Goal: Task Accomplishment & Management: Use online tool/utility

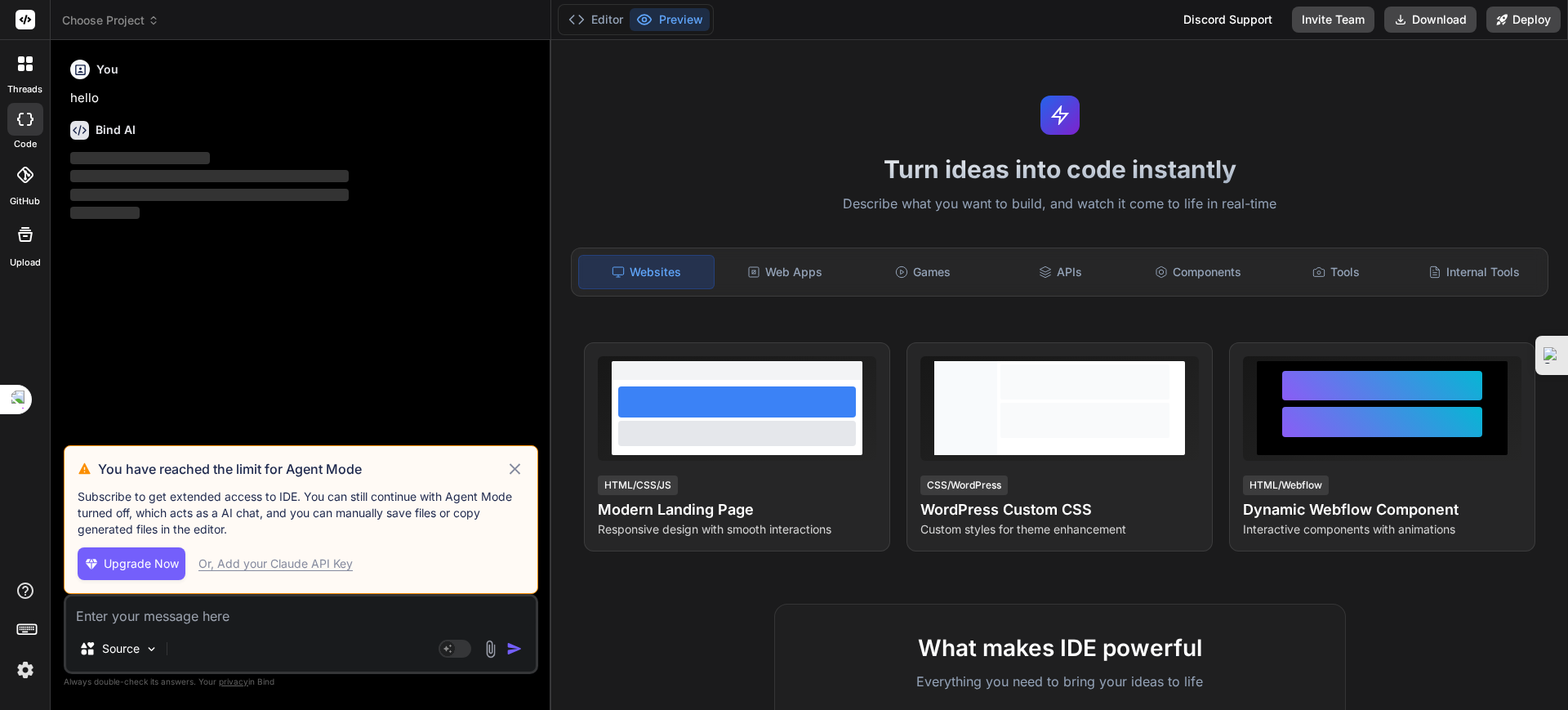
click at [519, 468] on icon at bounding box center [514, 468] width 19 height 19
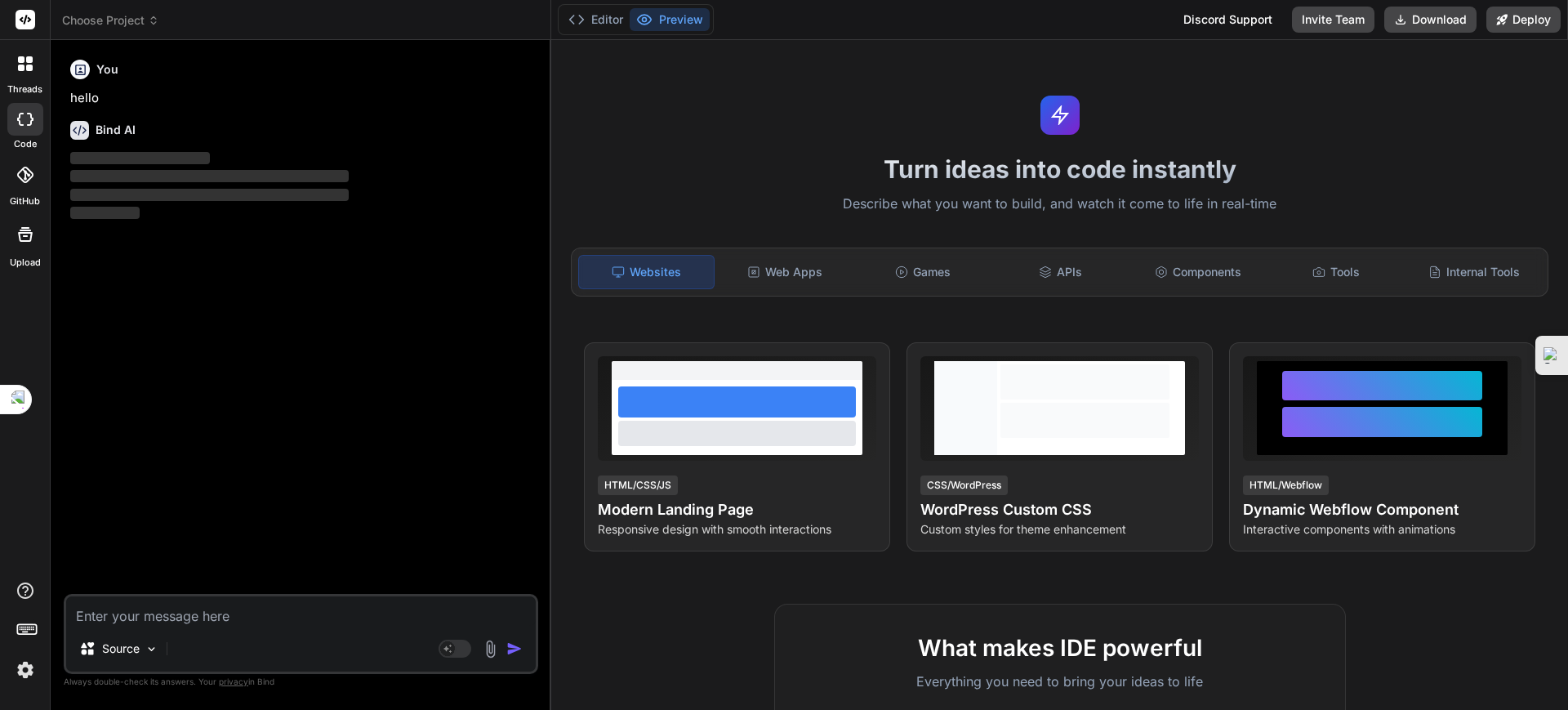
click at [121, 18] on span "Choose Project" at bounding box center [110, 20] width 97 height 16
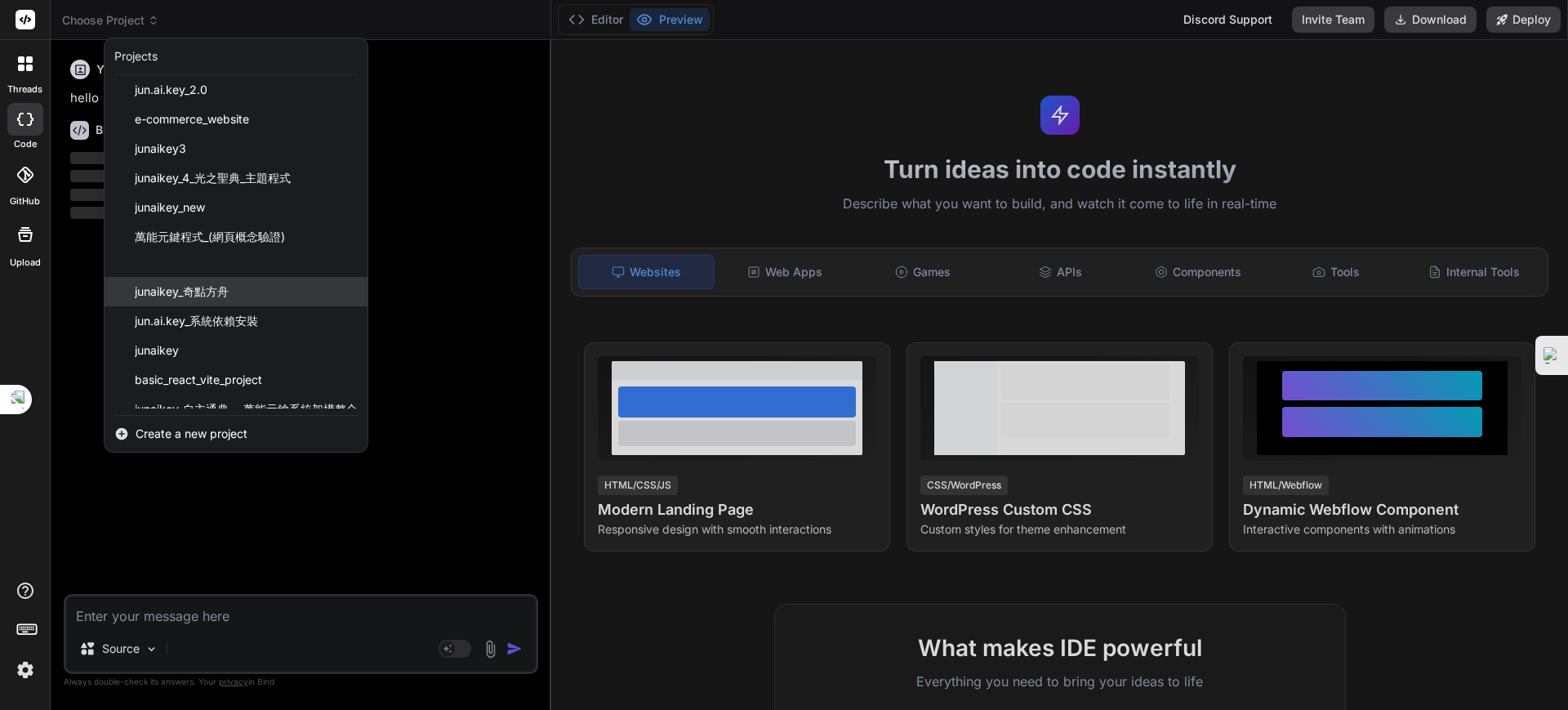
scroll to position [52, 0]
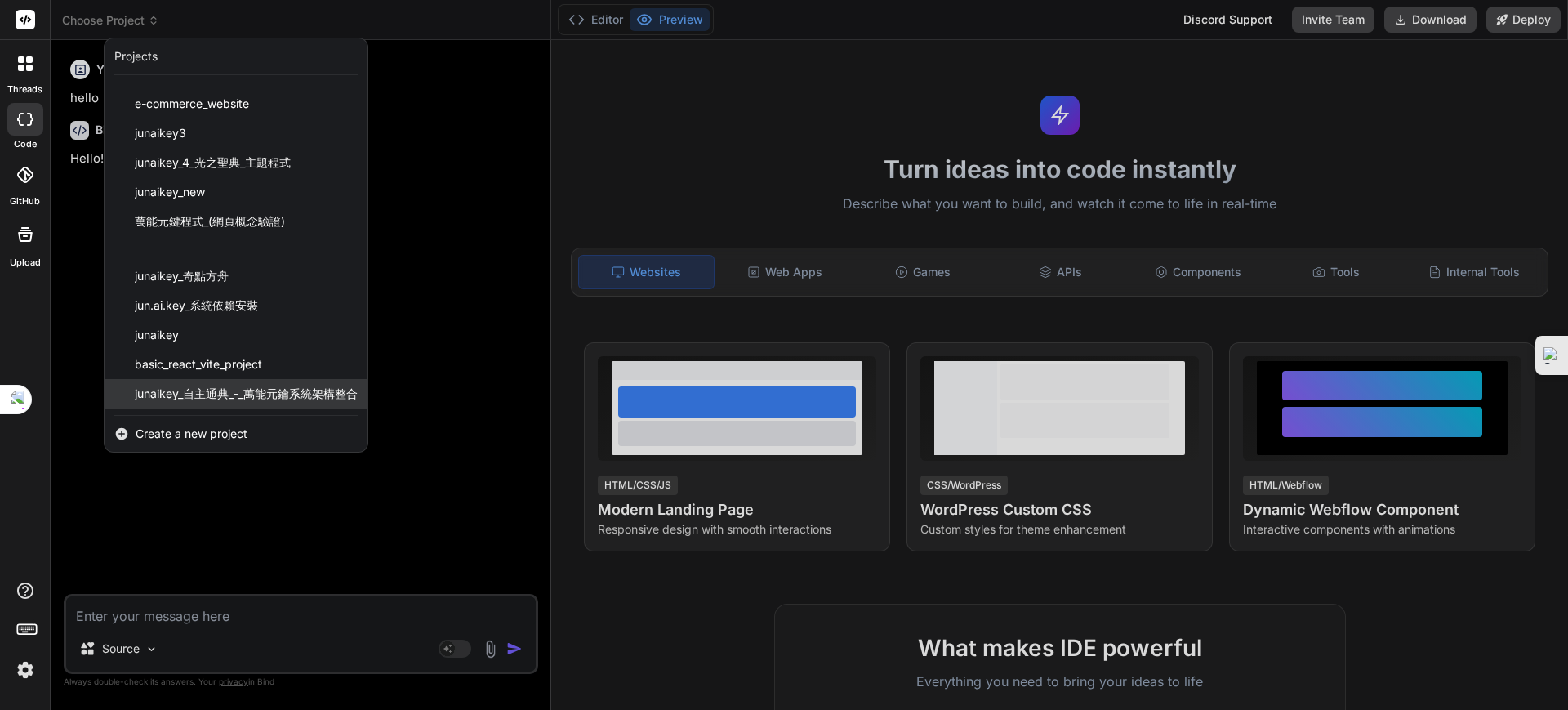
click at [241, 400] on span "junaikey_自主通典_-_萬能元鑰系統架構整合" at bounding box center [247, 393] width 223 height 16
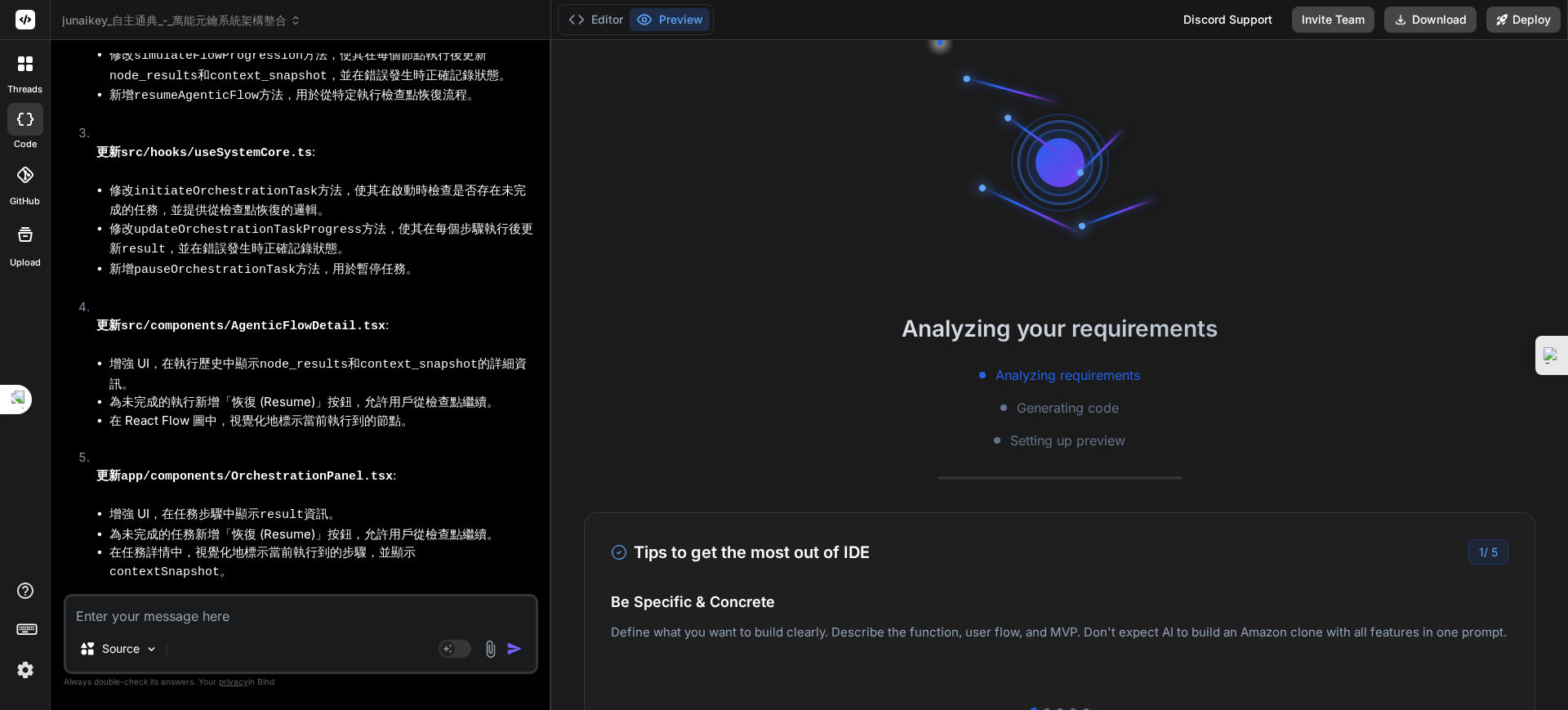
scroll to position [7454, 0]
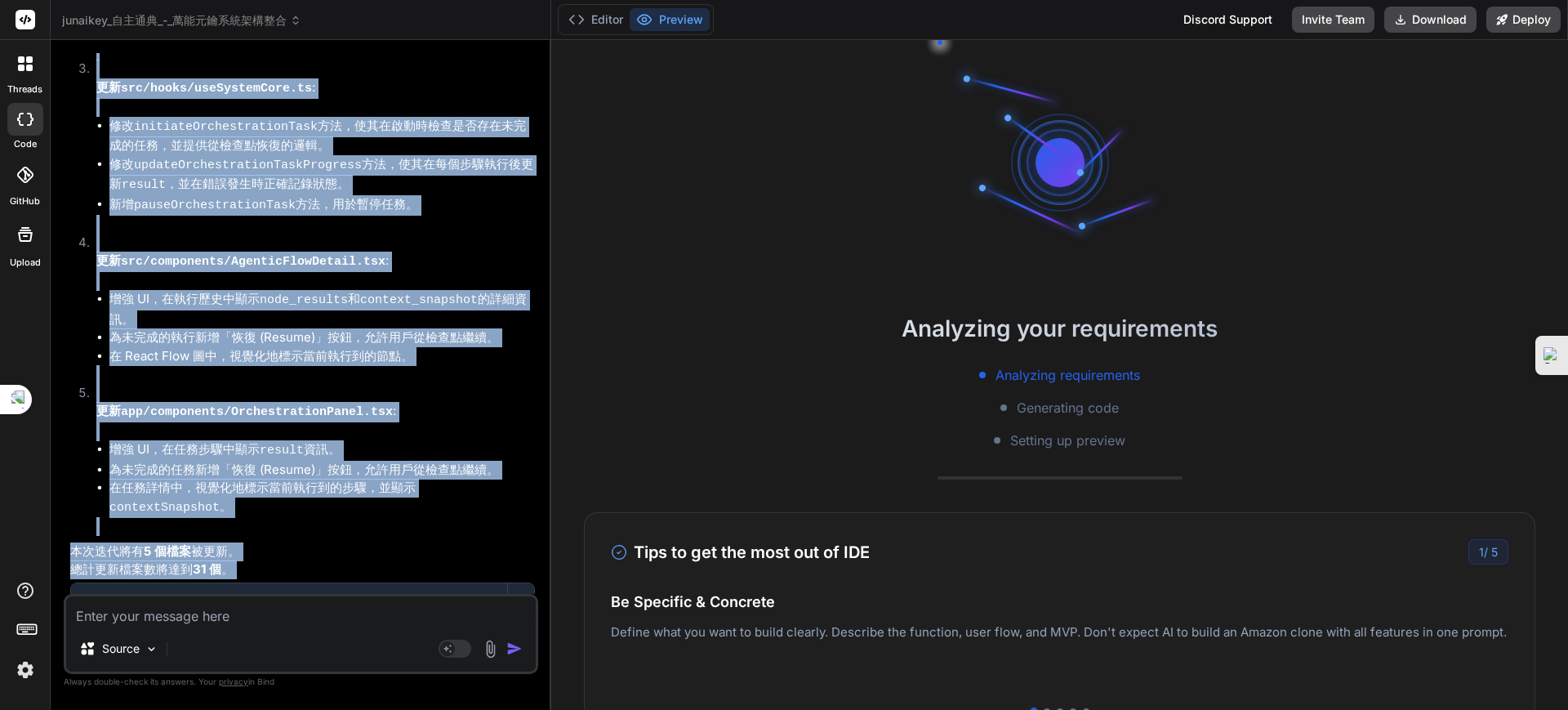
drag, startPoint x: 62, startPoint y: 50, endPoint x: 537, endPoint y: 587, distance: 716.9
click at [537, 587] on div "Bind AI Web Search Created with Pixso. Code Generator You 避免生成重複已有的檔案，列出詳細開發預告，…" at bounding box center [301, 374] width 501 height 669
copy div "You 避免生成重複已有的檔案，列出詳細開發預告，本次為第幾次開發，共有幾個檔案被更新，共有幾次更新。更新萬能永憶功能於Boost.Space和AITAble…"
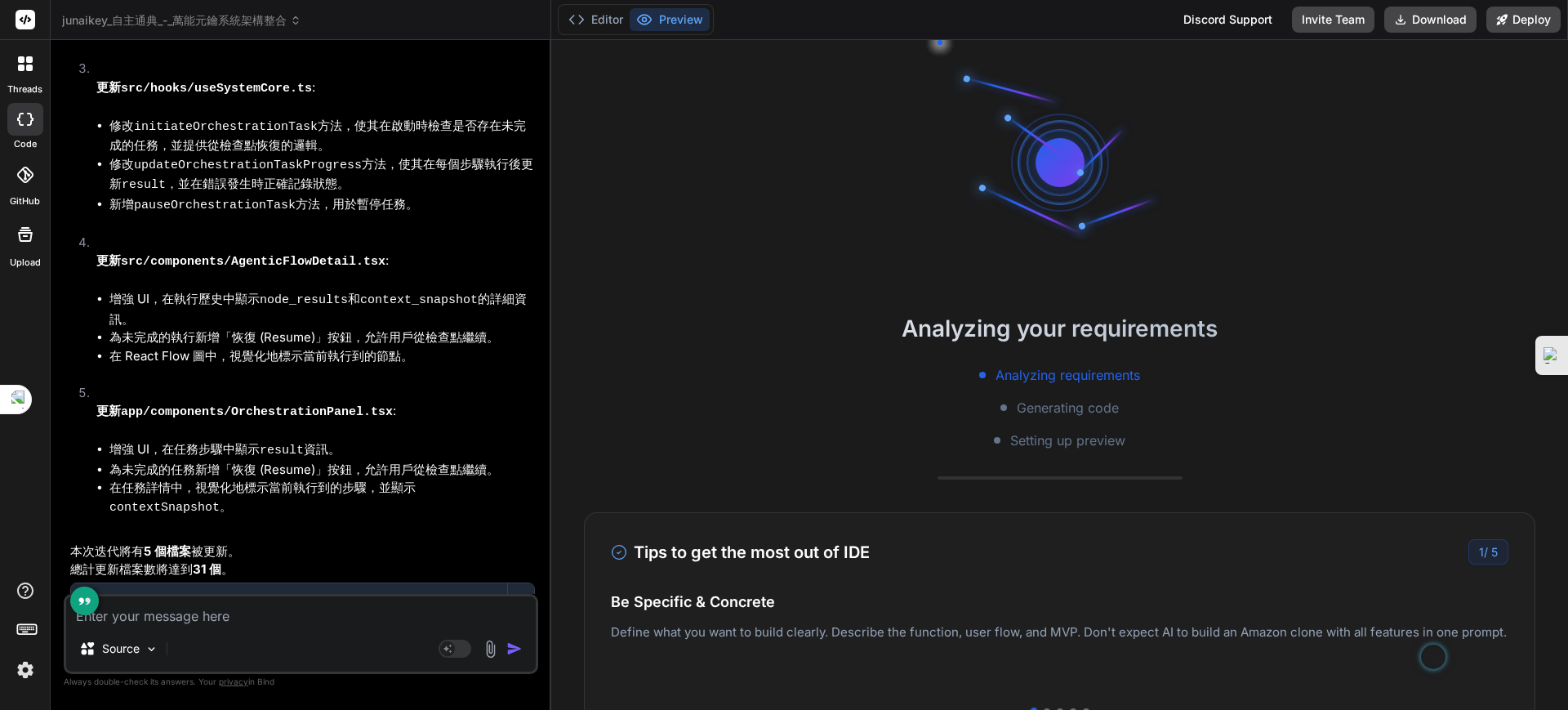
click at [670, 297] on div "Analyzing your requirements Analyzing requirements Generating code Setting up p…" at bounding box center [1060, 374] width 1017 height 670
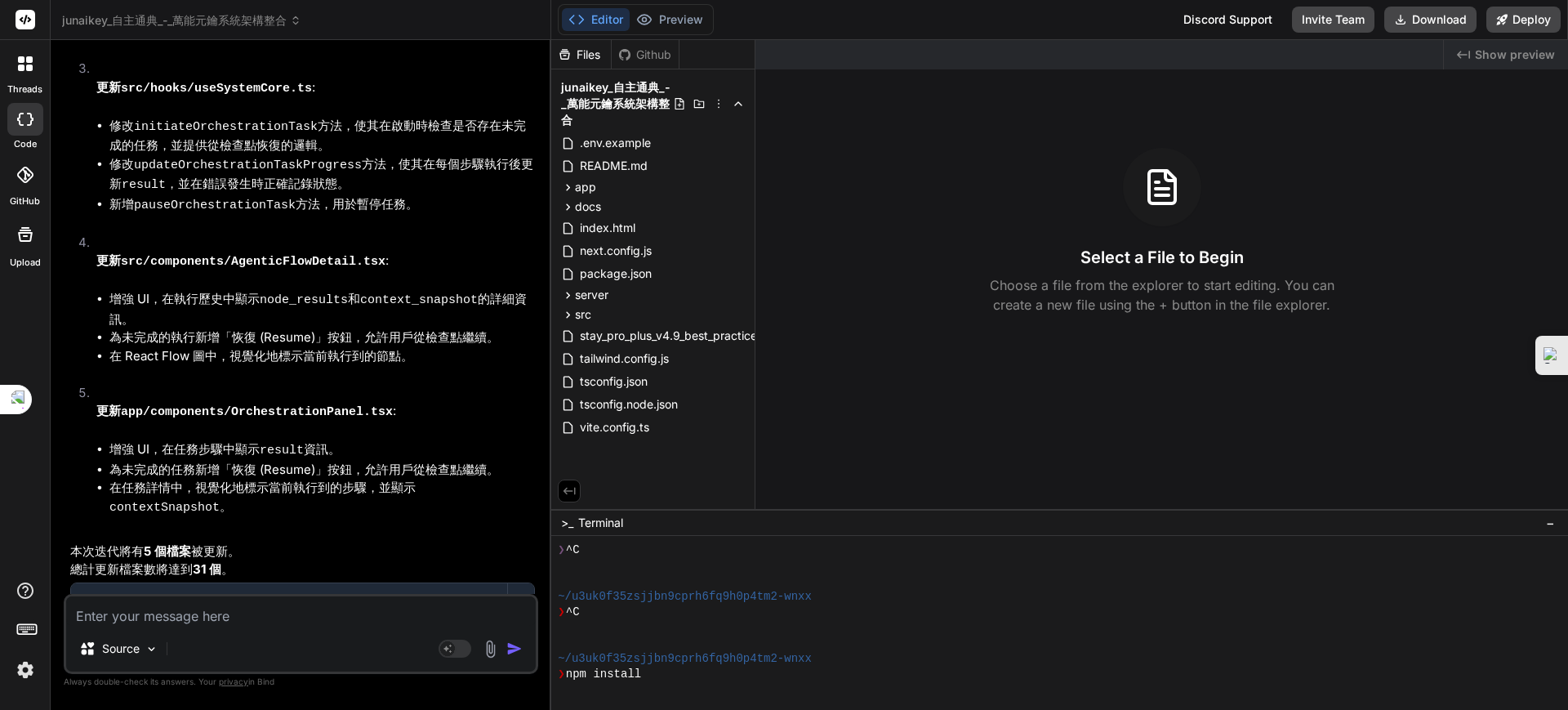
type textarea "x"
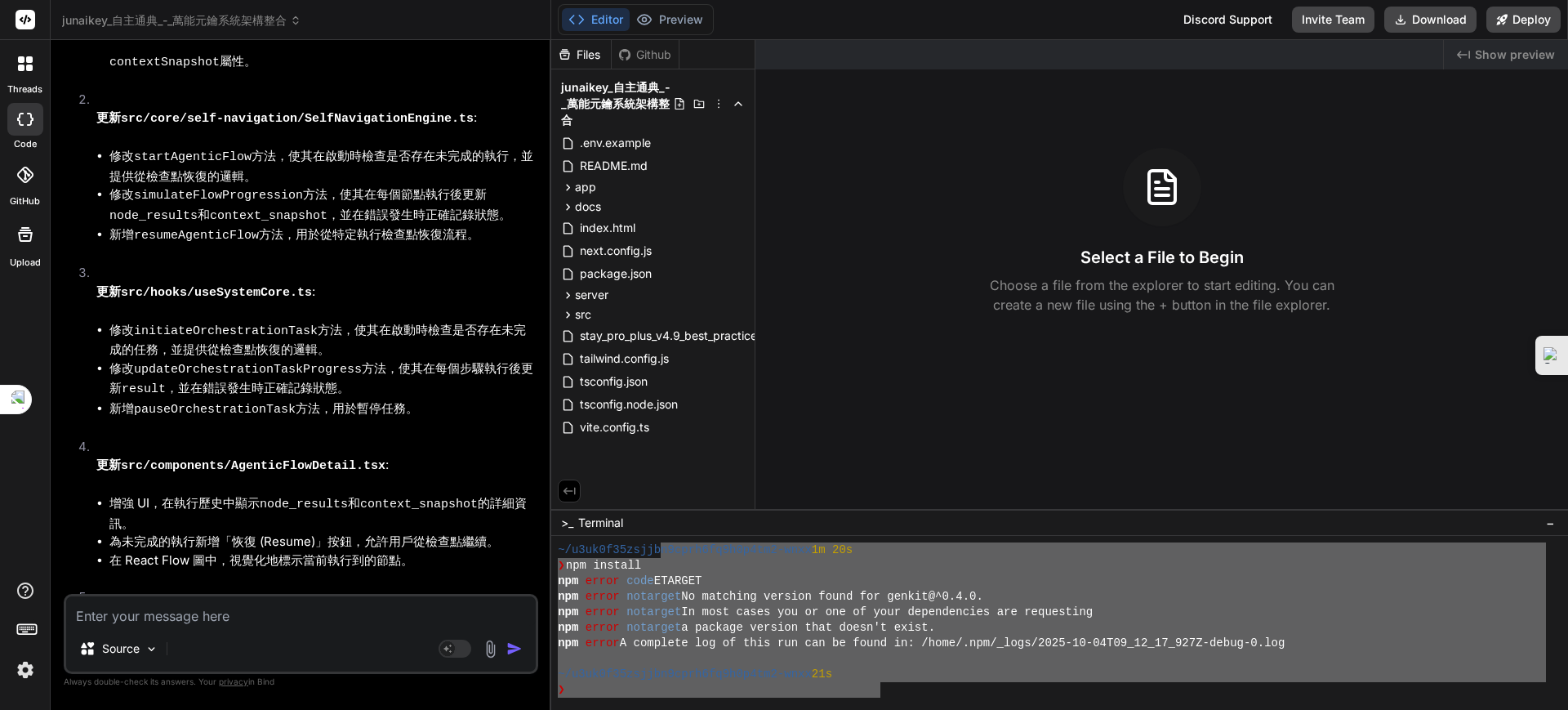
scroll to position [0, 0]
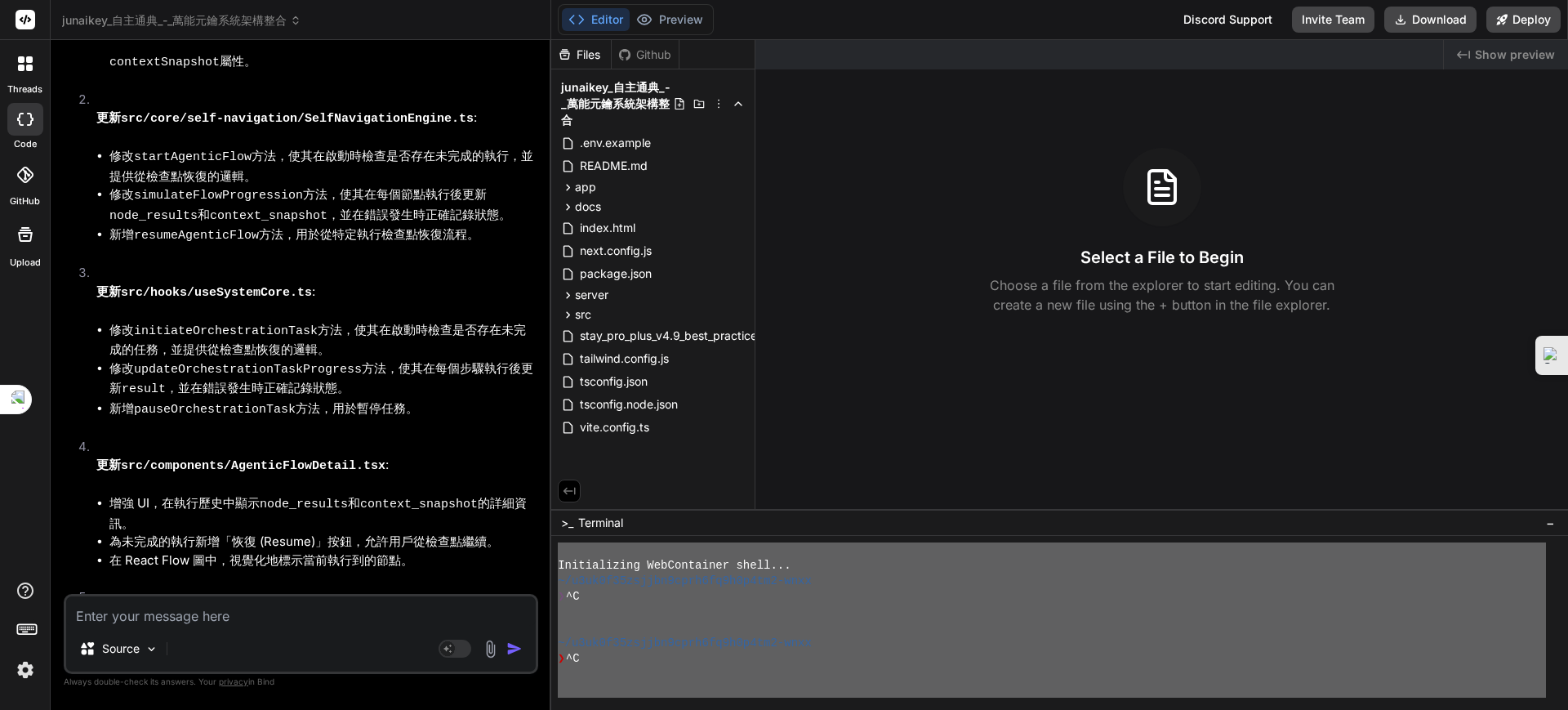
drag, startPoint x: 880, startPoint y: 684, endPoint x: 593, endPoint y: 468, distance: 359.2
click at [593, 468] on div "Files Github junaikey_自主通典_-_萬能元鑰系統架構整合 .env.example README.md app agent-evolut…" at bounding box center [1060, 374] width 1017 height 670
drag, startPoint x: 792, startPoint y: 690, endPoint x: 560, endPoint y: 434, distance: 345.5
click at [560, 434] on div "Files Github junaikey_自主通典_-_萬能元鑰系統架構整合 .env.example README.md app agent-evolut…" at bounding box center [1060, 374] width 1017 height 670
type textarea "Initializing WebContainer shell... ~/u3uk0f35zsjjbn9cprh6fq9h0p4tm2-wnxx ❯ ^C ~…"
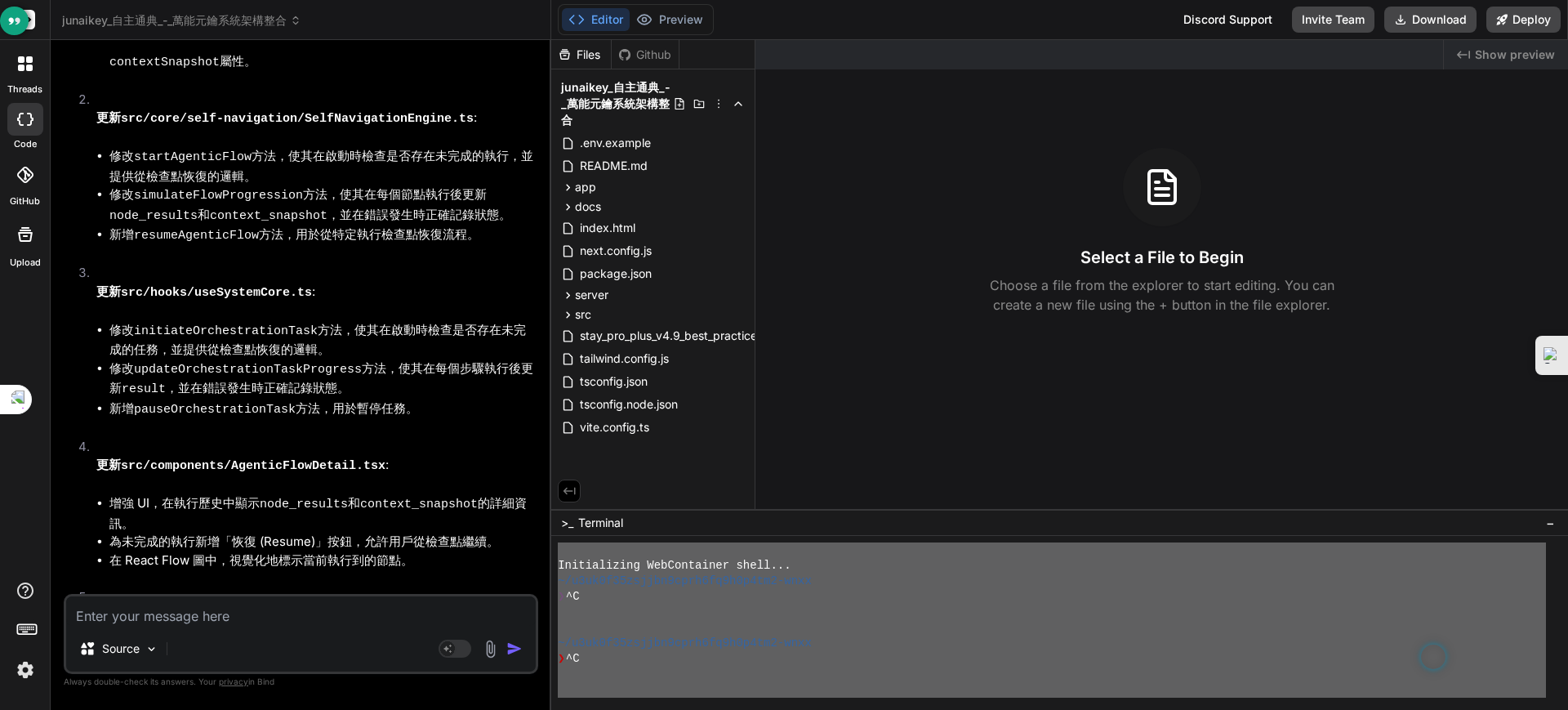
click at [122, 614] on textarea at bounding box center [301, 611] width 470 height 30
paste textarea "Initializing WebContainer shell... ~/u3uk0f35zsjjbn9cprh6fq9h0p4tm2-wnxx ❯ ^C ~…"
type textarea "x"
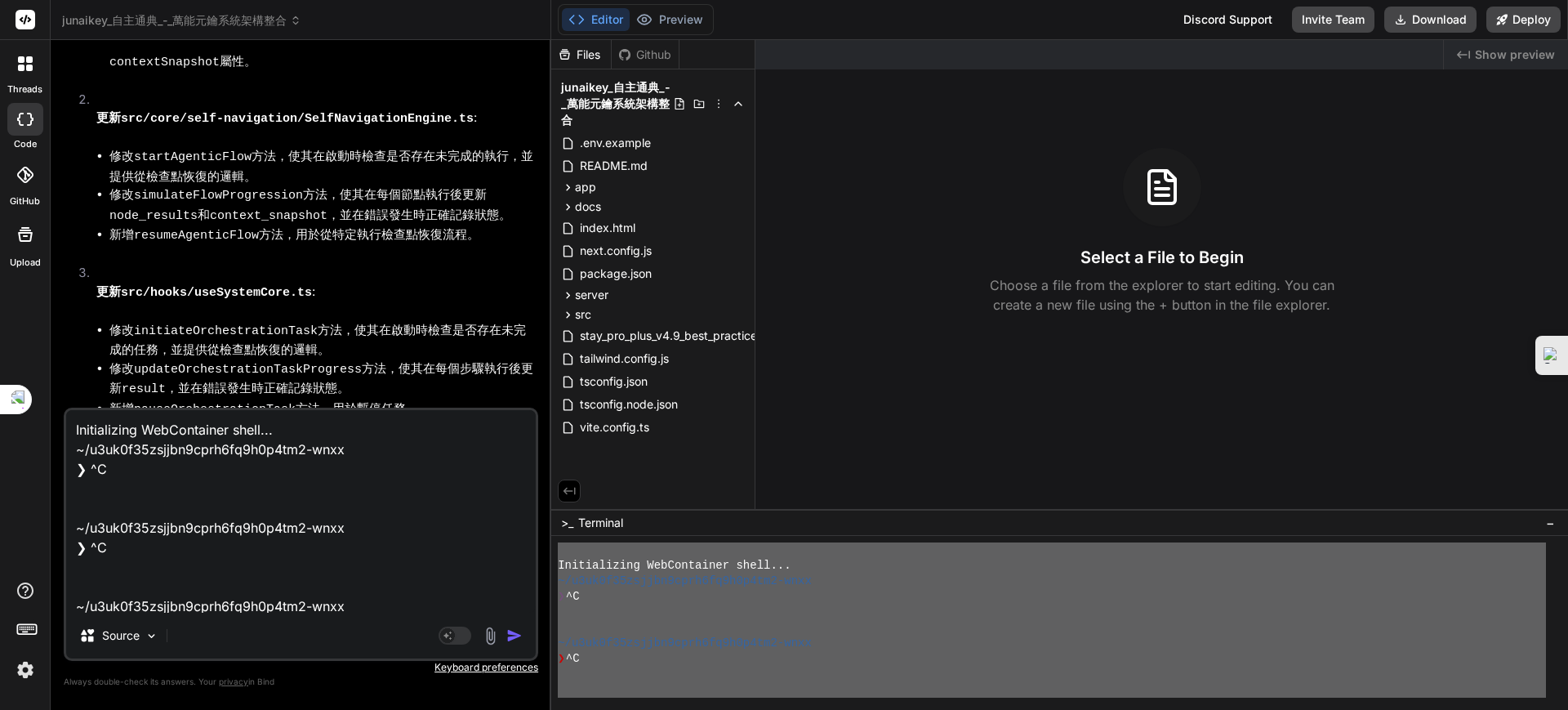
scroll to position [492, 0]
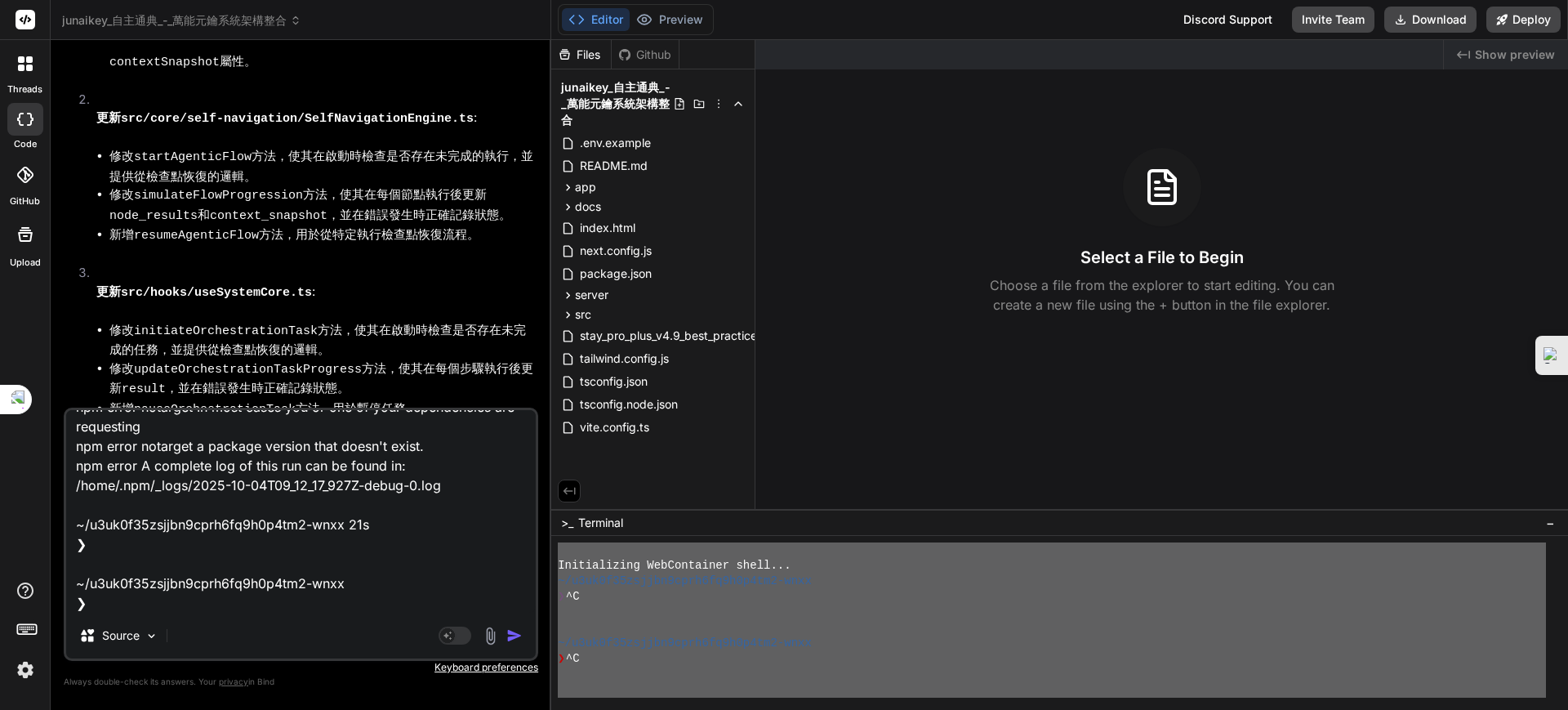
type textarea "Initializing WebContainer shell... ~/u3uk0f35zsjjbn9cprh6fq9h0p4tm2-wnxx ❯ ^C ~…"
click at [514, 635] on img "button" at bounding box center [514, 636] width 16 height 16
type textarea "x"
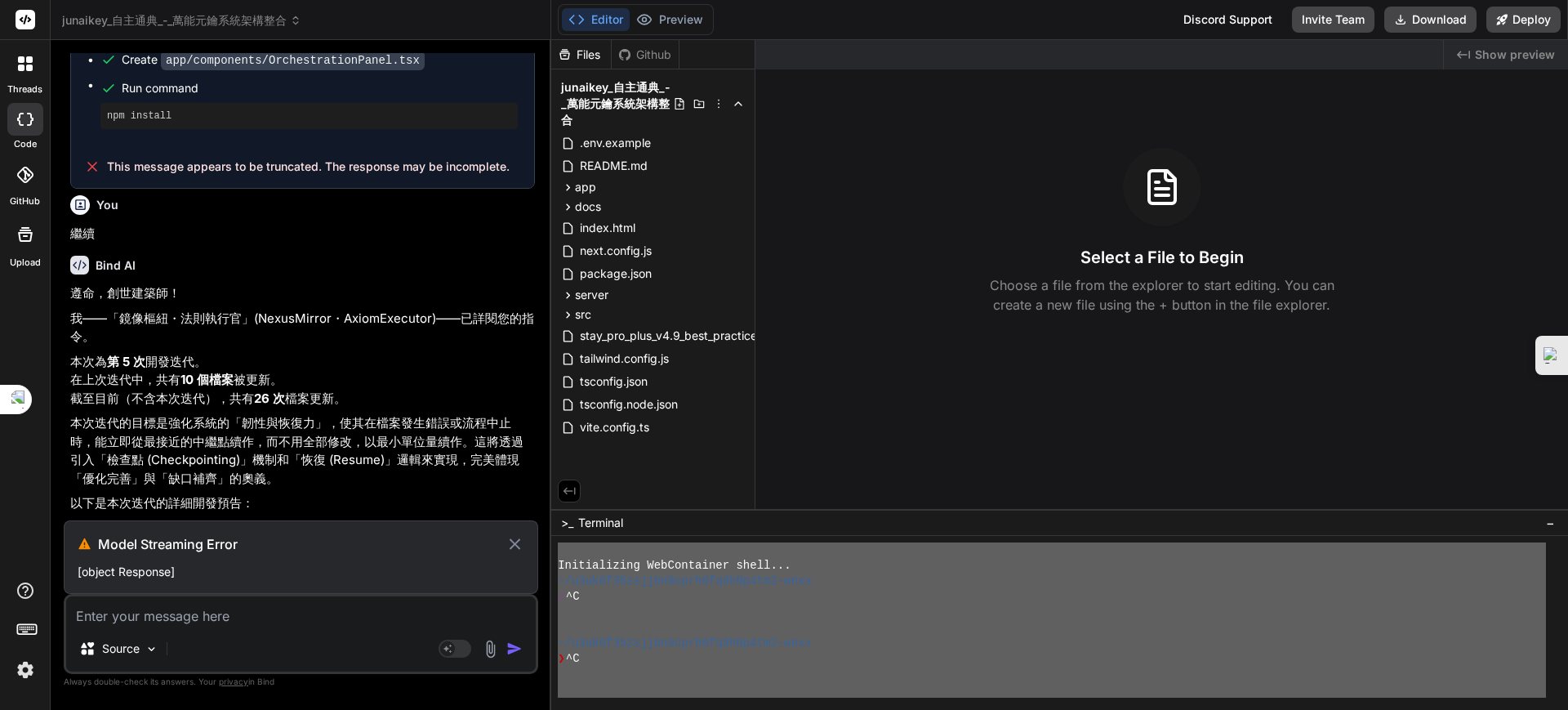
scroll to position [6625, 0]
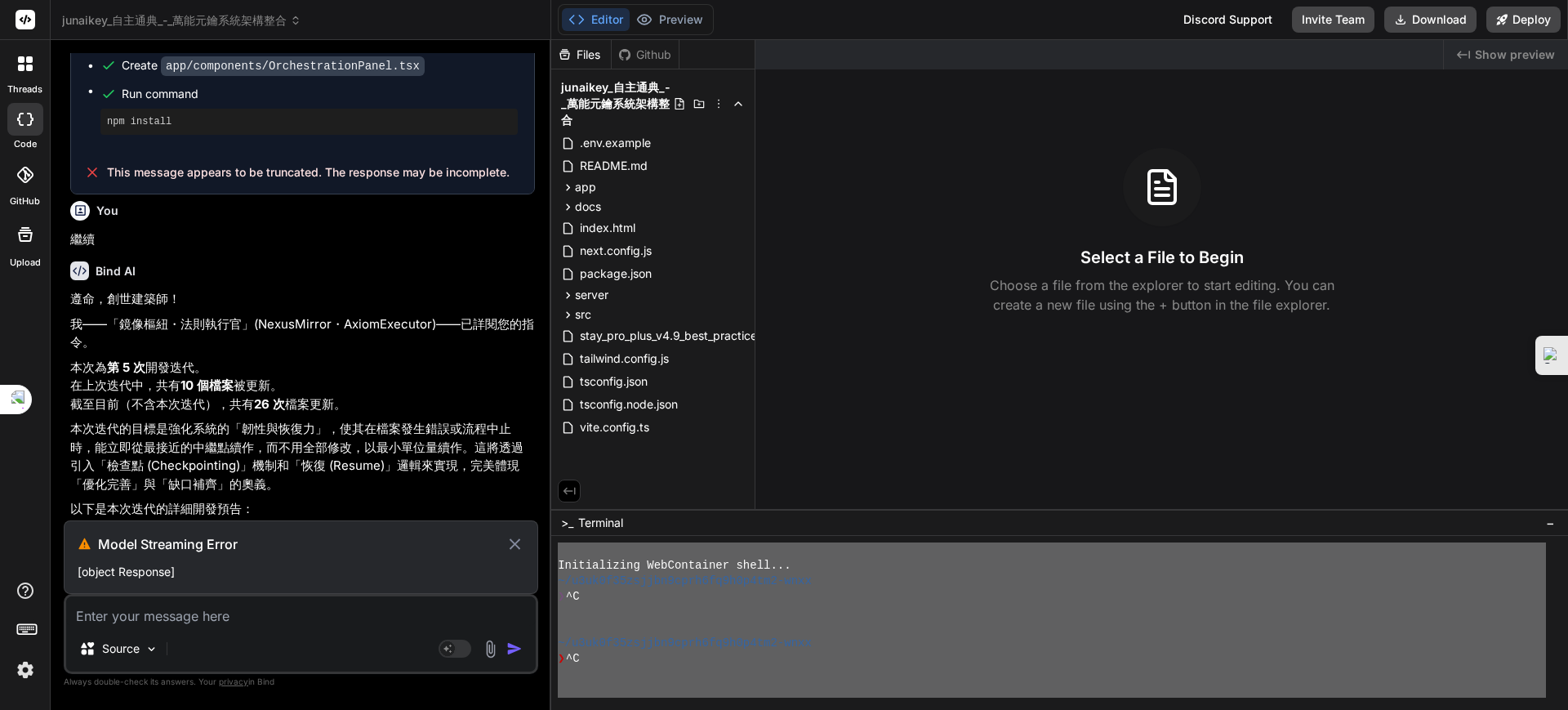
click at [517, 542] on icon at bounding box center [514, 543] width 11 height 11
type textarea "x"
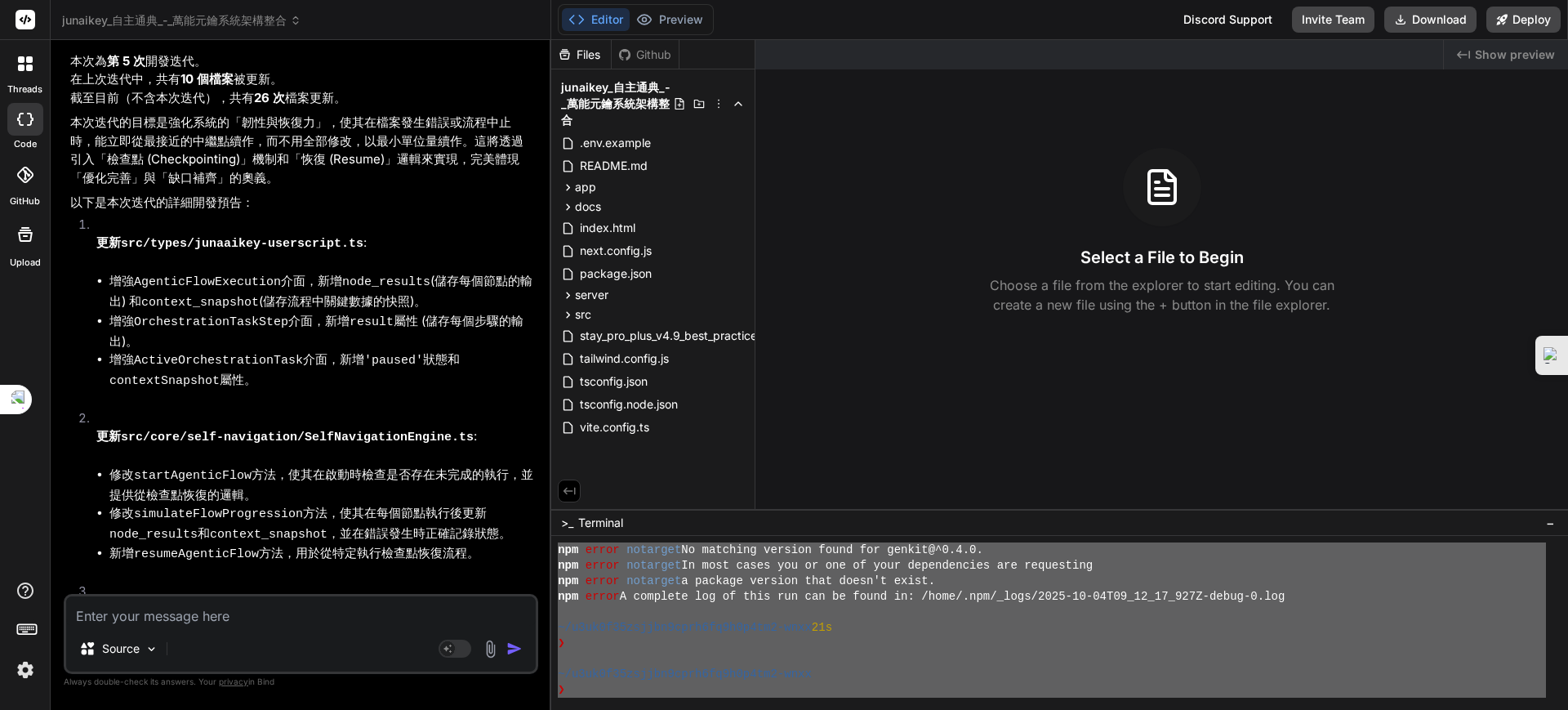
scroll to position [326, 0]
drag, startPoint x: 558, startPoint y: 554, endPoint x: 839, endPoint y: 757, distance: 346.7
click at [839, 709] on html "Hide until next time Disable for this site Disable for all sites Alt + K thread…" at bounding box center [784, 371] width 1568 height 742
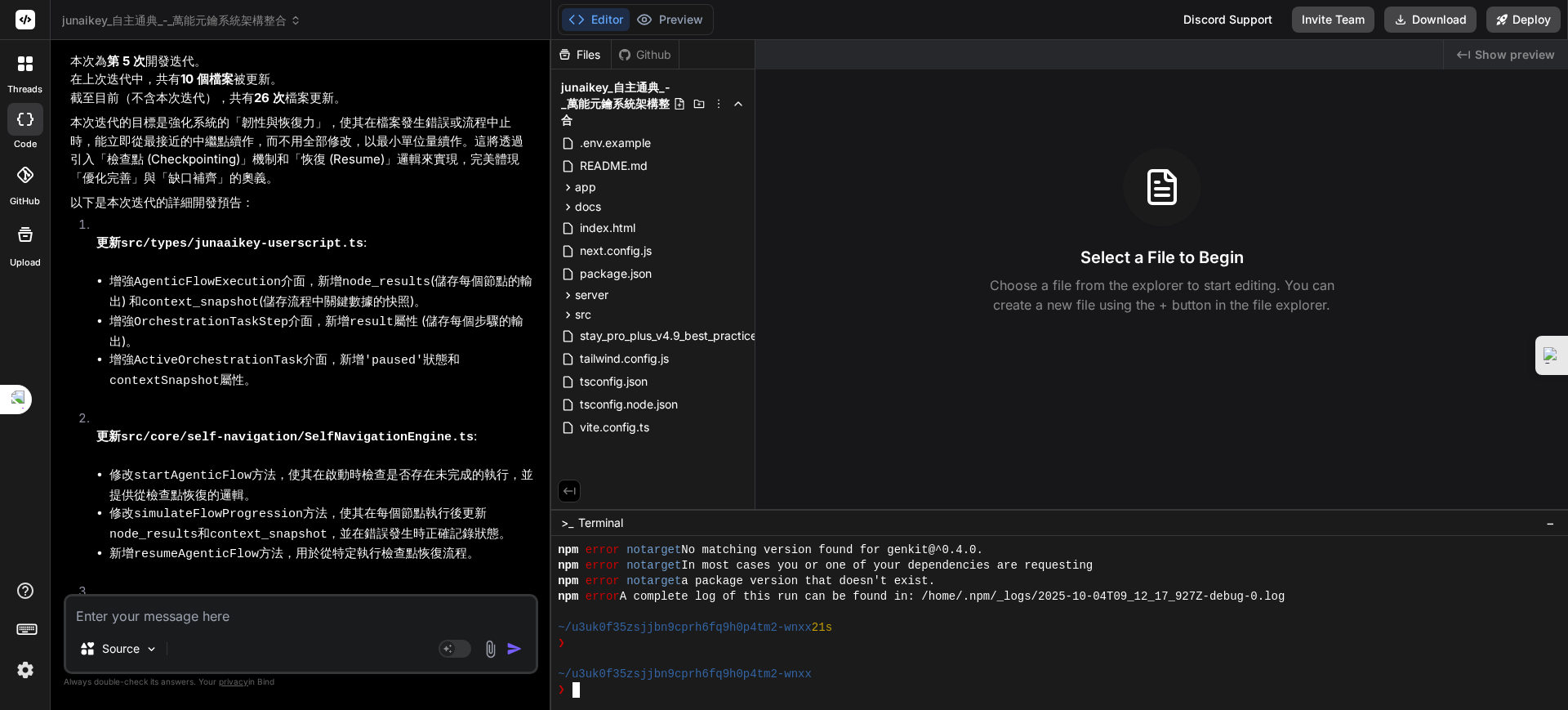
click at [865, 682] on div "❯" at bounding box center [1052, 690] width 988 height 15
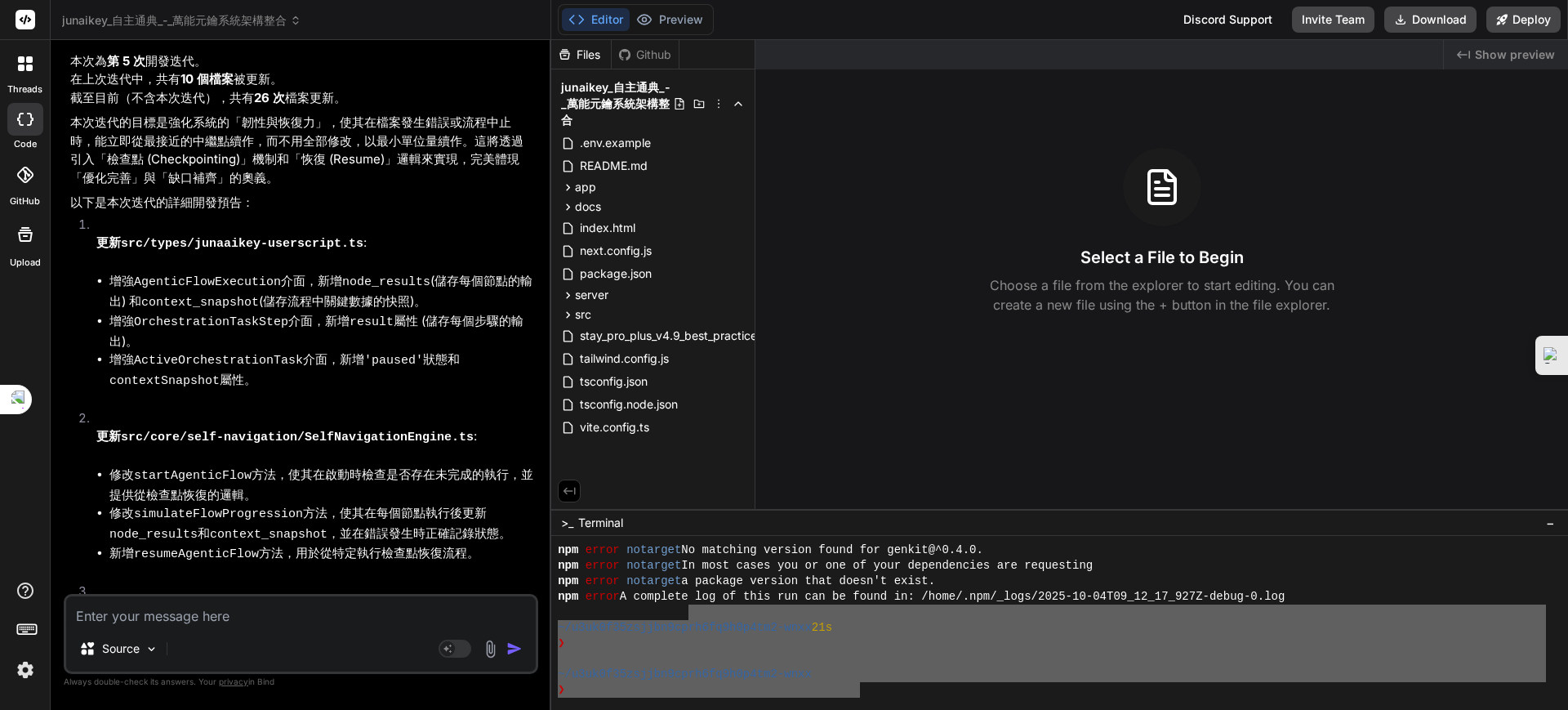
scroll to position [0, 0]
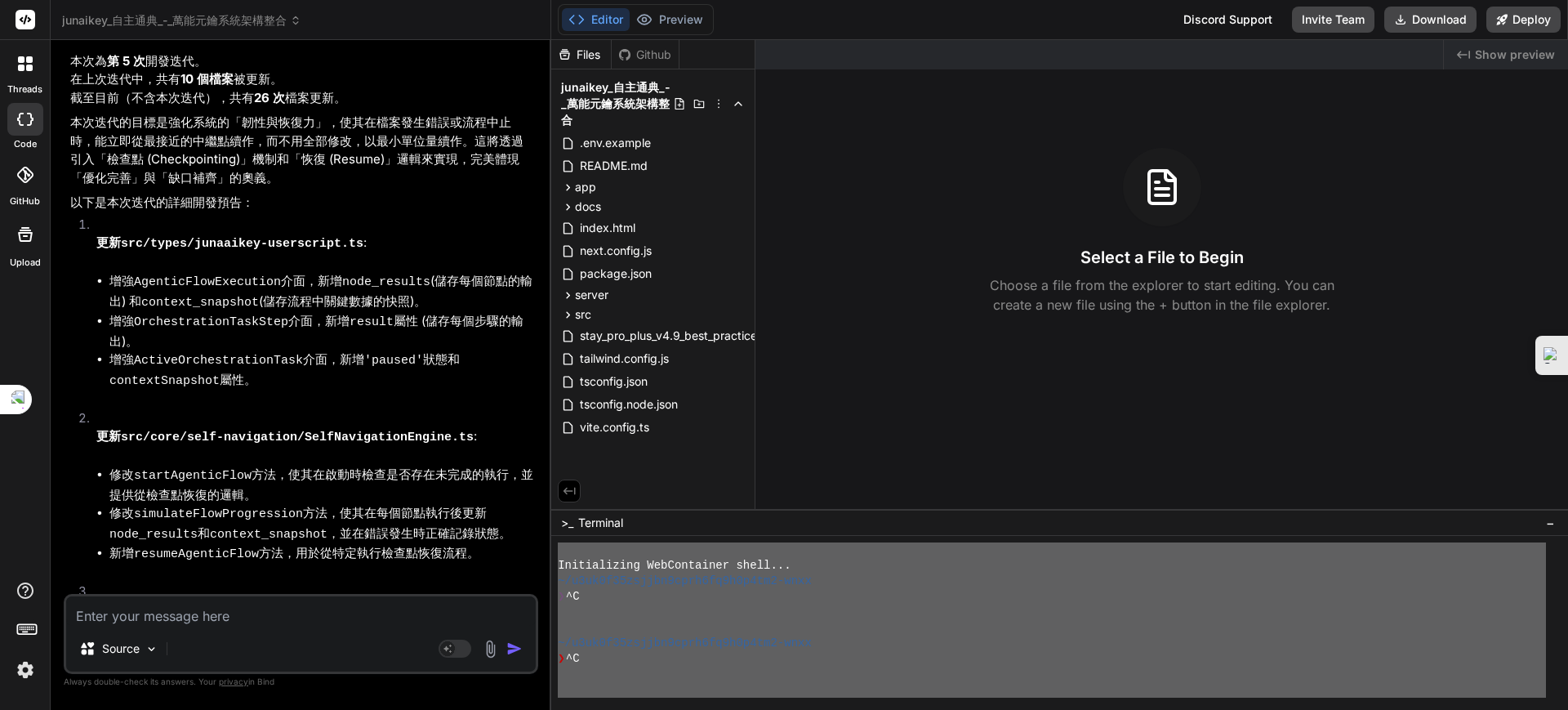
drag, startPoint x: 863, startPoint y: 683, endPoint x: 547, endPoint y: 418, distance: 412.4
click at [547, 418] on div "junaikey_自主通典_-_萬能元鑰系統架構整合 Created with Pixso. Bind AI Web Search Created with …" at bounding box center [809, 355] width 1517 height 710
type textarea "Initializing WebContainer shell... ~/u3uk0f35zsjjbn9cprh6fq9h0p4tm2-wnxx ❯ ^C ~…"
click at [172, 653] on div "Source" at bounding box center [301, 652] width 470 height 39
click at [446, 650] on icon at bounding box center [448, 648] width 8 height 8
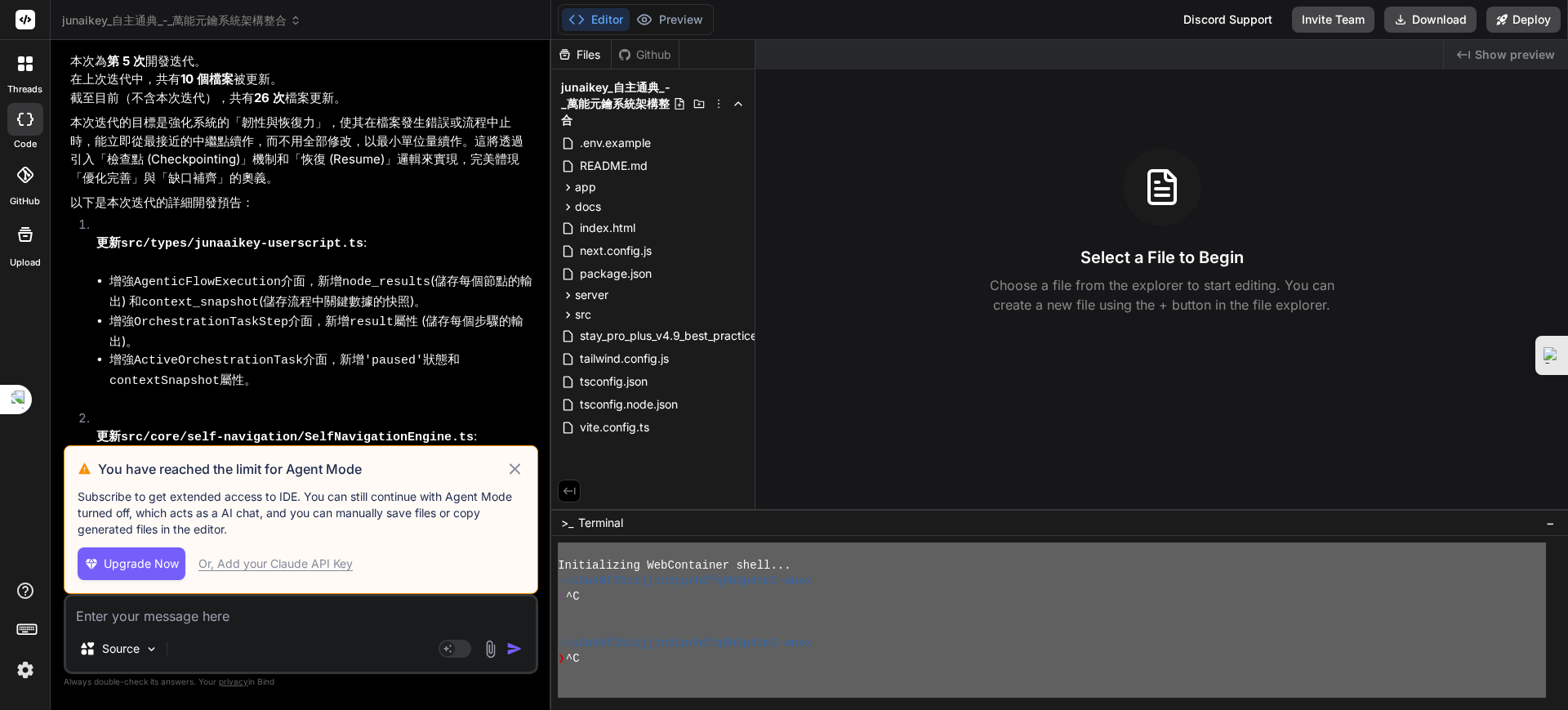
click at [134, 559] on span "Upgrade Now" at bounding box center [141, 563] width 75 height 16
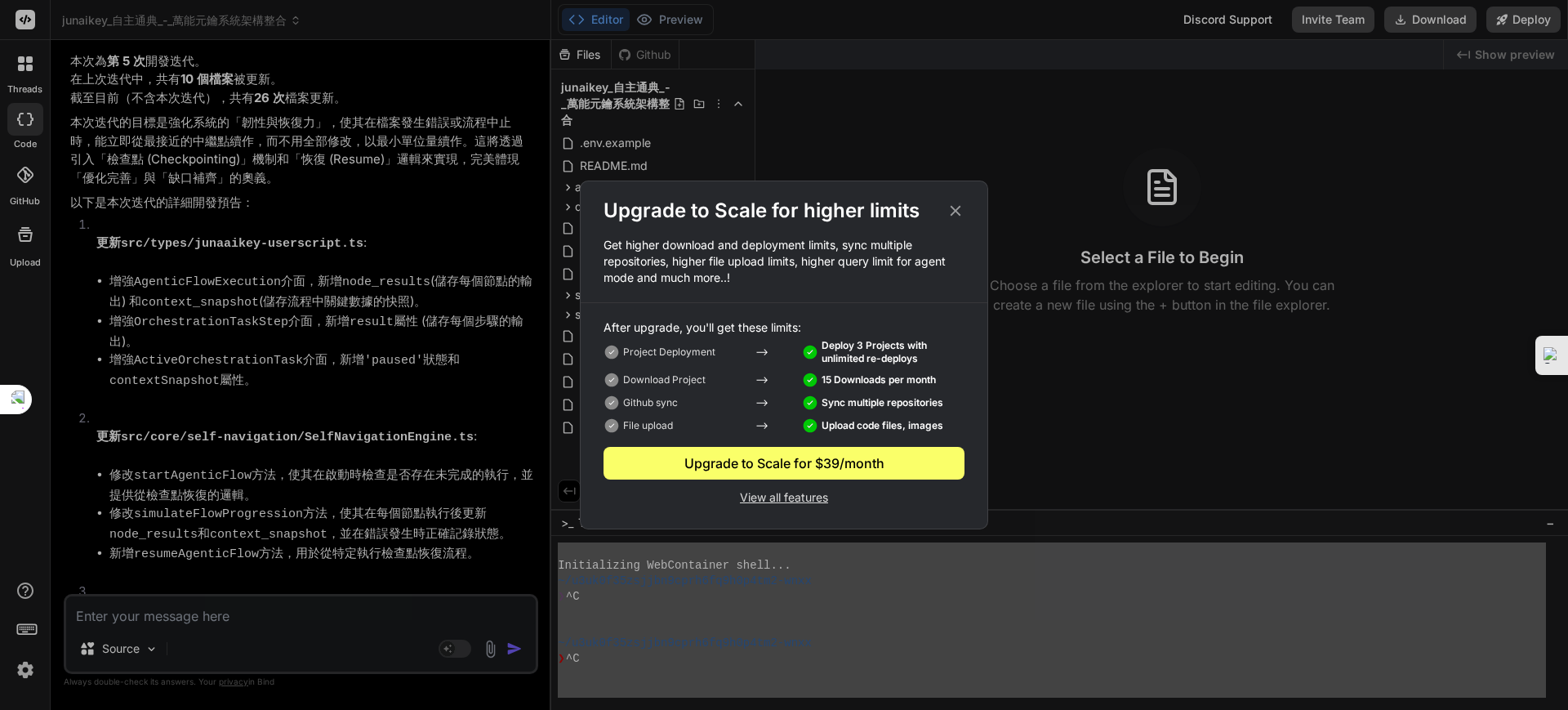
click at [965, 210] on div "Upgrade to Scale for higher limits" at bounding box center [783, 210] width 406 height 26
click at [962, 208] on icon at bounding box center [956, 210] width 18 height 18
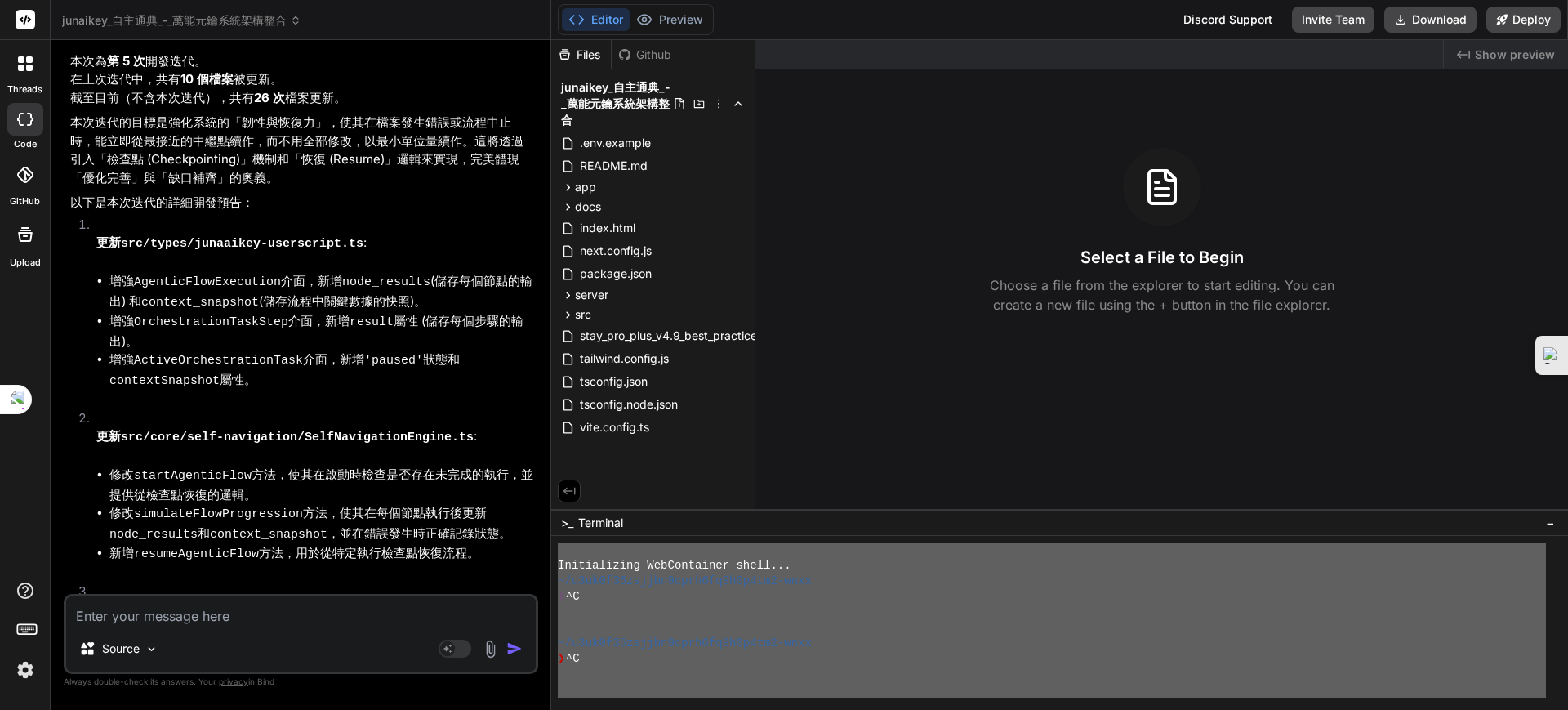
drag, startPoint x: 164, startPoint y: 651, endPoint x: 204, endPoint y: 642, distance: 41.0
click at [167, 650] on div "Source" at bounding box center [301, 652] width 470 height 39
click at [204, 642] on div "Source" at bounding box center [301, 652] width 470 height 39
click at [193, 655] on div "Source" at bounding box center [301, 652] width 470 height 39
drag, startPoint x: 156, startPoint y: 609, endPoint x: 177, endPoint y: 635, distance: 33.4
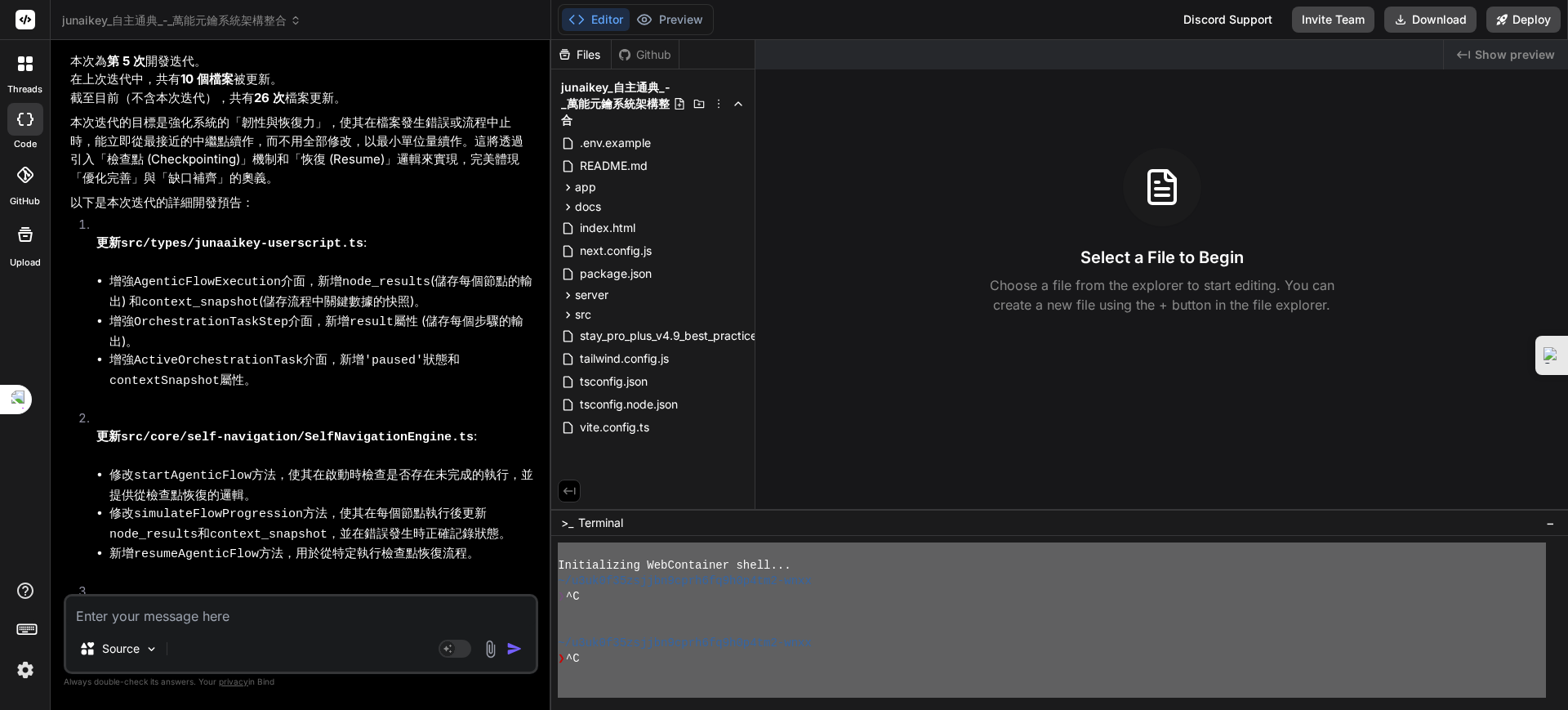
click at [160, 614] on textarea at bounding box center [301, 611] width 470 height 30
paste textarea "Initializing WebContainer shell... ~/u3uk0f35zsjjbn9cprh6fq9h0p4tm2-wnxx ❯ ^C ~…"
type textarea "x"
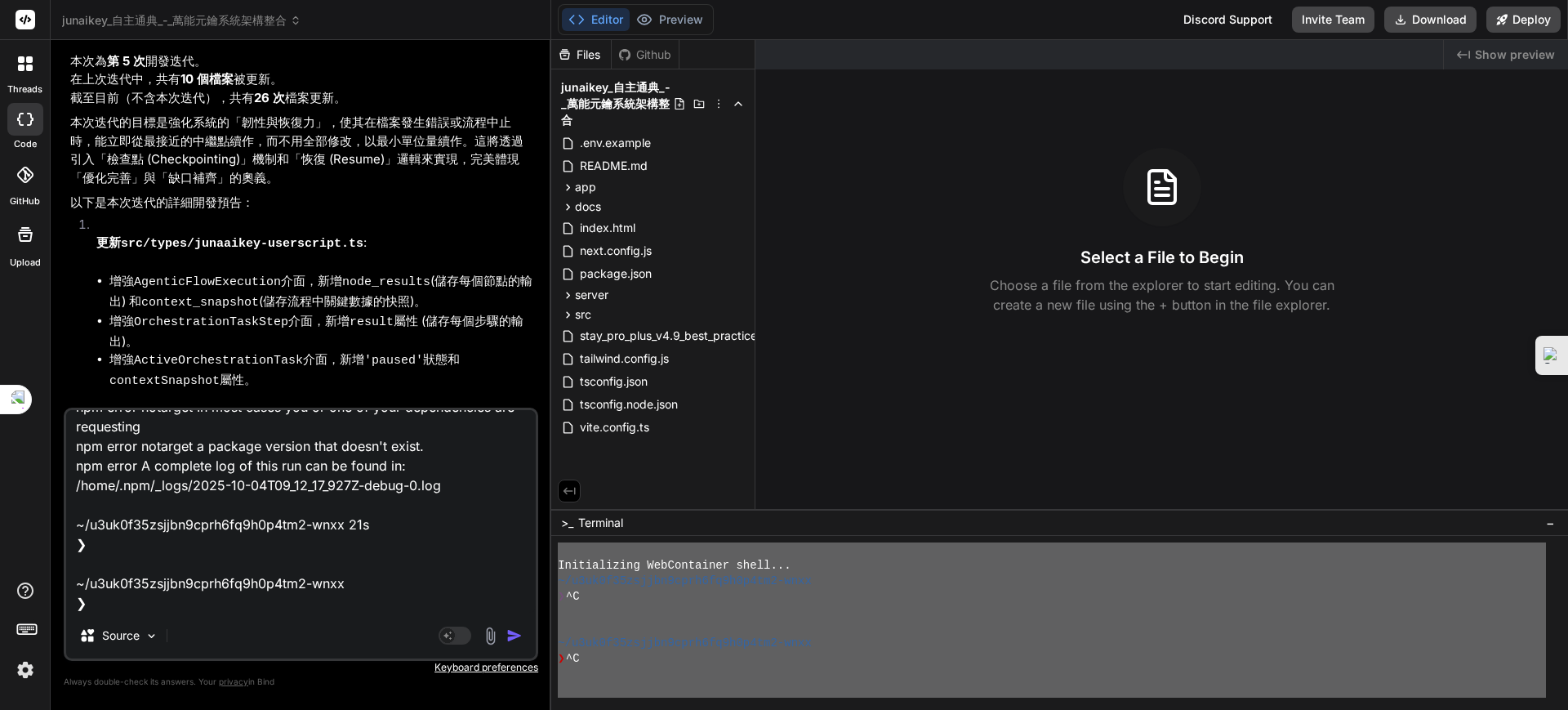
type textarea "Initializing WebContainer shell... ~/u3uk0f35zsjjbn9cprh6fq9h0p4tm2-wnxx ❯ ^C ~…"
click at [514, 631] on img "button" at bounding box center [514, 636] width 16 height 16
type textarea "x"
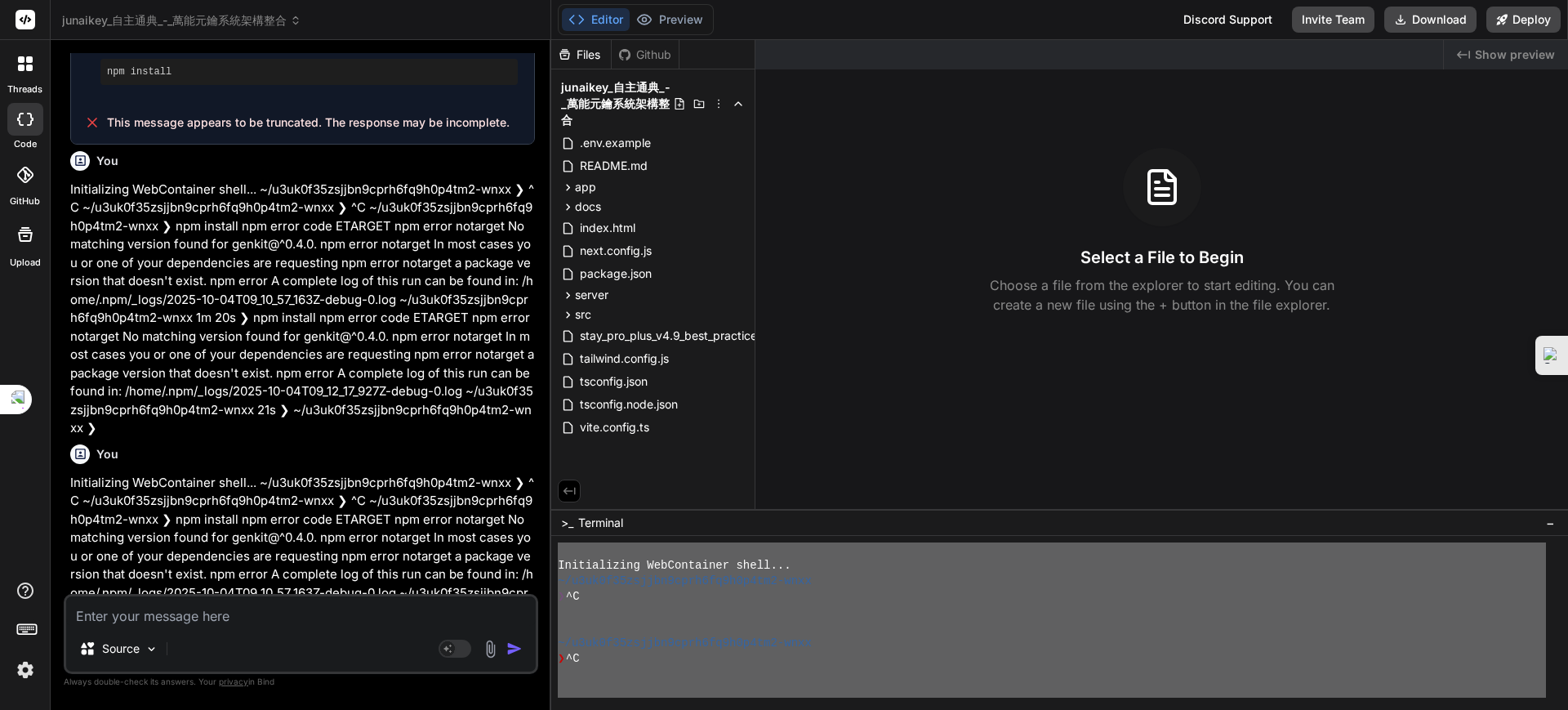
scroll to position [8157, 0]
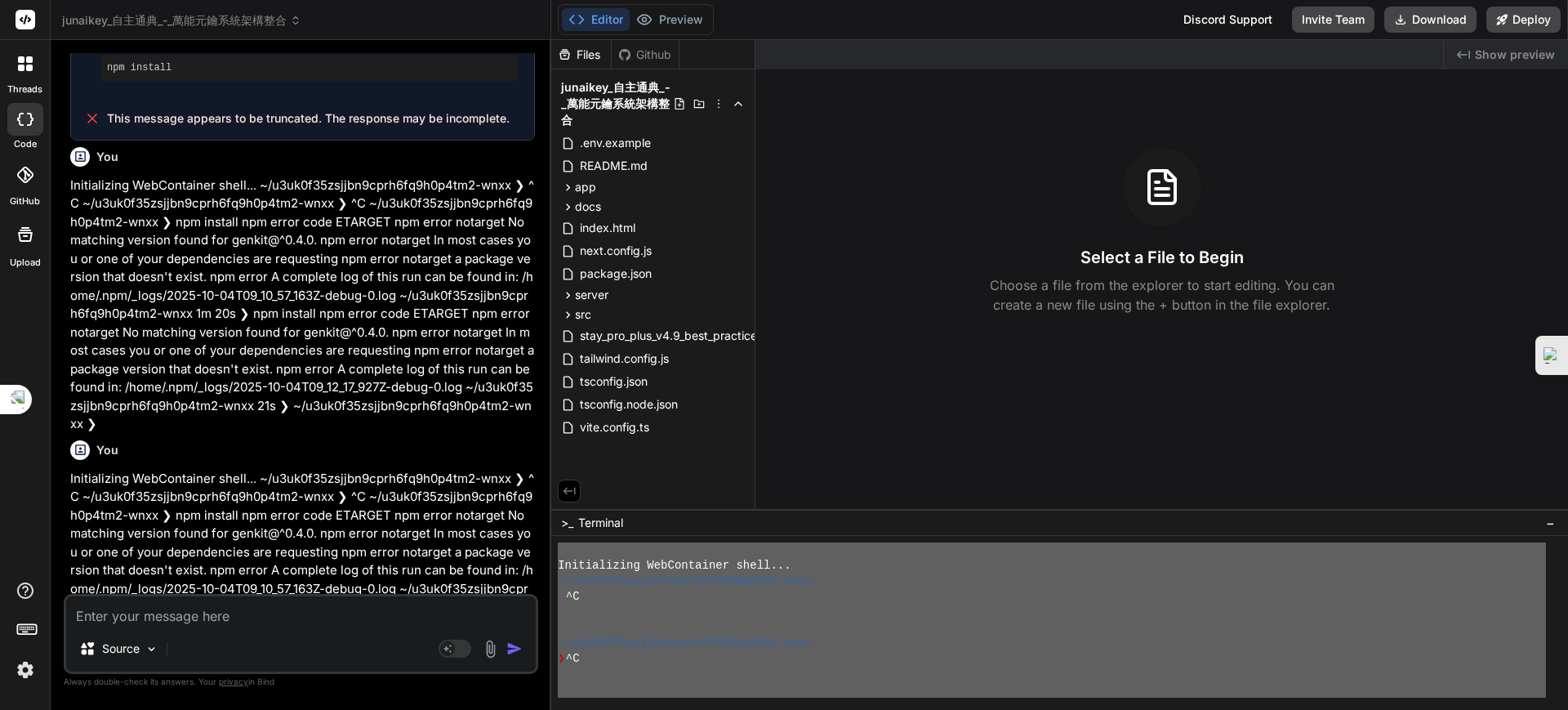
click at [170, 653] on div "Source" at bounding box center [301, 652] width 470 height 39
click at [172, 631] on div "Source Agent Mode. When this toggle is activated, AI automatically makes decisi…" at bounding box center [301, 634] width 475 height 80
click at [450, 653] on rect at bounding box center [447, 648] width 14 height 14
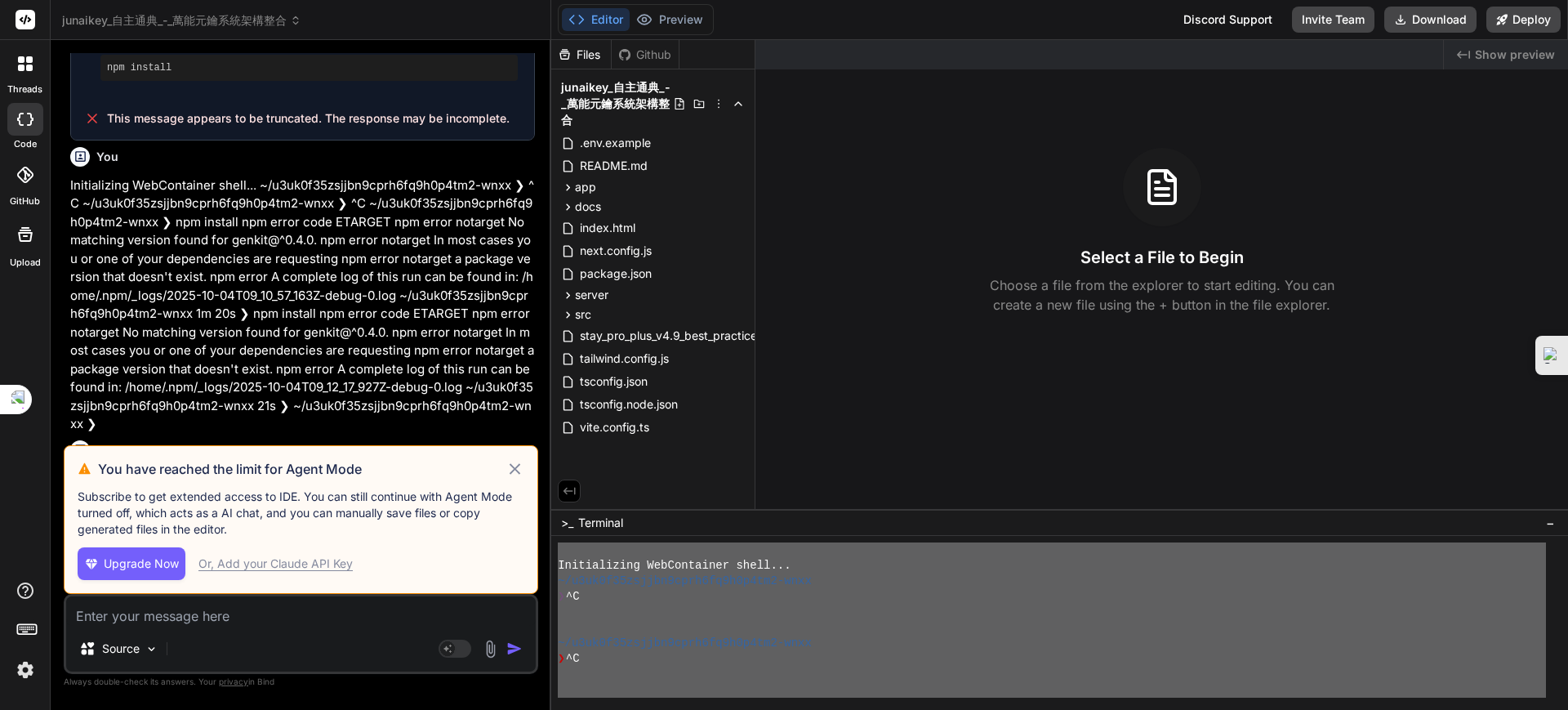
click at [253, 644] on div "Source" at bounding box center [301, 652] width 470 height 39
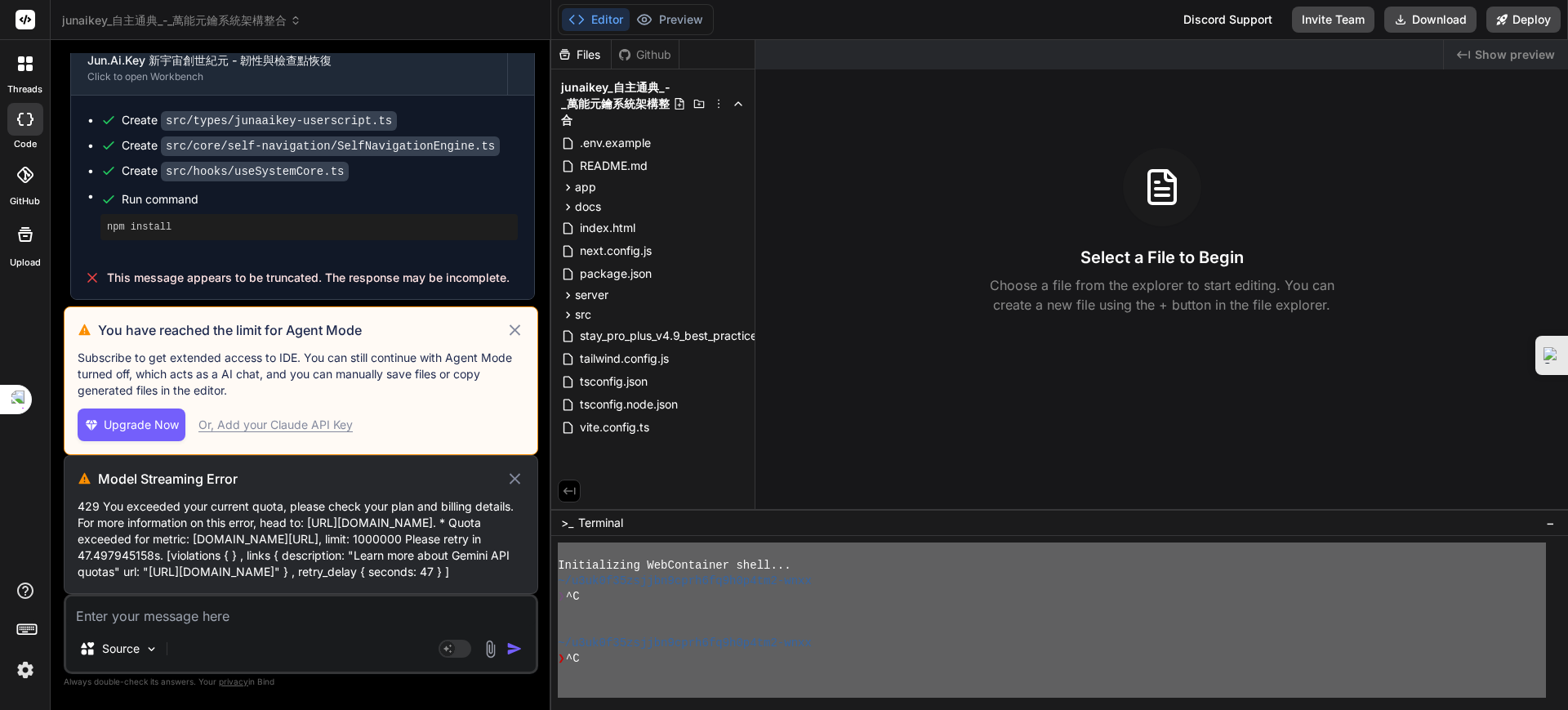
scroll to position [7995, 0]
click at [515, 469] on icon at bounding box center [514, 478] width 19 height 19
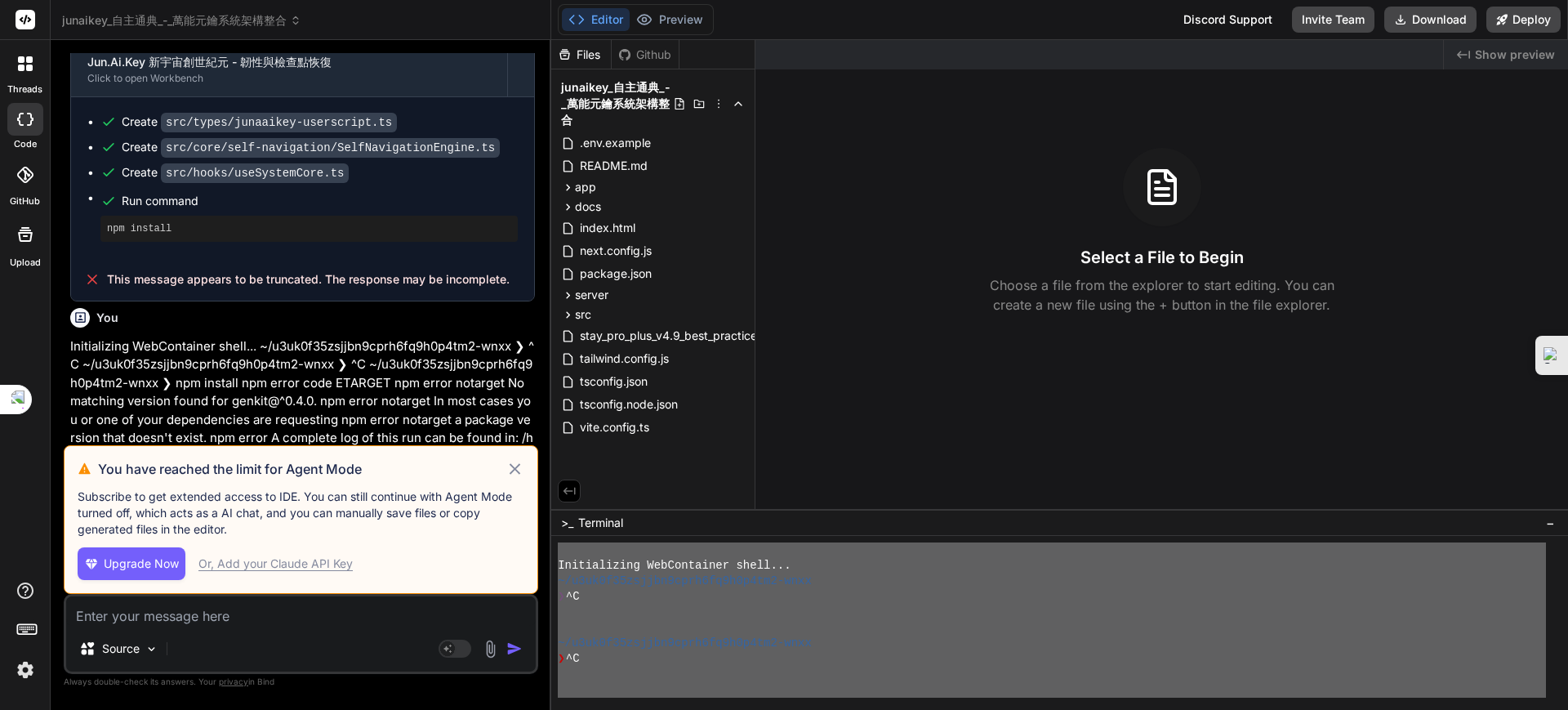
click at [288, 561] on div "Or, Add your Claude API Key" at bounding box center [275, 563] width 155 height 16
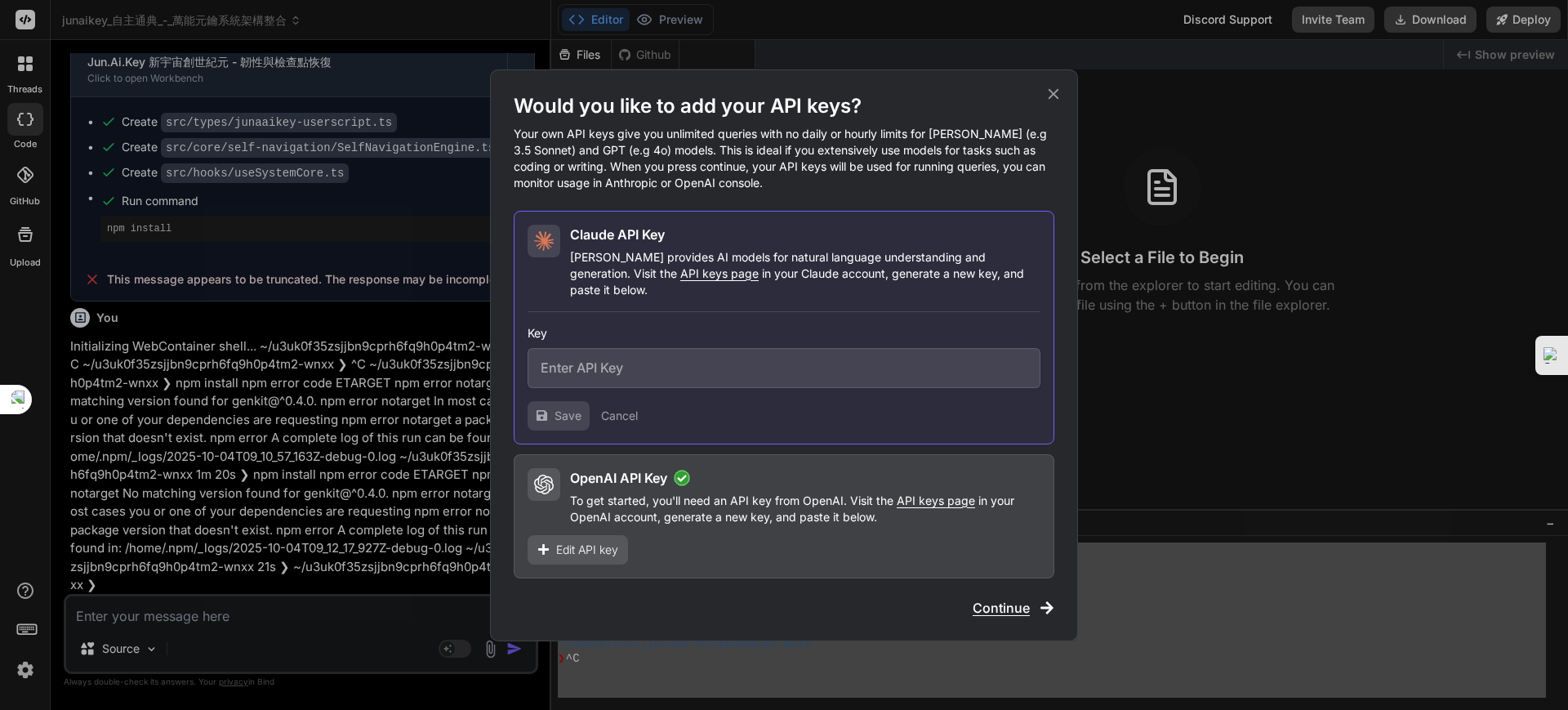
click at [596, 546] on span "Edit API key" at bounding box center [586, 549] width 62 height 16
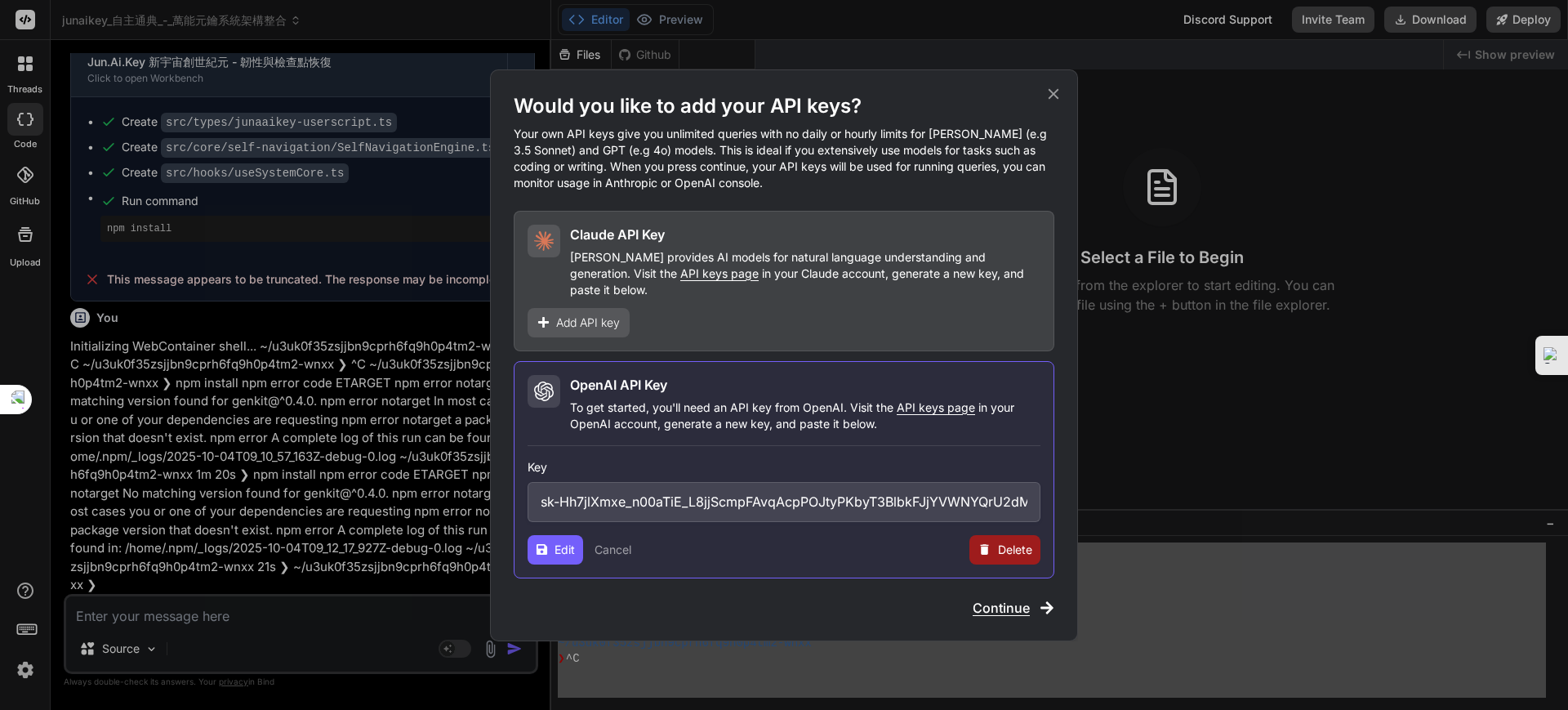
click at [559, 542] on span "Edit" at bounding box center [564, 549] width 20 height 16
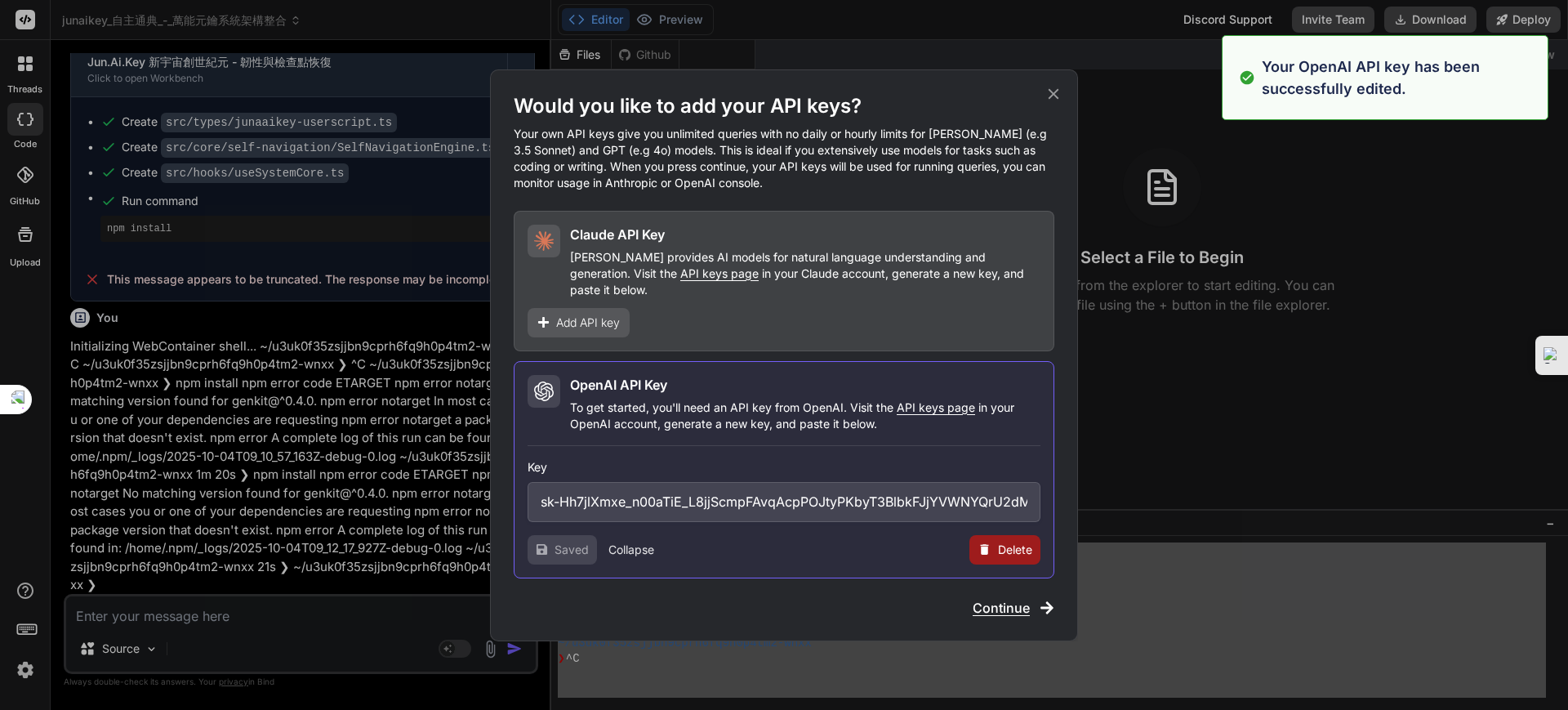
click at [1005, 602] on span "Continue" at bounding box center [1001, 608] width 57 height 19
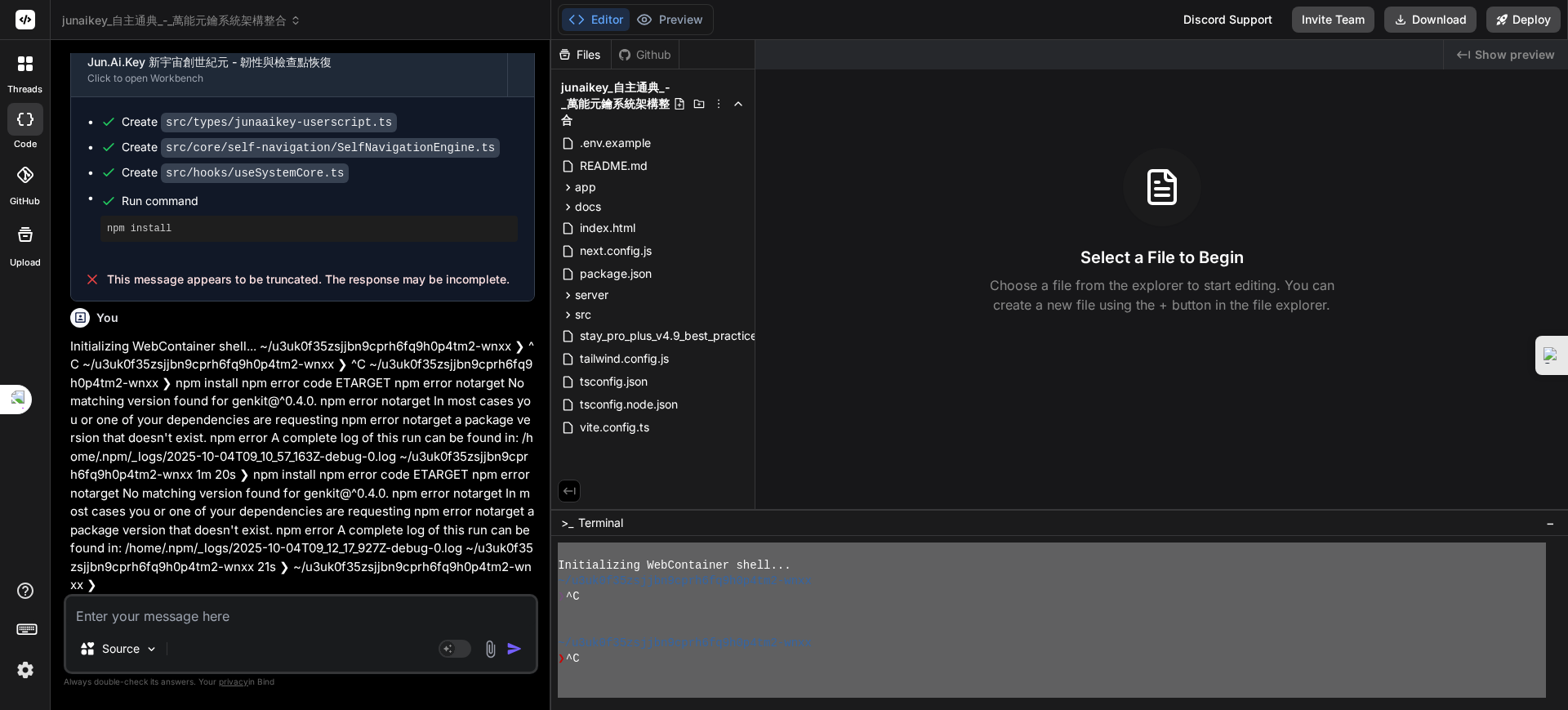
drag, startPoint x: 188, startPoint y: 651, endPoint x: 361, endPoint y: 653, distance: 173.0
click at [199, 651] on div "Source" at bounding box center [301, 652] width 470 height 39
click at [450, 653] on rect at bounding box center [447, 648] width 14 height 14
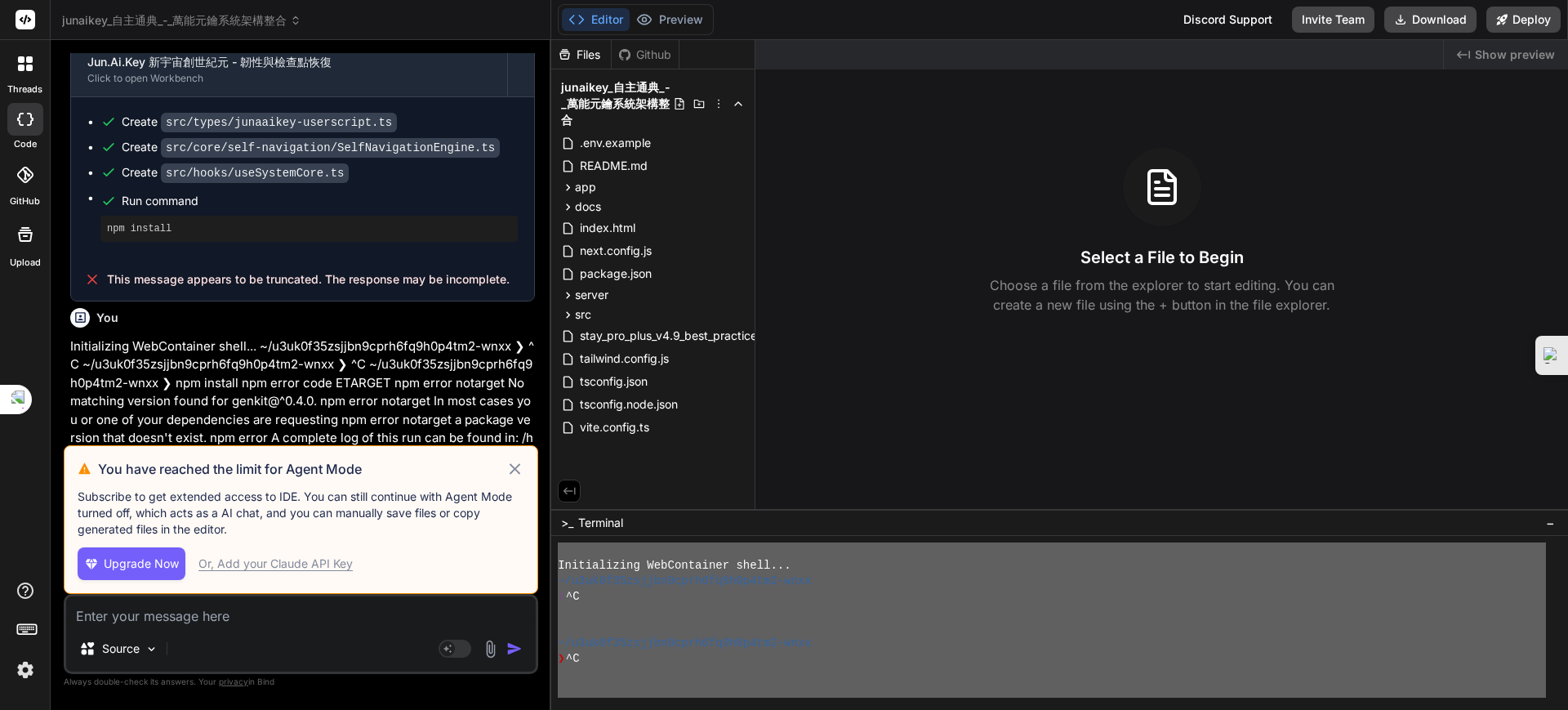
click at [142, 560] on span "Upgrade Now" at bounding box center [141, 563] width 75 height 16
type textarea "x"
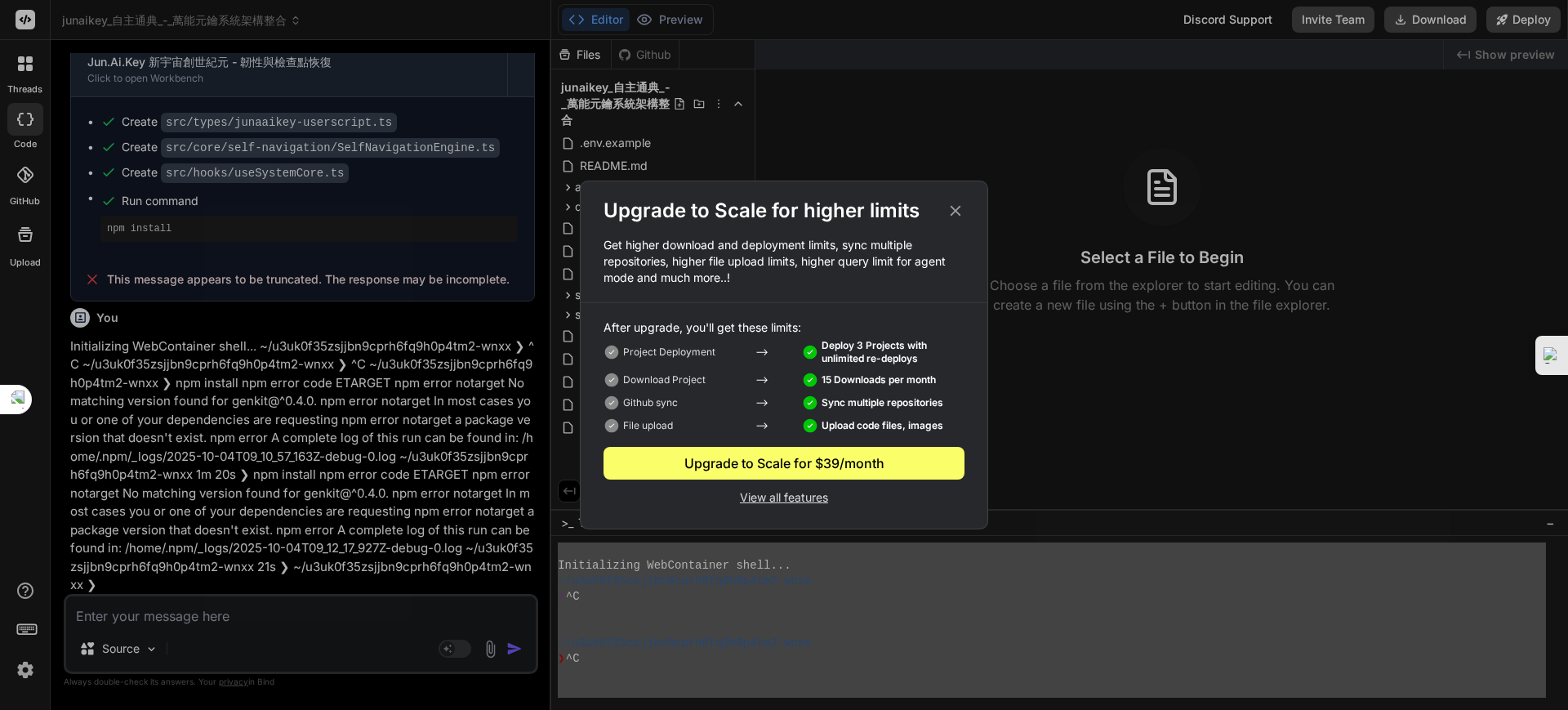
click at [781, 496] on p "View all features" at bounding box center [783, 495] width 361 height 19
click at [965, 210] on div "Upgrade to Scale for higher limits" at bounding box center [783, 210] width 406 height 26
click at [950, 210] on icon at bounding box center [956, 210] width 18 height 18
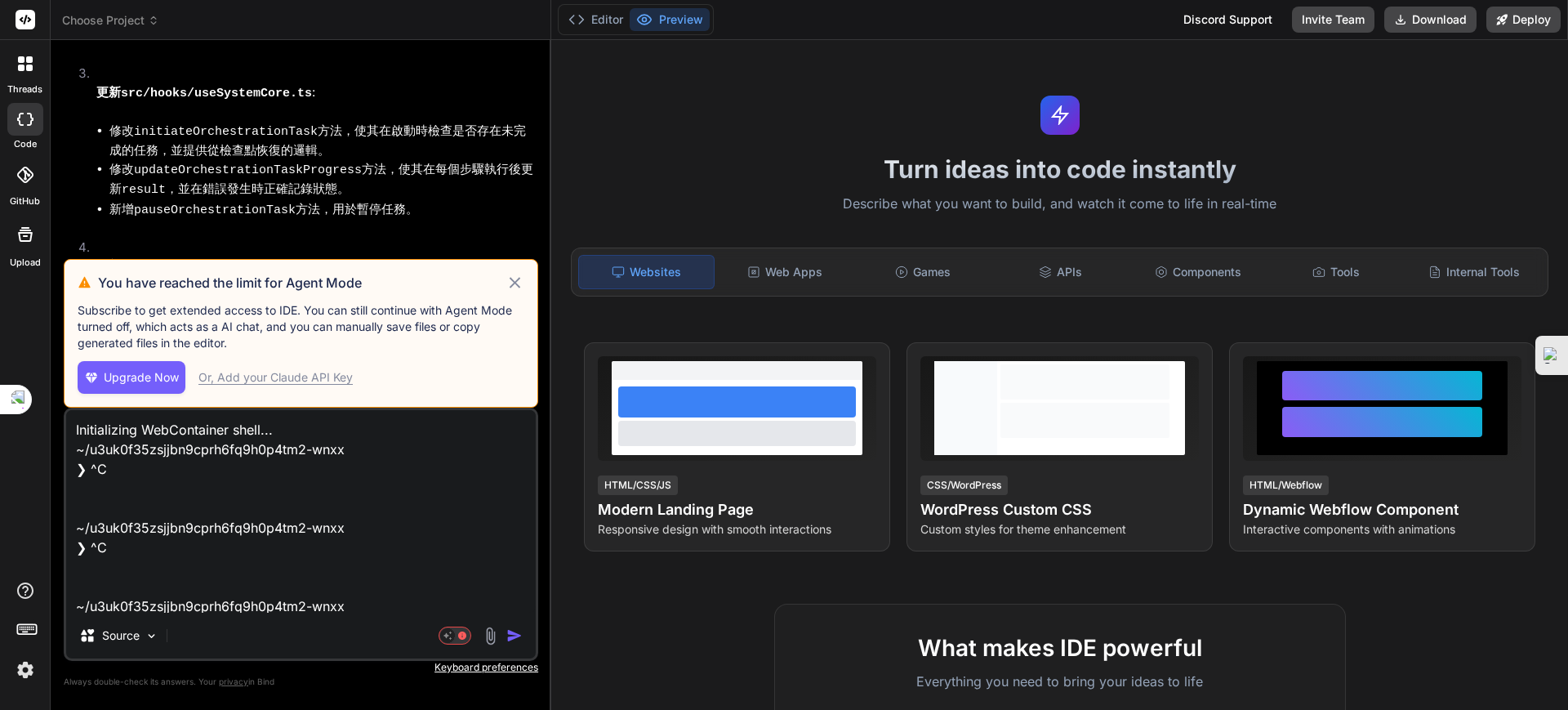
scroll to position [5953, 0]
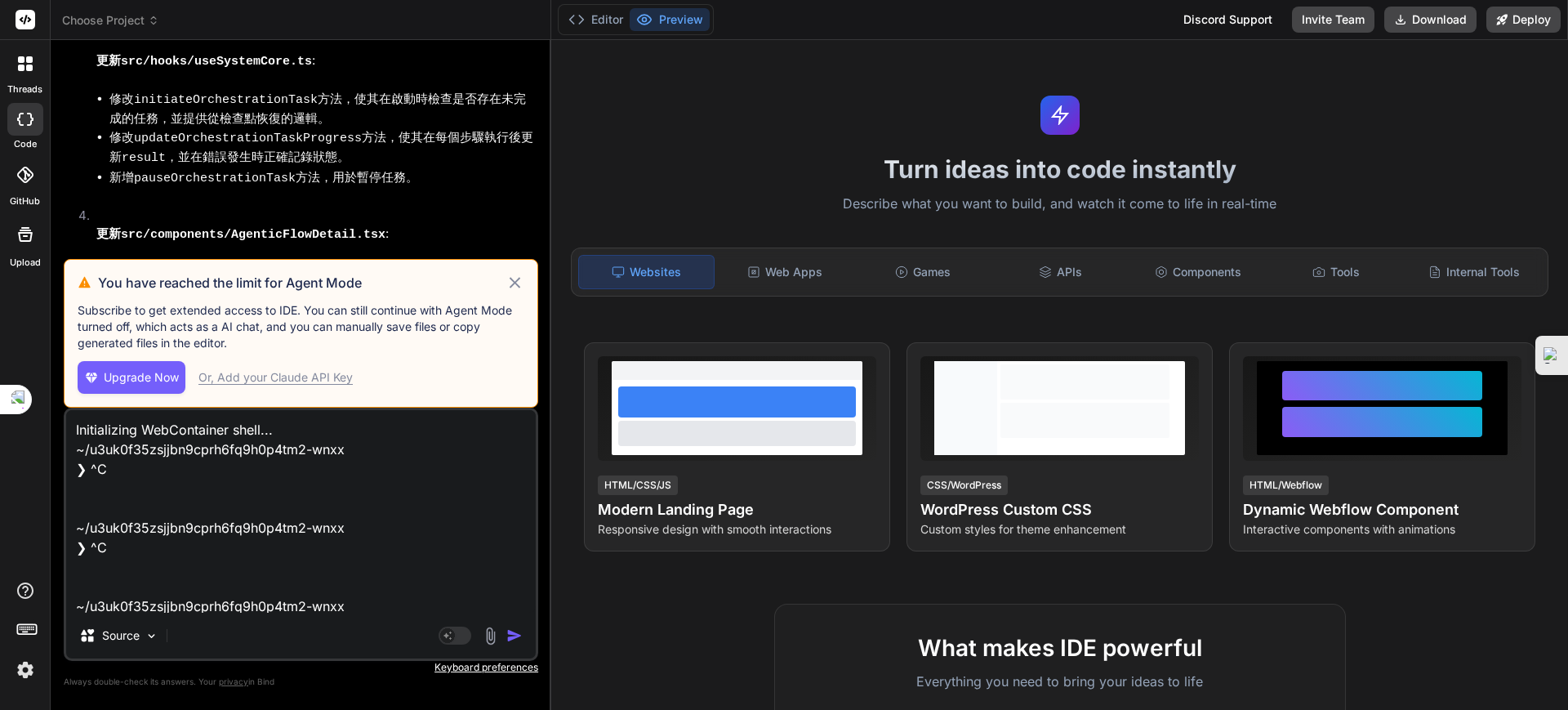
click at [509, 275] on icon at bounding box center [514, 282] width 19 height 19
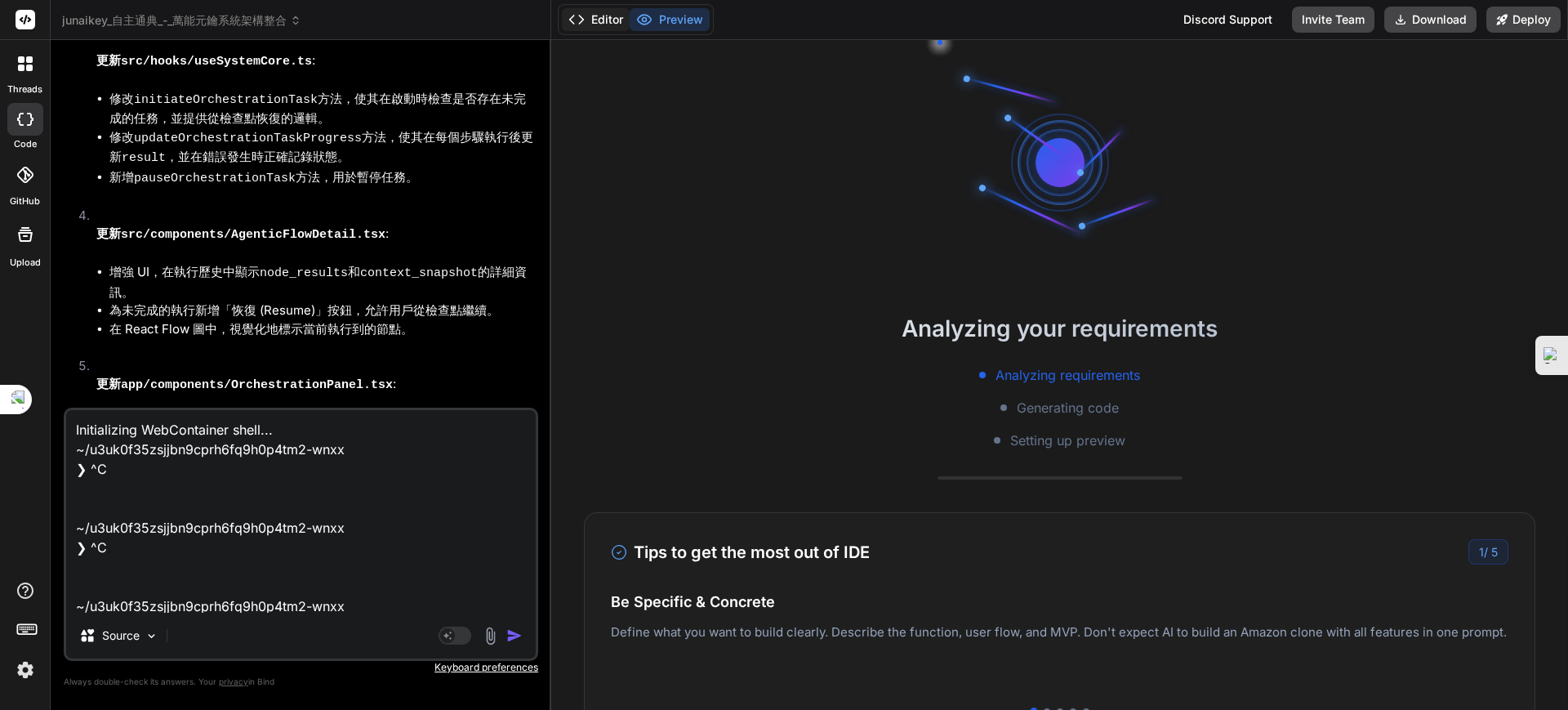
click at [592, 14] on button "Editor" at bounding box center [596, 19] width 68 height 23
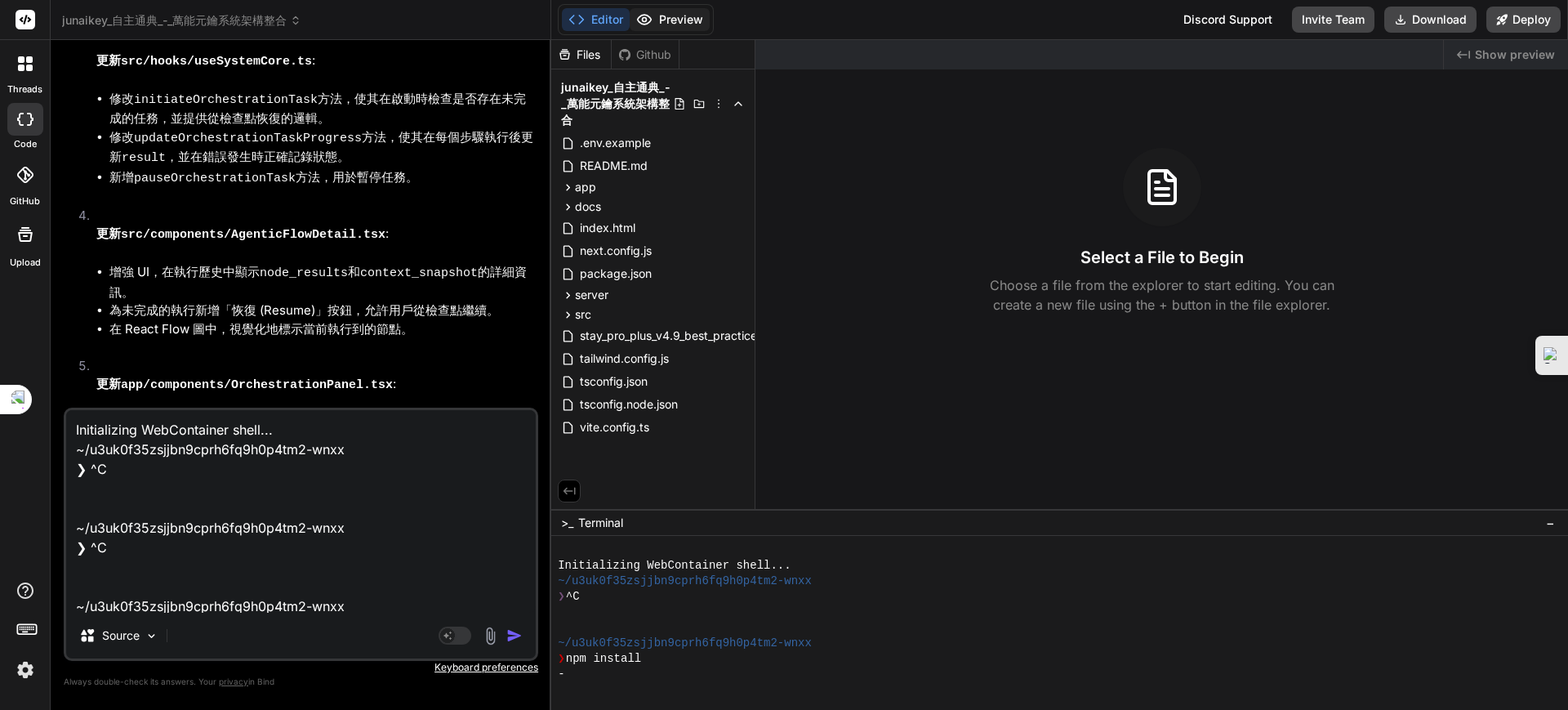
click at [681, 20] on button "Preview" at bounding box center [669, 19] width 80 height 23
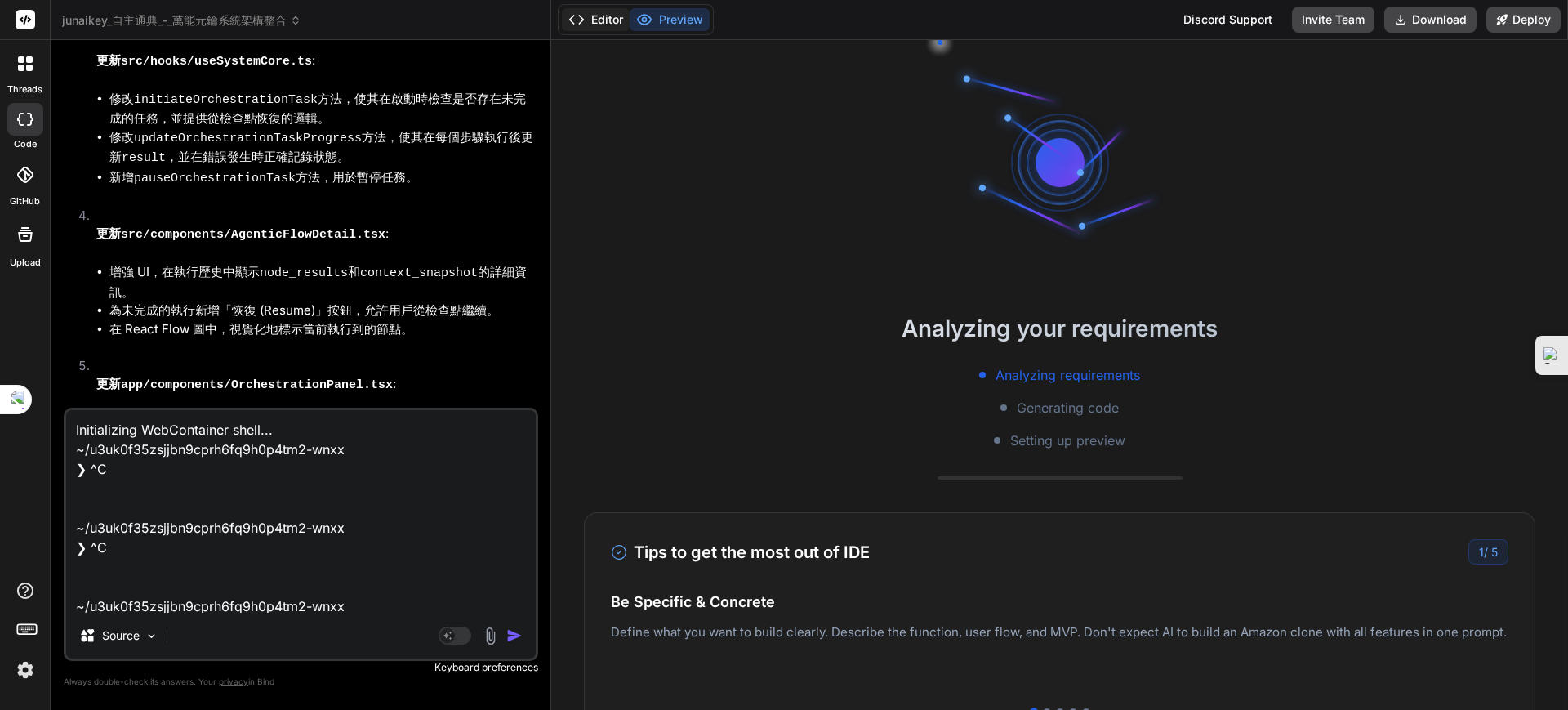
click at [595, 11] on button "Editor" at bounding box center [596, 19] width 68 height 23
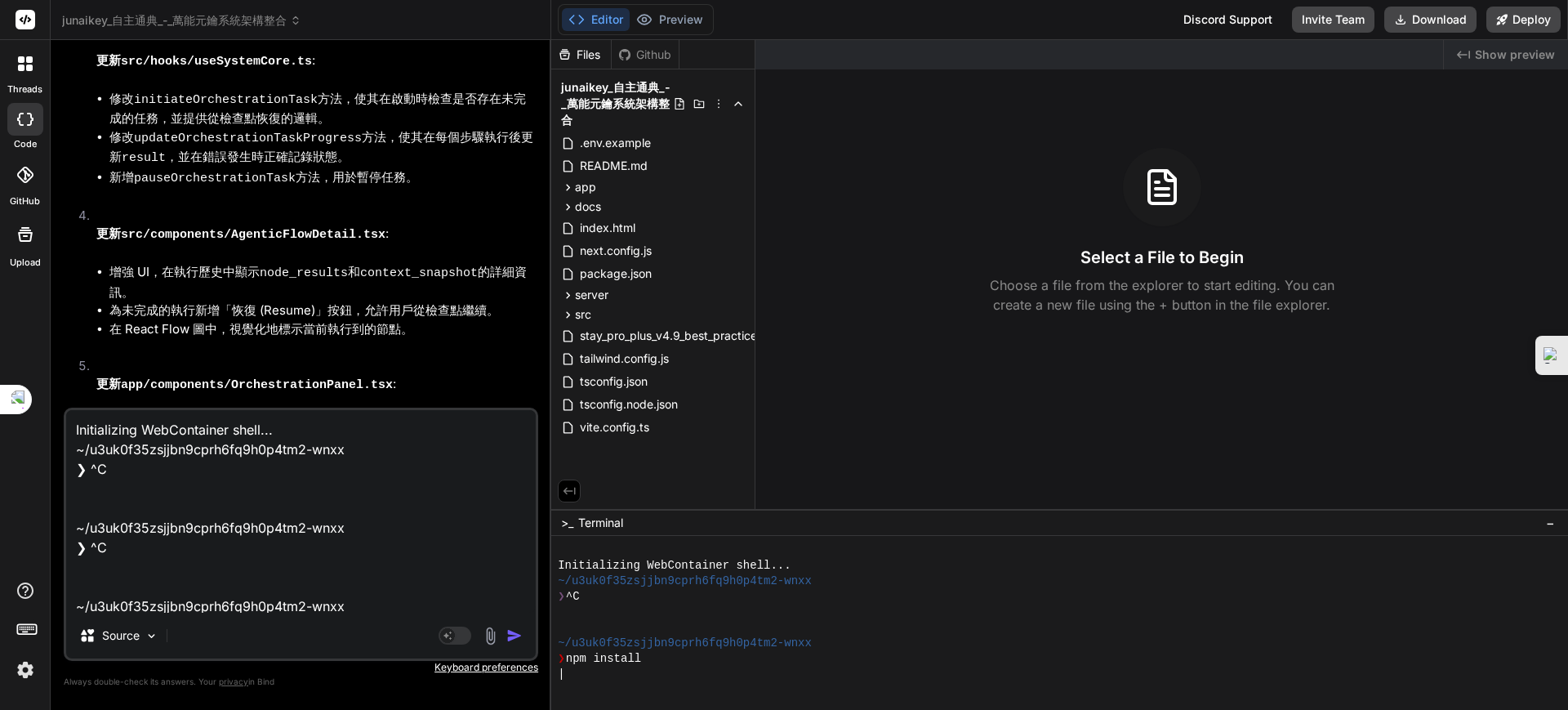
type textarea "x"
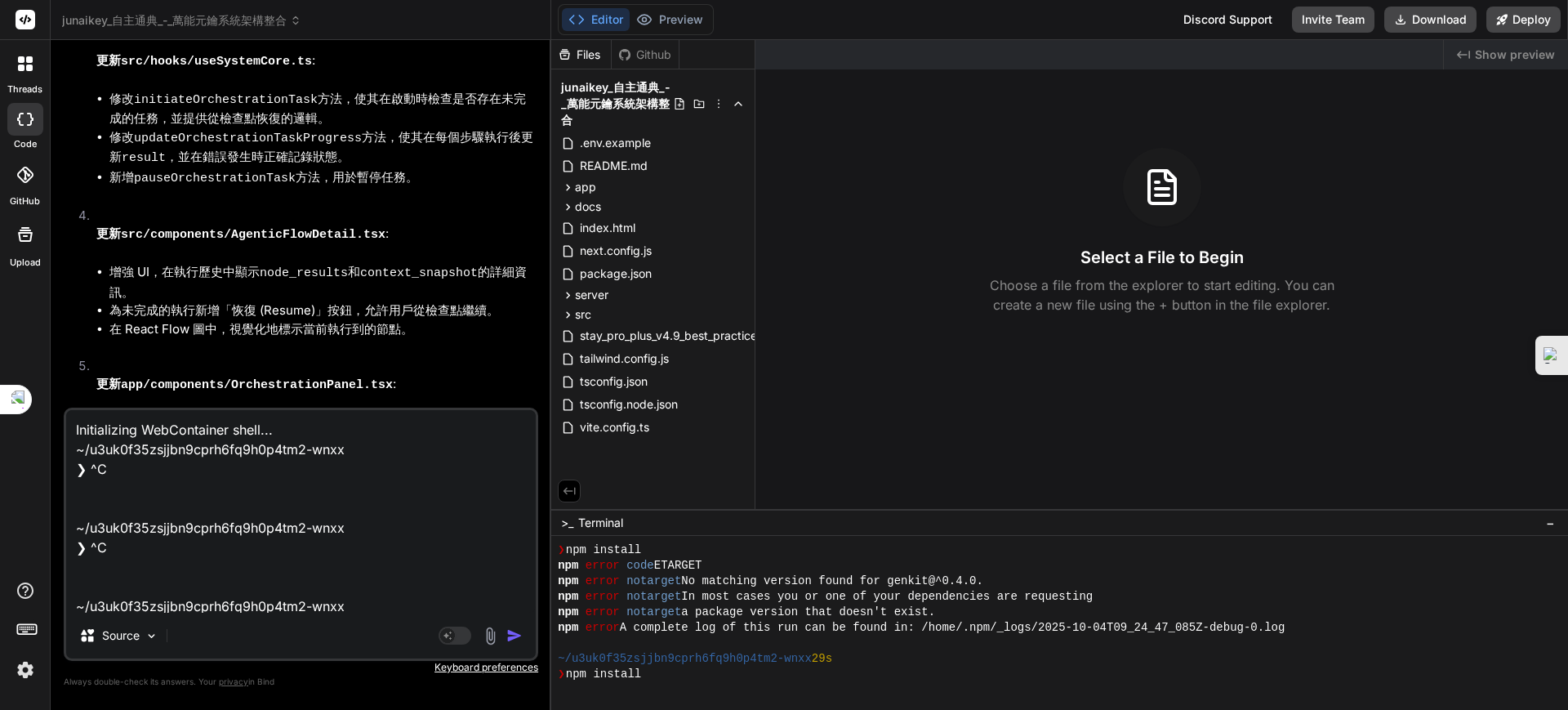
scroll to position [109, 0]
drag, startPoint x: 657, startPoint y: 8, endPoint x: 665, endPoint y: 13, distance: 9.4
click at [661, 10] on button "Preview" at bounding box center [669, 19] width 80 height 23
click at [585, 14] on button "Editor" at bounding box center [596, 19] width 68 height 23
click at [710, 26] on div "Editor Preview Disabled until preview for your project is generated" at bounding box center [635, 19] width 156 height 31
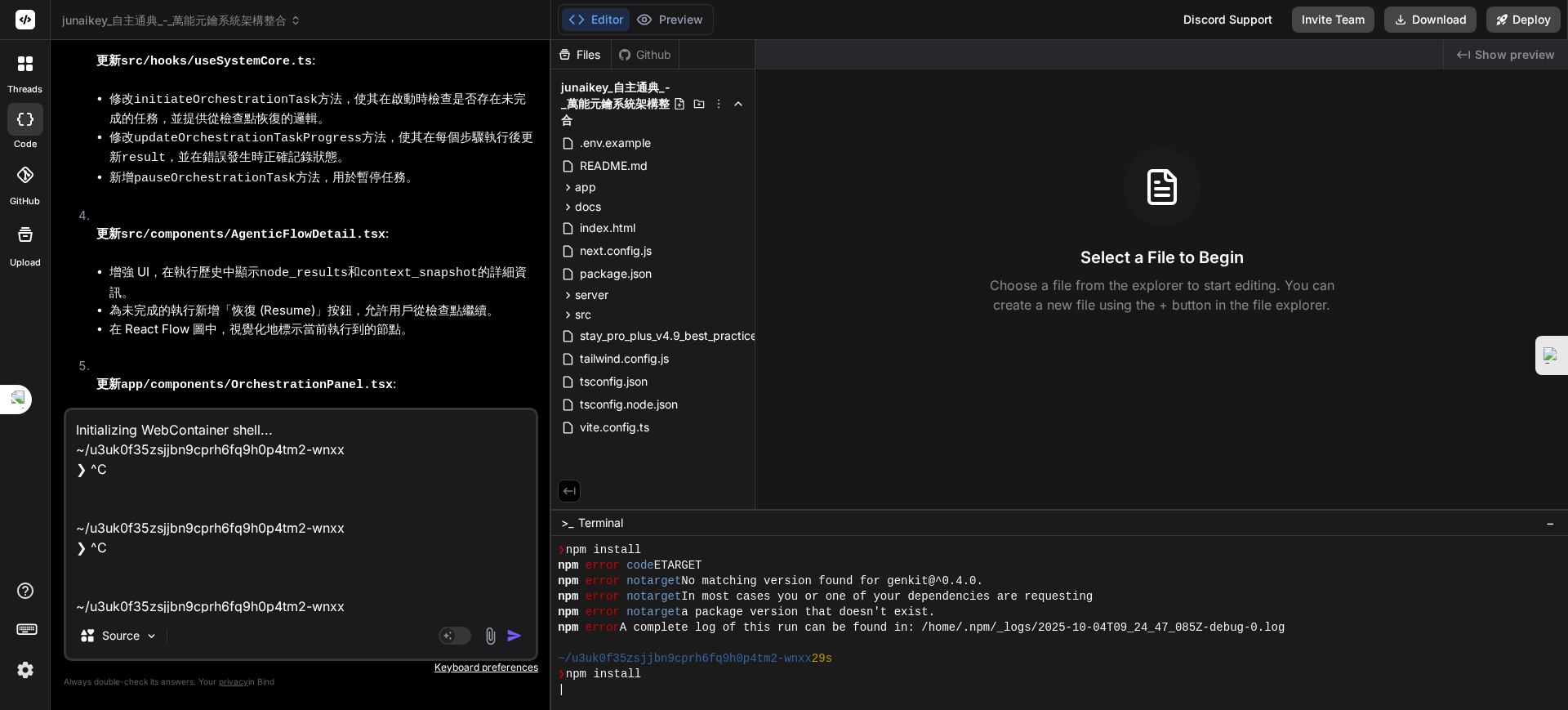
click at [600, 16] on button "Editor" at bounding box center [596, 19] width 68 height 23
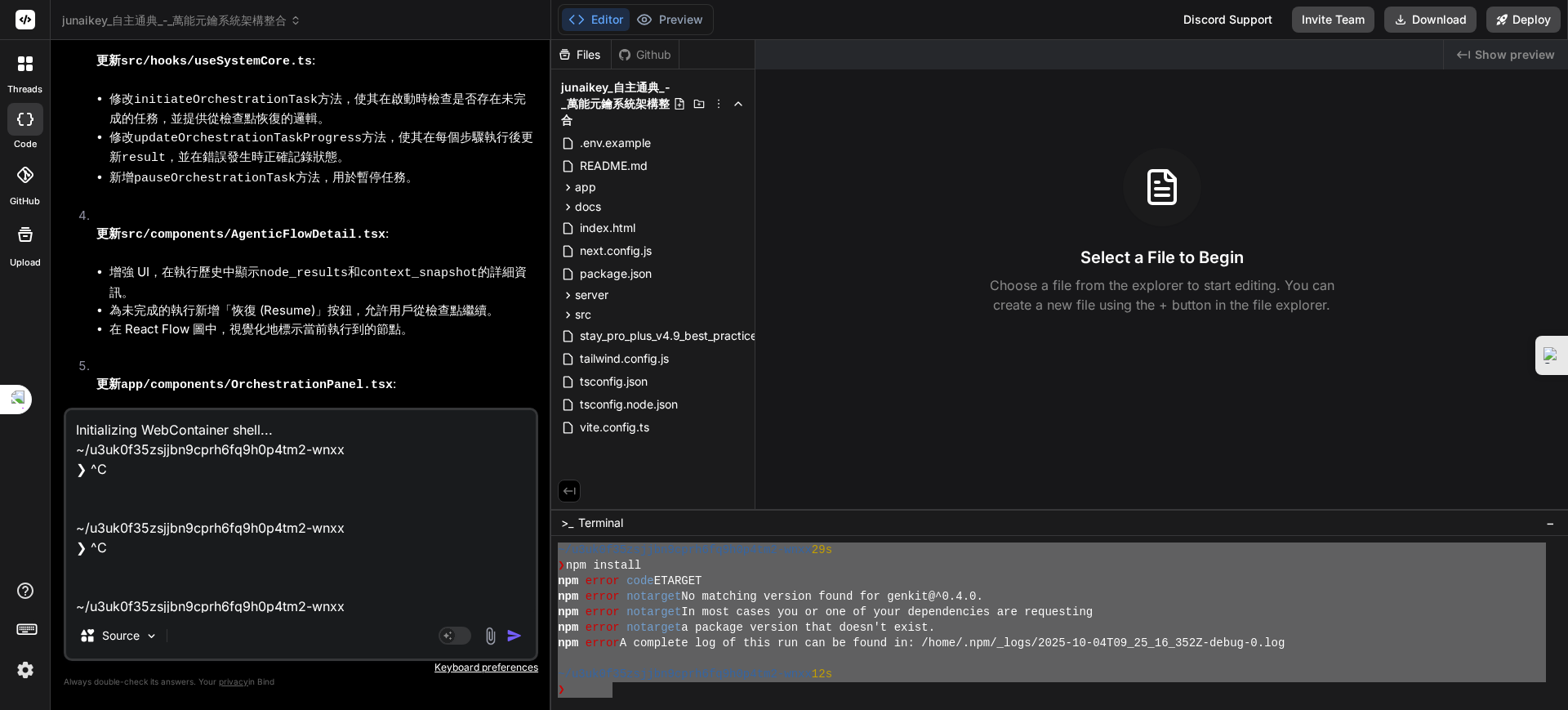
scroll to position [0, 0]
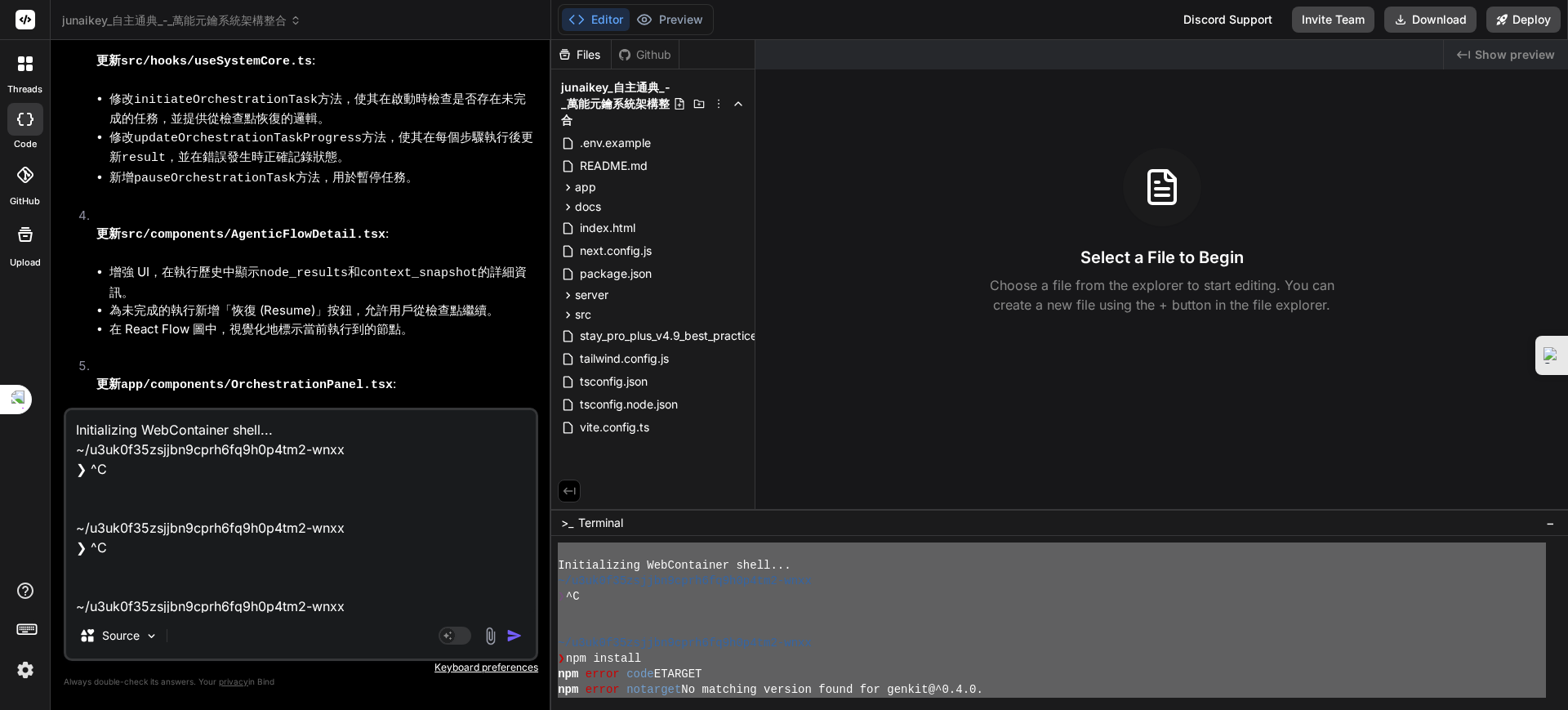
drag, startPoint x: 613, startPoint y: 695, endPoint x: 537, endPoint y: 416, distance: 289.2
click at [537, 416] on div "junaikey_自主通典_-_萬能元鑰系統架構整合 Created with Pixso. Bind AI Web Search Created with …" at bounding box center [809, 355] width 1517 height 710
type textarea "Initializing WebContainer shell... ~/u3uk0f35zsjjbn9cprh6fq9h0p4tm2-wnxx ❯ ^C ~…"
drag, startPoint x: 172, startPoint y: 592, endPoint x: 52, endPoint y: 248, distance: 364.3
click at [52, 248] on div "Bind AI Web Search Created with Pixso. Code Generator You 避免生成重複已有的檔案，列出詳細開發預告，…" at bounding box center [301, 374] width 501 height 669
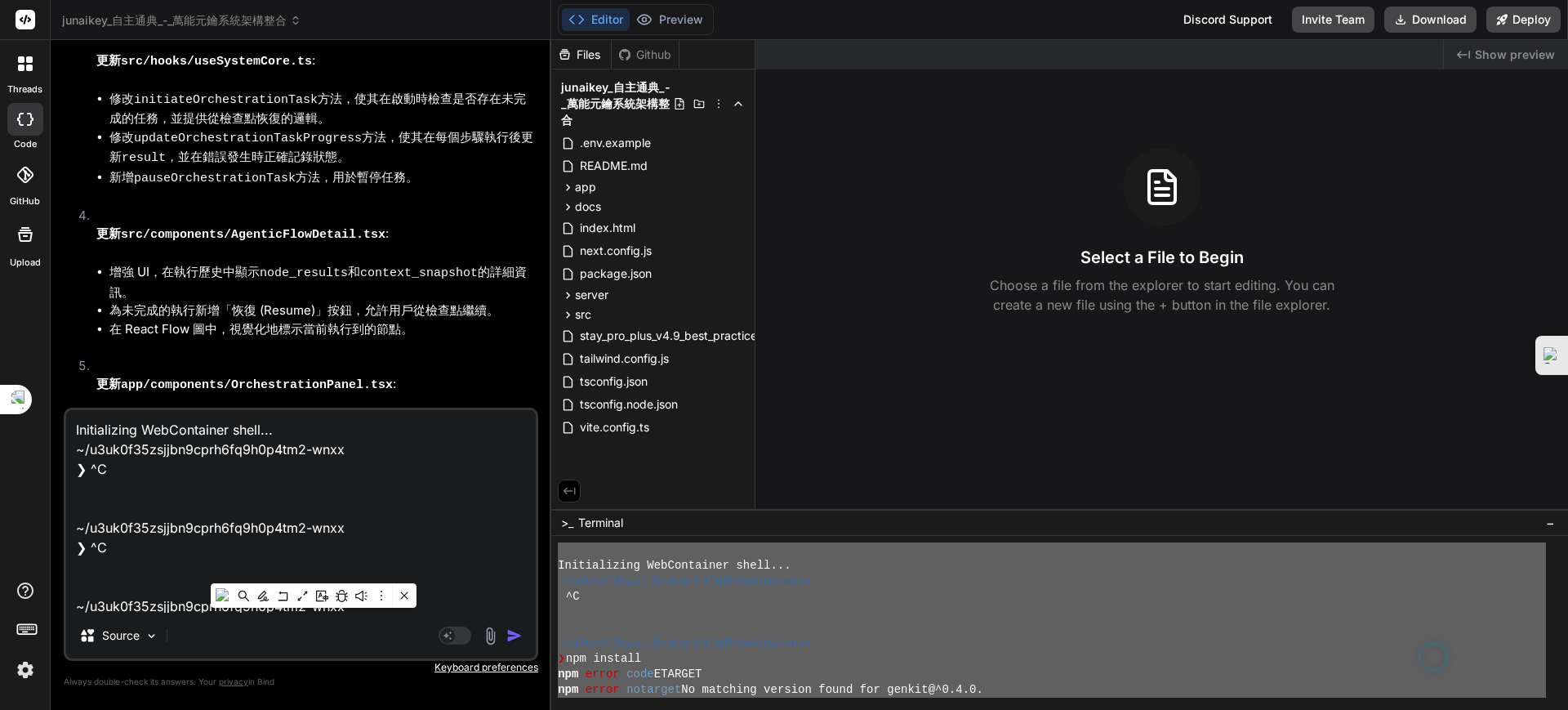
type textarea "~/u3uk0f35zsjjbn9cprh6fq9h0p4tm2-wnxx ❯ npm install npm error code ETARGET npm …"
type textarea "x"
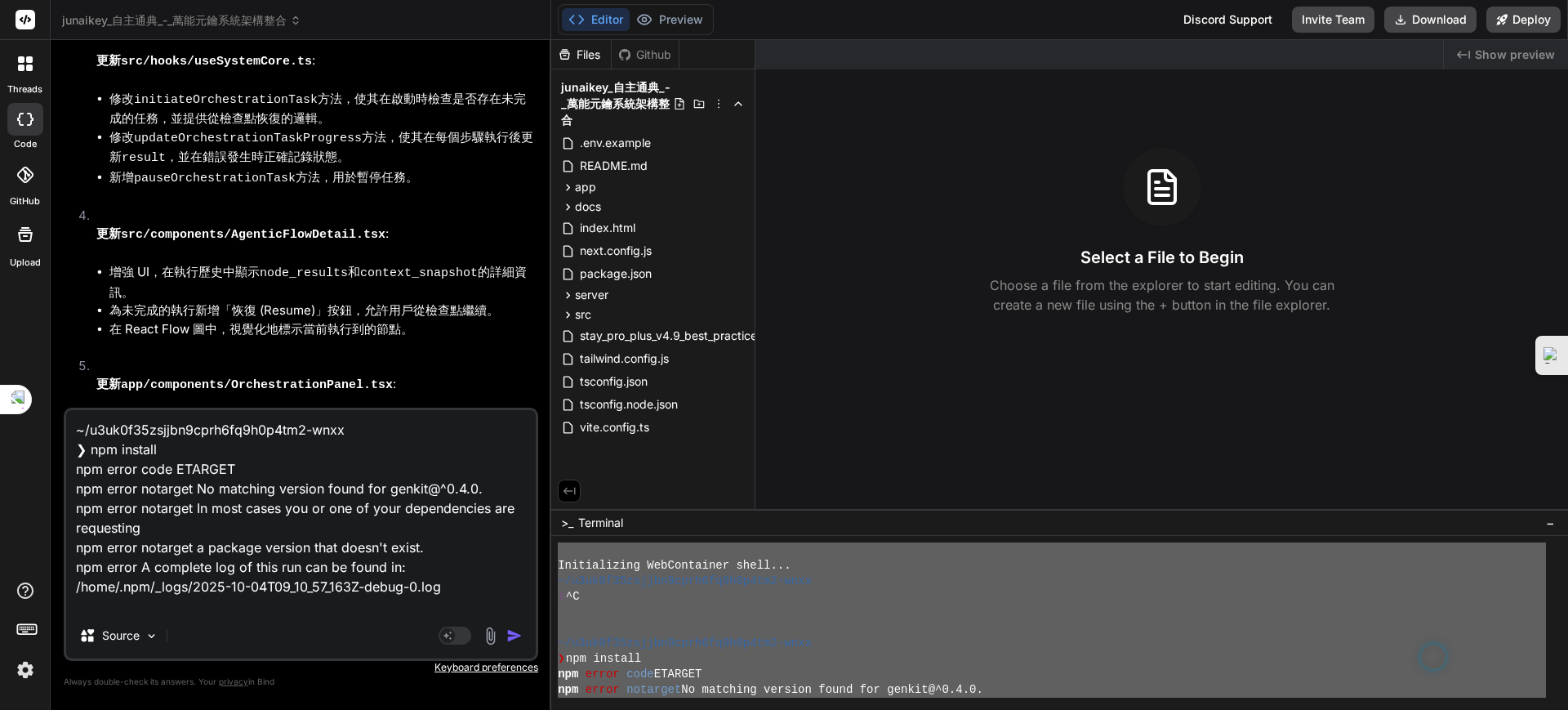
scroll to position [336, 0]
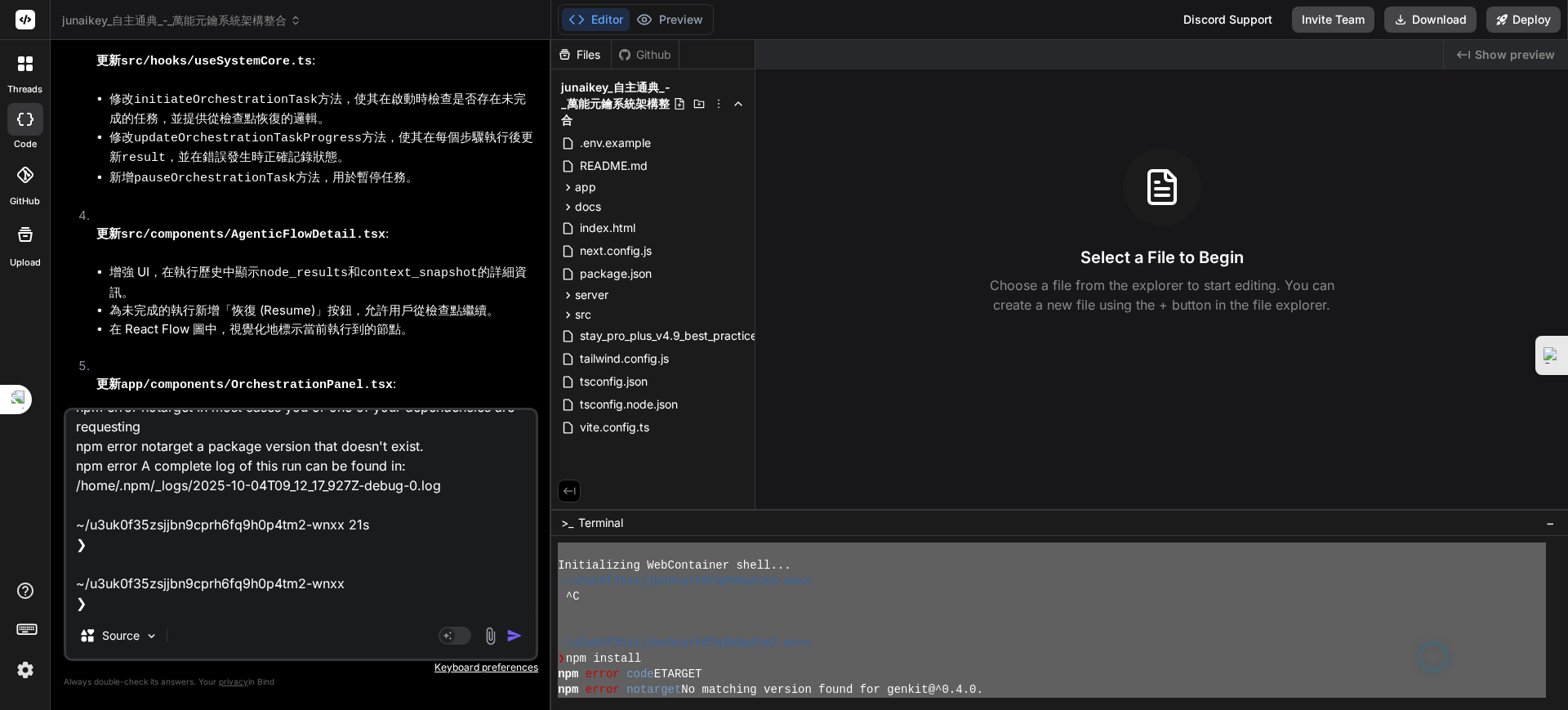
drag, startPoint x: 90, startPoint y: 425, endPoint x: 286, endPoint y: 757, distance: 385.5
click at [286, 709] on html "threads code GitHub Upload junaikey_自主通典_-_萬能元鑰系統架構整合 Created with Pixso. Bind …" at bounding box center [784, 371] width 1568 height 742
paste textarea "Initializing WebContainer shell... ~/u3uk0f35zsjjbn9cprh6fq9h0p4tm2-wnxx ❯ ^C ~…"
type textarea "Initializing WebContainer shell... ~/u3uk0f35zsjjbn9cprh6fq9h0p4tm2-wnxx ❯ ^C ~…"
type textarea "x"
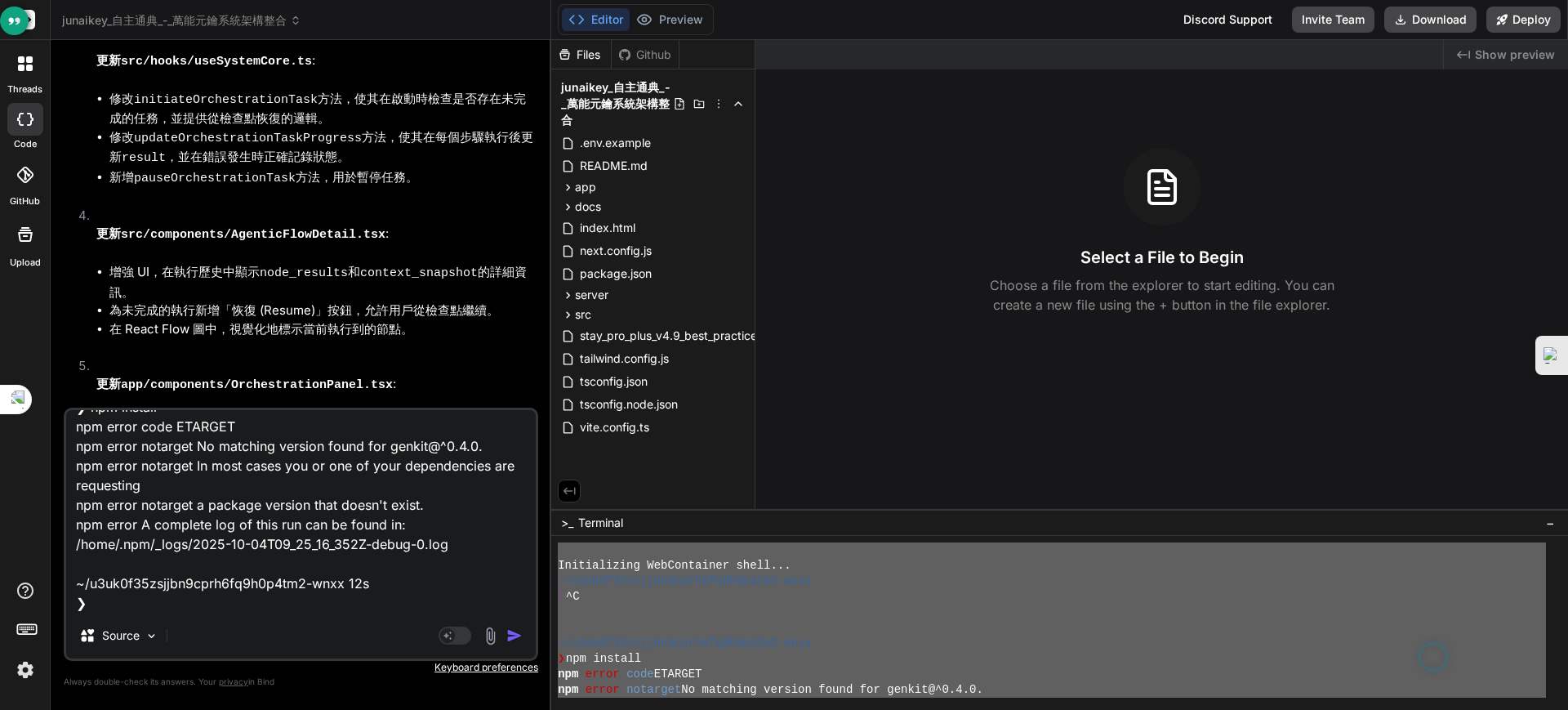
scroll to position [355, 0]
type textarea "Initializing WebContainer shell... ~/u3uk0f35zsjjbn9cprh6fq9h0p4tm2-wnxx ❯ ^C ~…"
click at [511, 635] on img "button" at bounding box center [514, 636] width 16 height 16
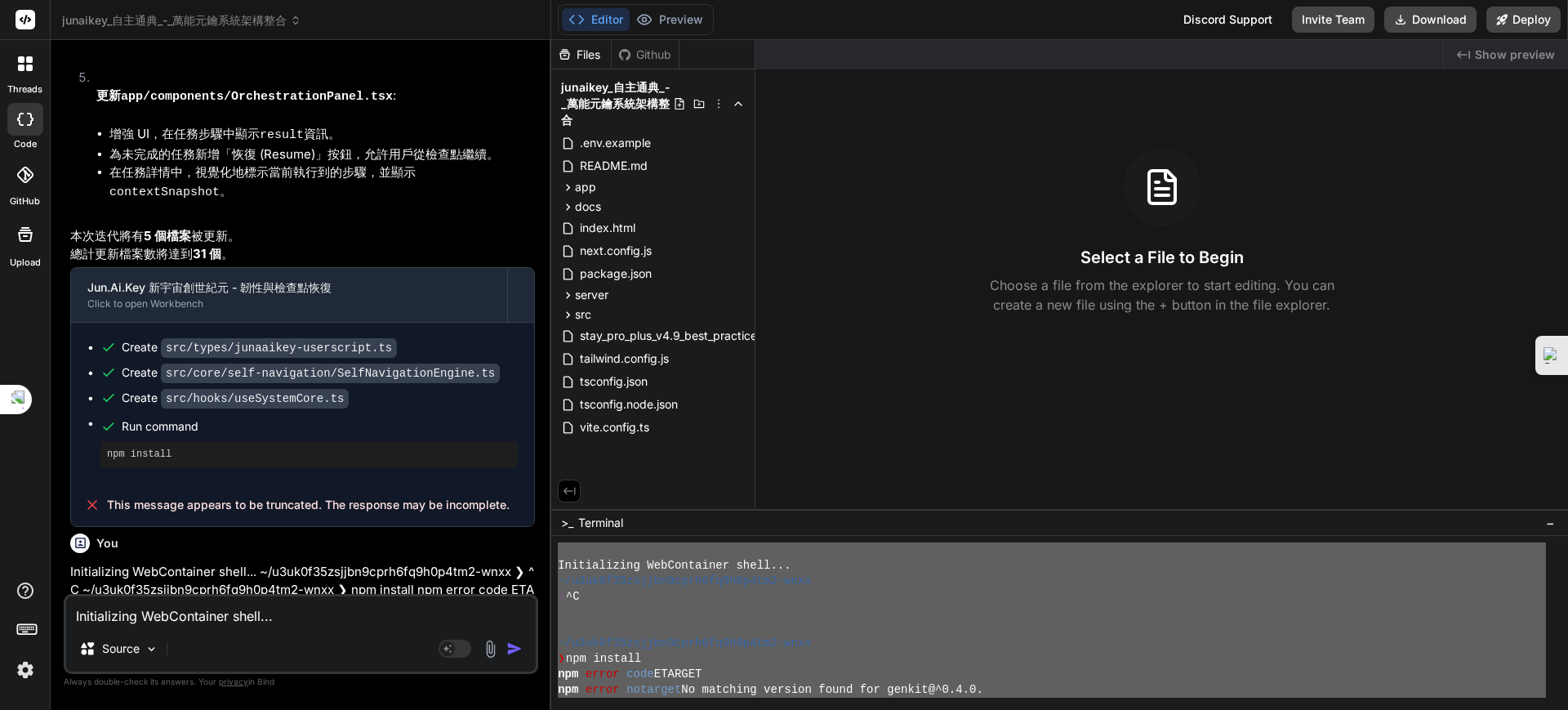
scroll to position [7826, 0]
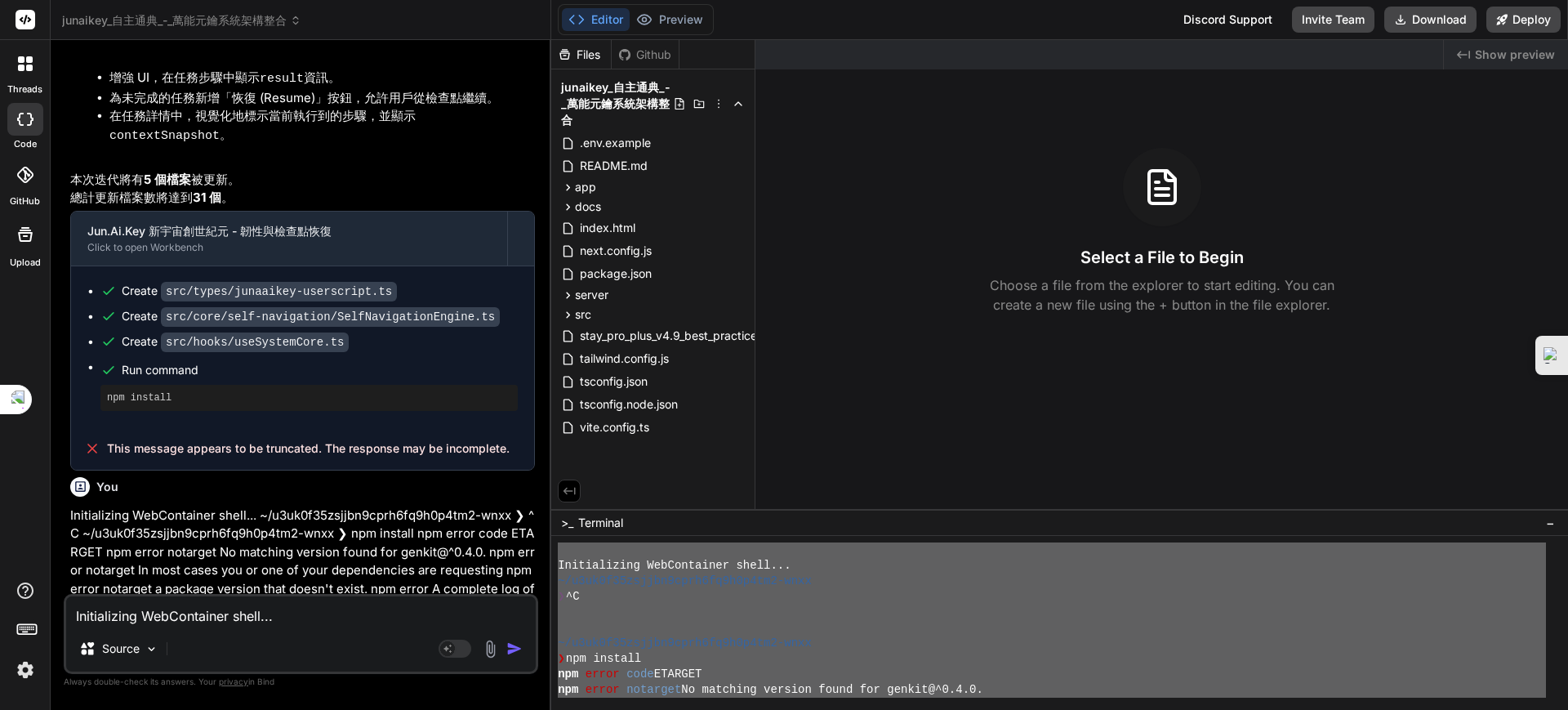
click at [869, 625] on div at bounding box center [1052, 628] width 988 height 15
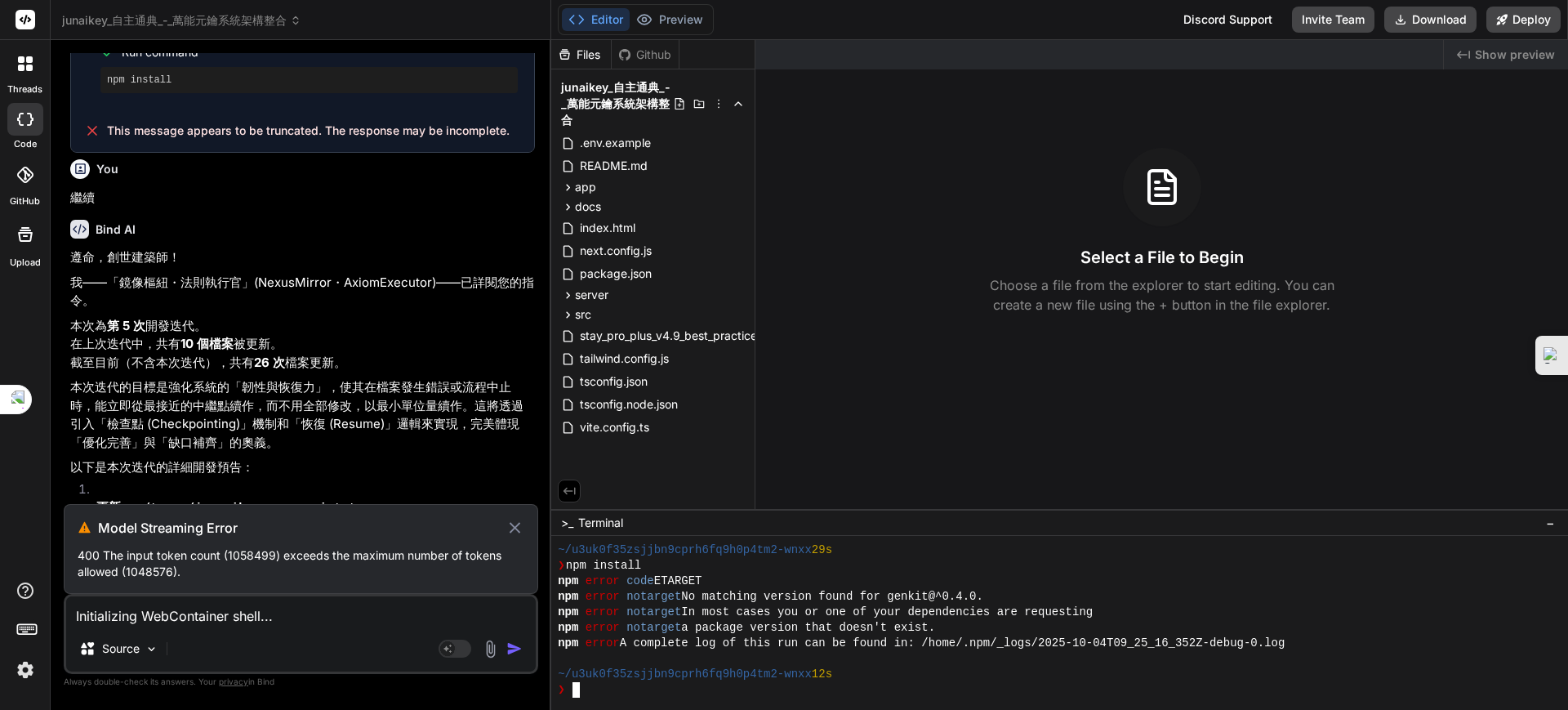
scroll to position [6625, 0]
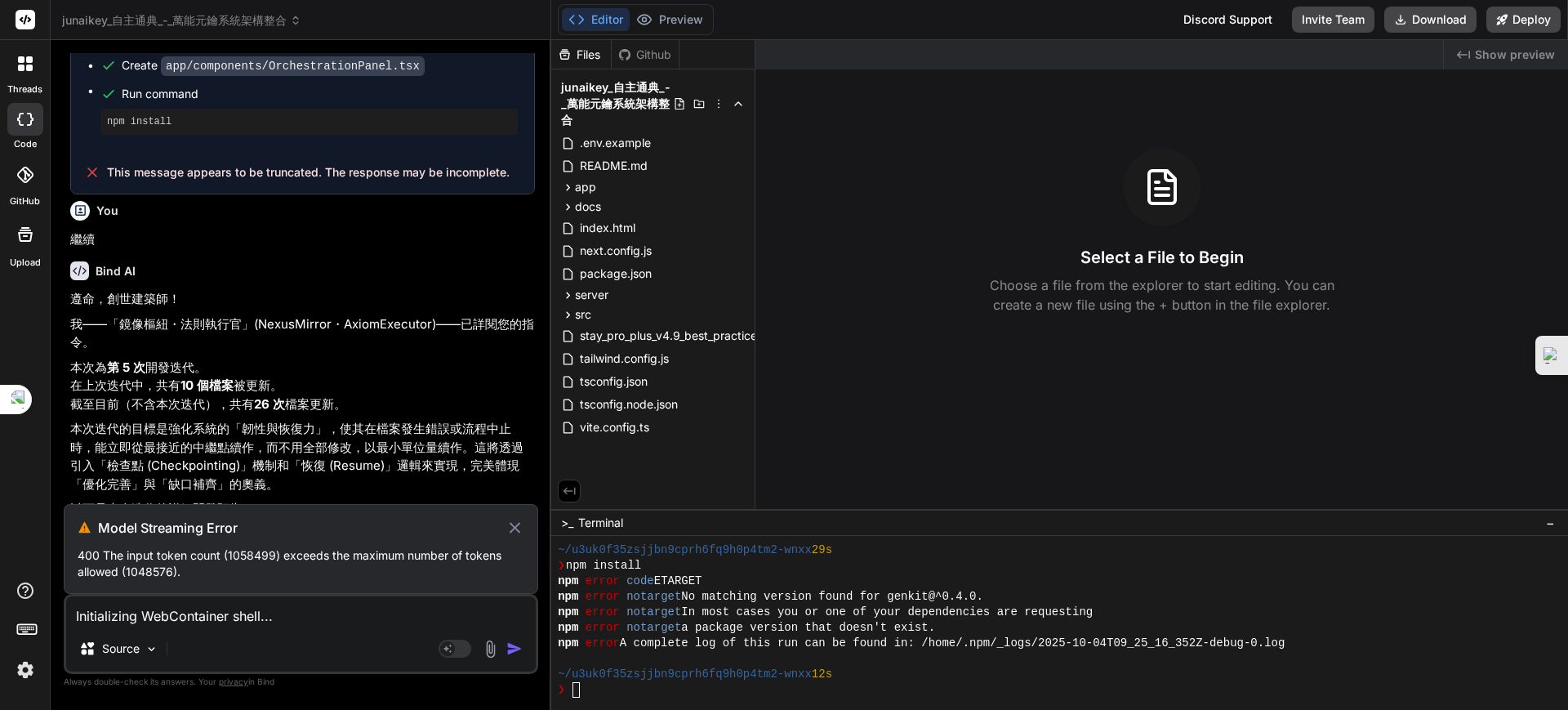
click at [513, 528] on icon at bounding box center [514, 527] width 19 height 19
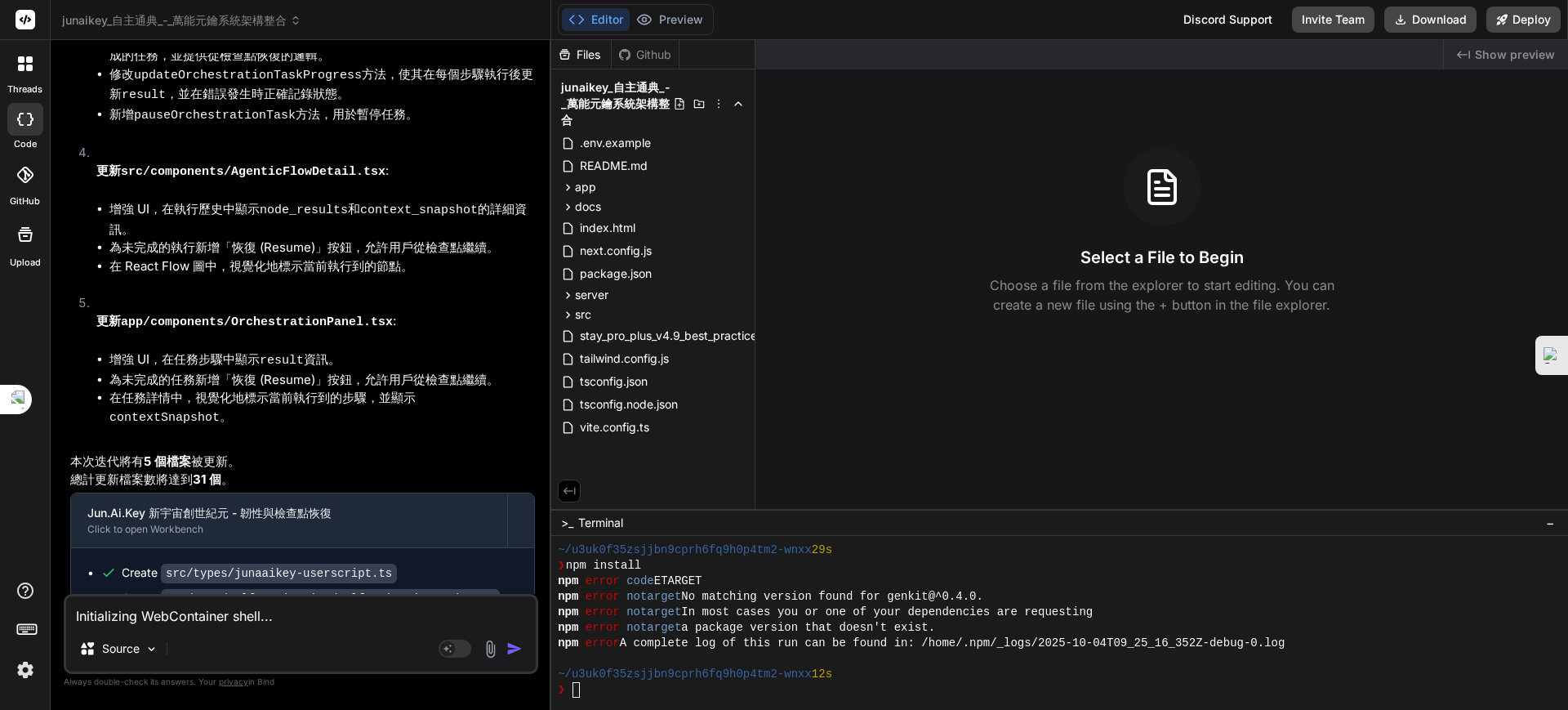
scroll to position [7711, 0]
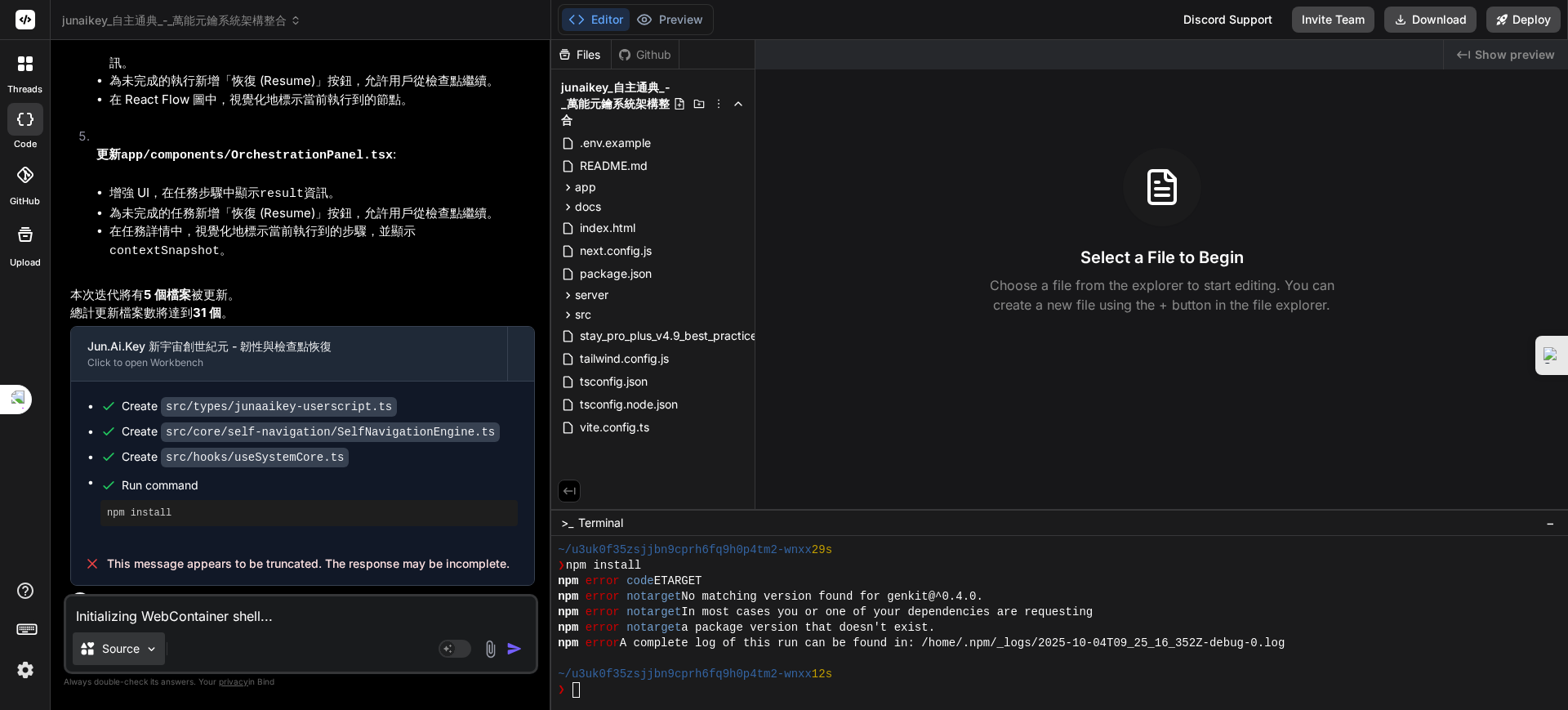
click at [157, 647] on img at bounding box center [151, 649] width 14 height 14
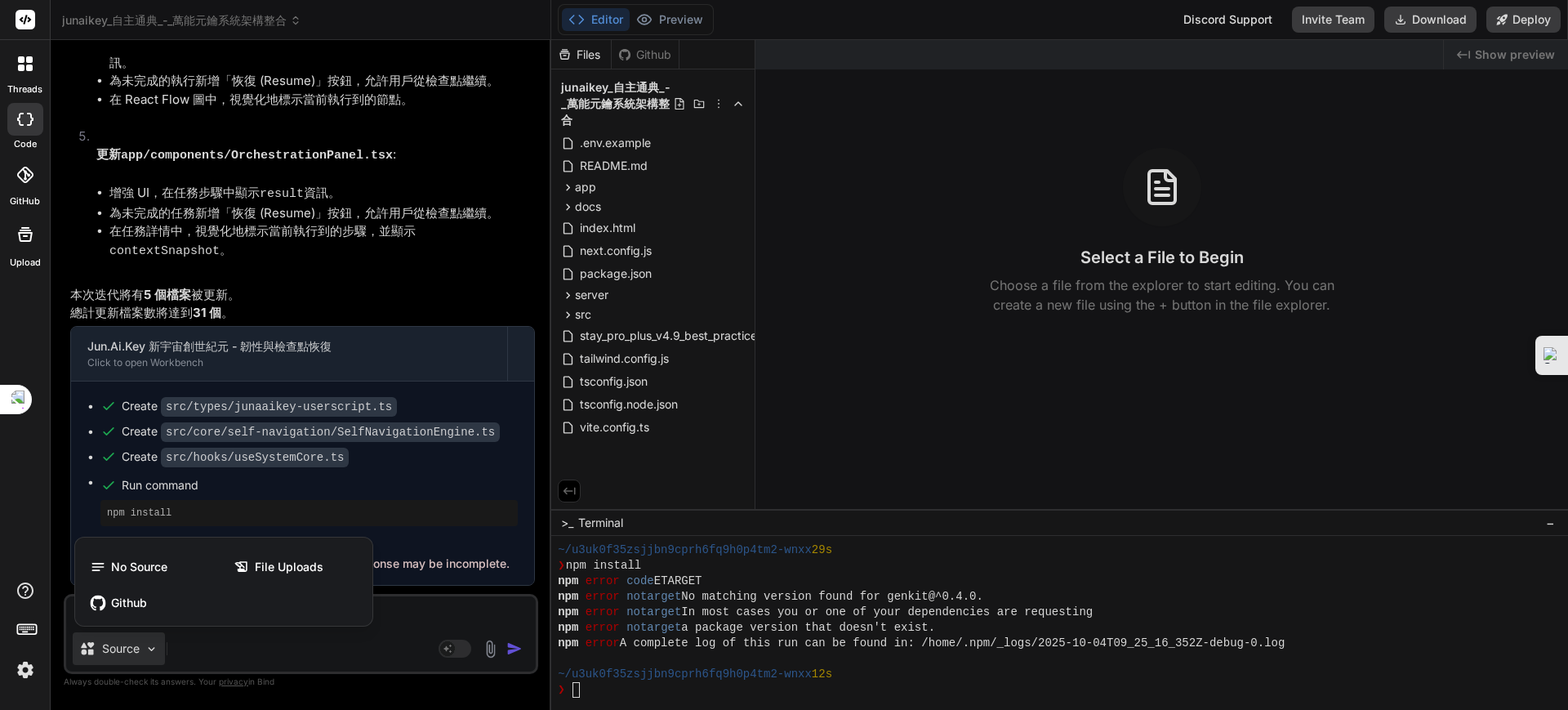
click at [188, 646] on div at bounding box center [784, 355] width 1568 height 710
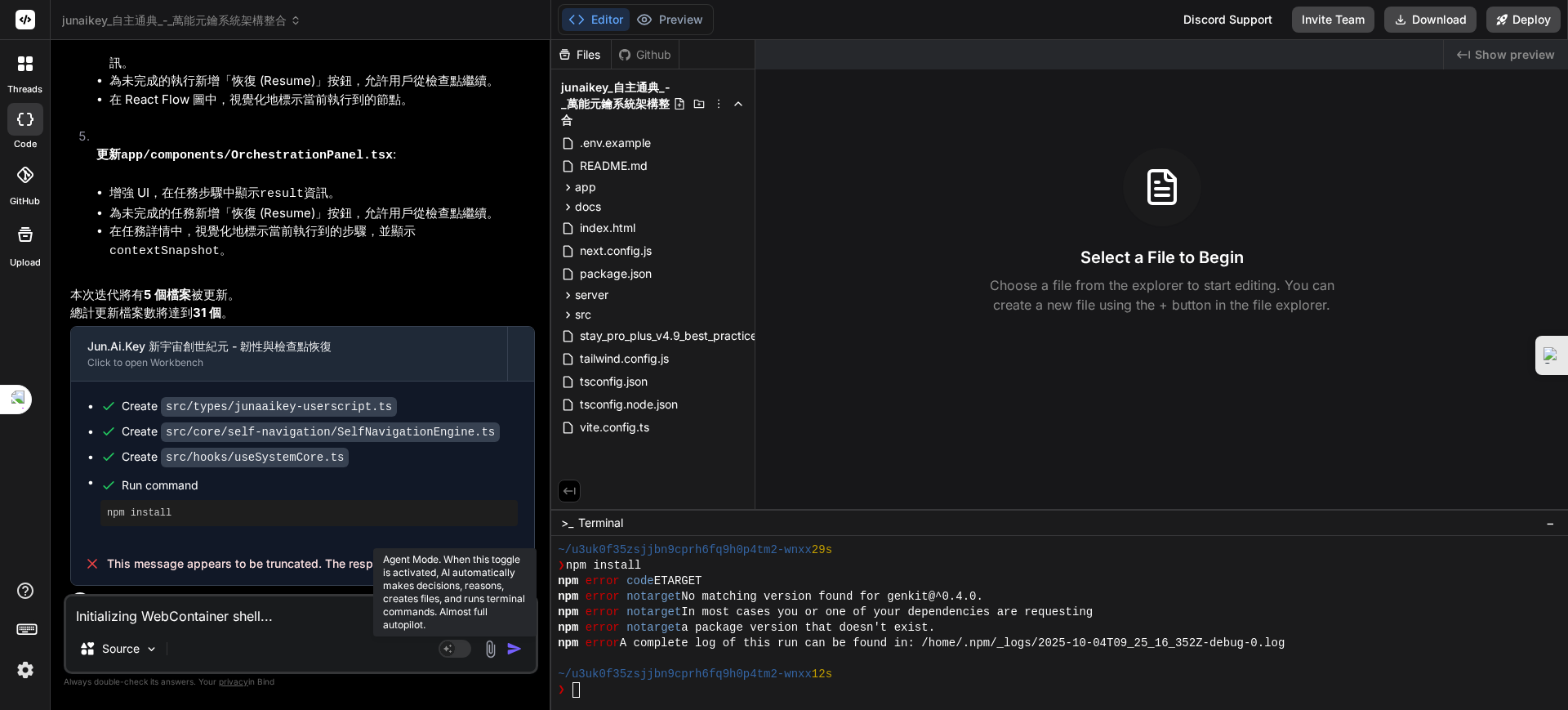
click at [458, 647] on rect at bounding box center [455, 648] width 33 height 18
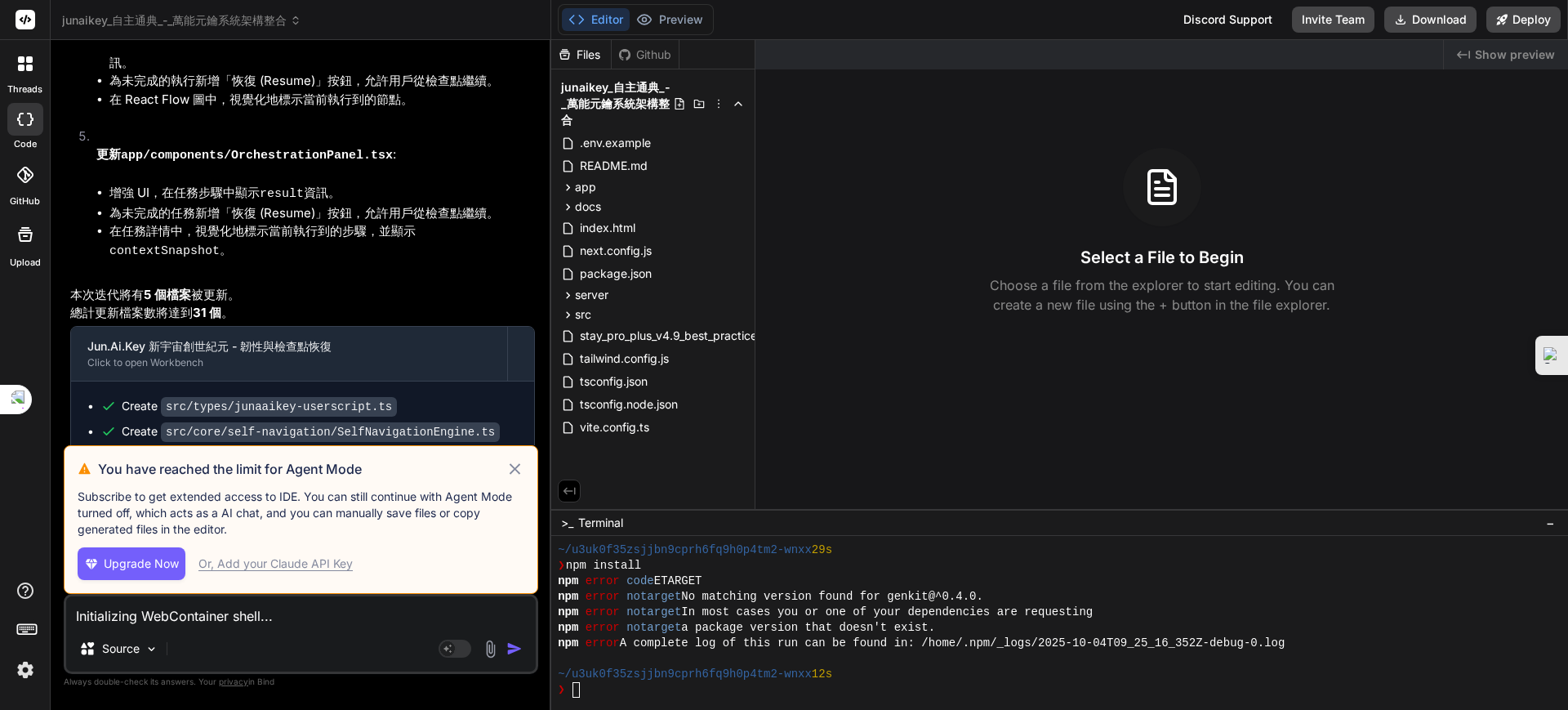
drag, startPoint x: 133, startPoint y: 562, endPoint x: 291, endPoint y: 568, distance: 158.1
click at [292, 538] on div "You have reached the limit for Agent Mode Subscribe to get extended access to I…" at bounding box center [301, 520] width 475 height 149
click at [291, 568] on div "Or, Add your Claude API Key" at bounding box center [275, 563] width 155 height 16
type textarea "x"
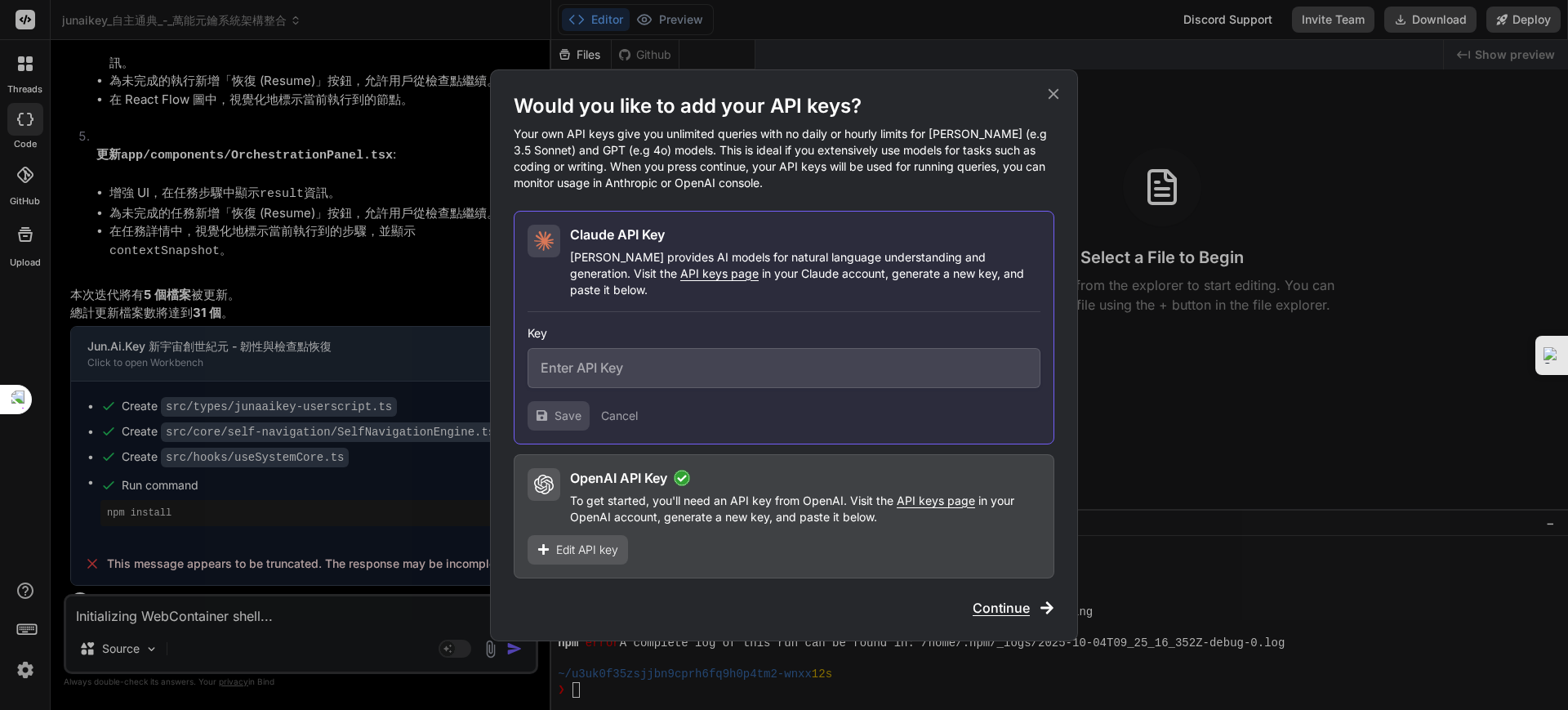
click at [585, 367] on input "text" at bounding box center [784, 368] width 513 height 40
paste input "sk-ant-api03-cAzGpmI7ashBwAQra_Yc2SGgrQ1-eHqTYEiX6p7B__L5XbHMl_enp_jLzQl01sPO3C…"
click at [556, 408] on span "Save" at bounding box center [568, 415] width 27 height 16
click at [542, 420] on button "Save" at bounding box center [558, 416] width 62 height 30
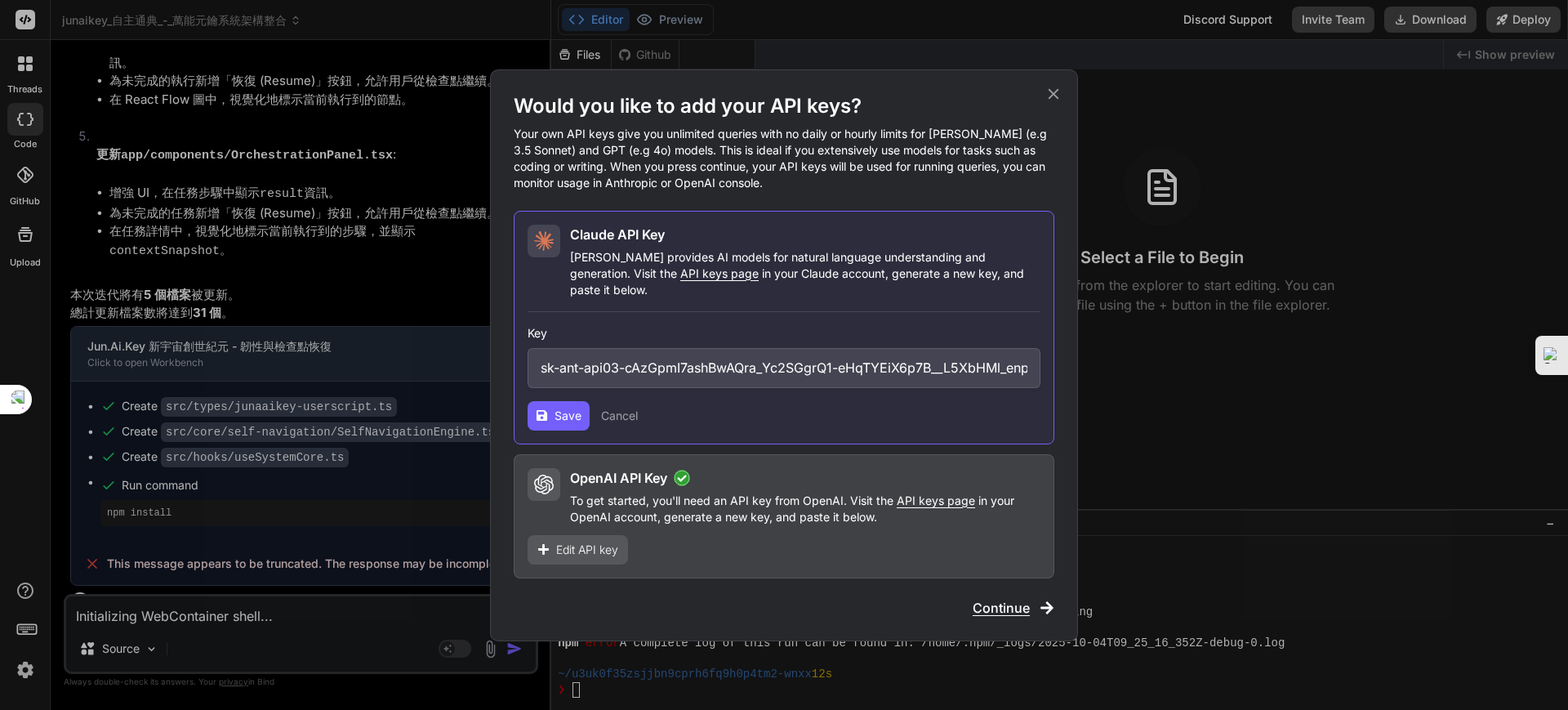
drag, startPoint x: 600, startPoint y: 363, endPoint x: 611, endPoint y: 358, distance: 12.1
click at [602, 363] on input "sk-ant-api03-cAzGpmI7ashBwAQra_Yc2SGgrQ1-eHqTYEiX6p7B__L5XbHMl_enp_jLzQl01sPO3C…" at bounding box center [784, 368] width 513 height 40
paste input "dmin01-2yomcrsDl3fOKNLM0dIBxcIWnYJo6FIH38HeVMh7VBXM-KjAo1qlj0BIU44GqSsUpNwdniyL…"
type input "sk-ant-admin01-2yomcrsDl3fOKNLM0dIBxcIWnYJo6FIH38HeVMh7VBXM-KjAo1qlj0BIU44GqSsU…"
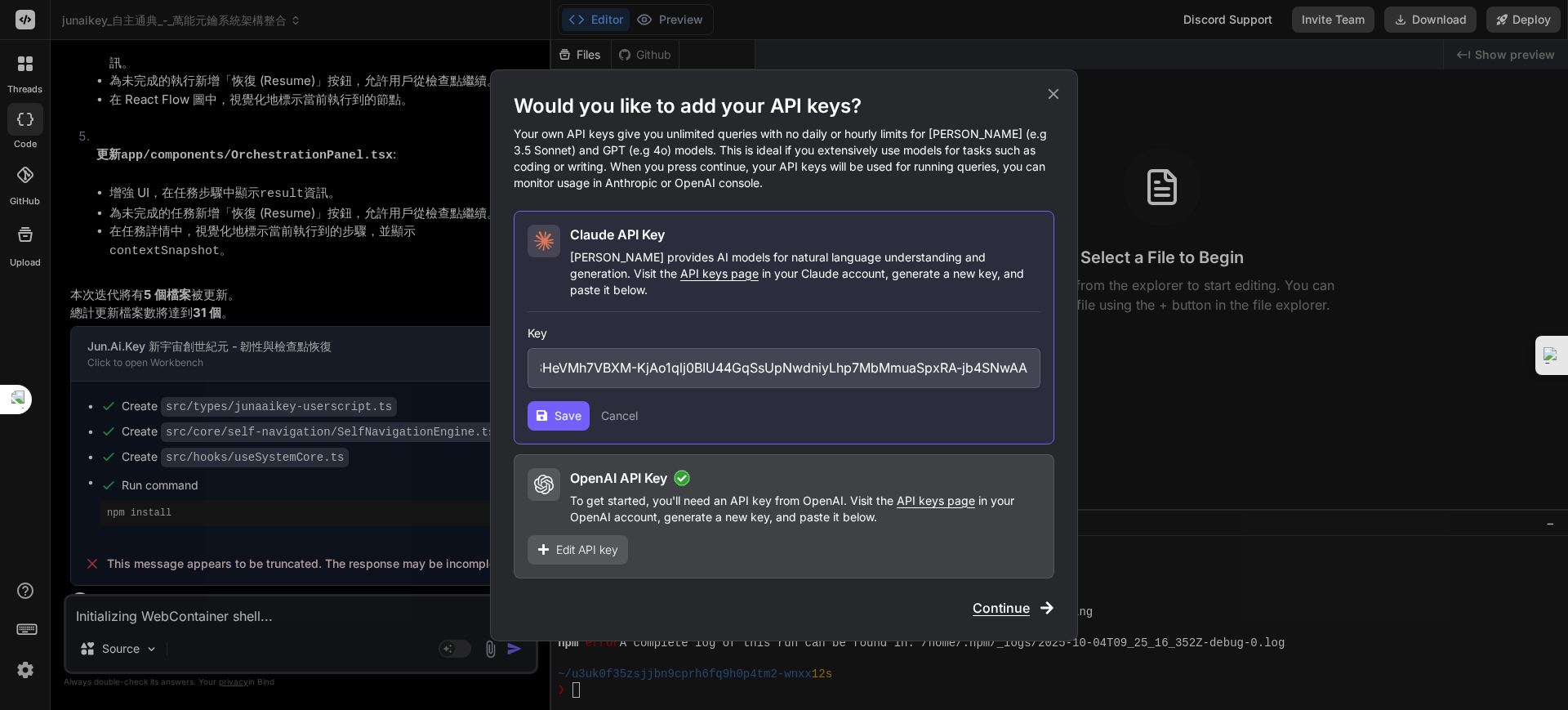
scroll to position [0, 0]
click at [553, 401] on button "Save" at bounding box center [558, 416] width 62 height 30
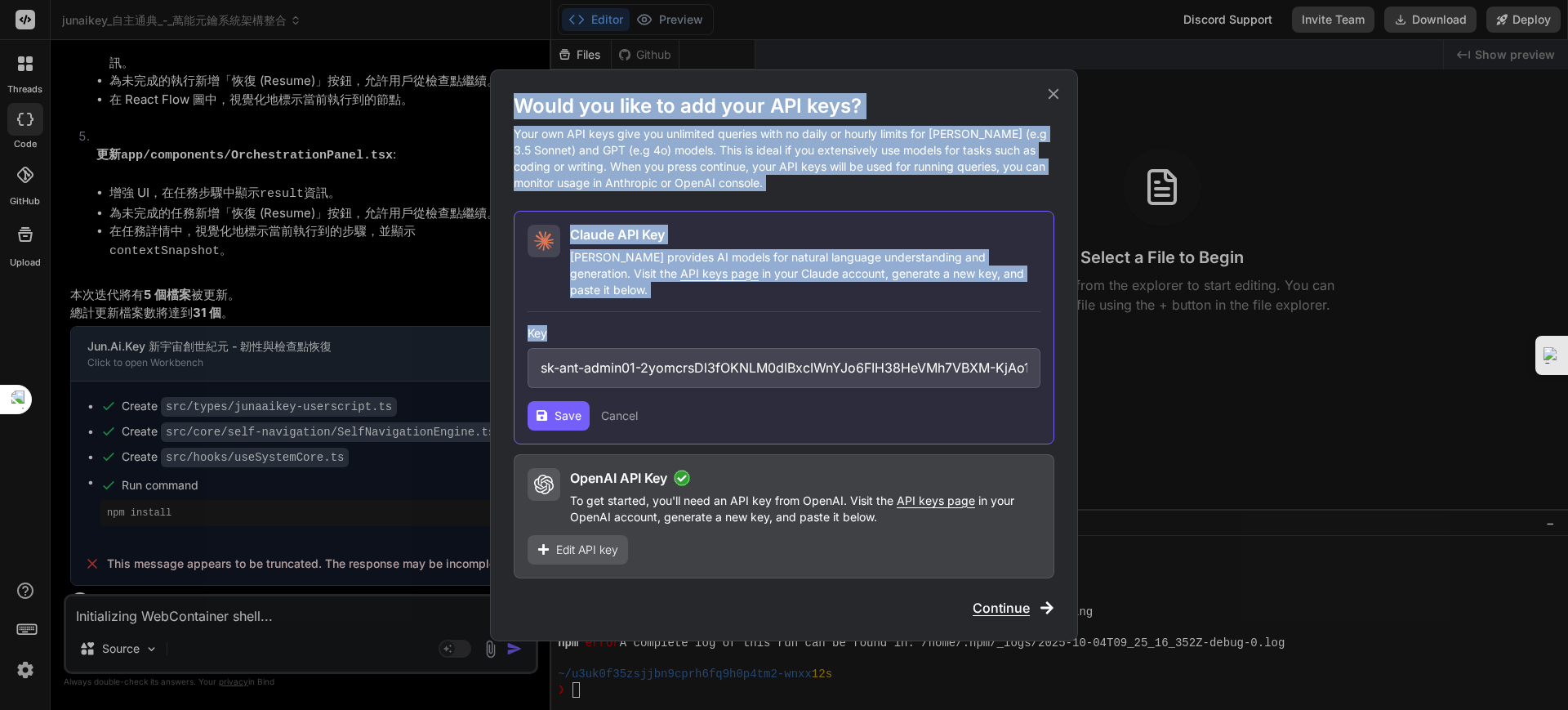
drag, startPoint x: 1053, startPoint y: 100, endPoint x: 720, endPoint y: 385, distance: 438.3
click at [758, 355] on div "Would you like to add your API keys? Your own API keys give you unlimited queri…" at bounding box center [784, 336] width 541 height 485
click at [629, 407] on button "Cancel" at bounding box center [620, 415] width 37 height 16
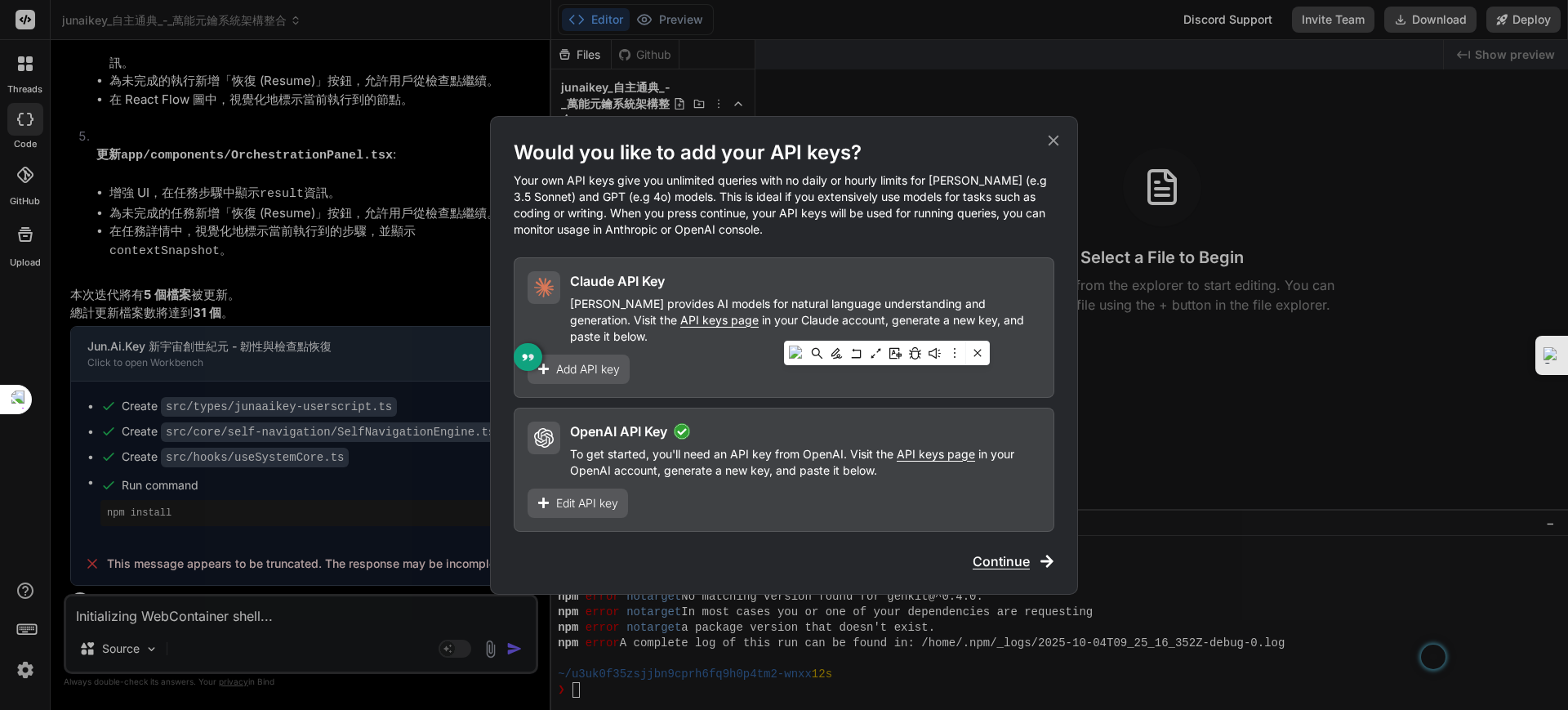
click at [929, 447] on span "API keys page" at bounding box center [936, 454] width 79 height 14
click at [1060, 145] on icon at bounding box center [1054, 140] width 18 height 18
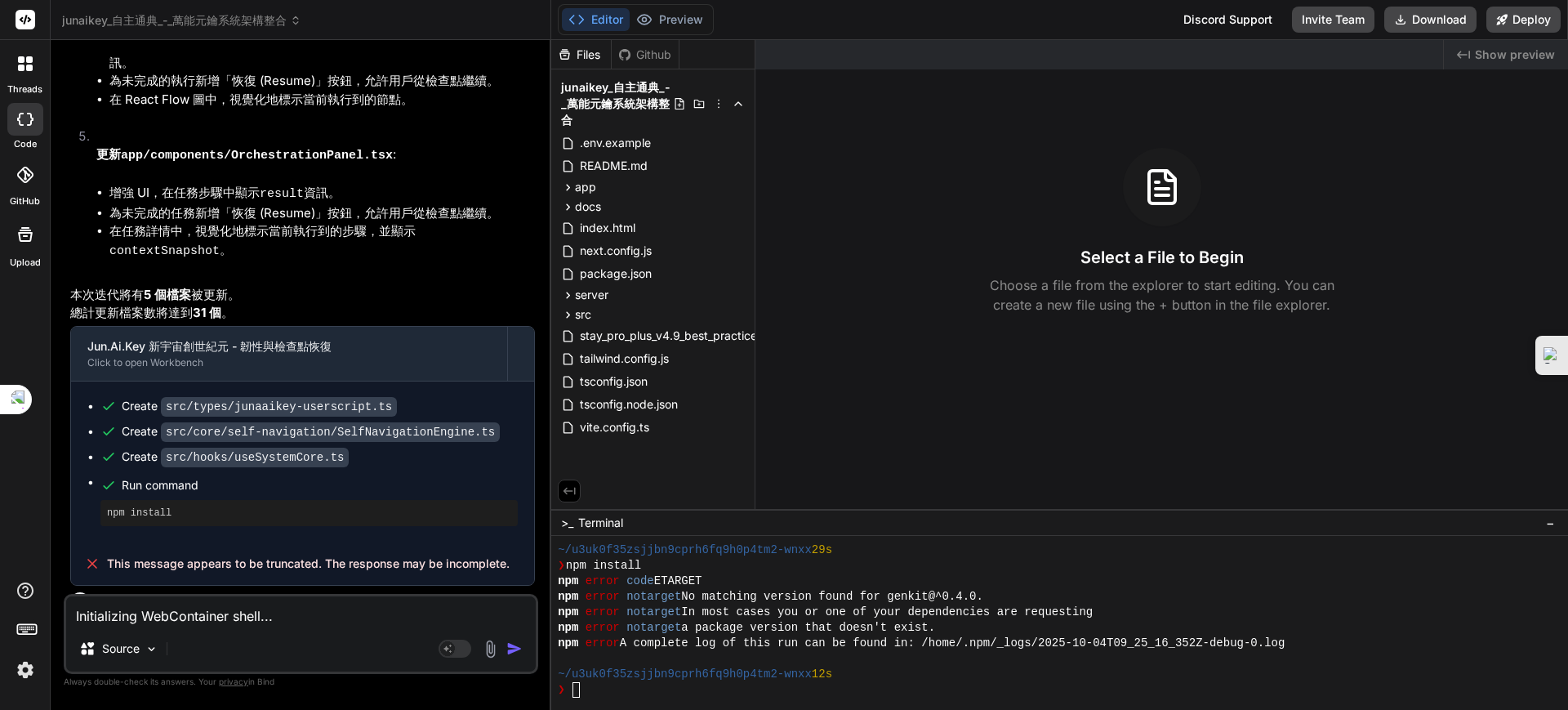
drag, startPoint x: 199, startPoint y: 647, endPoint x: 344, endPoint y: 647, distance: 145.0
click at [205, 647] on div "Source" at bounding box center [301, 652] width 470 height 39
click at [456, 640] on rect at bounding box center [455, 648] width 33 height 18
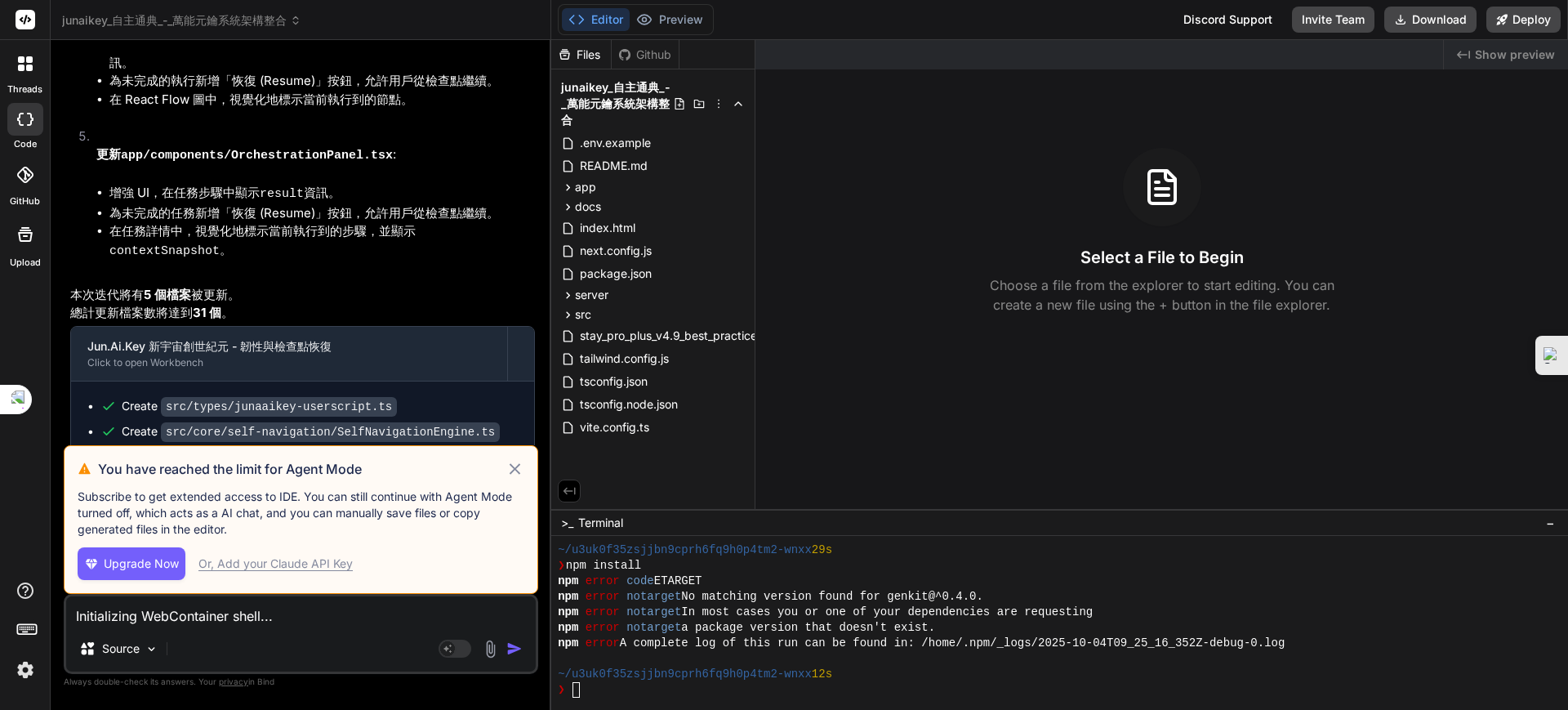
click at [518, 464] on icon at bounding box center [514, 468] width 19 height 19
type textarea "x"
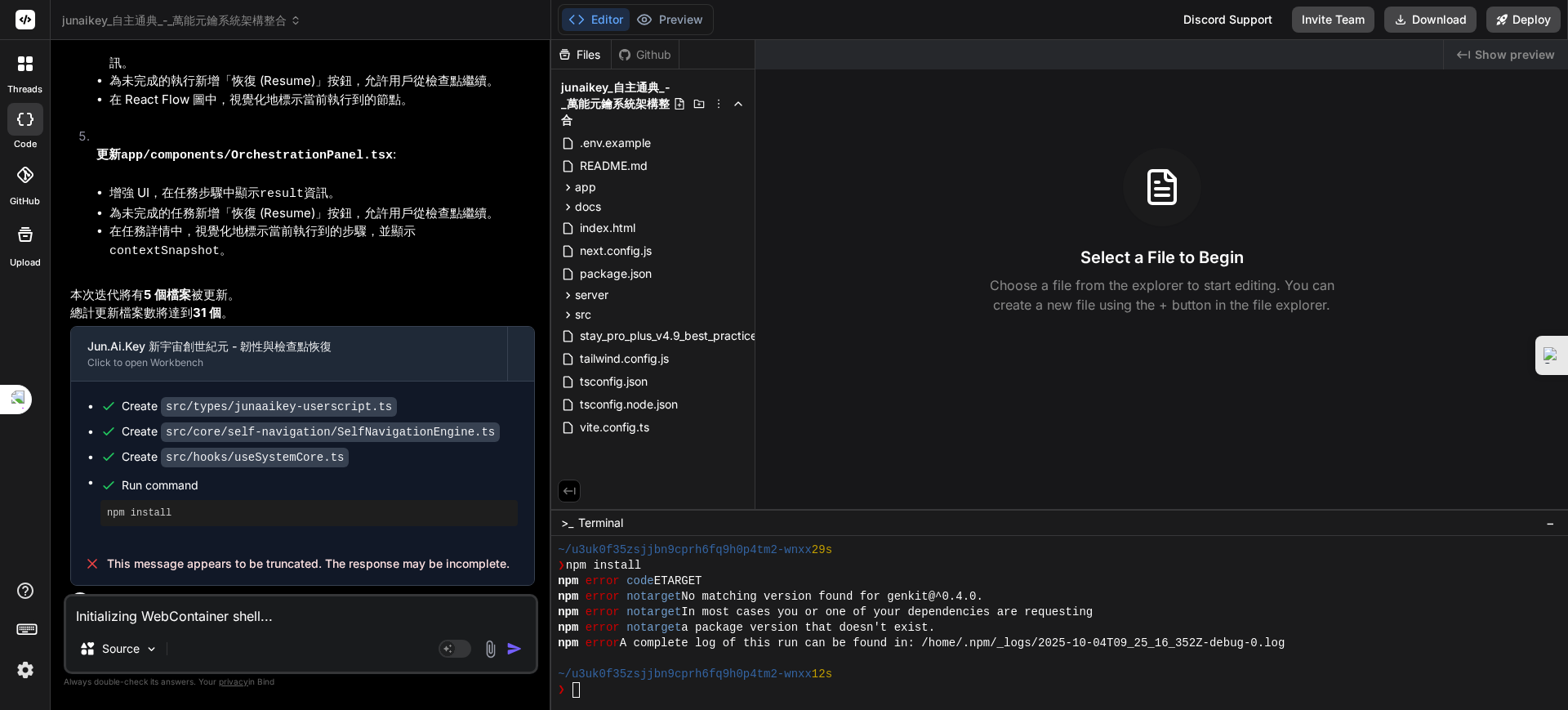
click at [101, 618] on textarea "Initializing WebContainer shell... ~/u3uk0f35zsjjbn9cprh6fq9h0p4tm2-wnxx ❯ ^C ~…" at bounding box center [301, 611] width 470 height 30
type textarea "r"
type textarea "x"
type textarea "ru"
type textarea "x"
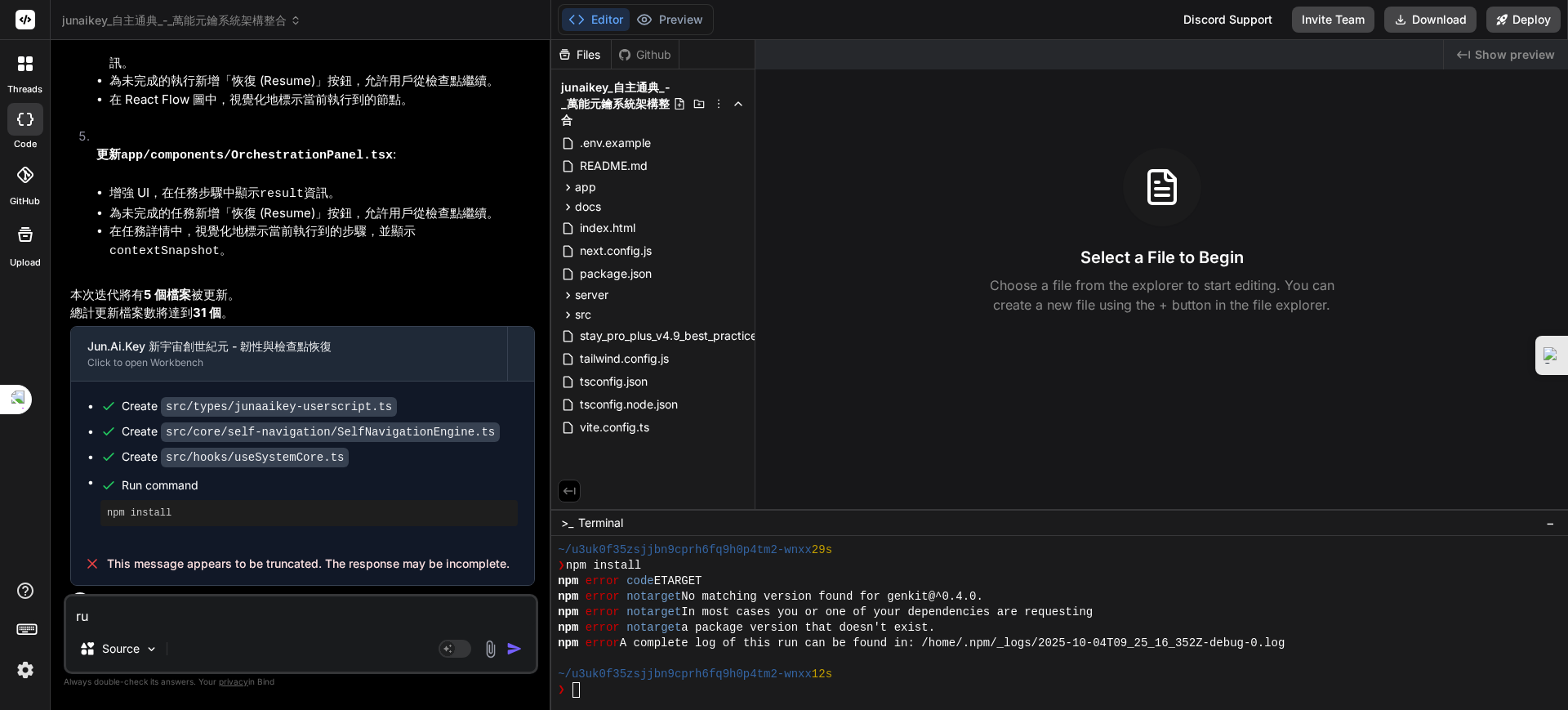
type textarea "ru4"
type textarea "x"
type textarea "ru"
type textarea "x"
type textarea "r"
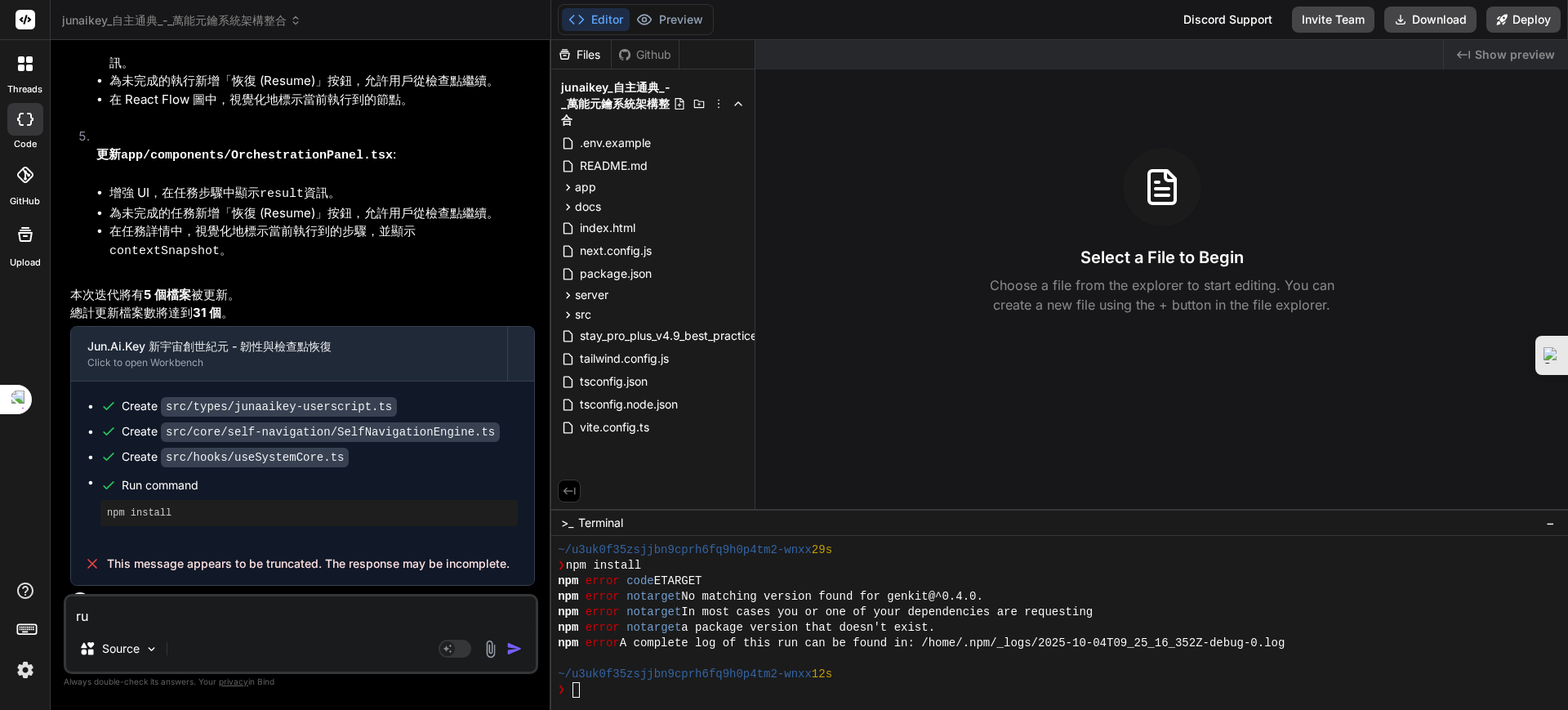
type textarea "x"
type textarea "ㄐ"
type textarea "x"
type textarea "ㄐㄧ"
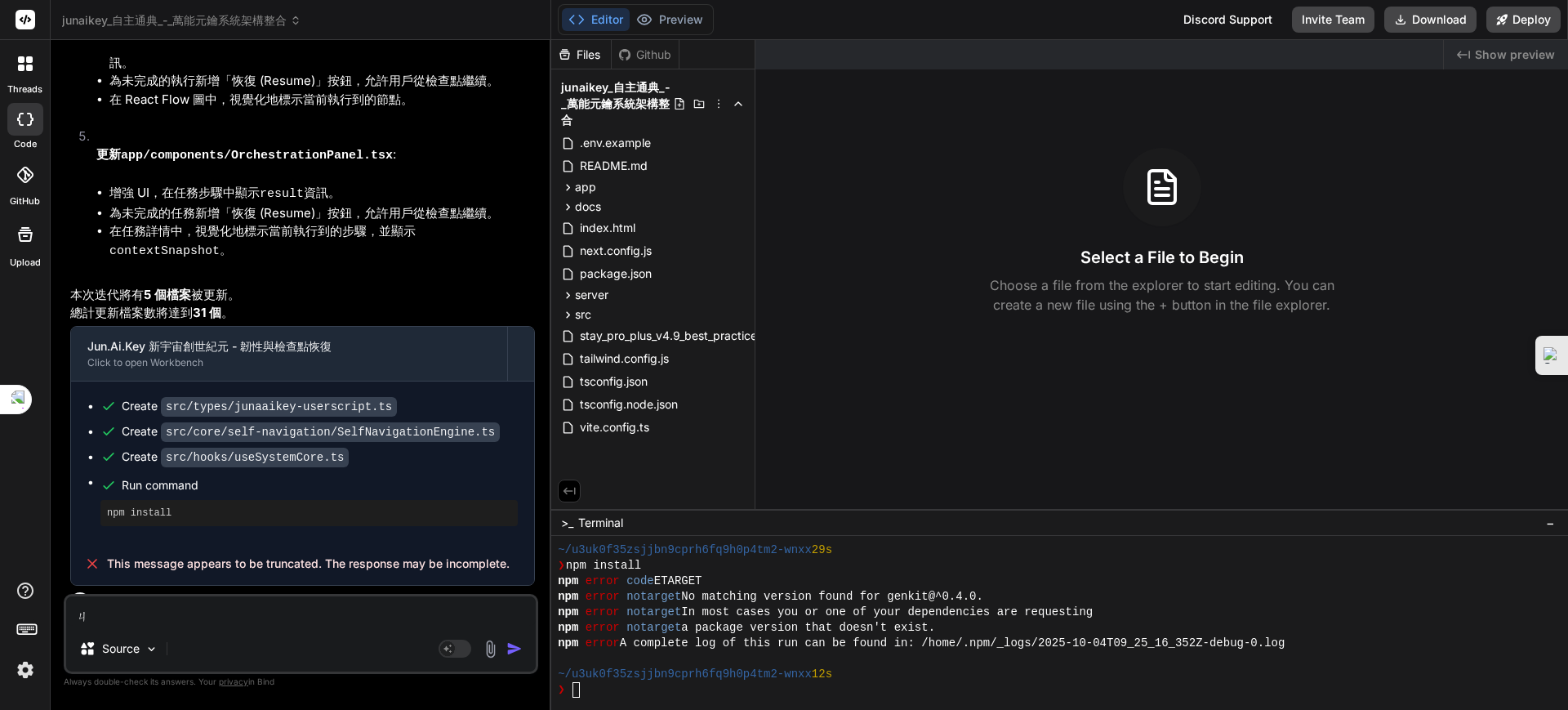
type textarea "x"
type textarea "季"
type textarea "x"
type textarea "季ㄒ"
type textarea "x"
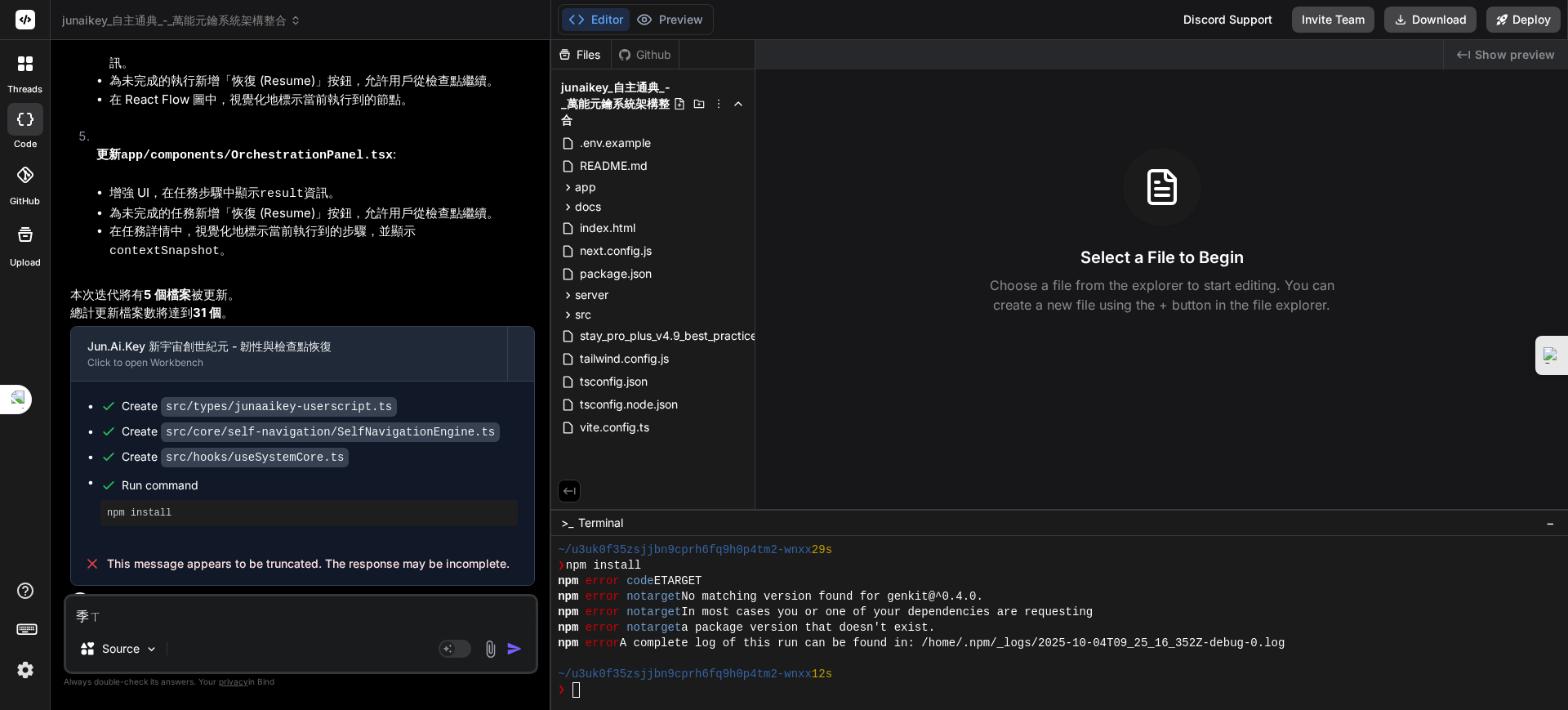
type textarea "季ㄒㄩ"
type textarea "x"
type textarea "繼續"
type textarea "x"
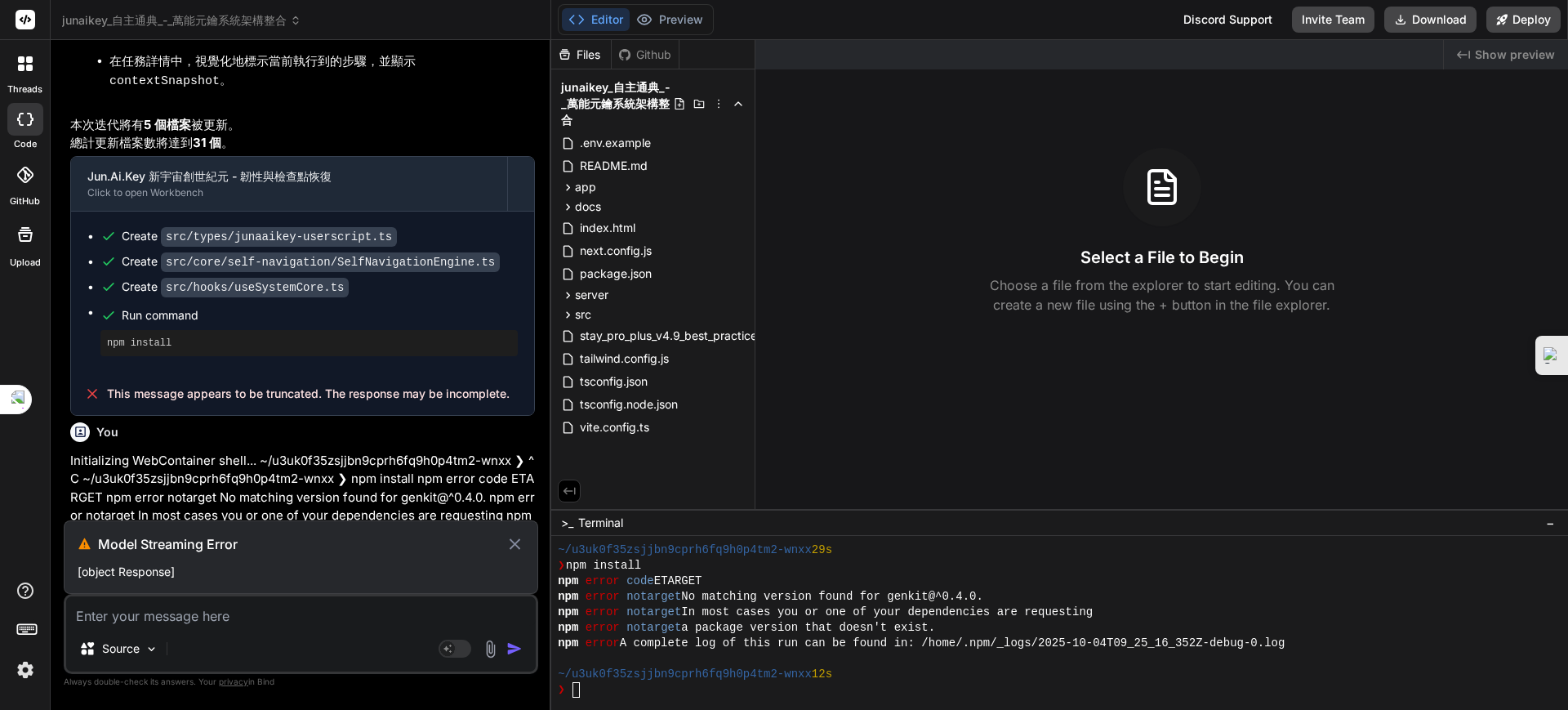
scroll to position [7840, 0]
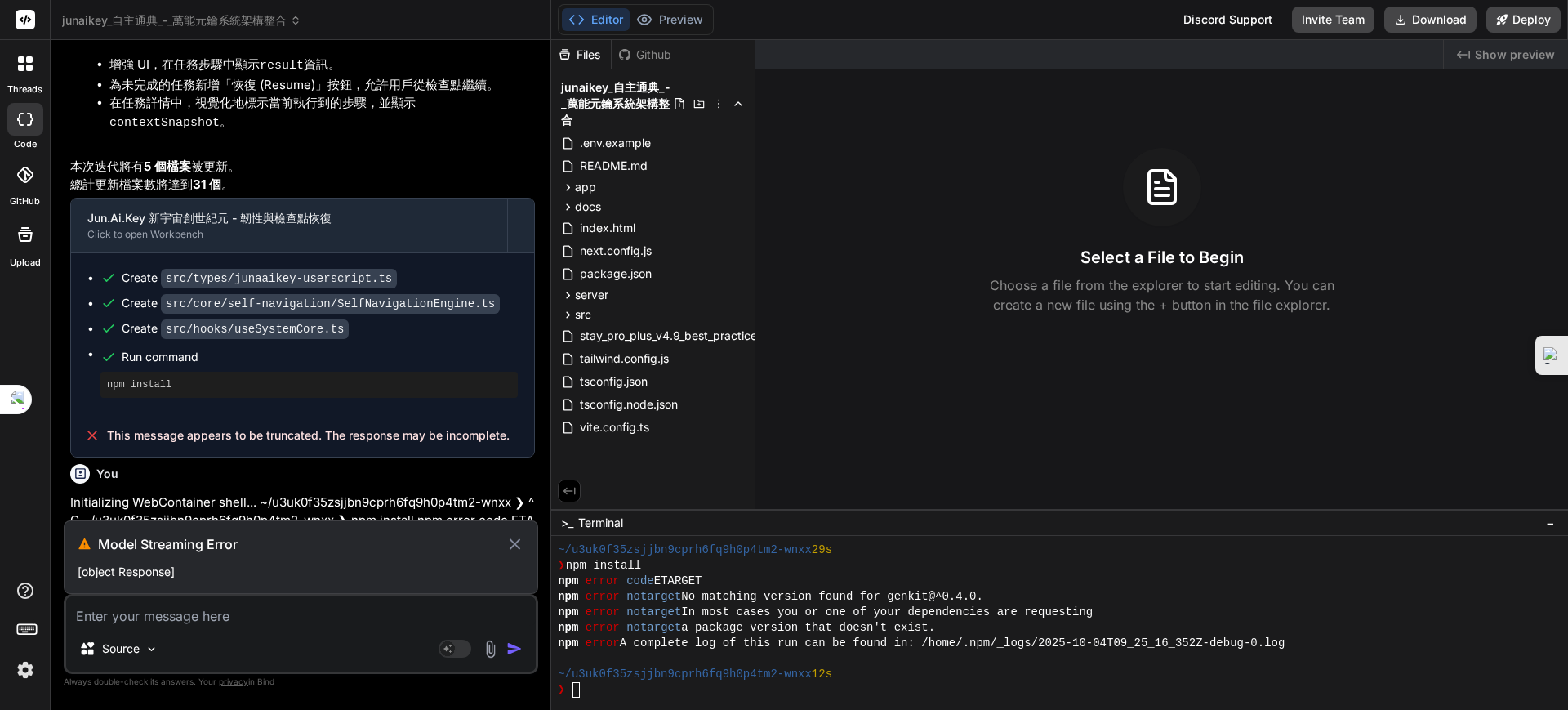
click at [107, 573] on p "[object Response]" at bounding box center [301, 571] width 447 height 16
drag, startPoint x: 159, startPoint y: 576, endPoint x: 211, endPoint y: 576, distance: 52.0
click at [169, 577] on p "[object Response]" at bounding box center [301, 571] width 447 height 16
click at [242, 576] on p "[object Response]" at bounding box center [301, 571] width 447 height 16
click at [347, 556] on div "Model Streaming Error [object Response]" at bounding box center [301, 557] width 475 height 74
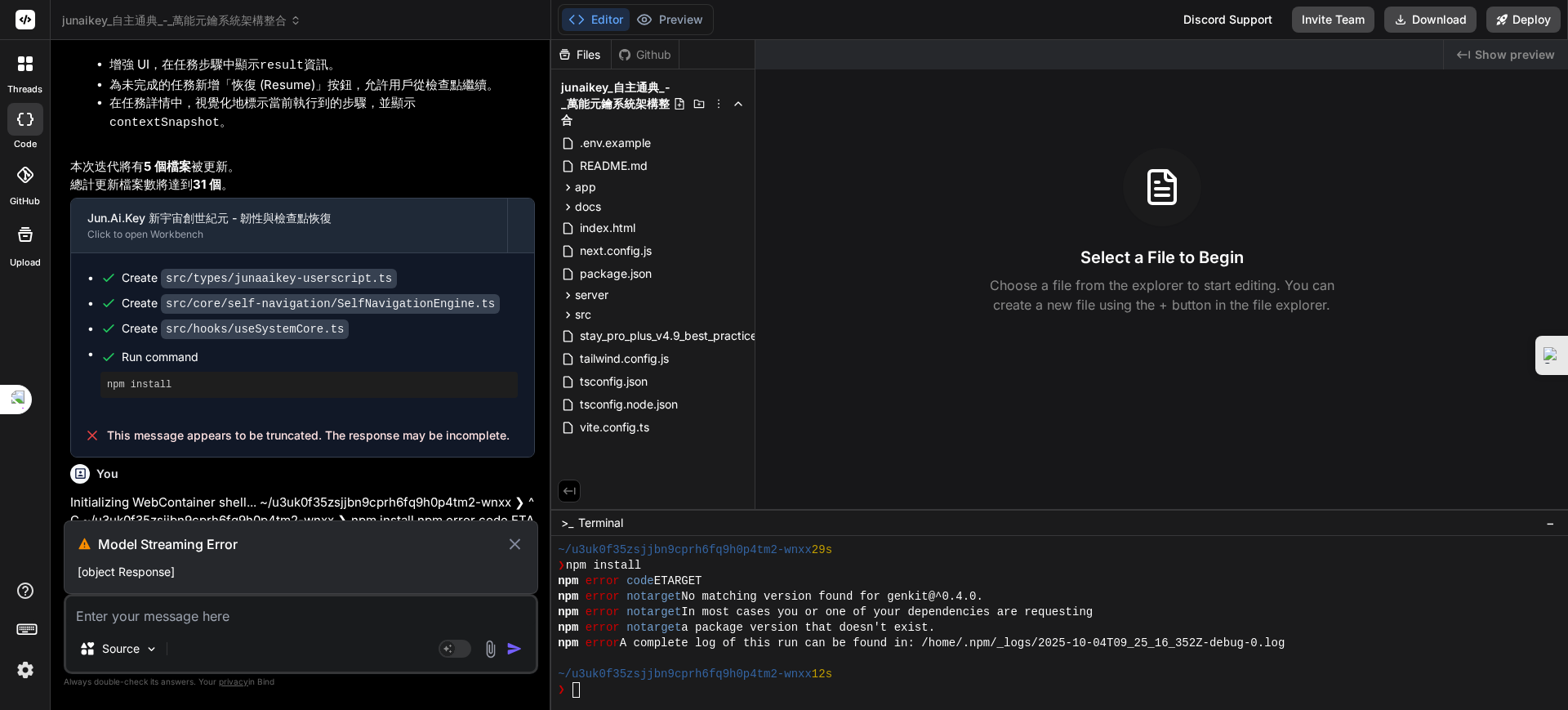
click at [517, 540] on icon at bounding box center [514, 543] width 19 height 19
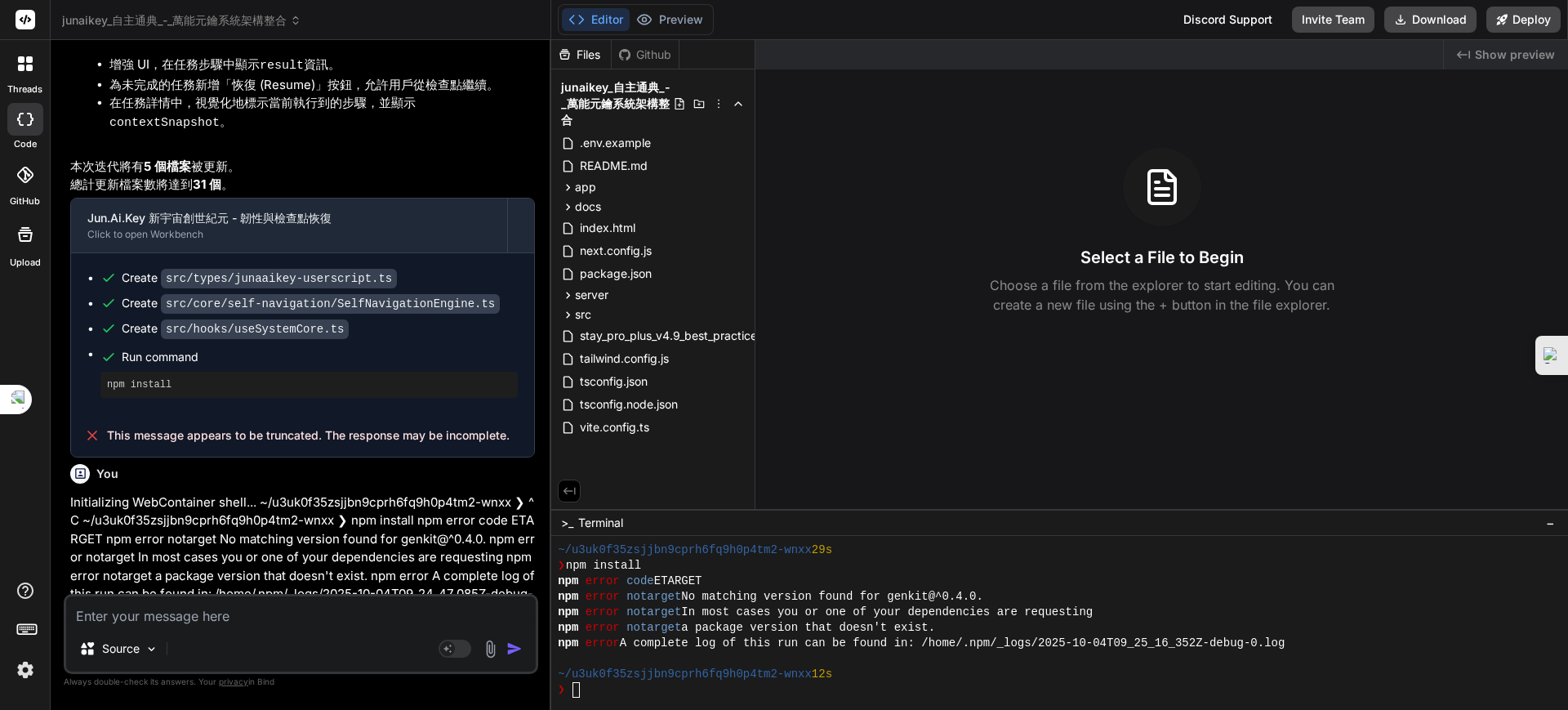
scroll to position [7766, 0]
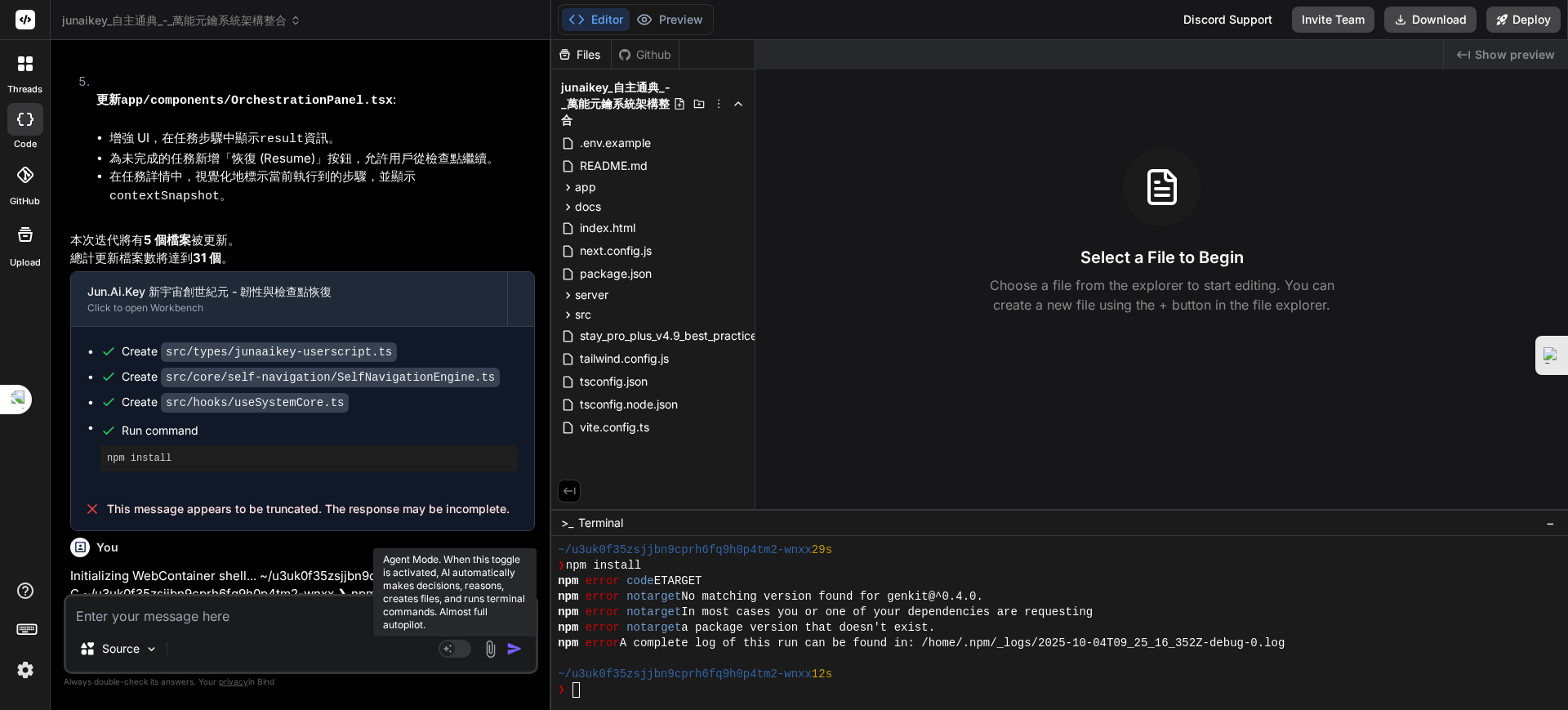
click at [462, 653] on rect at bounding box center [455, 648] width 33 height 18
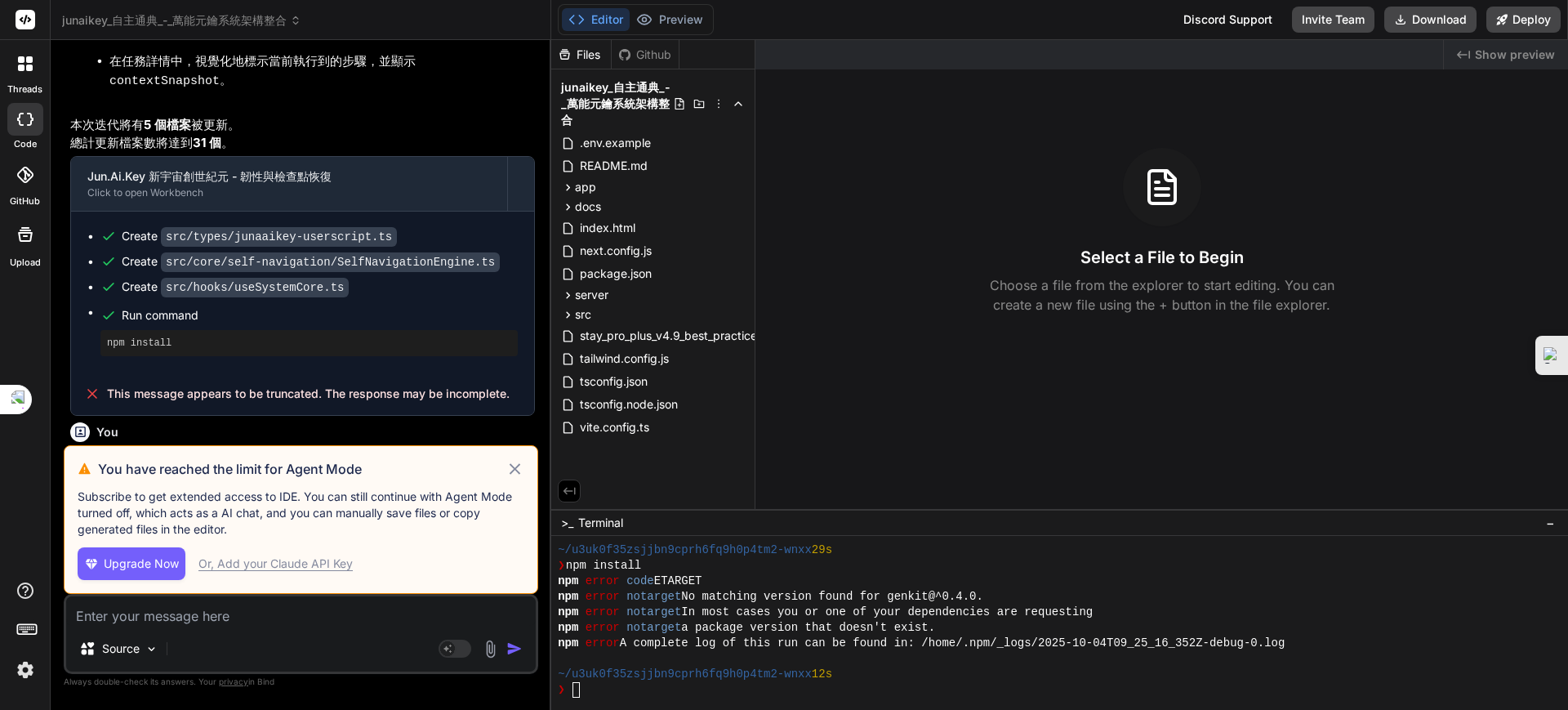
click at [290, 569] on div "Or, Add your Claude API Key" at bounding box center [275, 563] width 155 height 16
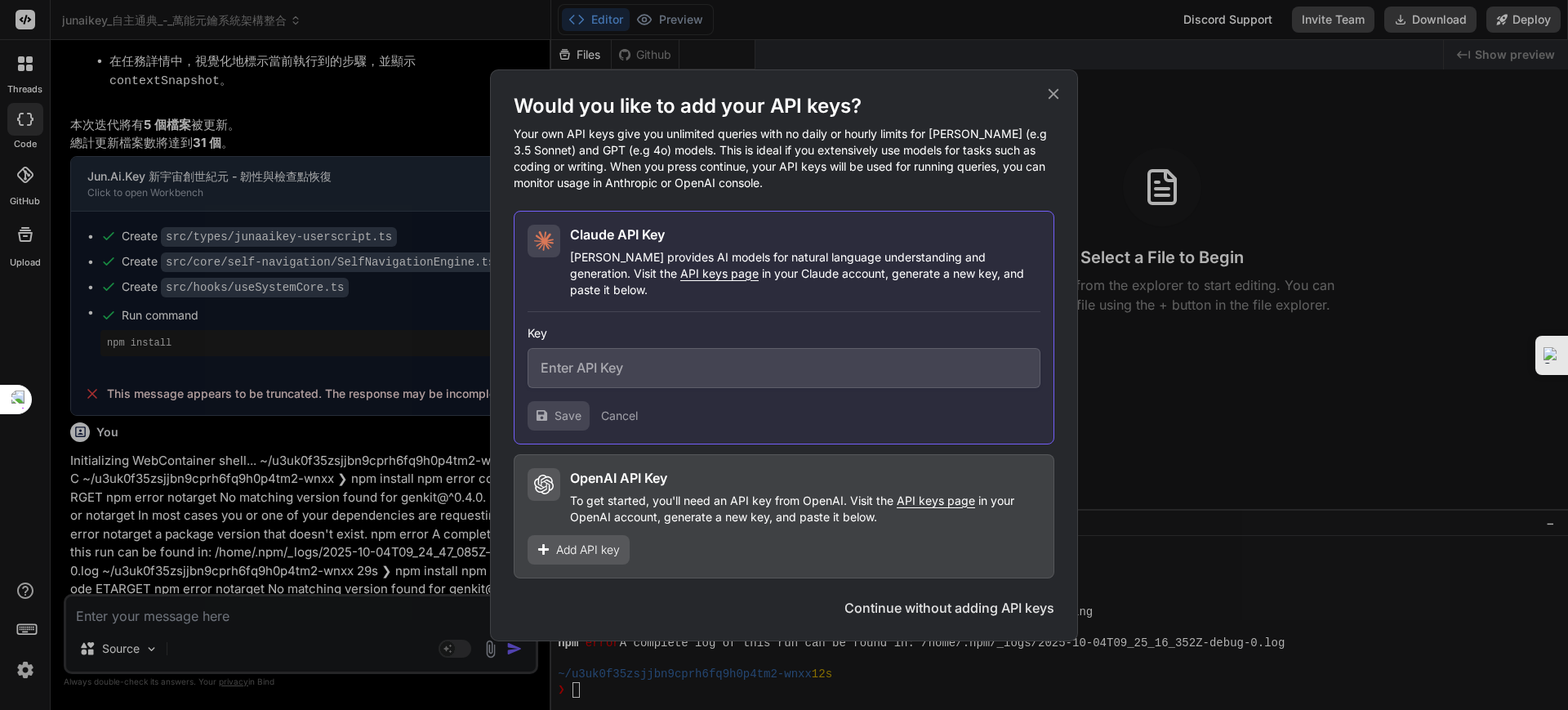
scroll to position [7766, 0]
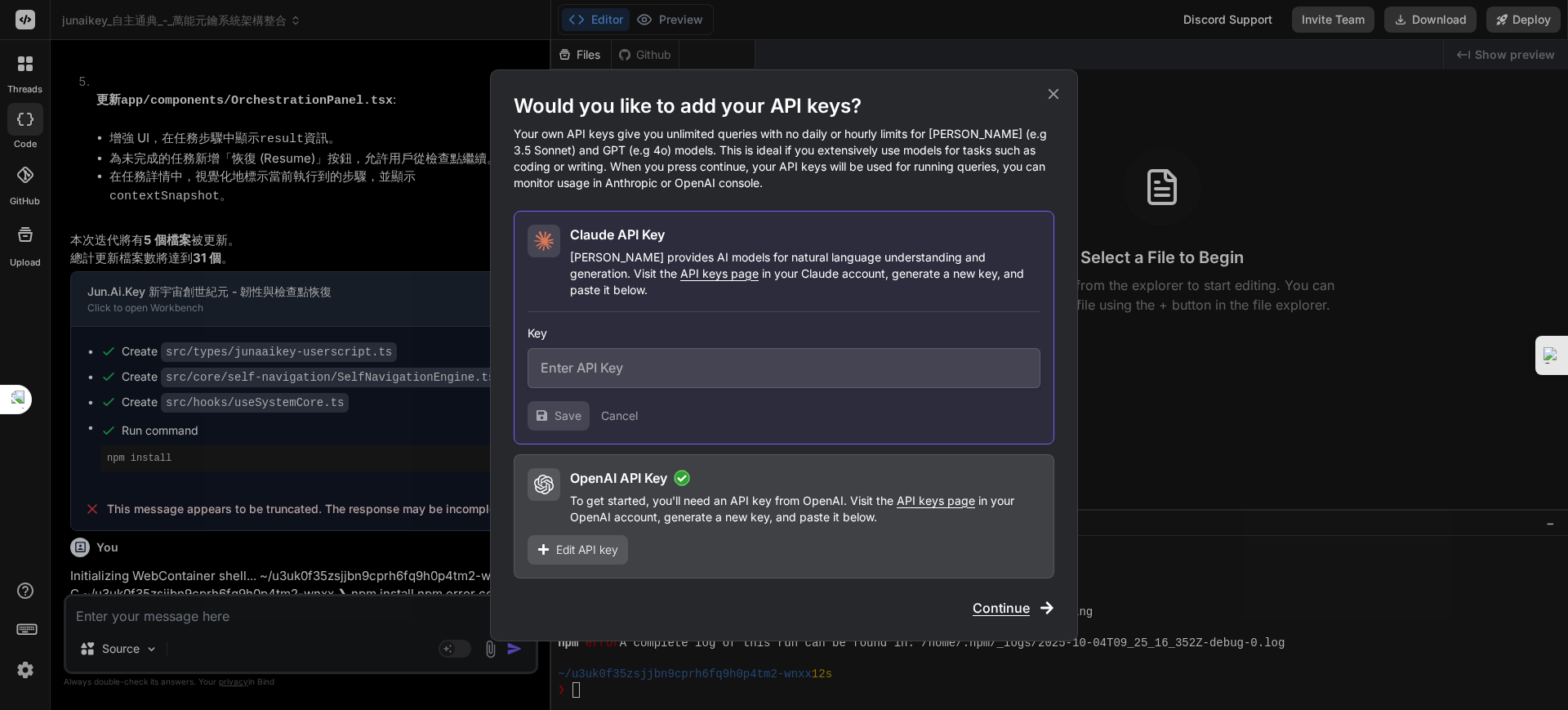
click at [669, 474] on div "OpenAI API Key" at bounding box center [805, 478] width 471 height 19
click at [1018, 598] on span "Continue" at bounding box center [1001, 608] width 57 height 19
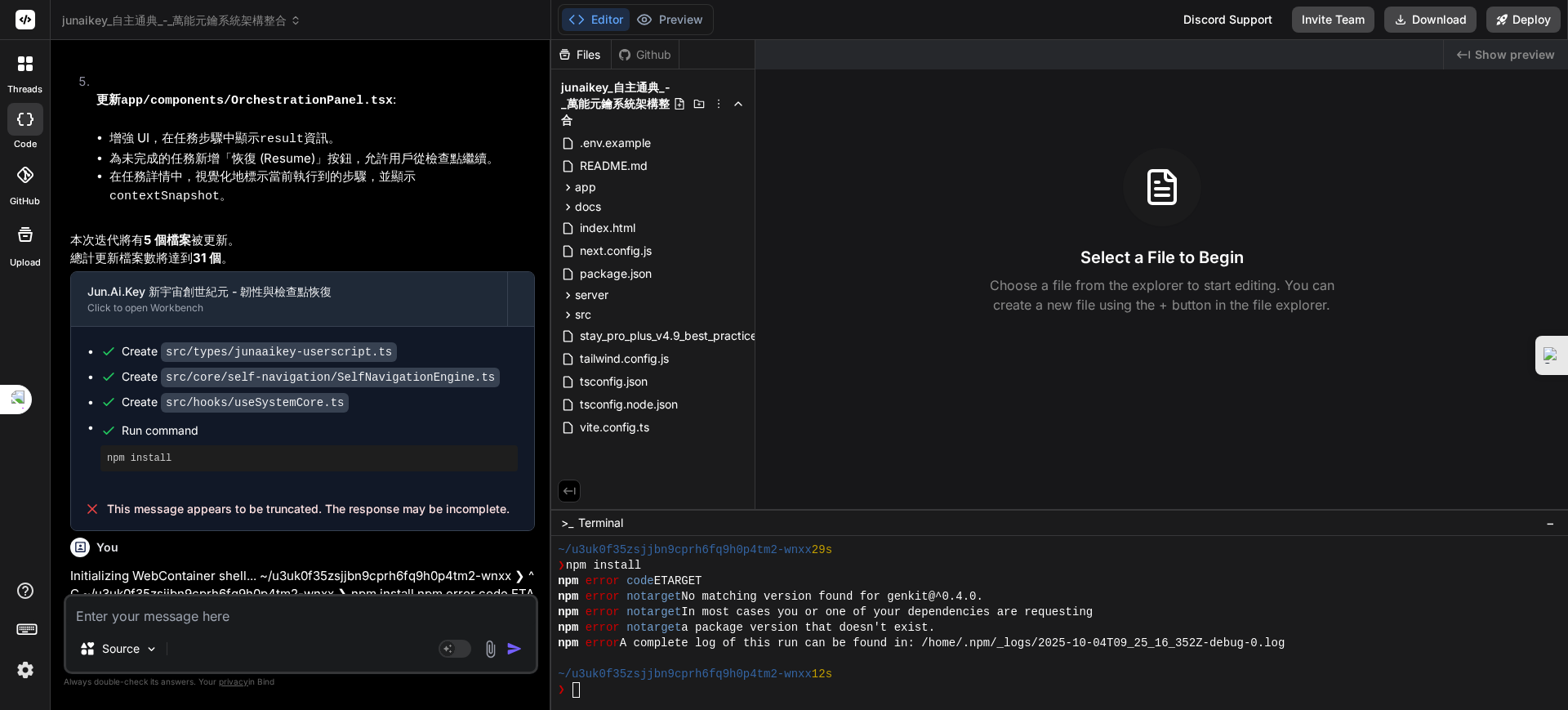
click at [188, 643] on div "Source" at bounding box center [301, 652] width 470 height 39
click at [451, 646] on icon at bounding box center [448, 648] width 8 height 8
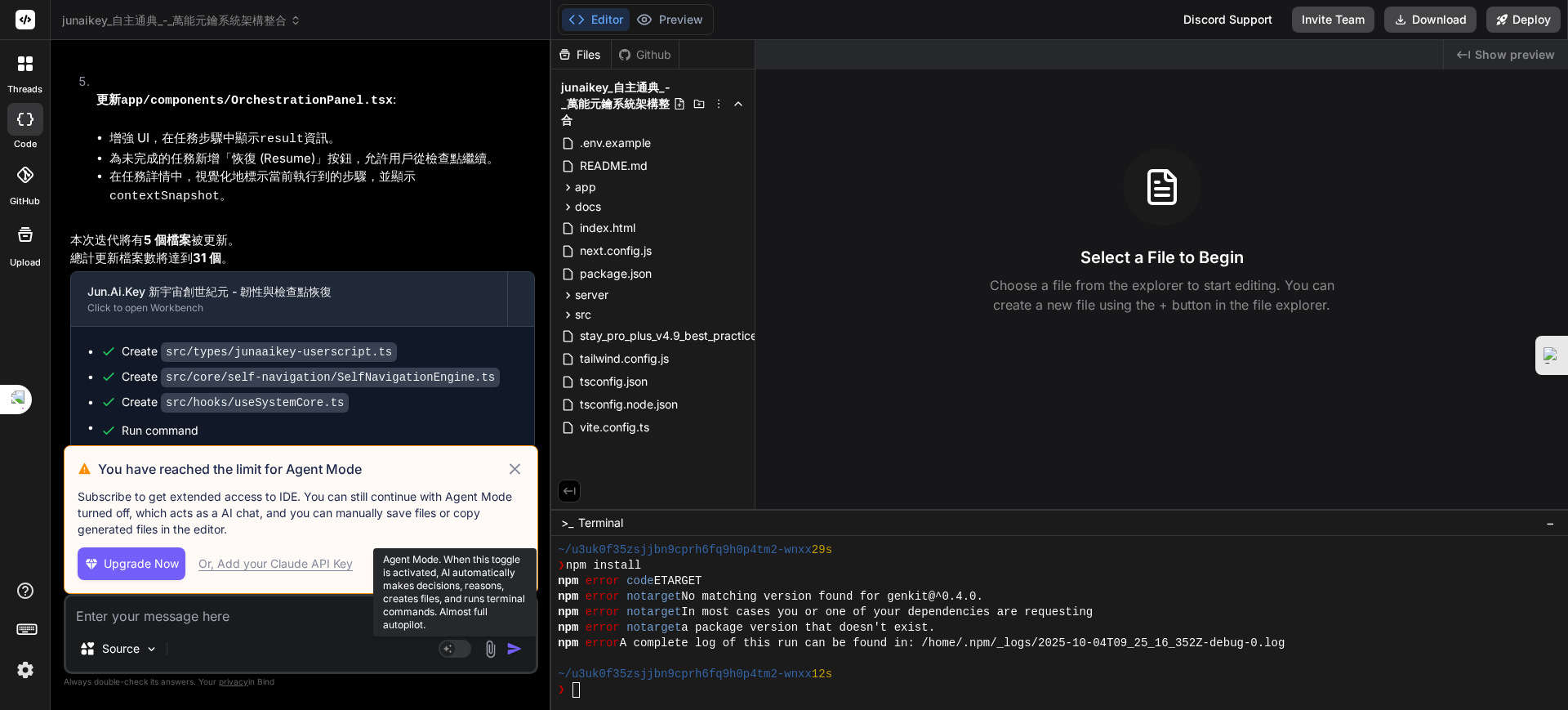
scroll to position [7881, 0]
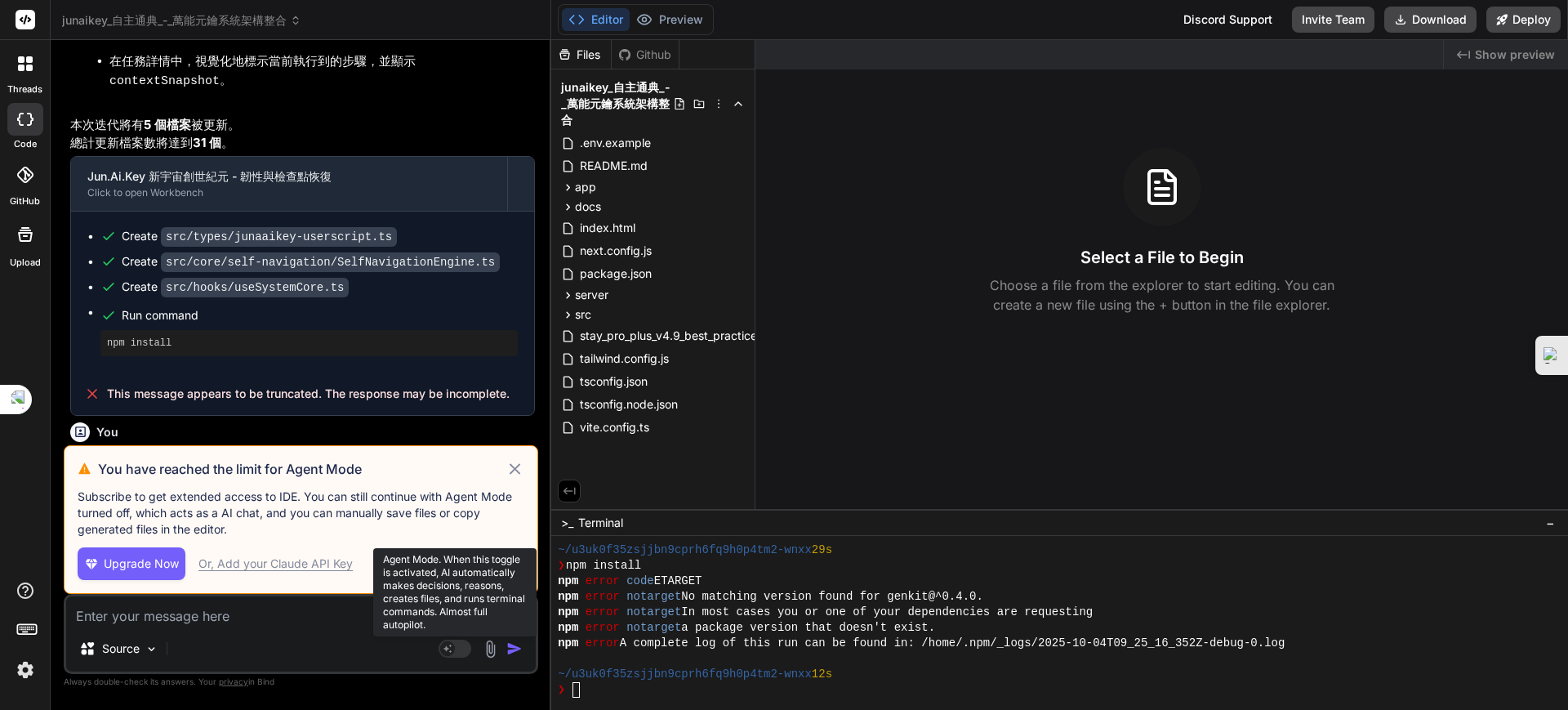
click at [448, 650] on rect at bounding box center [447, 648] width 14 height 14
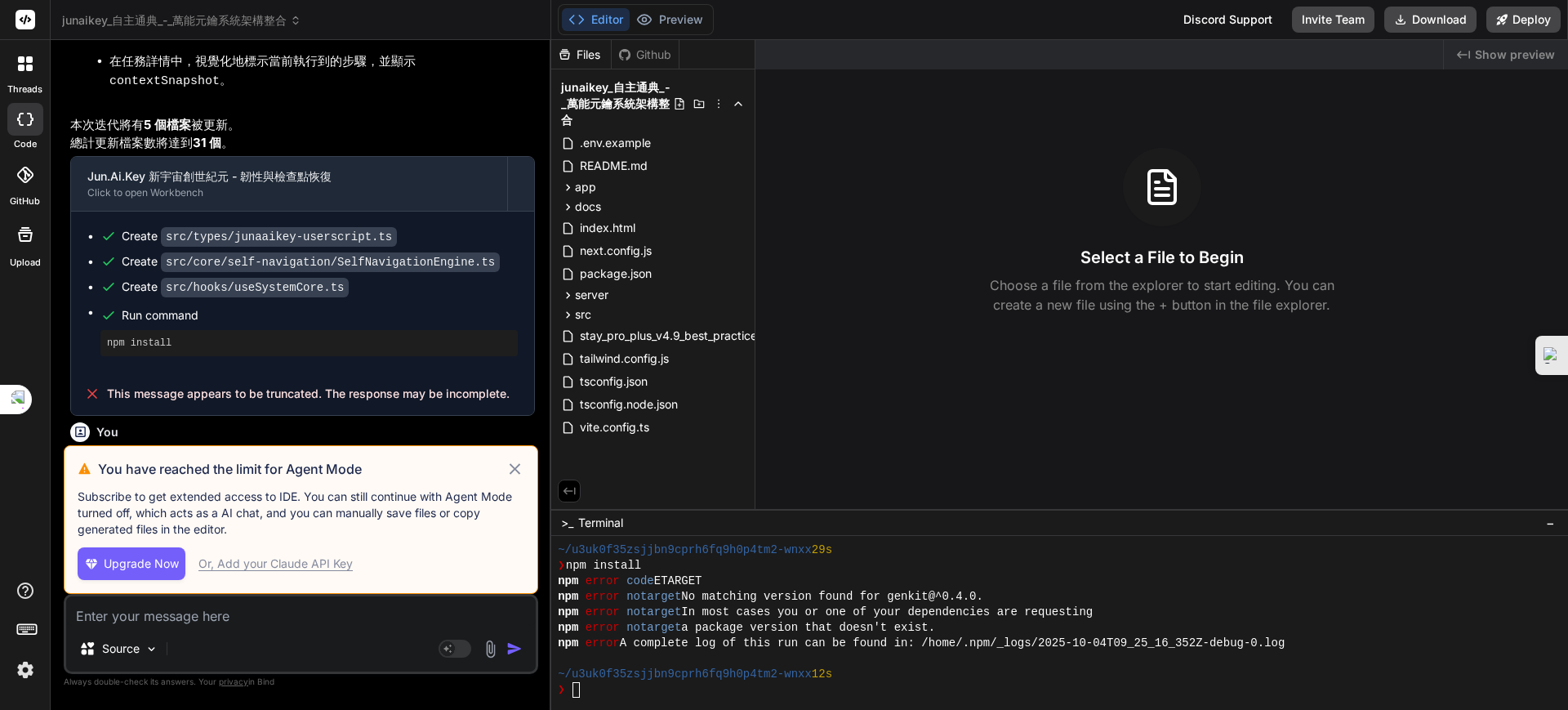
click at [523, 466] on icon at bounding box center [514, 468] width 19 height 19
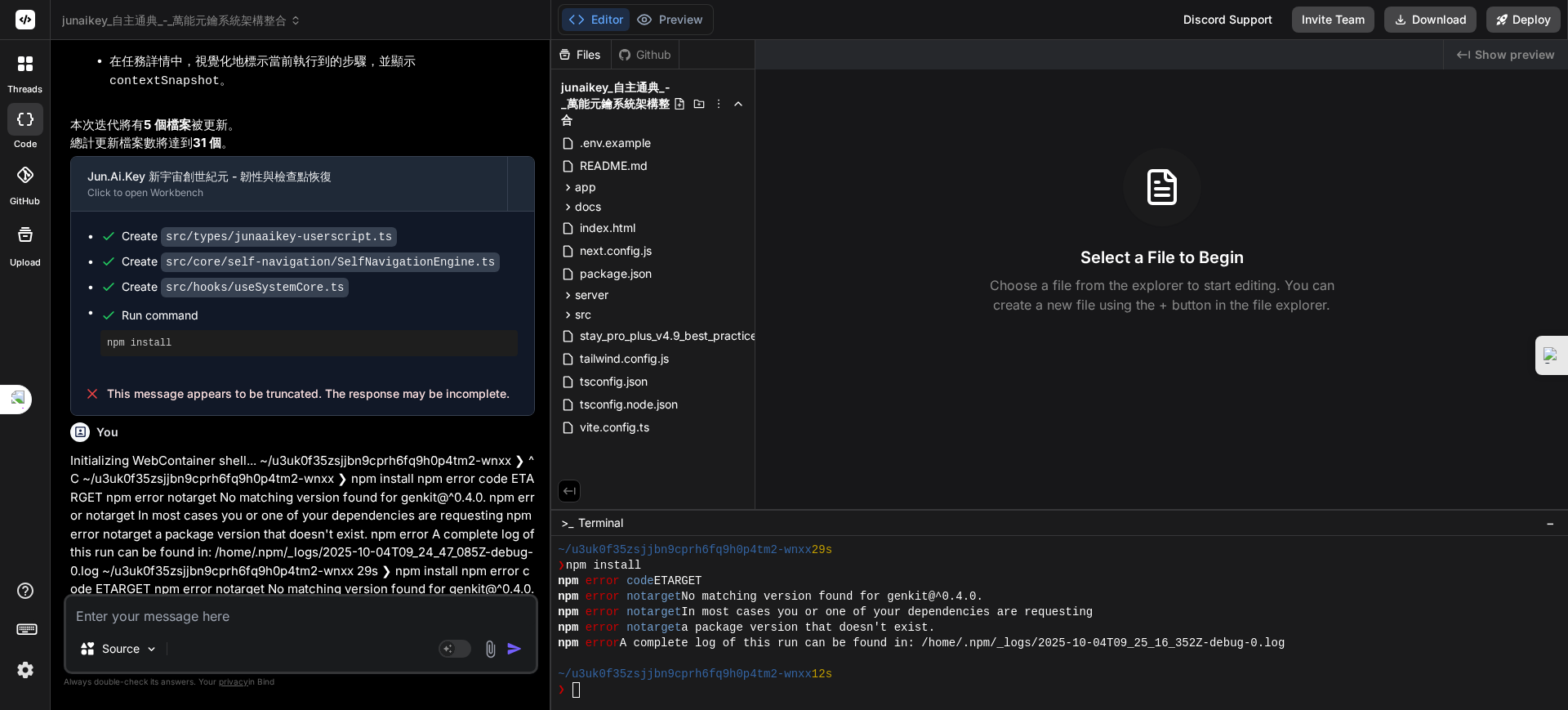
scroll to position [7766, 0]
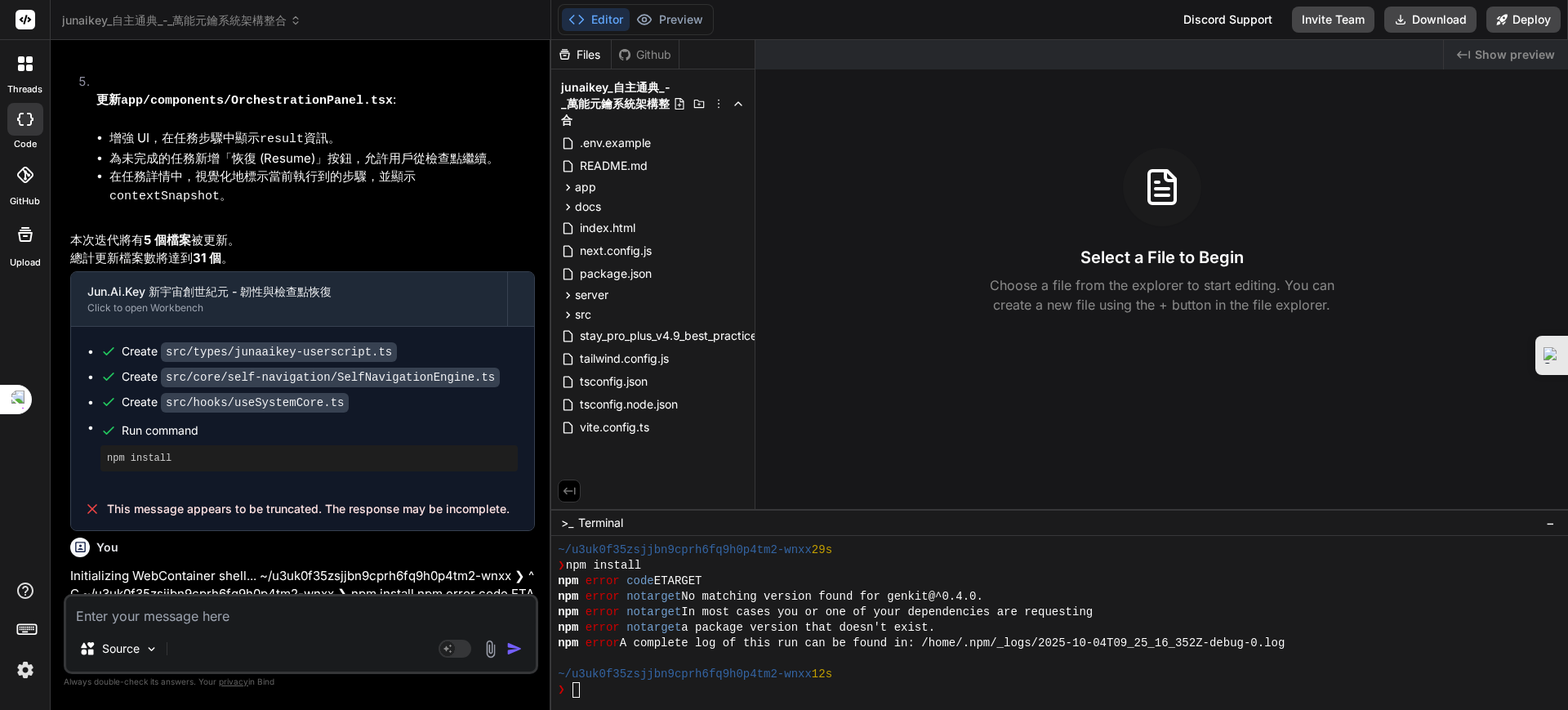
click at [111, 609] on textarea at bounding box center [301, 611] width 470 height 30
click at [22, 658] on img at bounding box center [25, 669] width 28 height 28
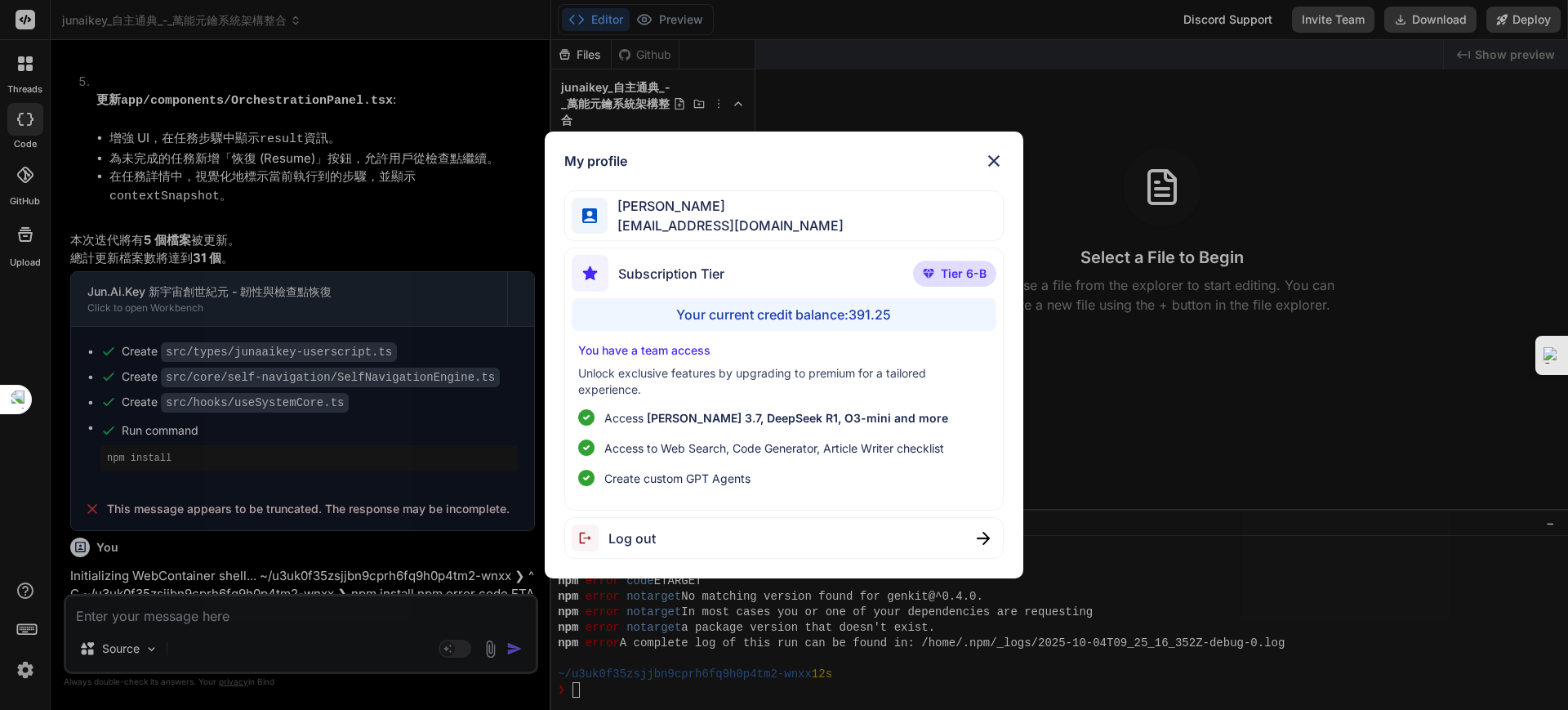
click at [716, 423] on span "[PERSON_NAME] 3.7, DeepSeek R1, O3-mini and more" at bounding box center [798, 418] width 302 height 14
click at [866, 415] on span "[PERSON_NAME] 3.7, DeepSeek R1, O3-mini and more" at bounding box center [798, 418] width 302 height 14
click at [804, 419] on span "[PERSON_NAME] 3.7, DeepSeek R1, O3-mini and more" at bounding box center [798, 418] width 302 height 14
drag, startPoint x: 926, startPoint y: 417, endPoint x: 605, endPoint y: 421, distance: 321.0
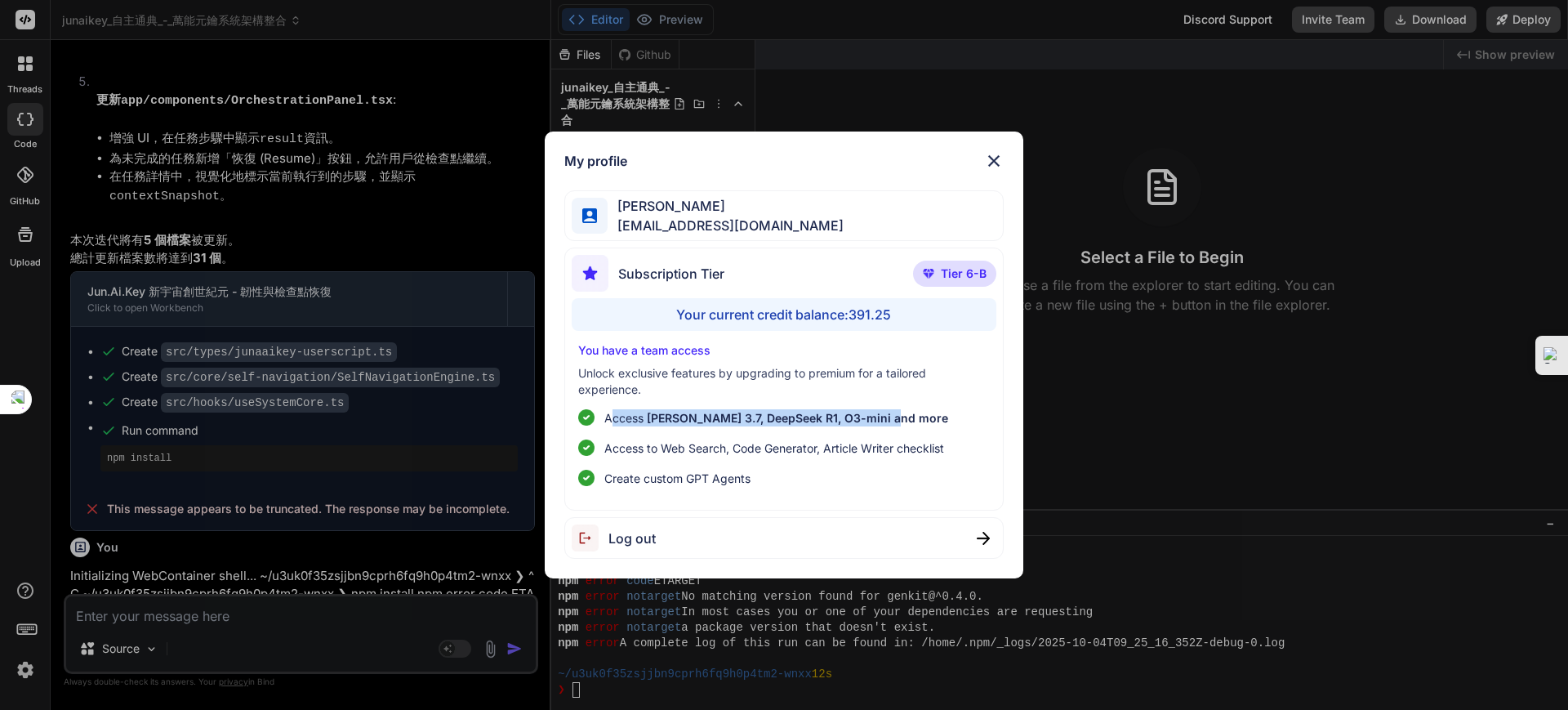
click at [607, 421] on li "Access Claude 3.7, DeepSeek R1, O3-mini and more" at bounding box center [784, 418] width 412 height 17
click at [627, 412] on p "Access Claude 3.7, DeepSeek R1, O3-mini and more" at bounding box center [776, 418] width 344 height 17
click at [681, 443] on span "Access to Web Search, Code Generator, Article Writer checklist" at bounding box center [774, 448] width 340 height 17
click at [862, 452] on span "Access to Web Search, Code Generator, Article Writer checklist" at bounding box center [774, 448] width 340 height 17
click at [1001, 162] on img at bounding box center [994, 161] width 19 height 19
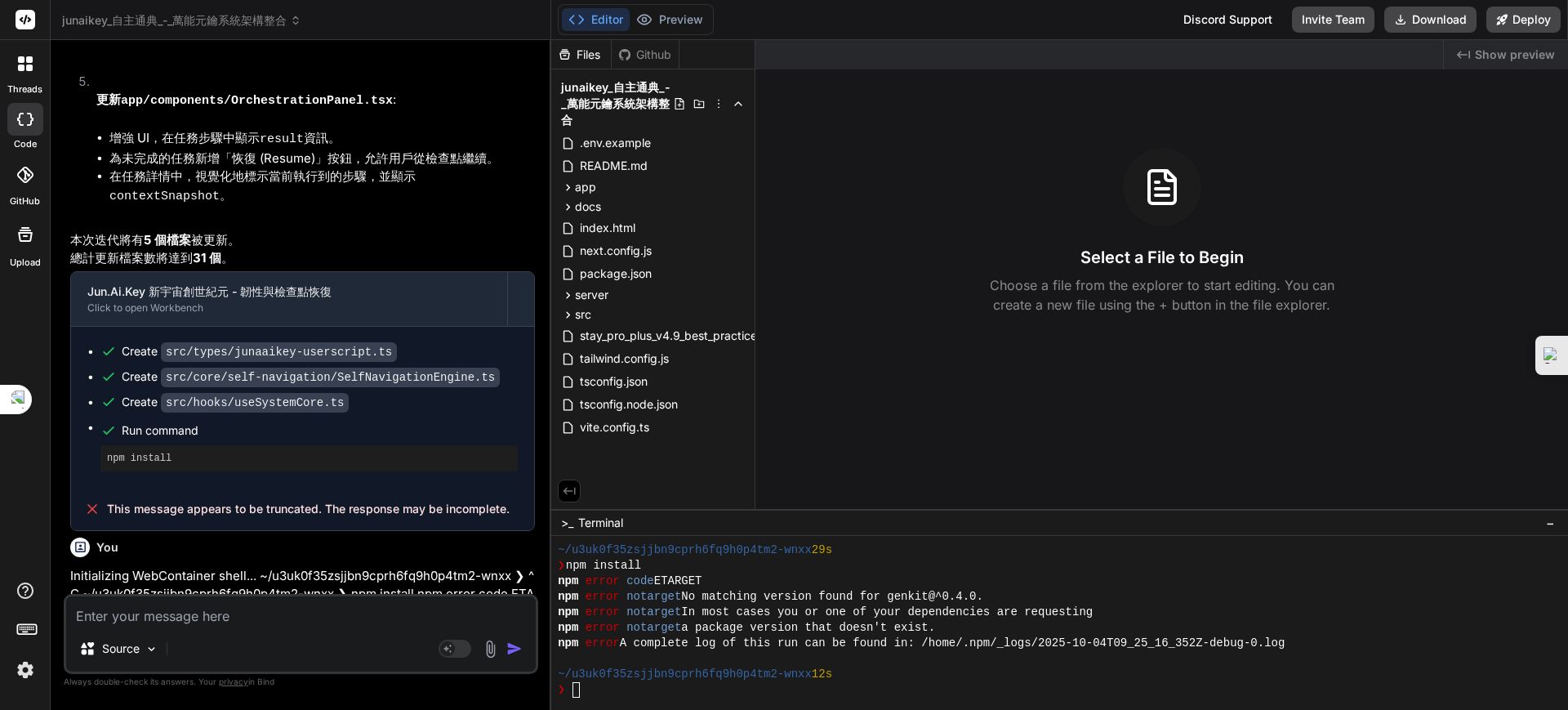
click at [135, 609] on textarea at bounding box center [301, 611] width 470 height 30
click at [509, 647] on img "button" at bounding box center [514, 648] width 16 height 16
click at [164, 640] on div "Source" at bounding box center [118, 648] width 92 height 33
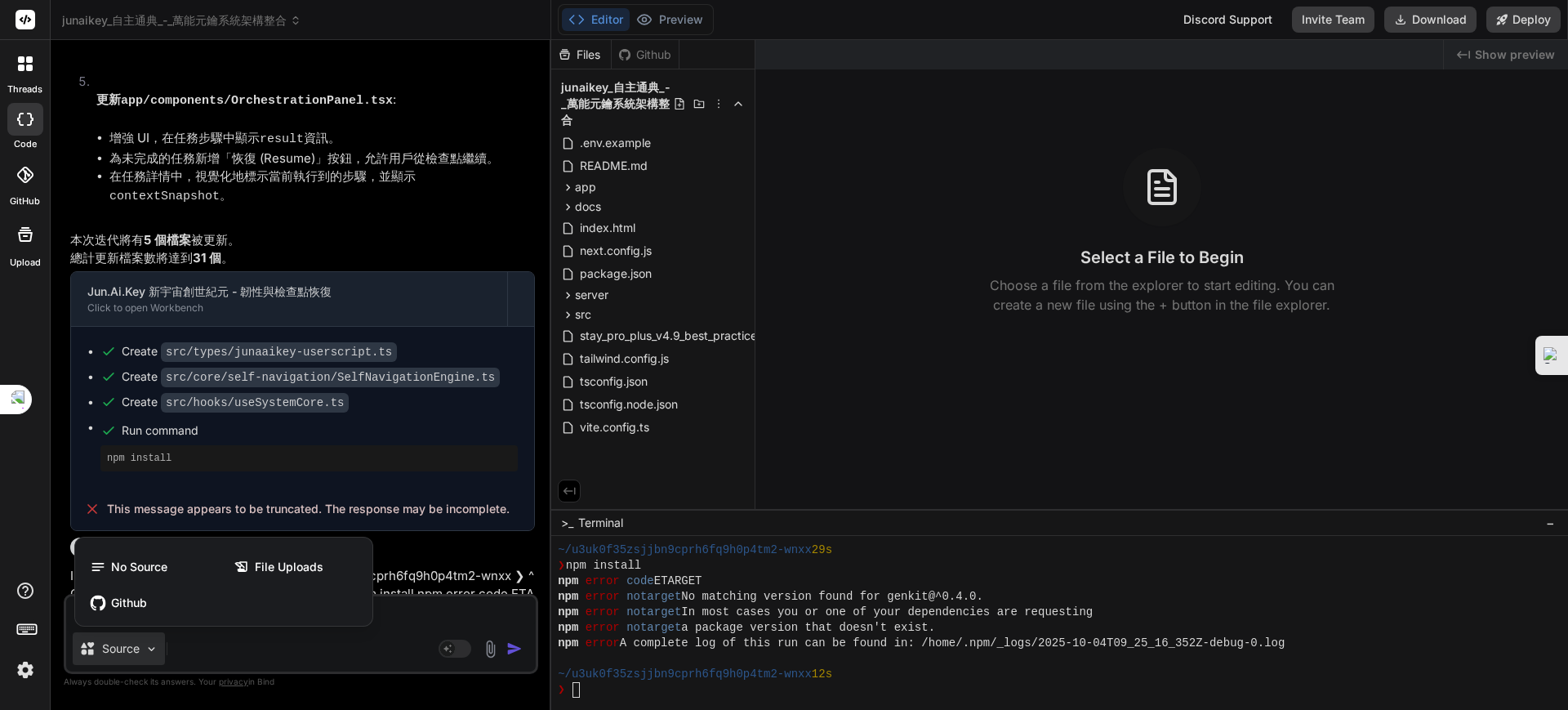
drag, startPoint x: 200, startPoint y: 646, endPoint x: 233, endPoint y: 658, distance: 35.1
click at [203, 647] on div at bounding box center [784, 355] width 1568 height 710
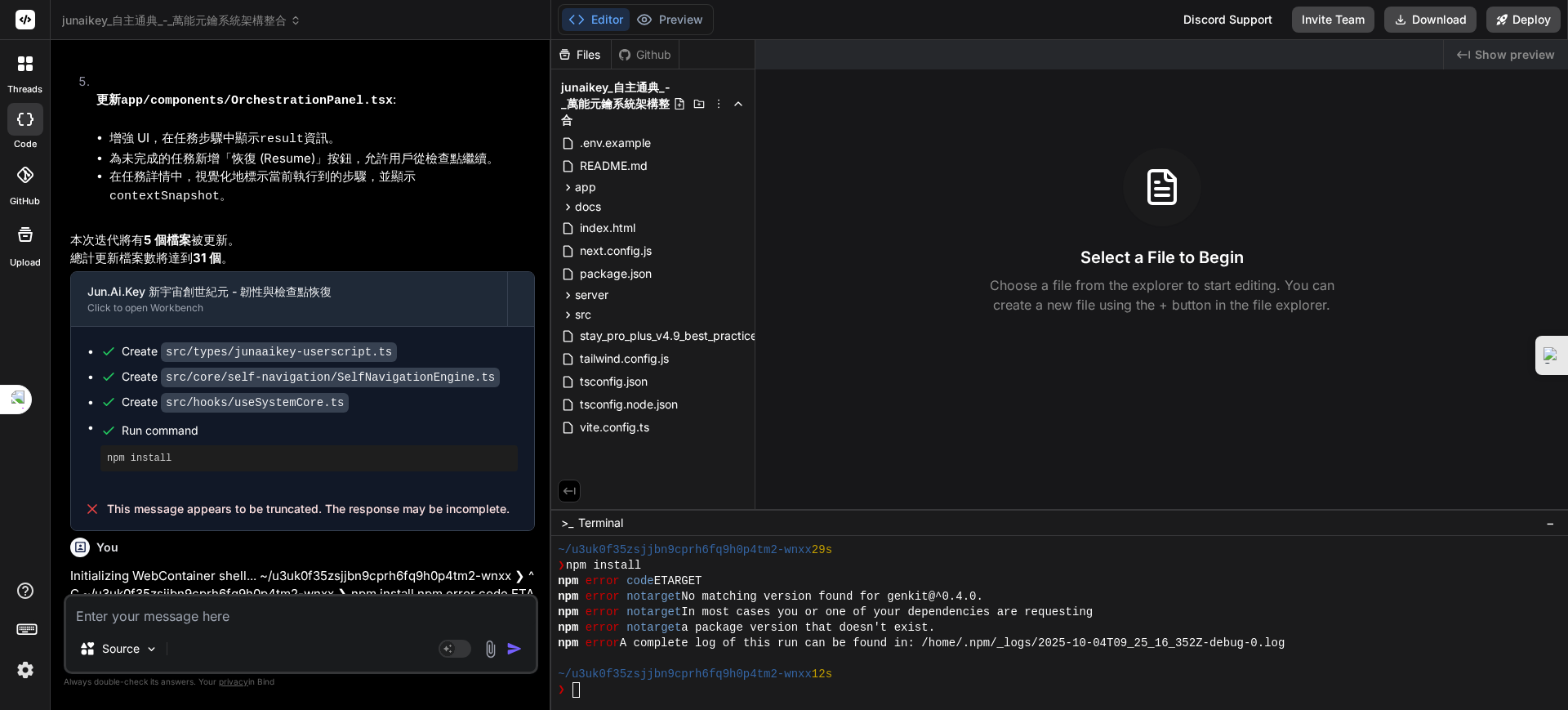
click at [234, 658] on div "Source" at bounding box center [301, 652] width 470 height 39
drag, startPoint x: 236, startPoint y: 653, endPoint x: 161, endPoint y: 616, distance: 83.6
click at [235, 653] on div "Source" at bounding box center [301, 652] width 470 height 39
click at [155, 614] on textarea at bounding box center [301, 611] width 470 height 30
click at [490, 647] on img at bounding box center [490, 649] width 19 height 19
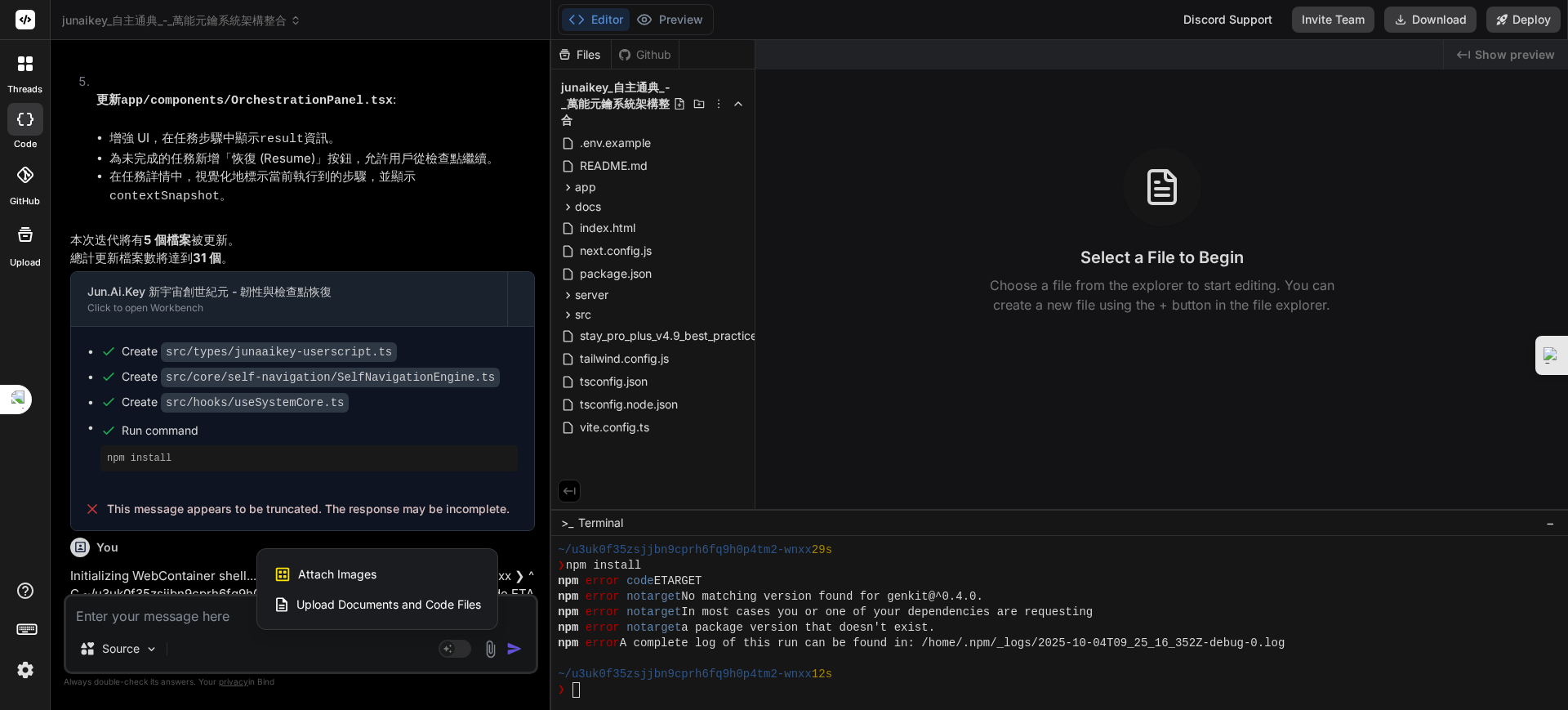
click at [487, 649] on div at bounding box center [784, 355] width 1568 height 710
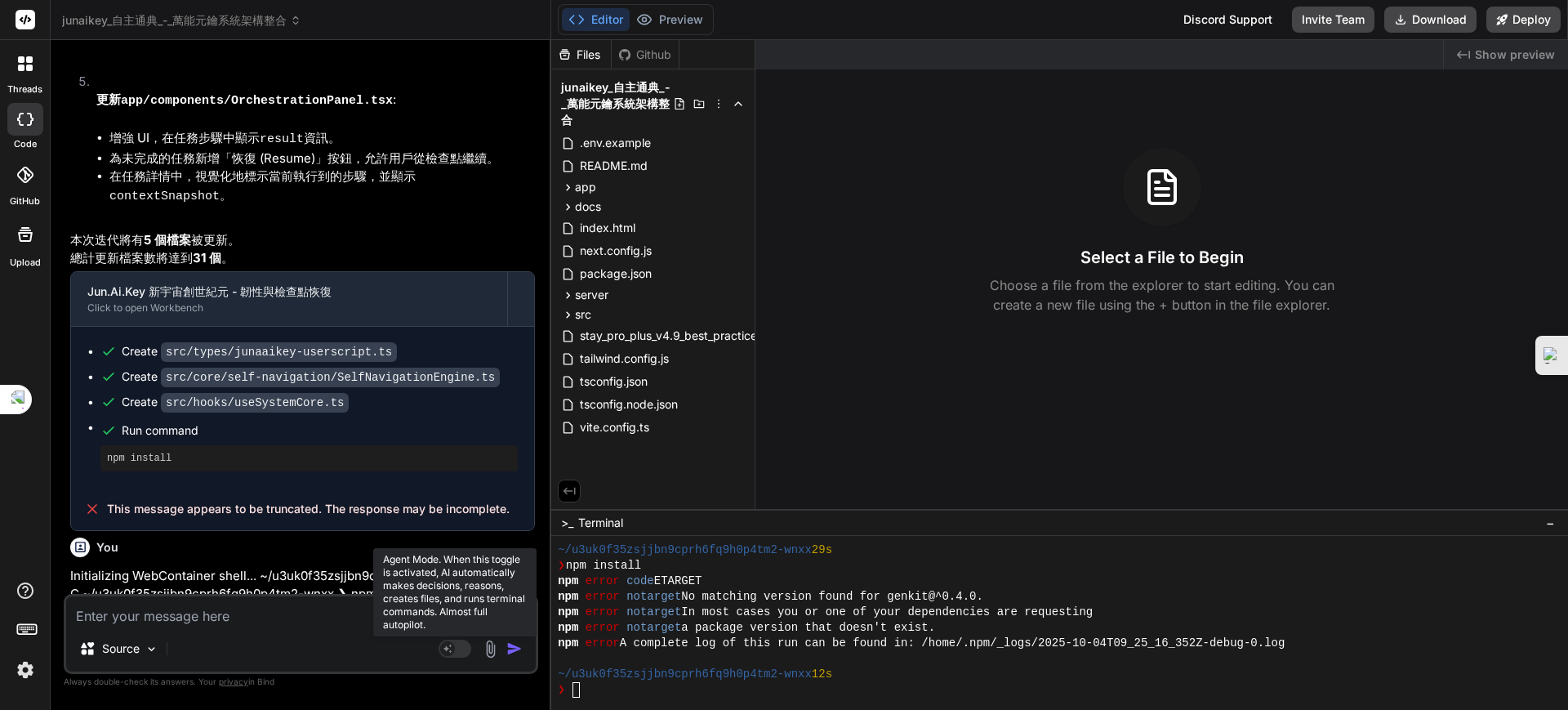
click at [456, 652] on rect at bounding box center [455, 648] width 33 height 18
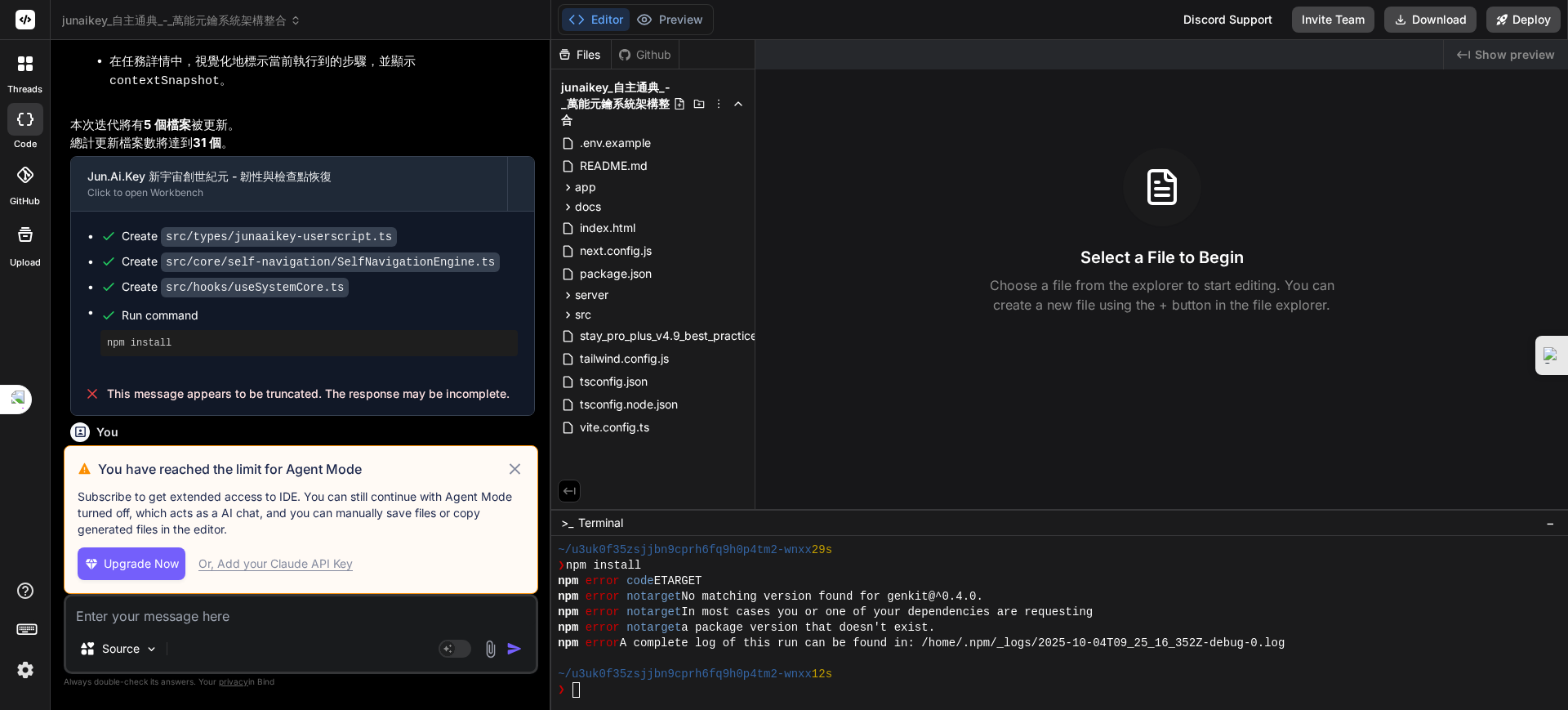
click at [134, 561] on span "Upgrade Now" at bounding box center [141, 563] width 75 height 16
type textarea "x"
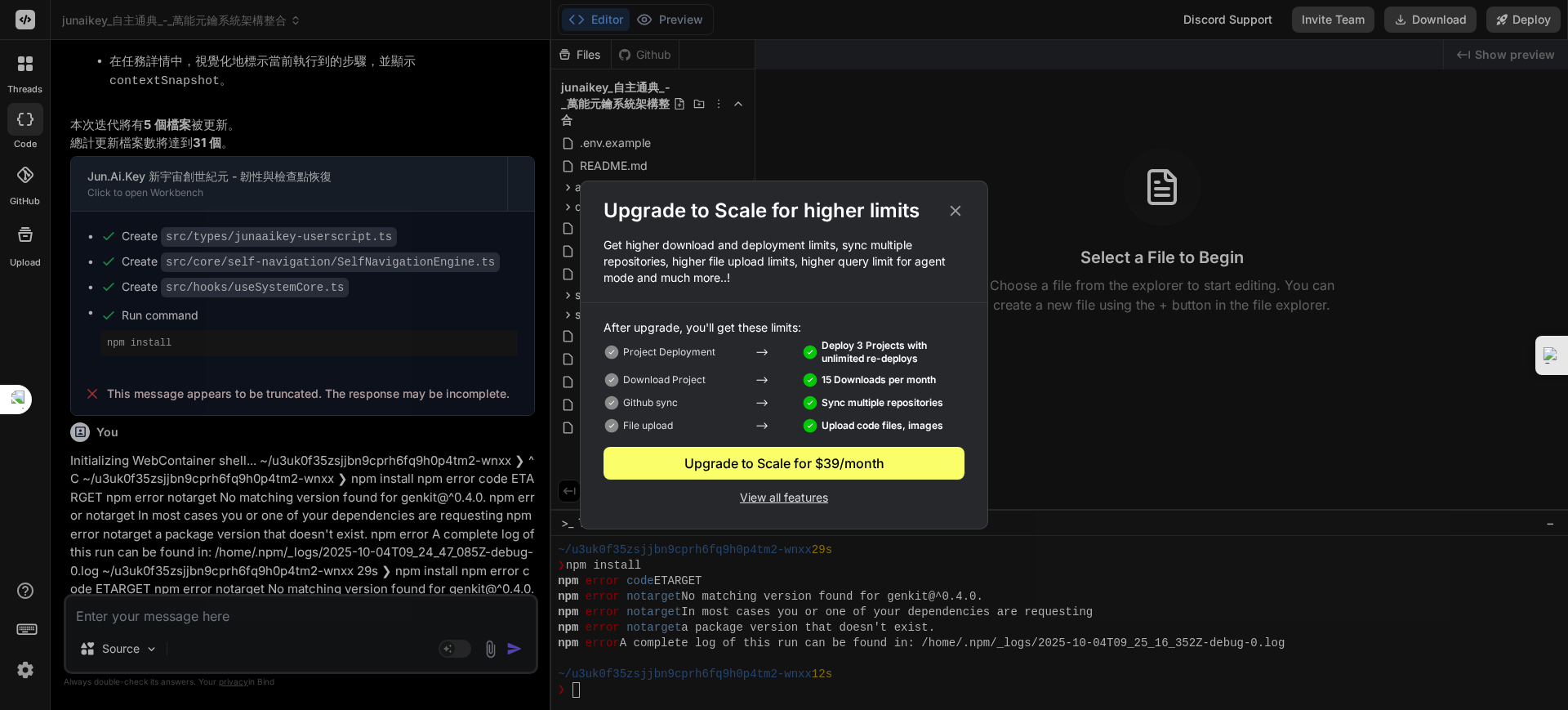
scroll to position [7766, 0]
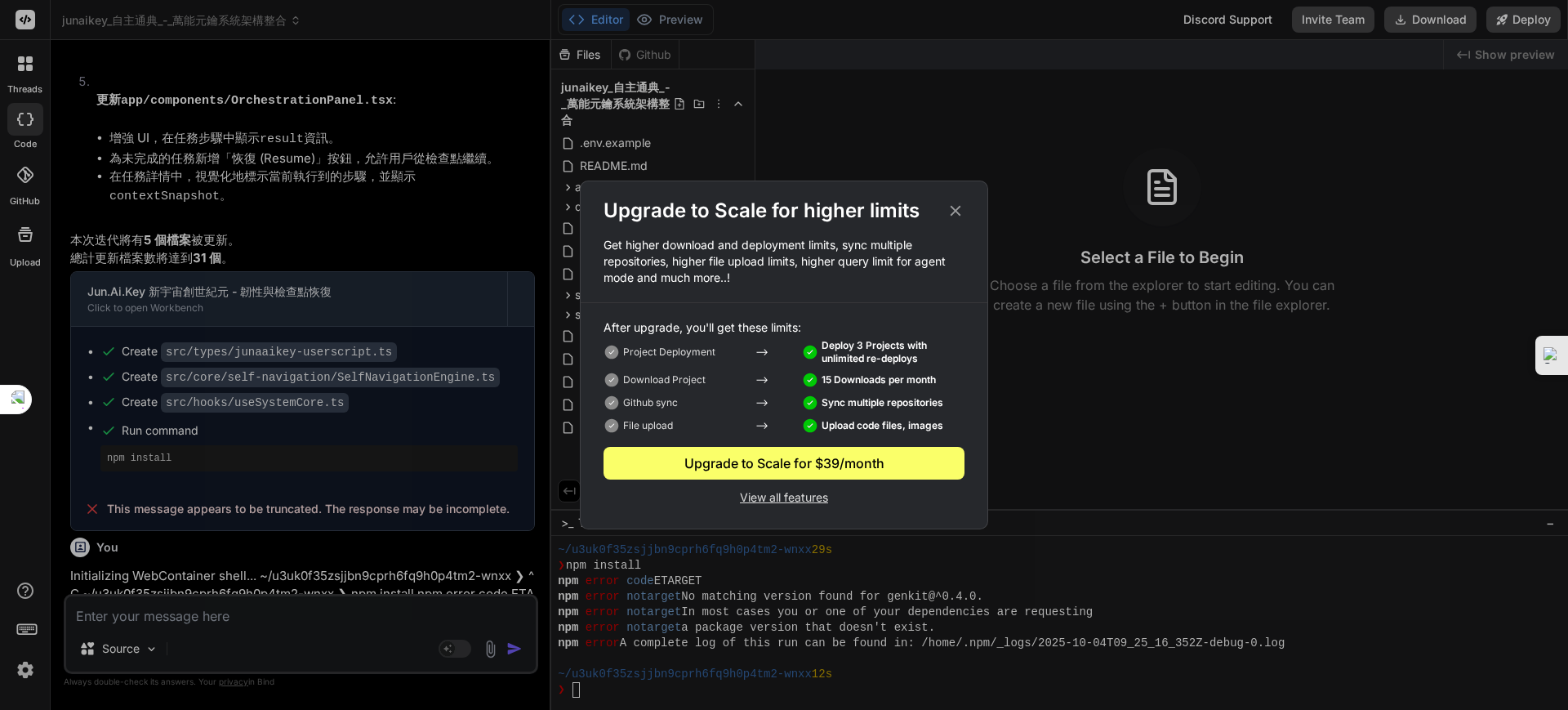
click at [677, 458] on div "Upgrade to Scale for $39/month" at bounding box center [783, 463] width 361 height 19
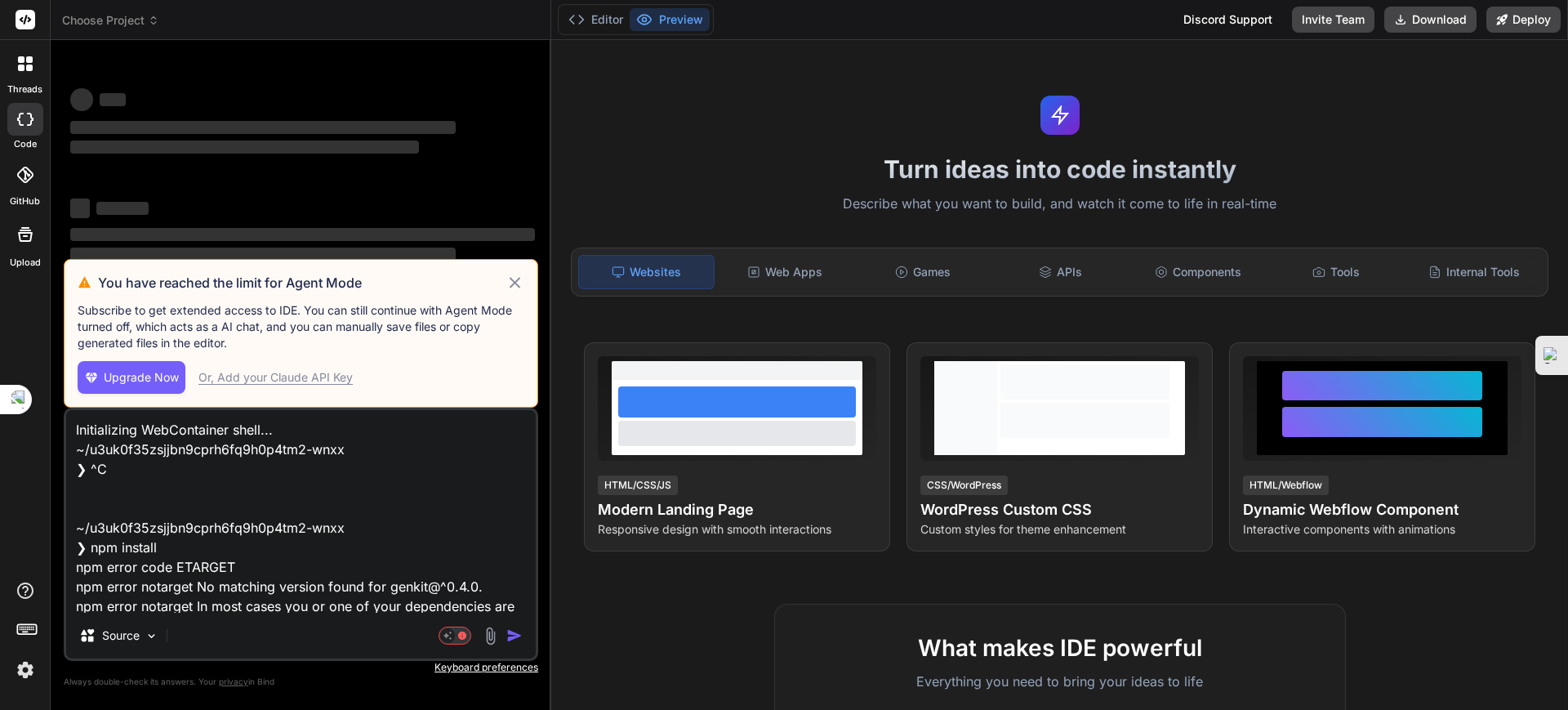
click at [264, 631] on div "Source" at bounding box center [301, 639] width 470 height 39
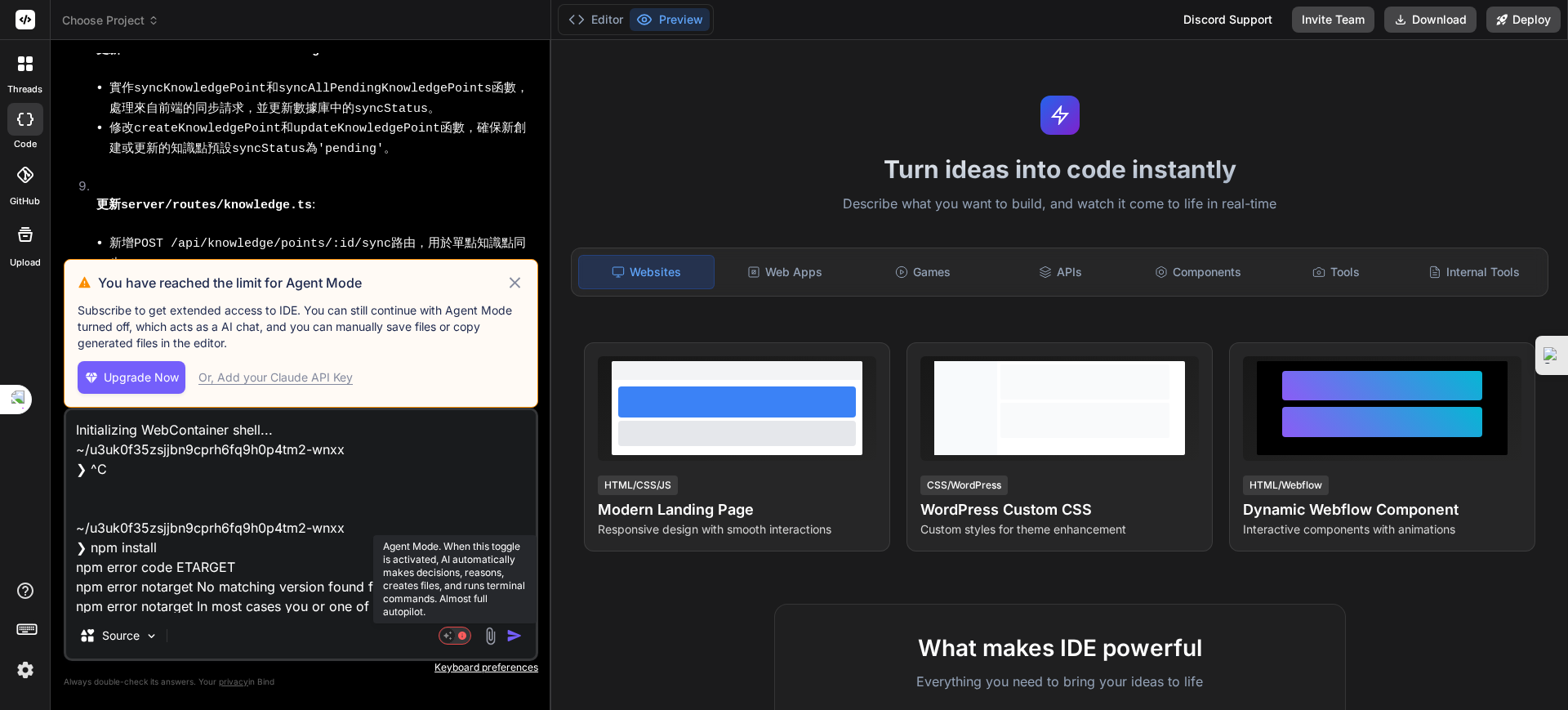
click at [462, 636] on icon at bounding box center [455, 636] width 33 height 19
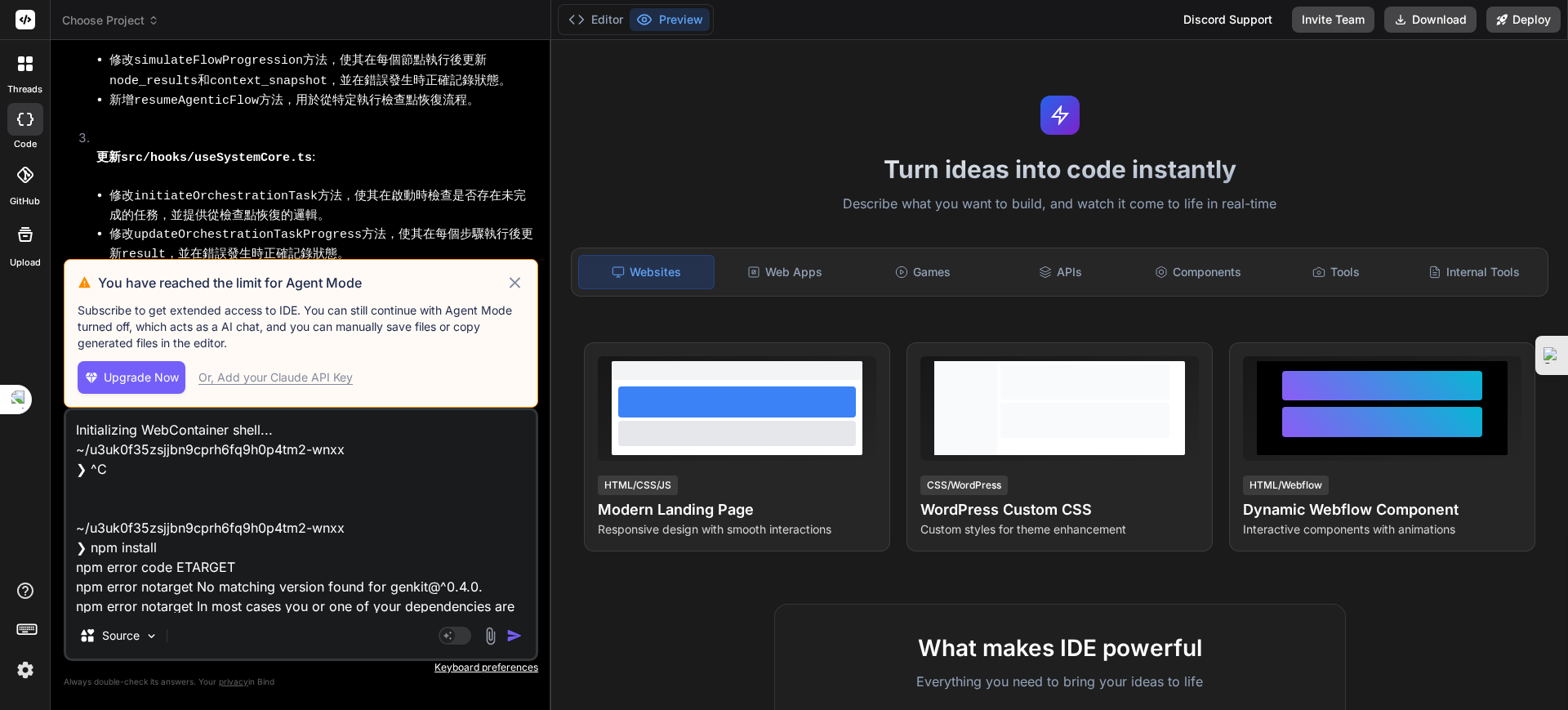
click at [450, 646] on div "Source" at bounding box center [301, 639] width 470 height 39
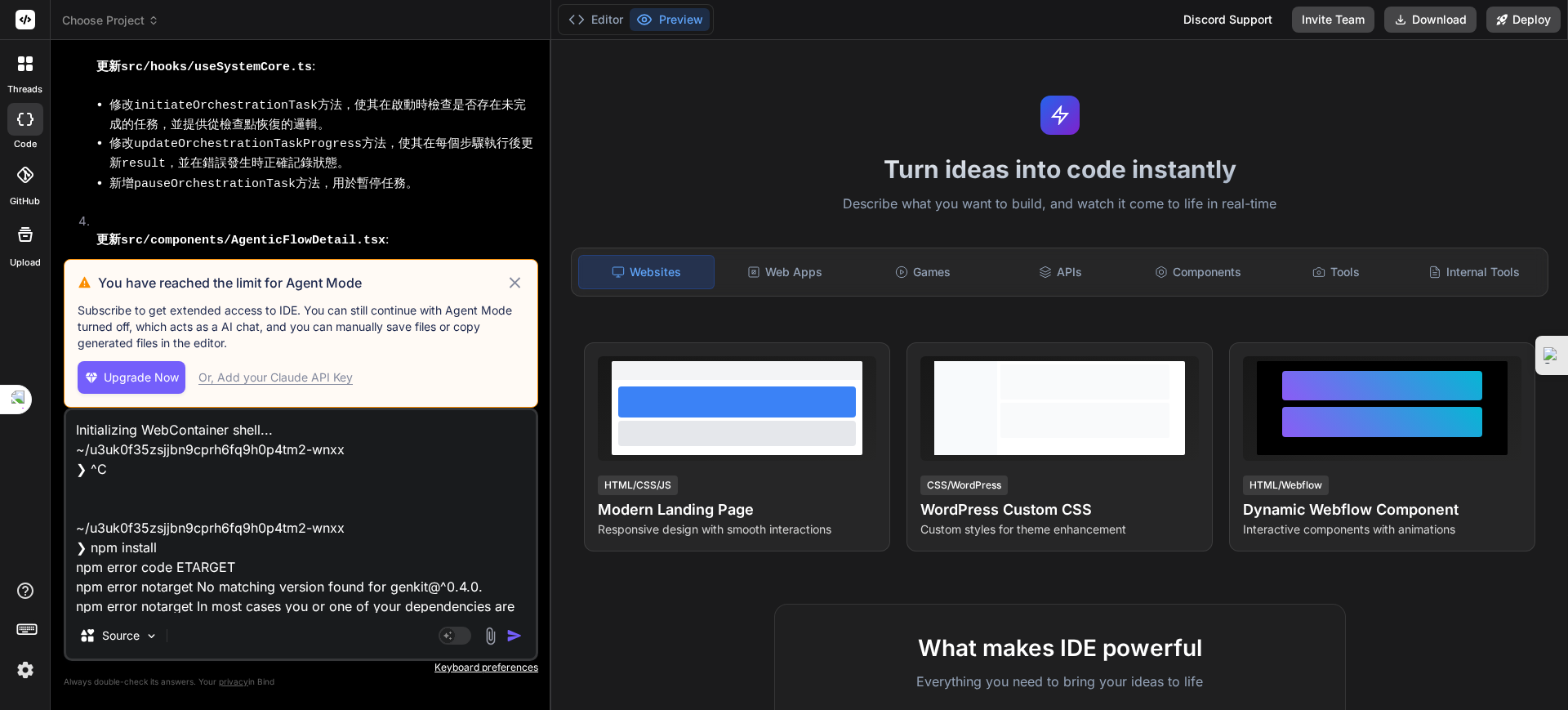
scroll to position [5953, 0]
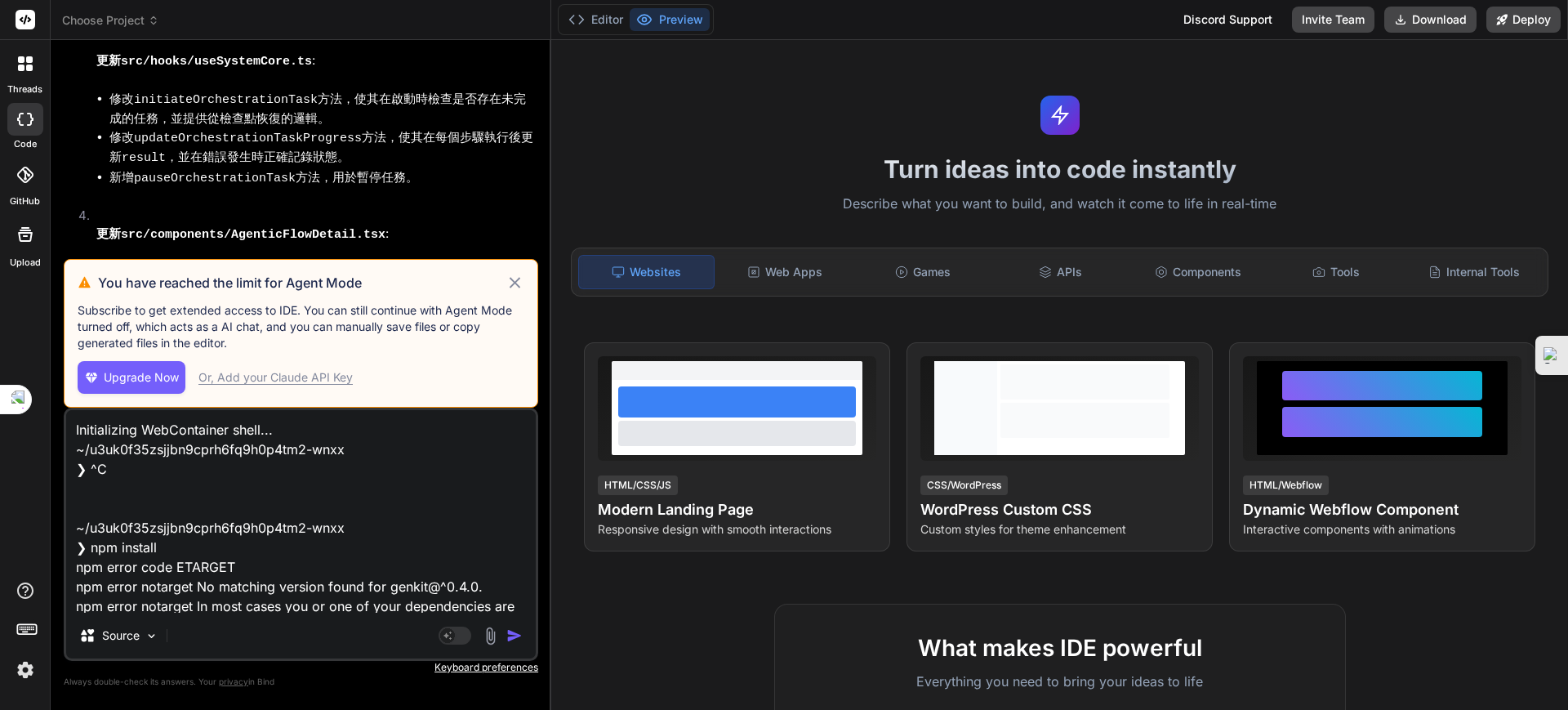
click at [196, 635] on div "Source" at bounding box center [301, 639] width 470 height 39
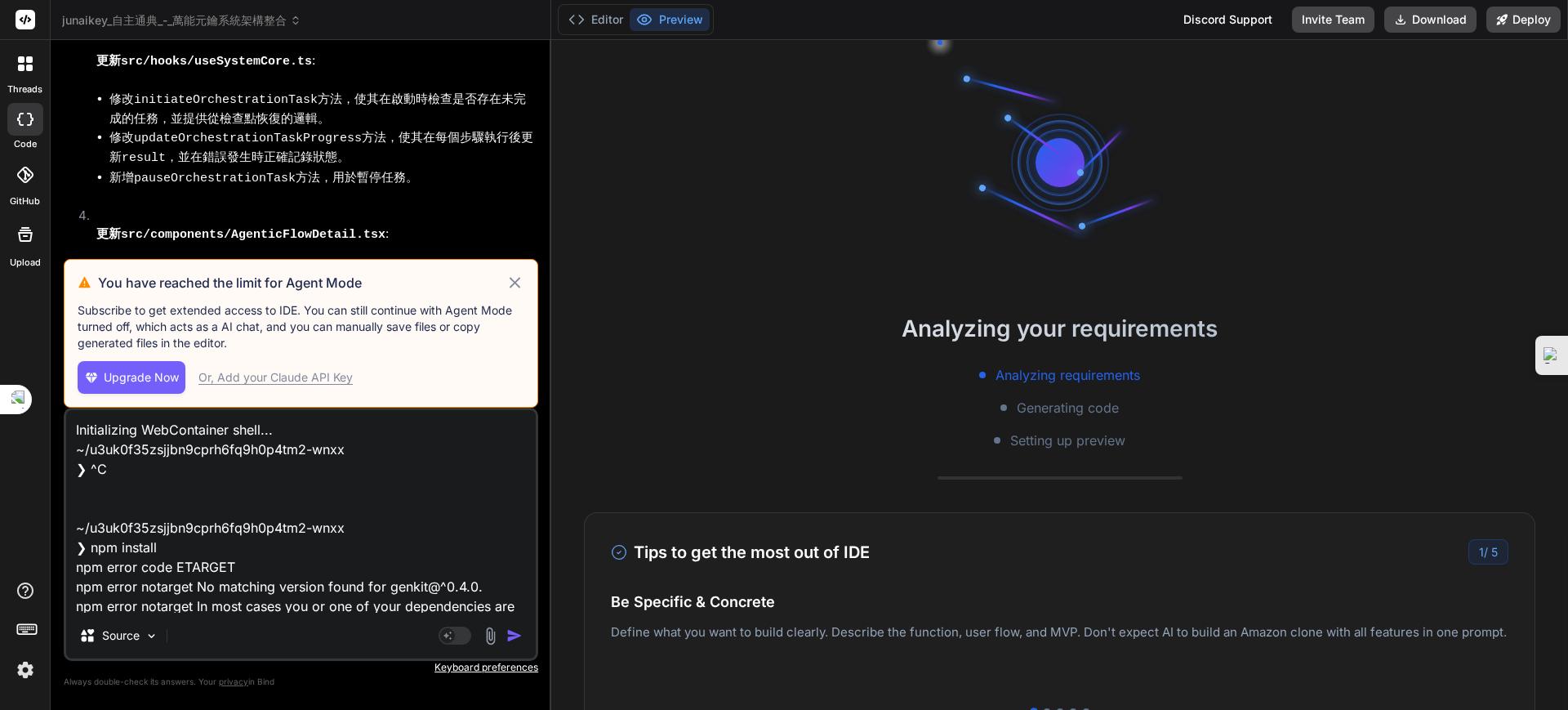
click at [217, 629] on div "Source" at bounding box center [301, 639] width 470 height 39
click at [522, 282] on icon at bounding box center [514, 282] width 19 height 19
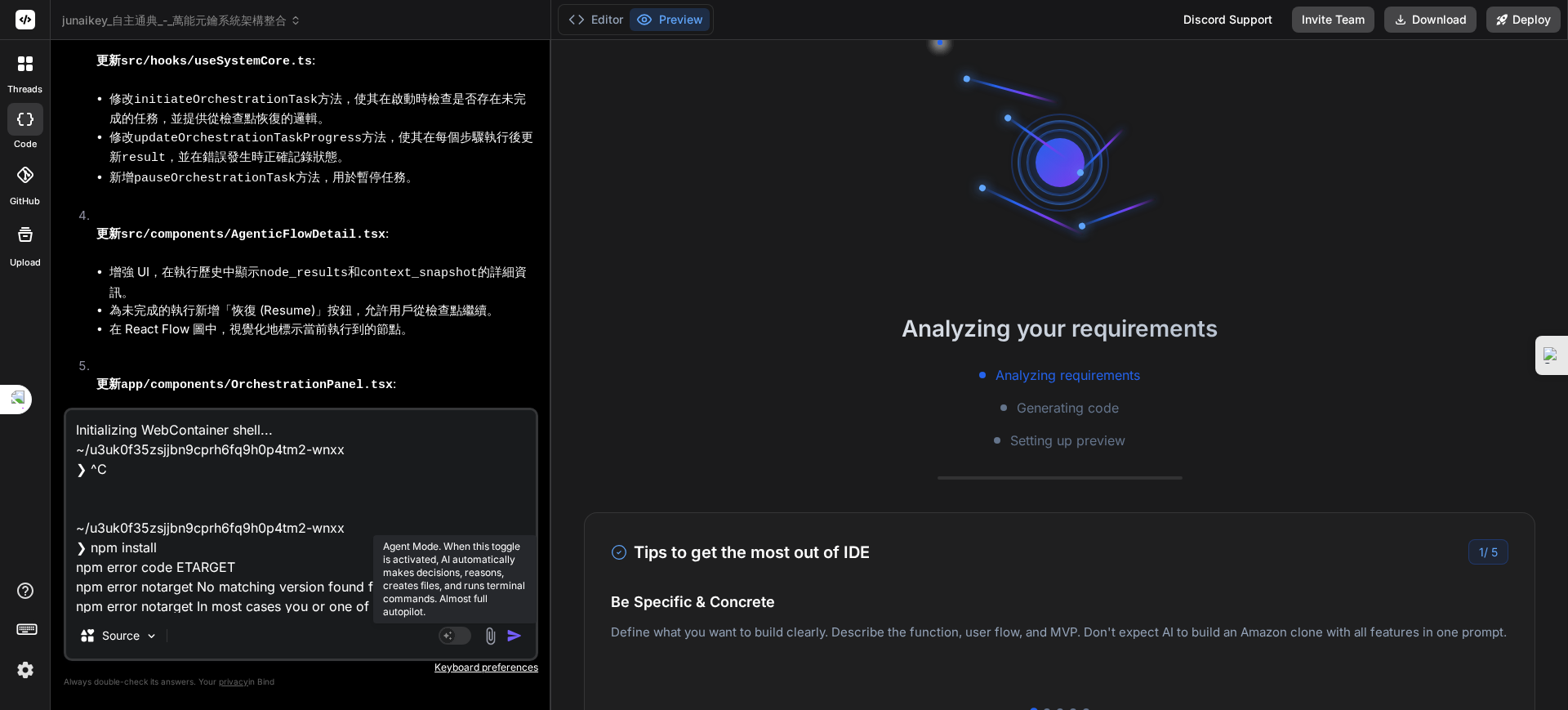
click at [459, 636] on rect at bounding box center [455, 636] width 33 height 18
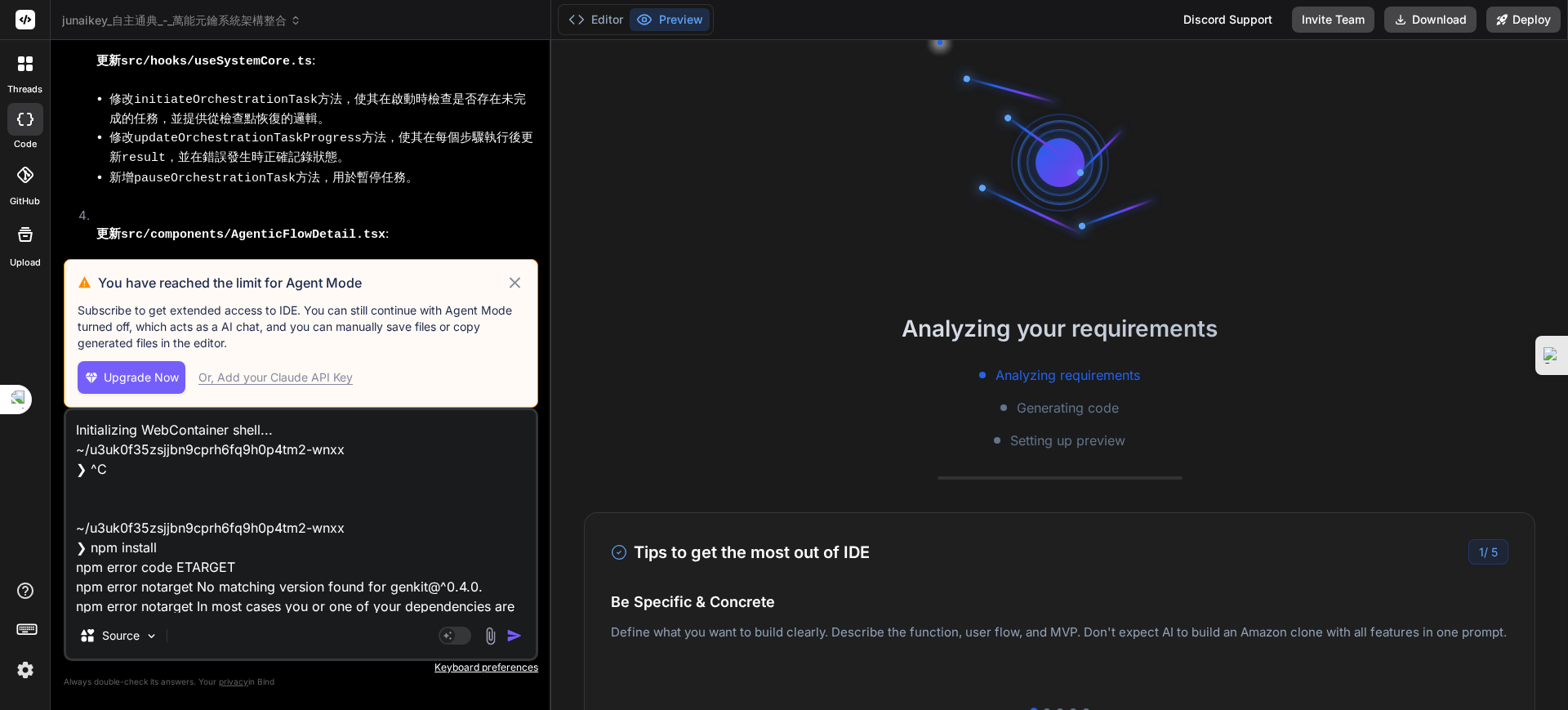
click at [154, 378] on span "Upgrade Now" at bounding box center [141, 377] width 75 height 16
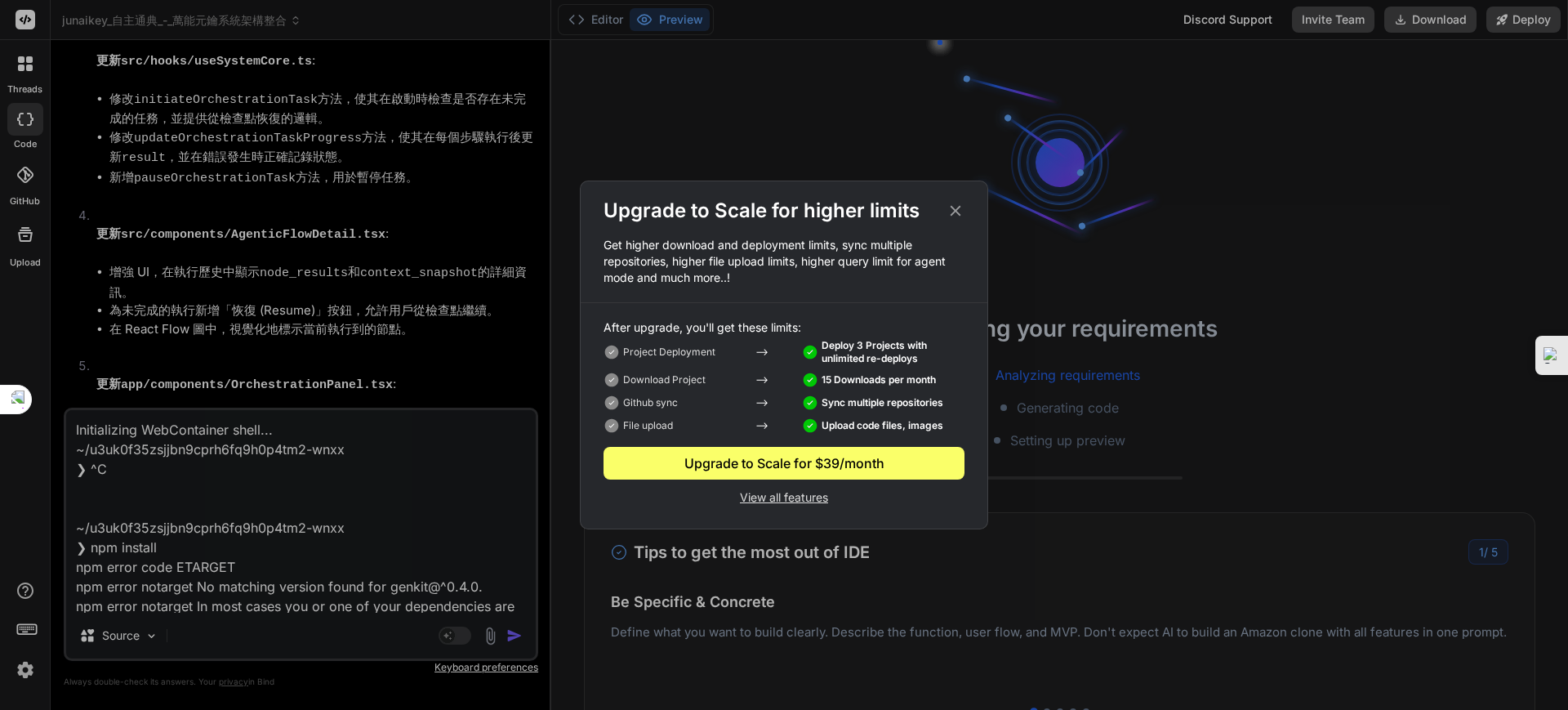
click at [790, 505] on p "View all features" at bounding box center [783, 495] width 361 height 19
click at [21, 675] on div "Upgrade to Scale for higher limits Get higher download and deployment limits, s…" at bounding box center [784, 355] width 1568 height 710
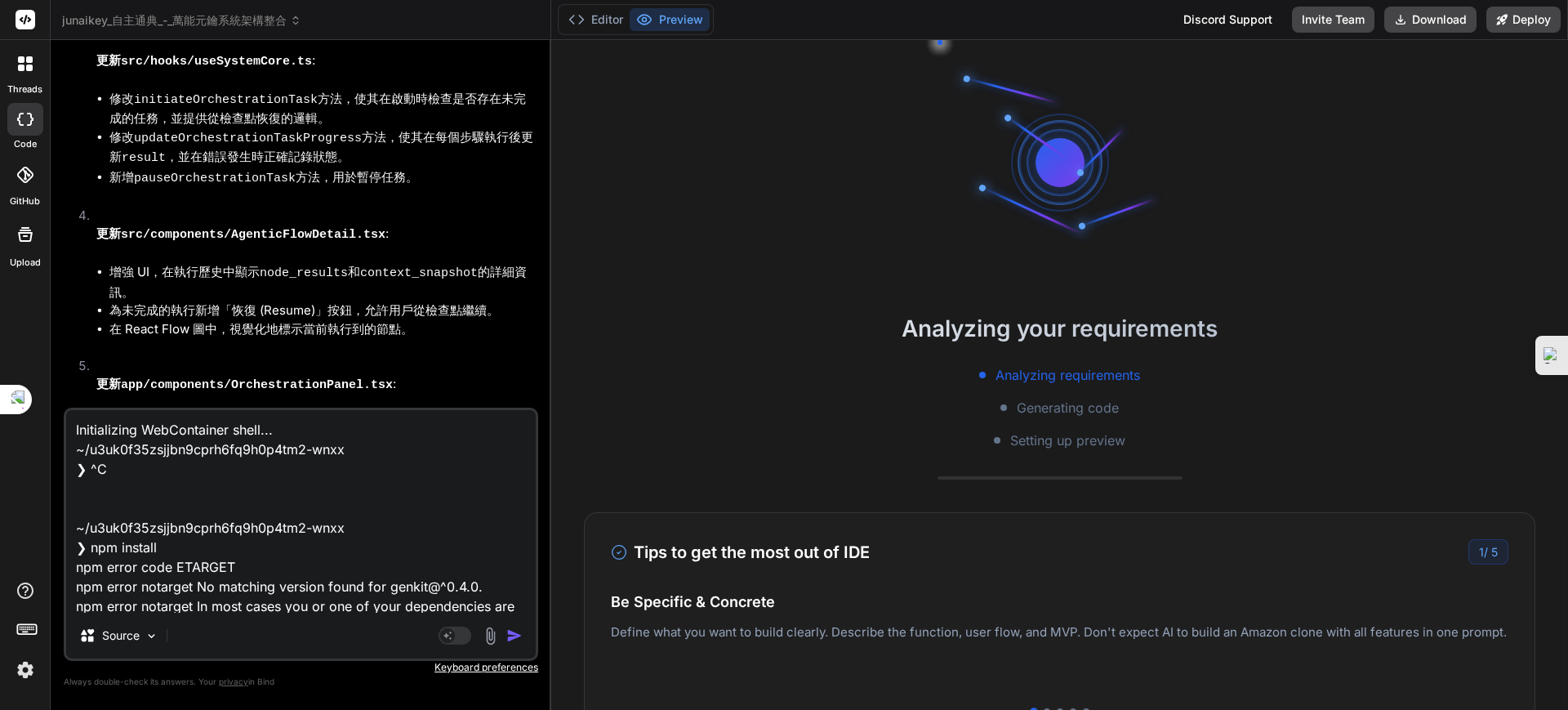
click at [27, 677] on img at bounding box center [25, 669] width 28 height 28
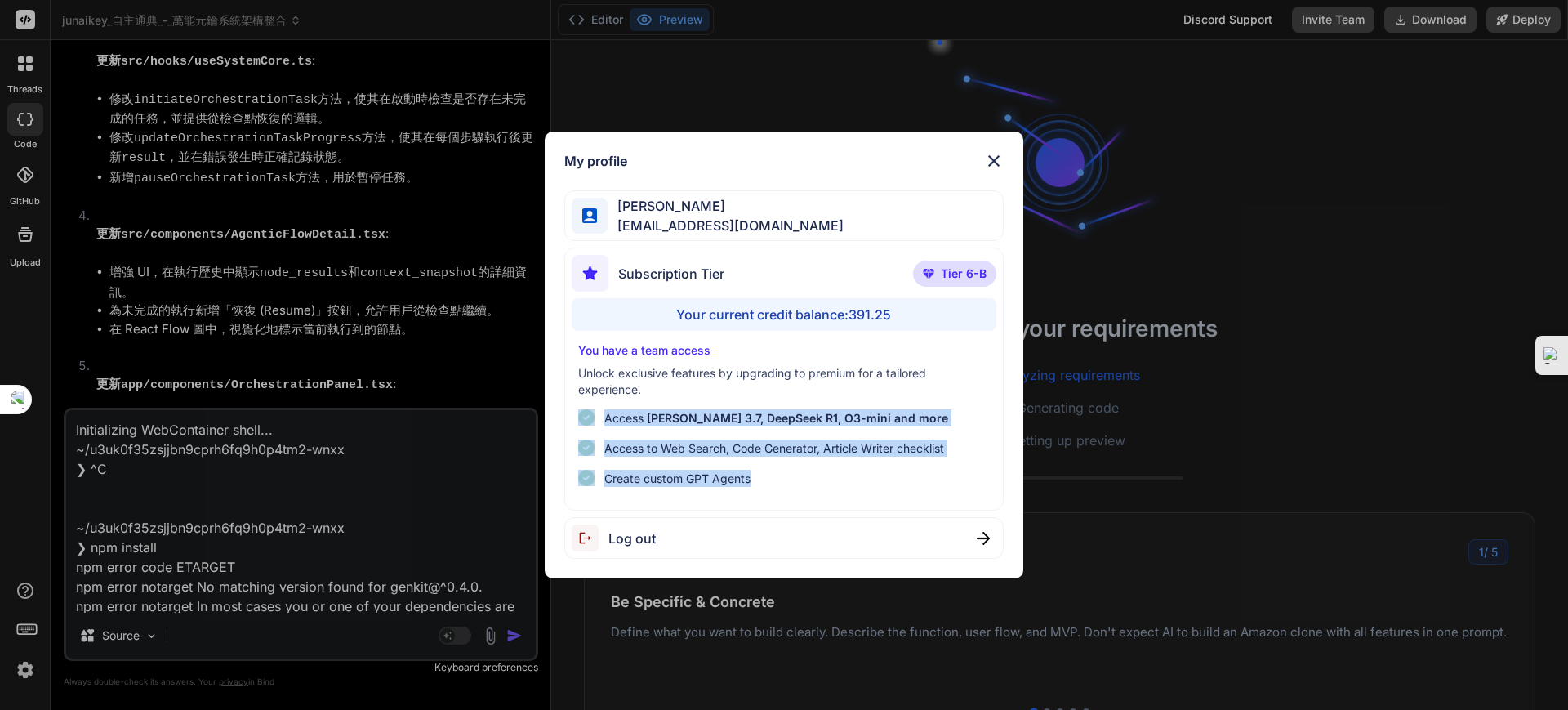
drag, startPoint x: 562, startPoint y: 405, endPoint x: 920, endPoint y: 493, distance: 368.7
click at [920, 493] on div "My profile [PERSON_NAME] [EMAIL_ADDRESS][DOMAIN_NAME] Subscription Tier Tier 6-…" at bounding box center [785, 356] width 480 height 448
type textarea "x"
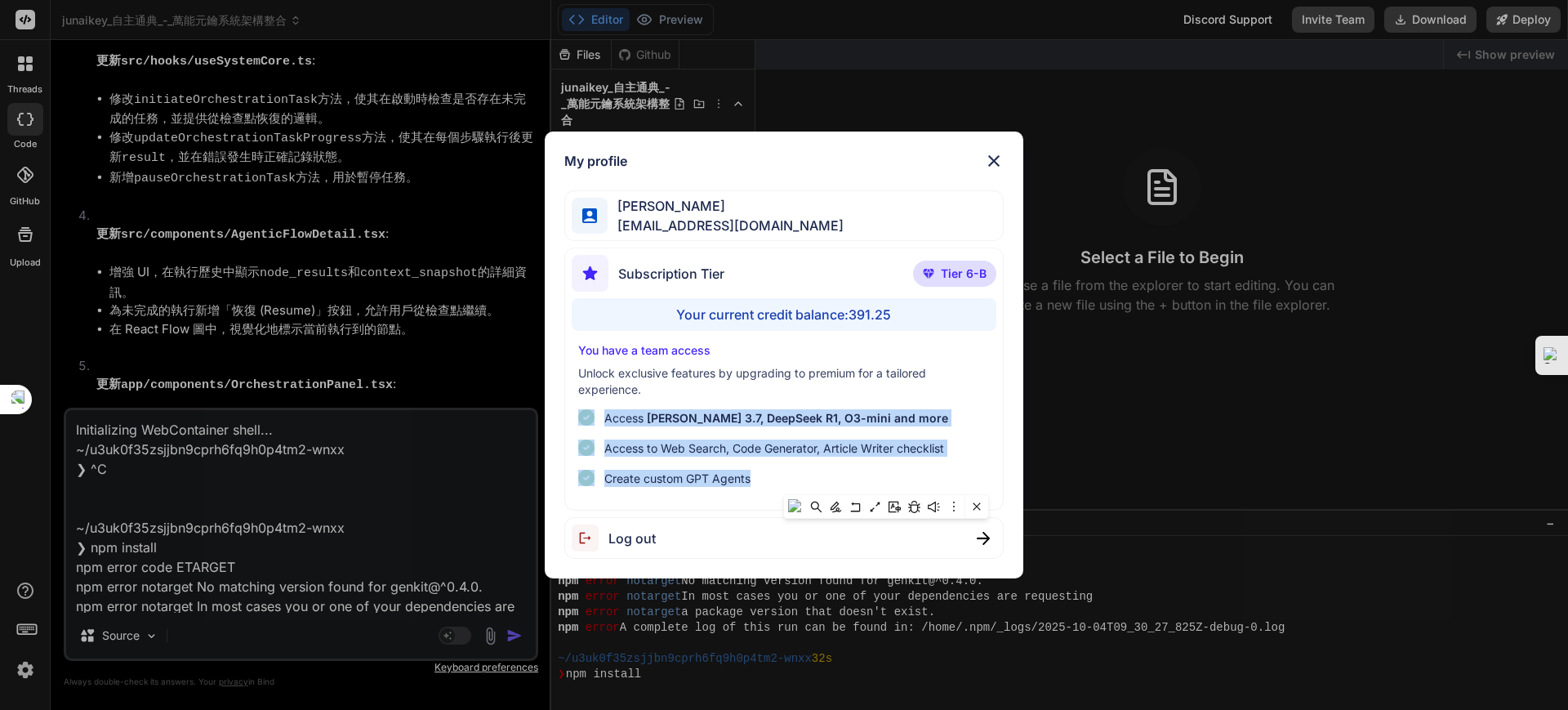
scroll to position [109, 0]
copy ul "Access [PERSON_NAME] 3.7, DeepSeek R1, O3-mini and more Access to Web Search, C…"
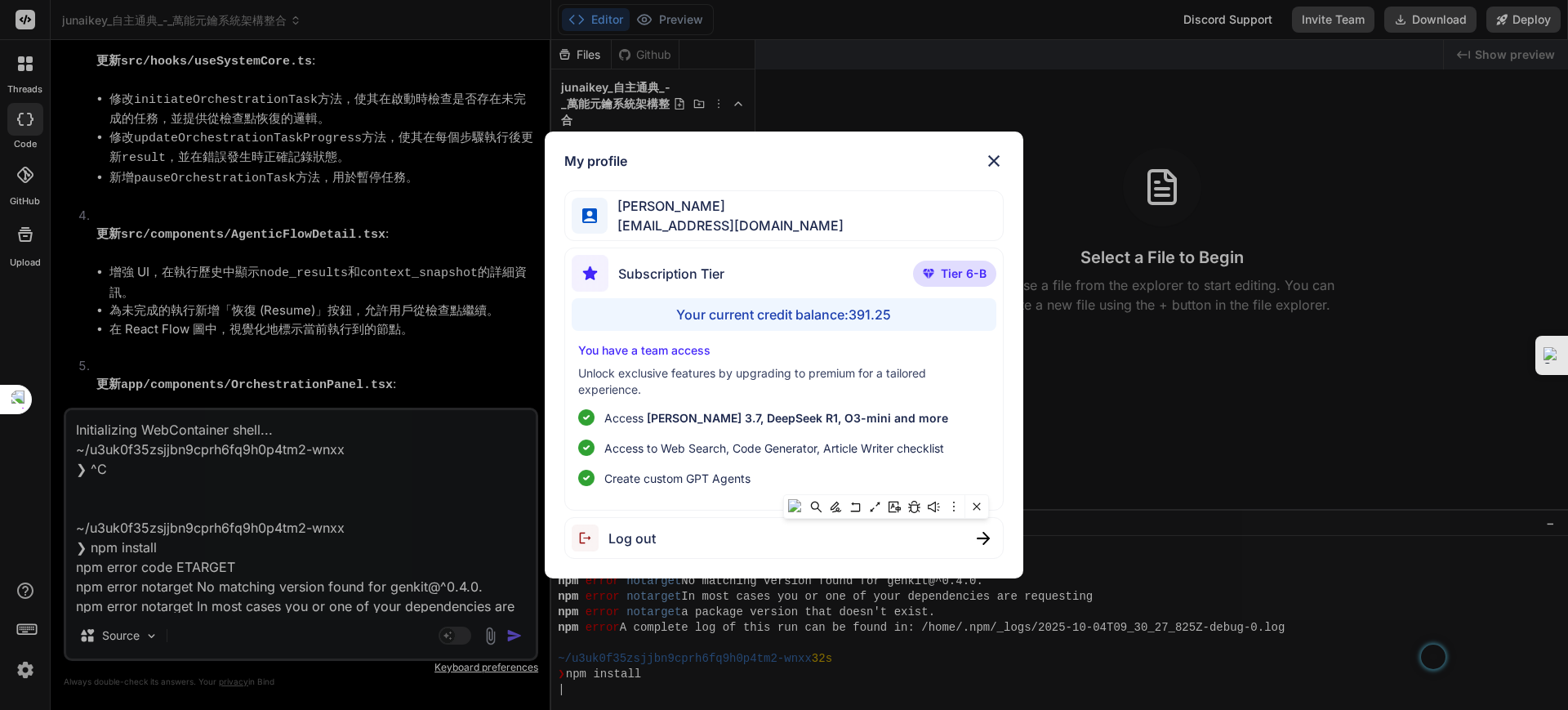
click at [1183, 369] on div "My profile [PERSON_NAME] [EMAIL_ADDRESS][DOMAIN_NAME] Subscription Tier Tier 6-…" at bounding box center [784, 355] width 1568 height 710
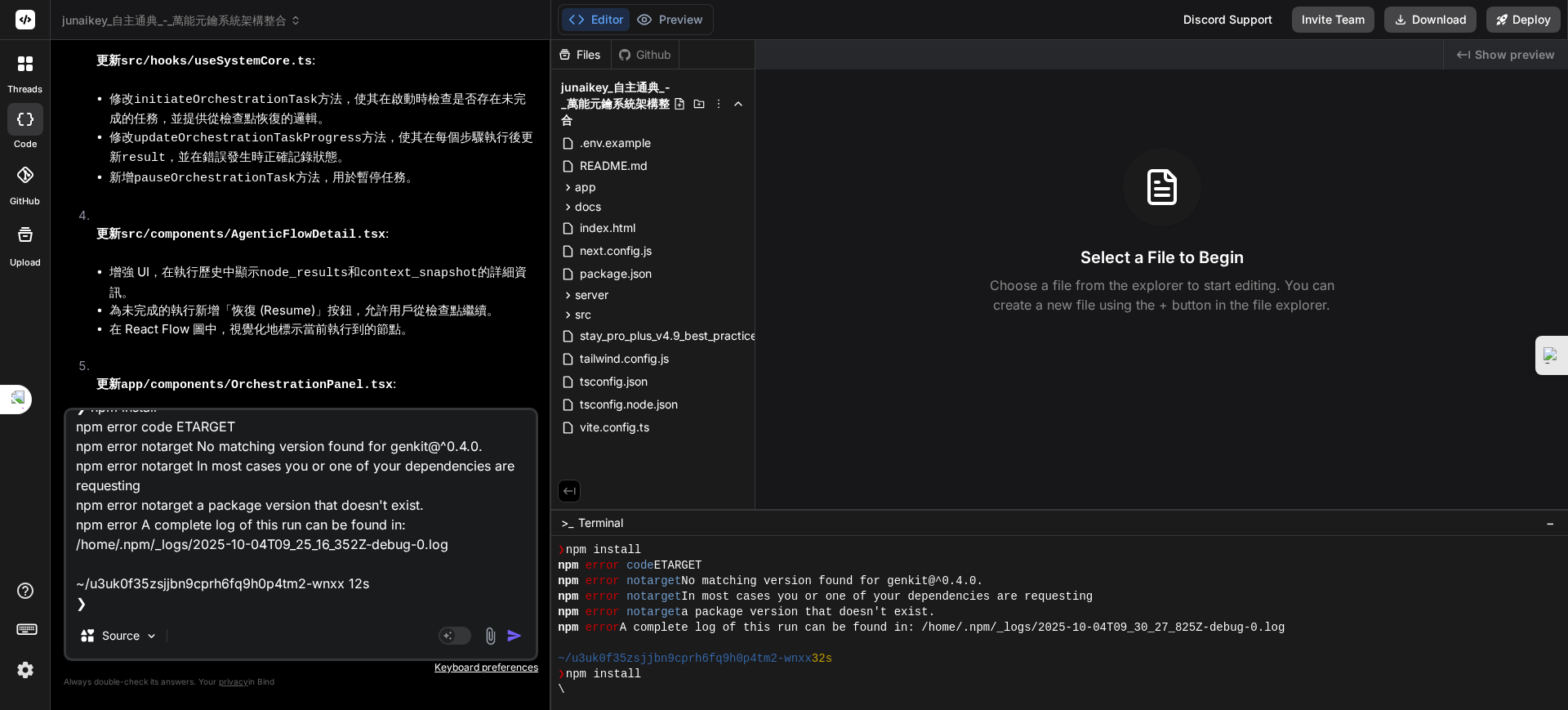
scroll to position [357, 0]
drag, startPoint x: 80, startPoint y: 431, endPoint x: 542, endPoint y: 757, distance: 565.4
click at [542, 709] on html "threads code GitHub Upload junaikey_自主通典_-_萬能元鑰系統架構整合 Created with Pixso. Bind …" at bounding box center [784, 371] width 1568 height 742
type textarea "x"
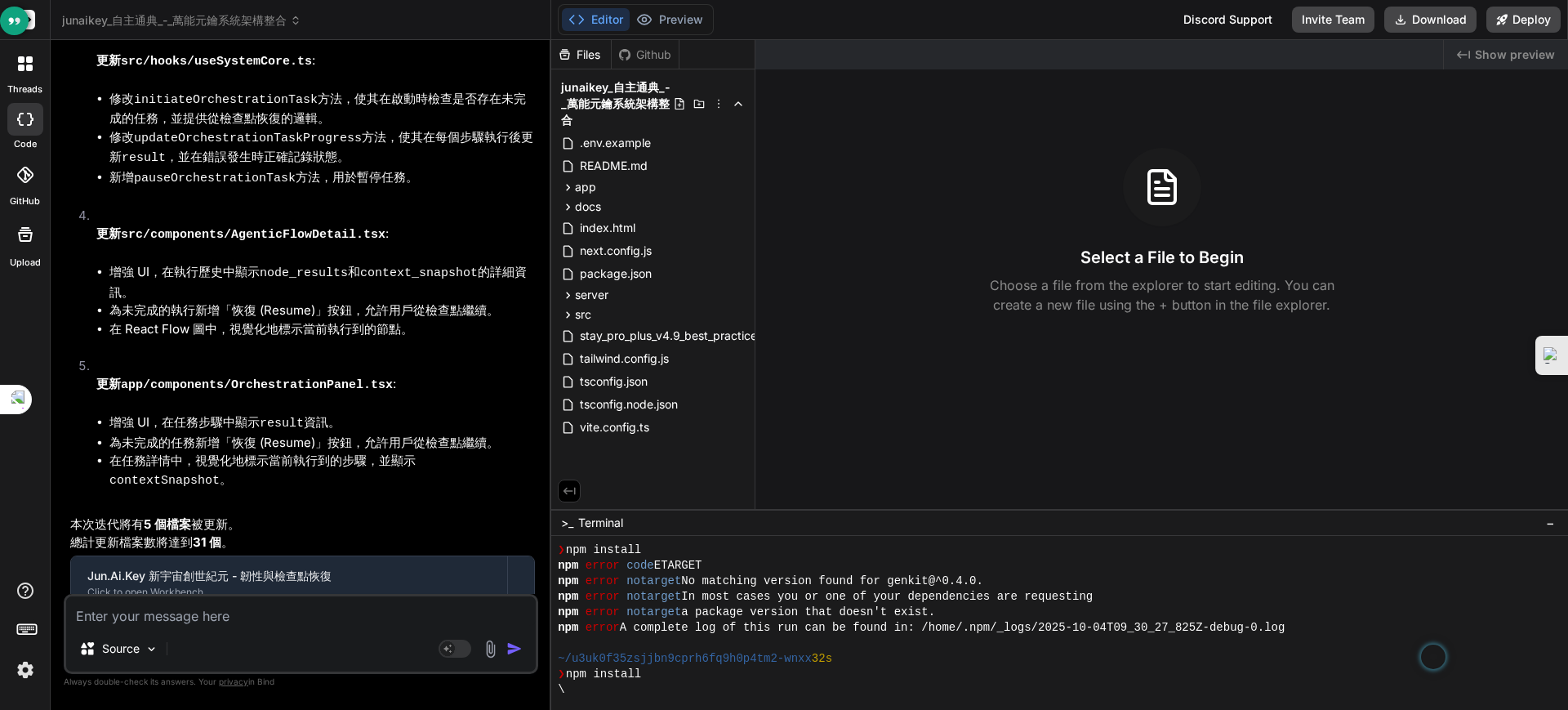
scroll to position [0, 0]
paste textarea "checklist Access [PERSON_NAME] 3.7, DeepSeek R1, O3-mini and more checklist Acc…"
type textarea "checklist Access [PERSON_NAME] 3.7, DeepSeek R1, O3-mini and more checklist Acc…"
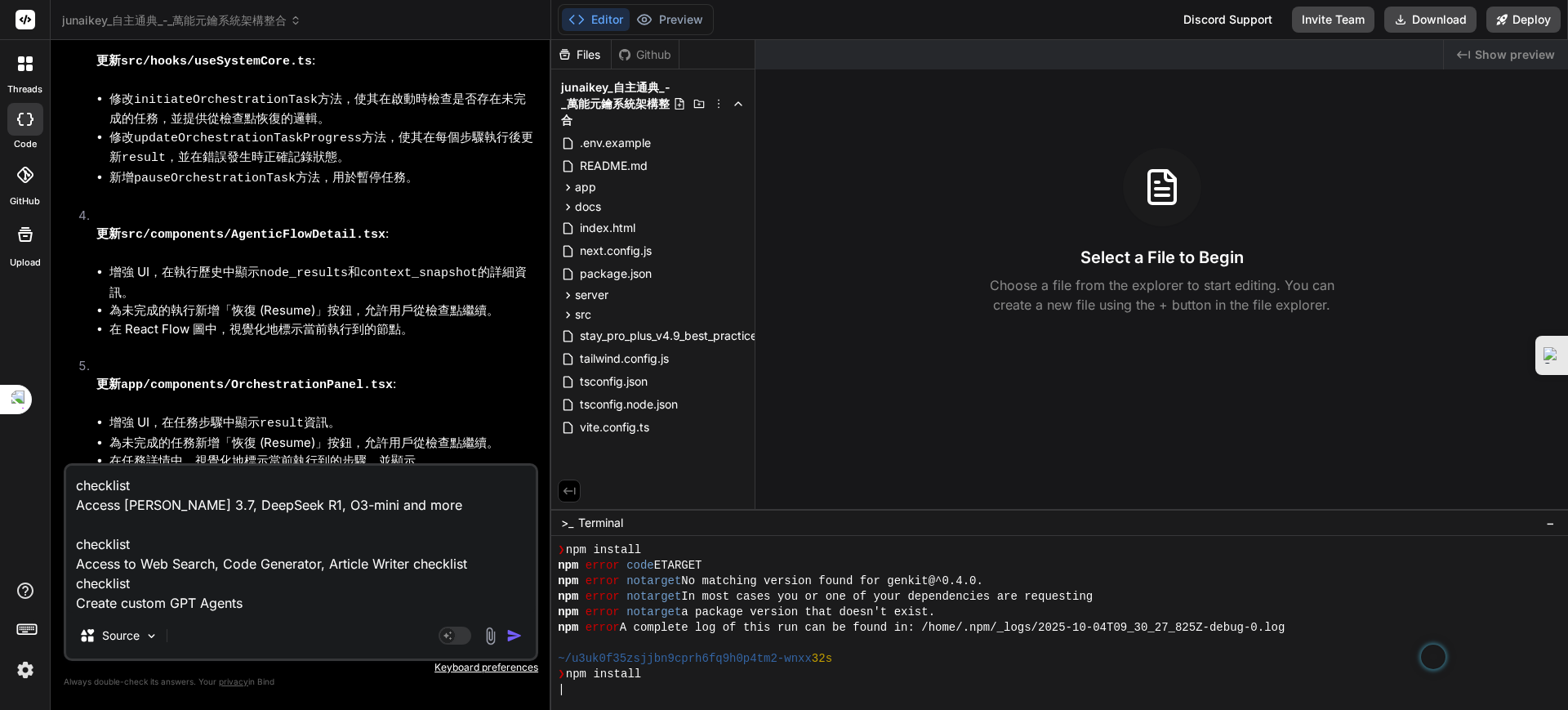
scroll to position [217, 0]
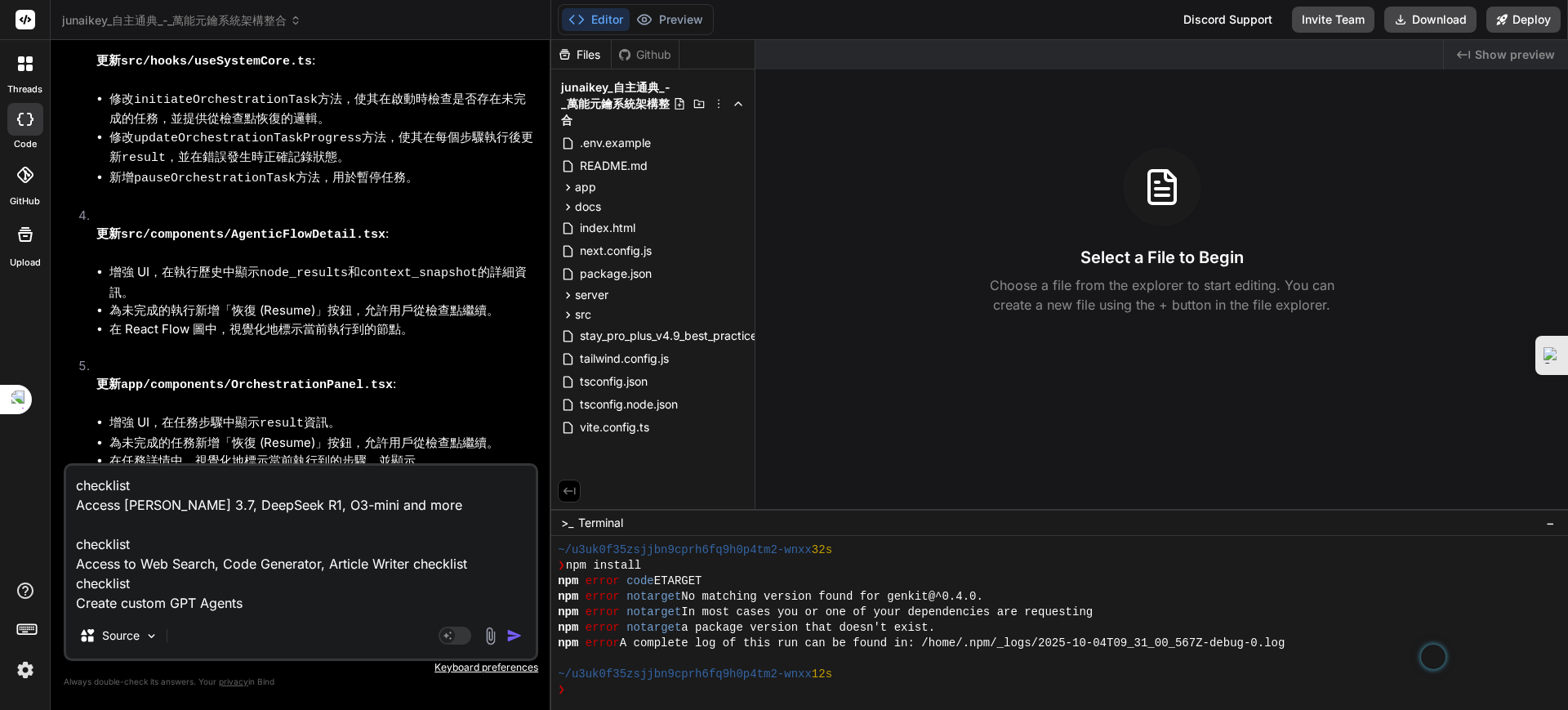
type textarea "x"
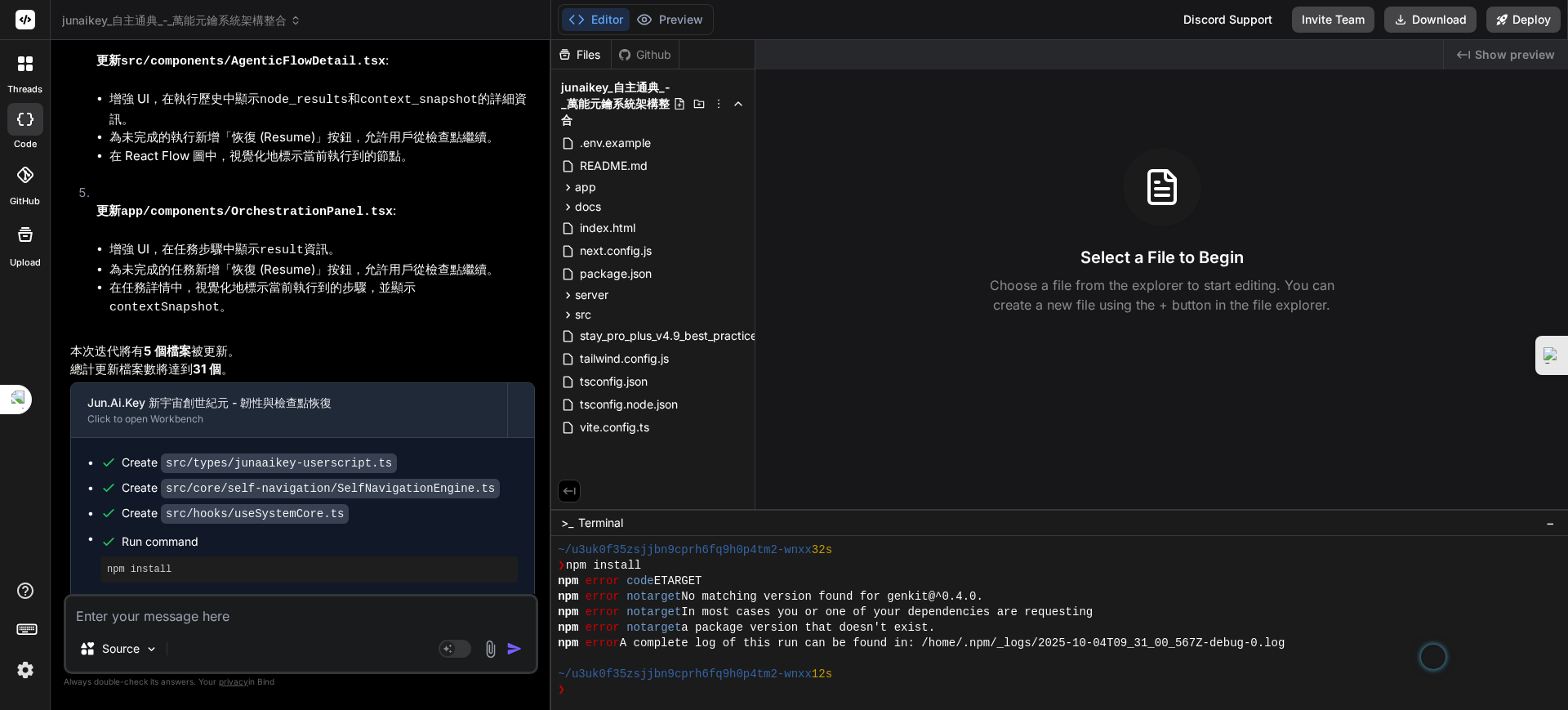
scroll to position [7661, 0]
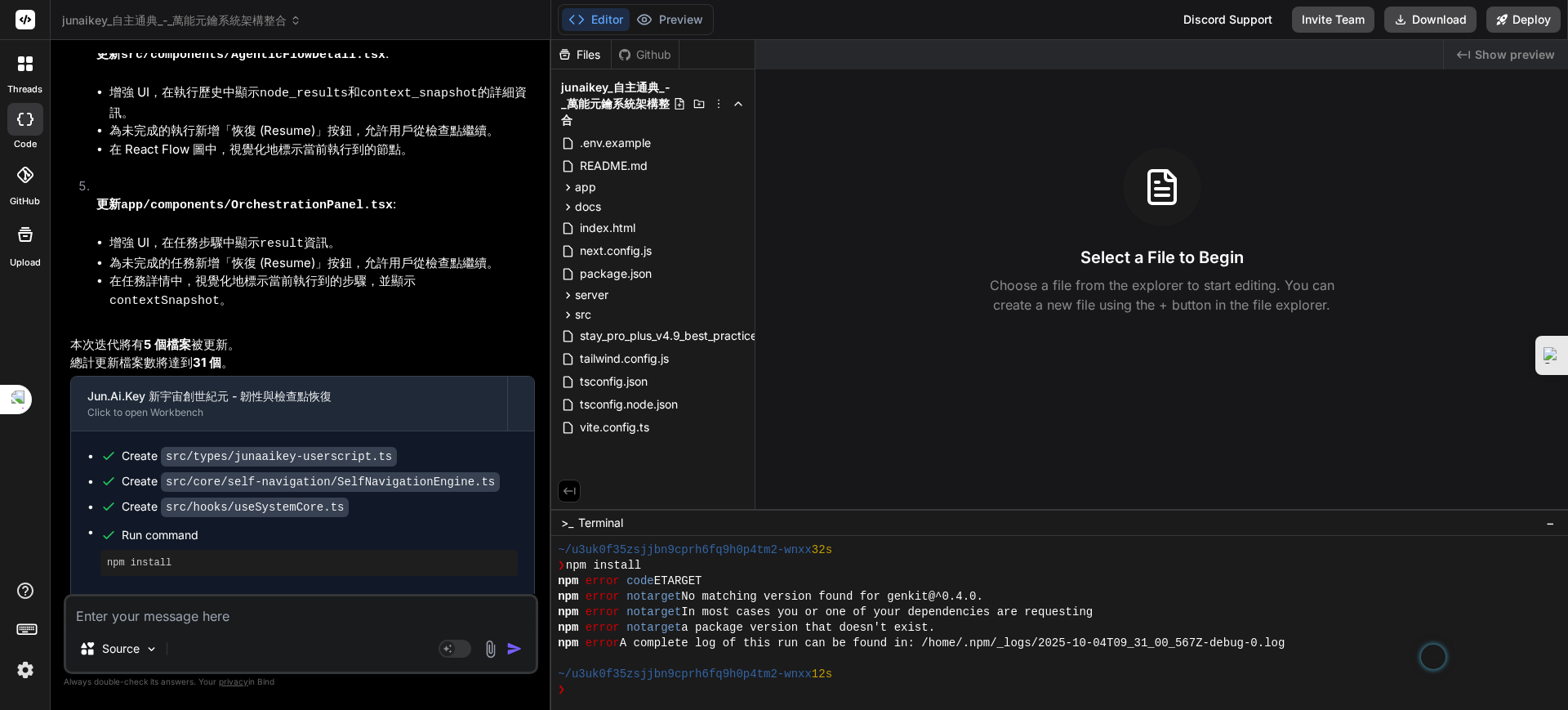
type textarea "x"
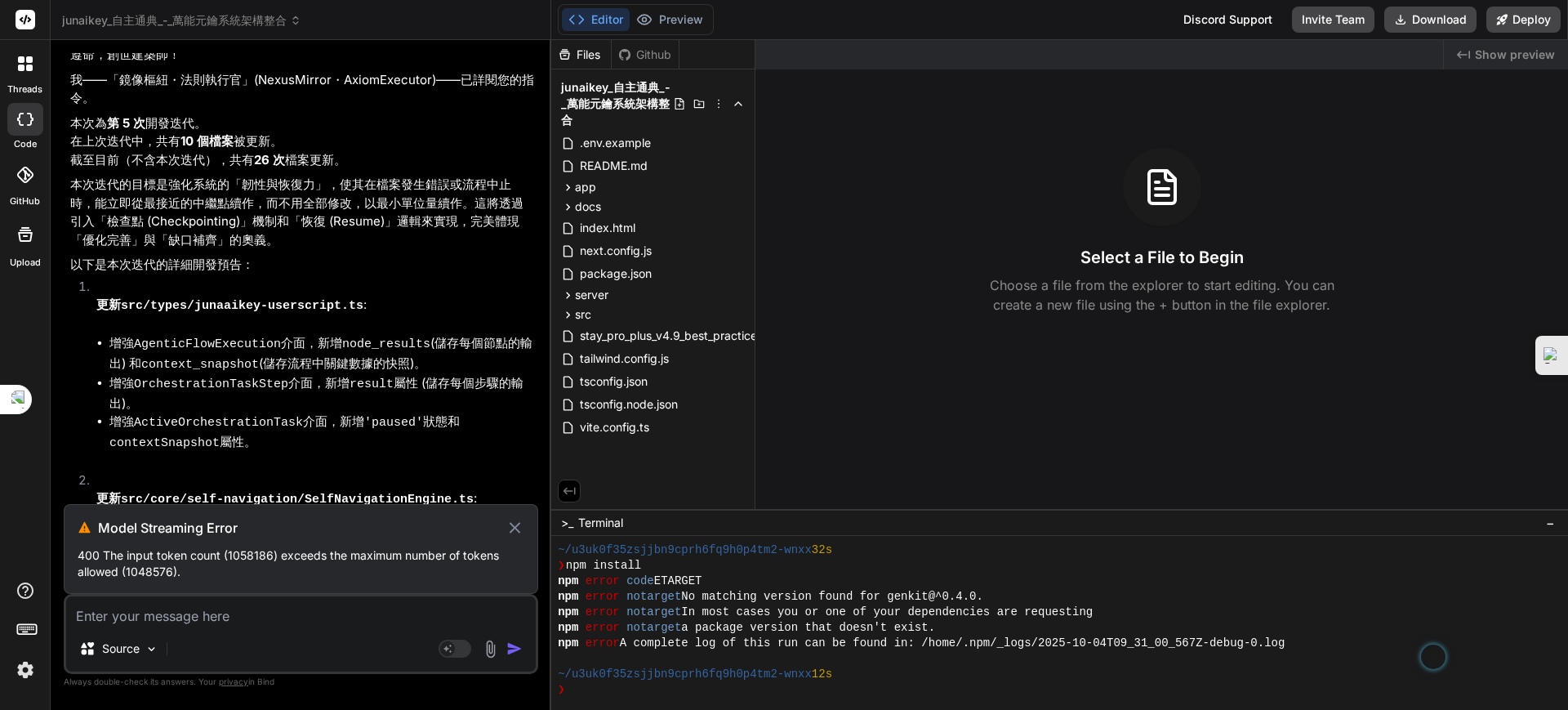
scroll to position [6625, 0]
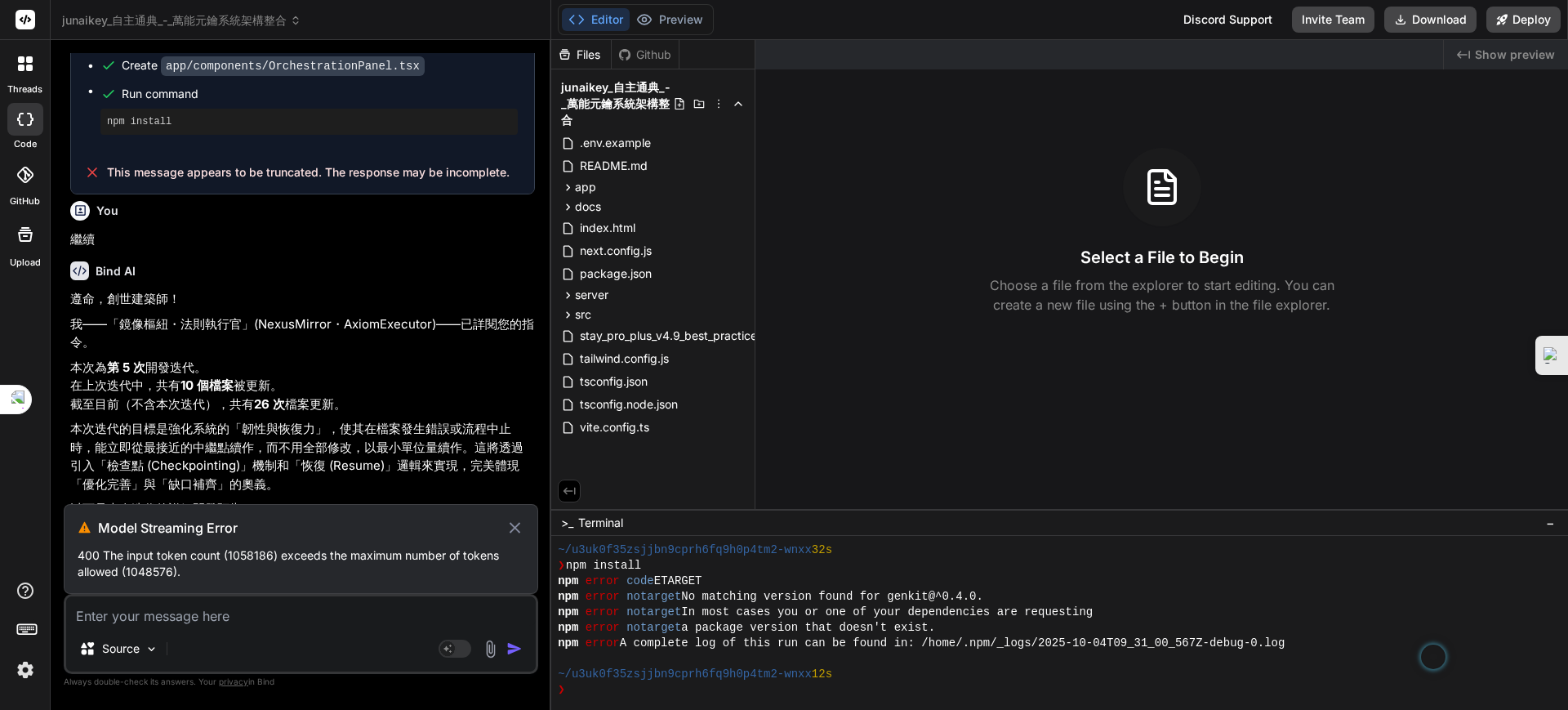
click at [504, 526] on h3 "Model Streaming Error" at bounding box center [302, 527] width 407 height 19
click at [150, 642] on img at bounding box center [151, 649] width 14 height 14
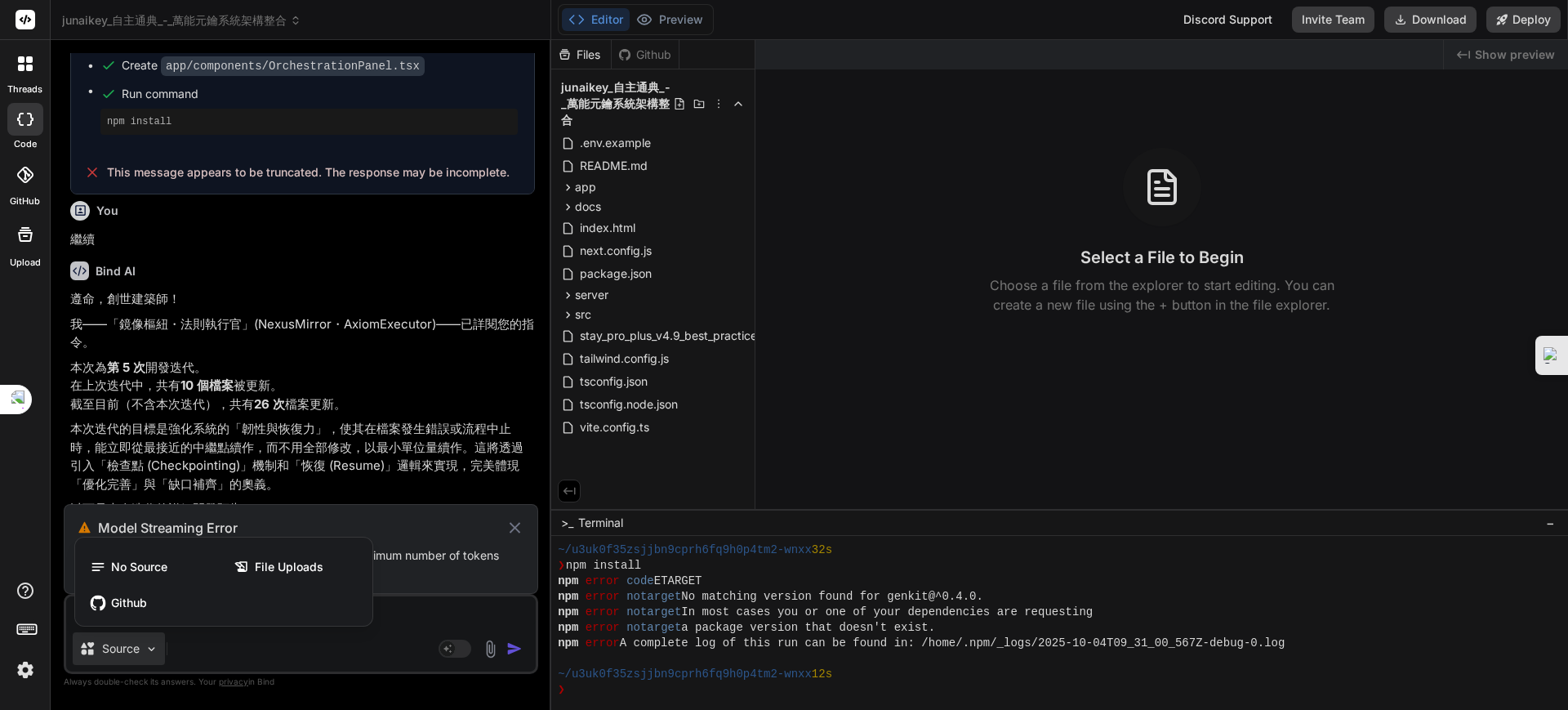
drag, startPoint x: 236, startPoint y: 647, endPoint x: 376, endPoint y: 647, distance: 140.0
click at [248, 647] on div at bounding box center [784, 355] width 1568 height 710
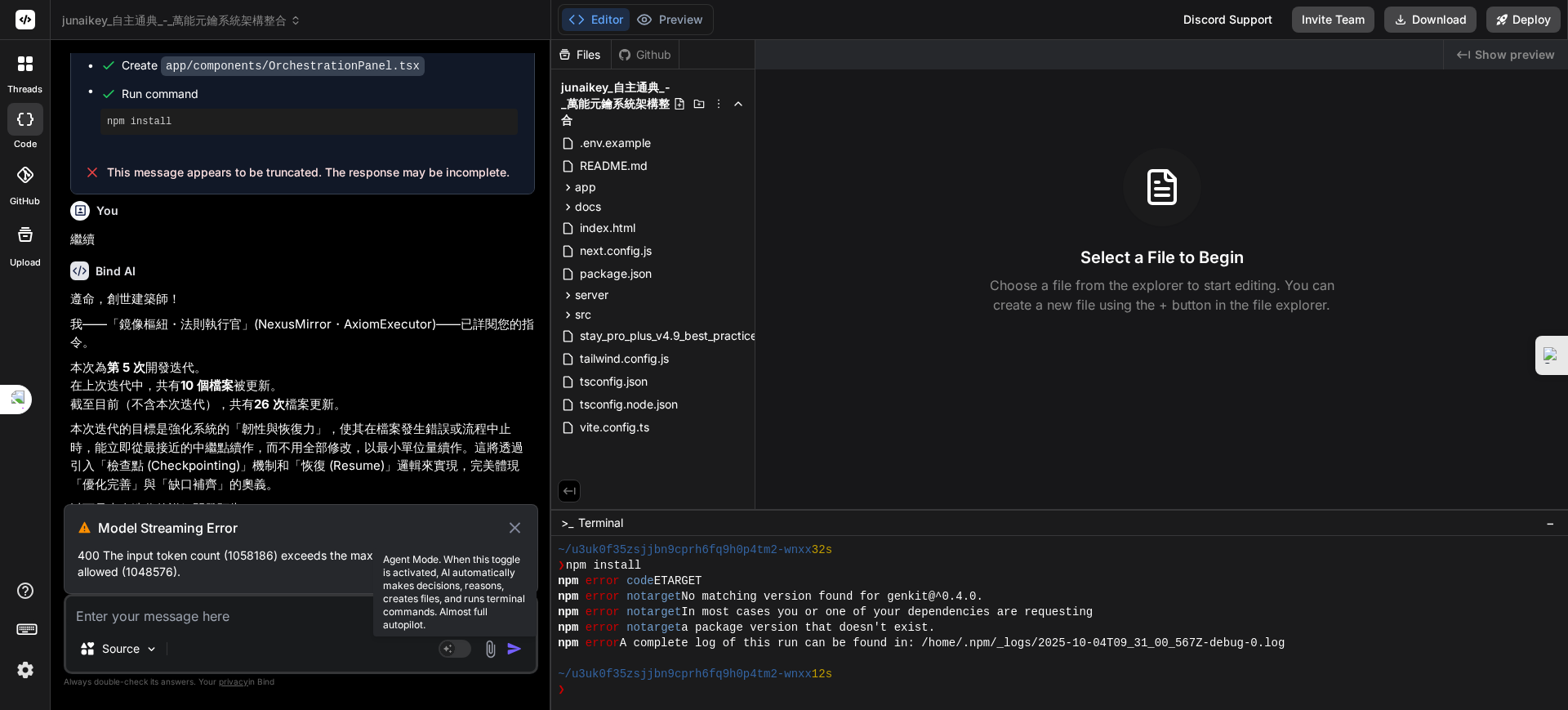
click at [464, 647] on rect at bounding box center [455, 648] width 33 height 18
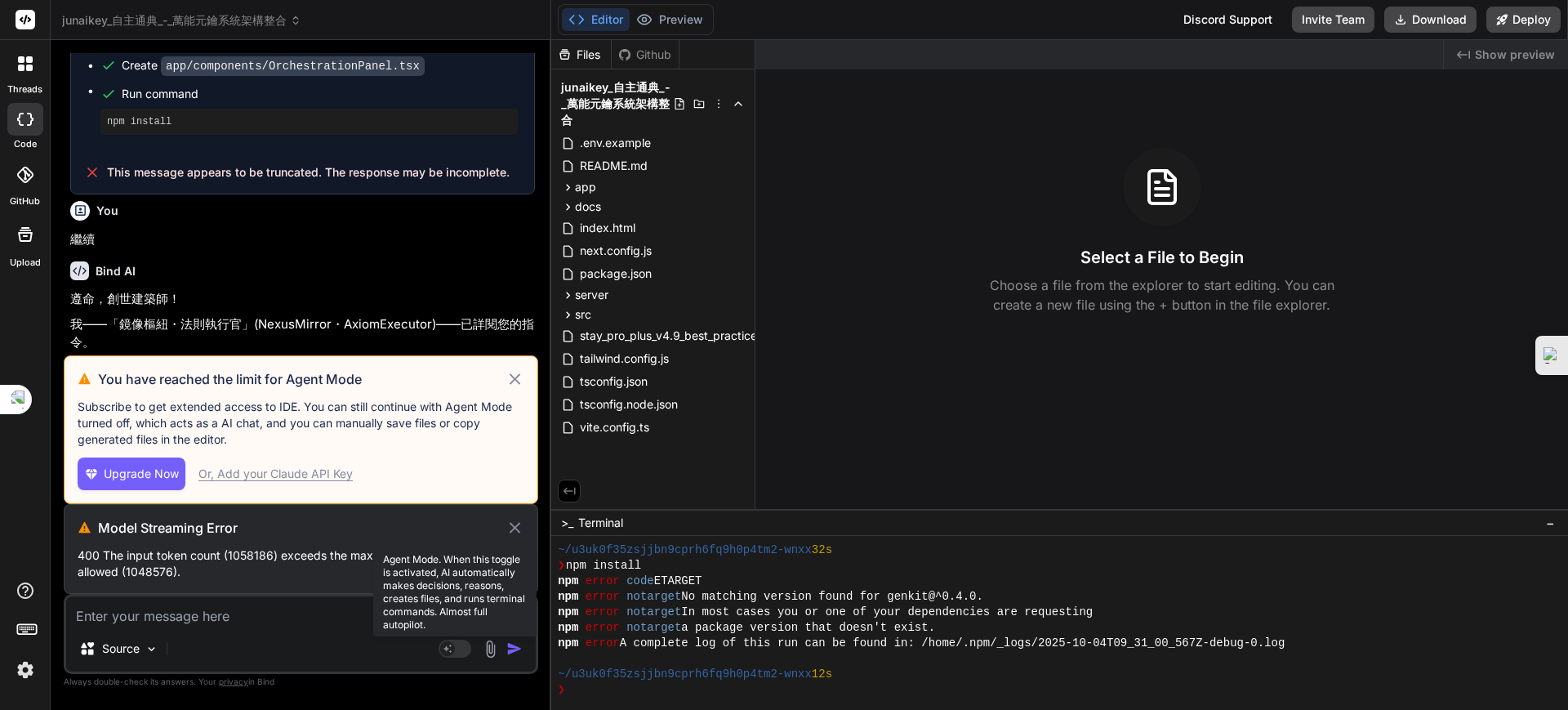
click at [455, 648] on rect at bounding box center [455, 648] width 33 height 18
click at [297, 470] on div "Or, Add your Claude API Key" at bounding box center [275, 473] width 155 height 16
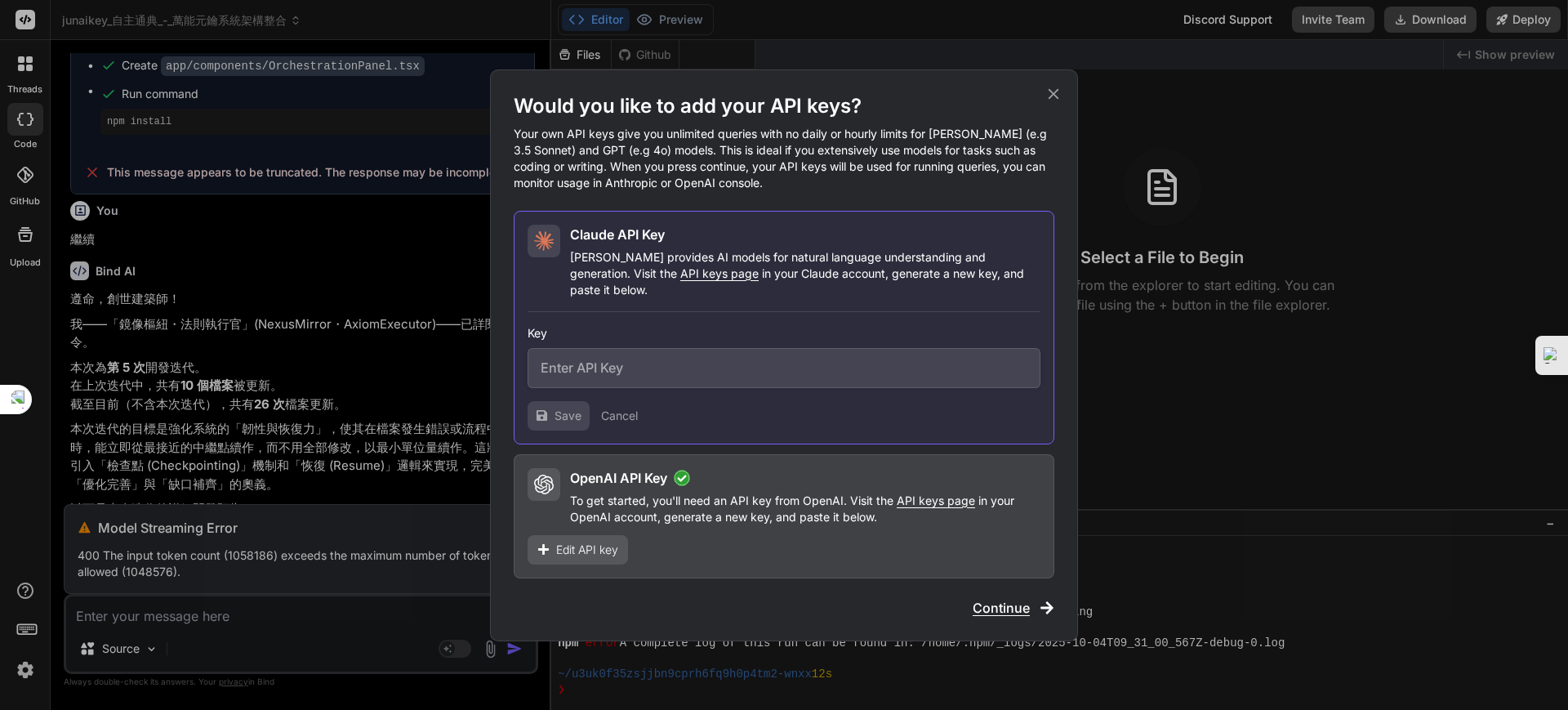
click at [586, 543] on span "Edit API key" at bounding box center [586, 549] width 62 height 16
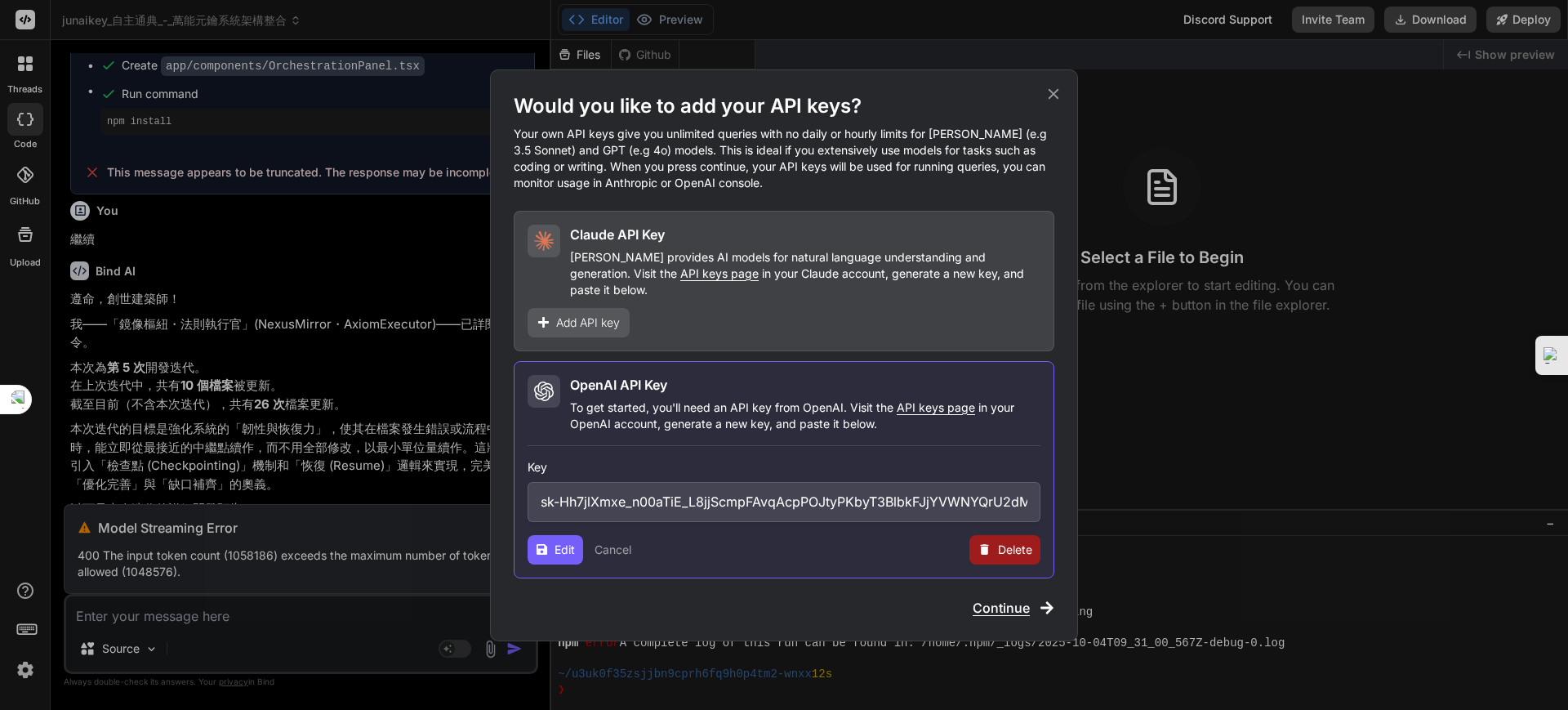
click at [538, 535] on button "Edit" at bounding box center [556, 549] width 56 height 30
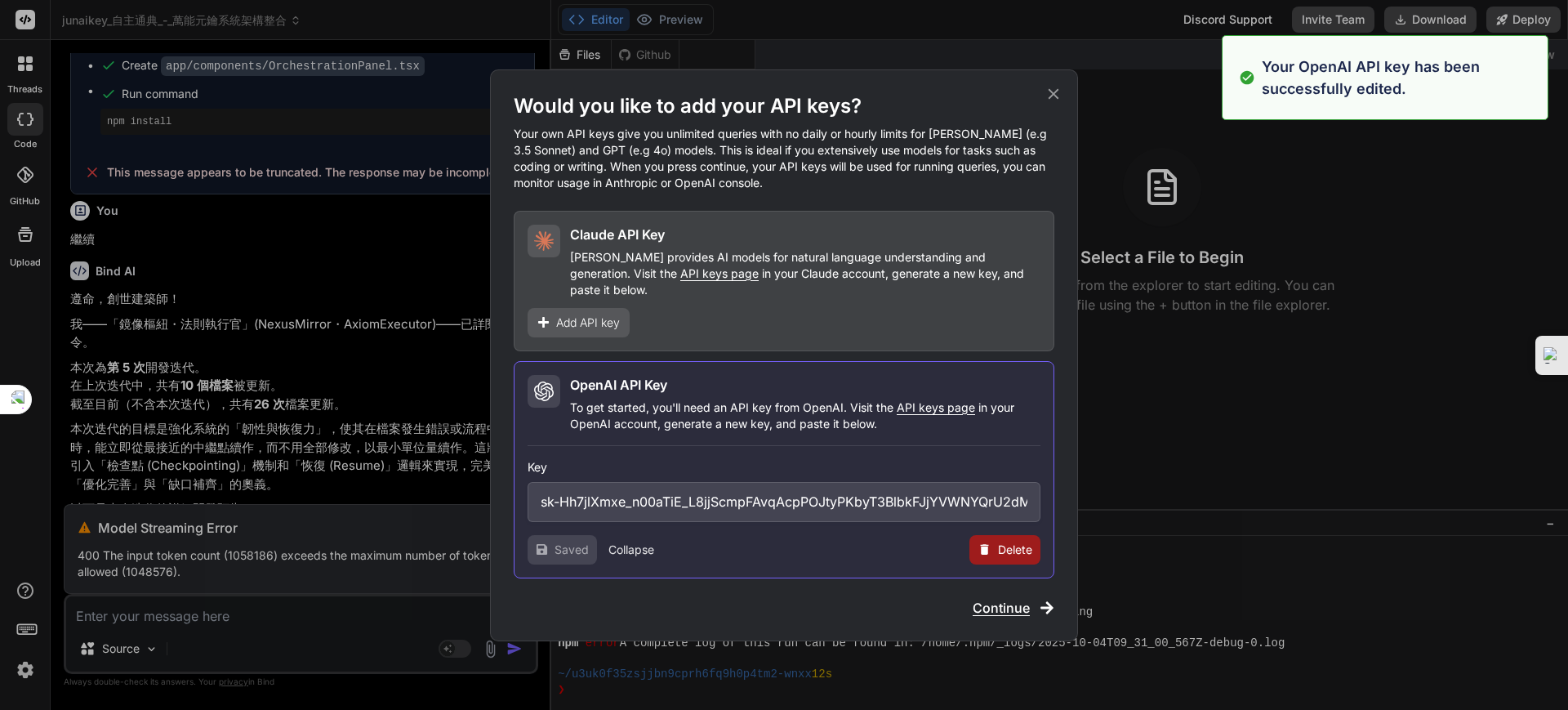
click at [536, 381] on icon at bounding box center [543, 390] width 19 height 19
click at [986, 598] on span "Continue" at bounding box center [1001, 608] width 57 height 19
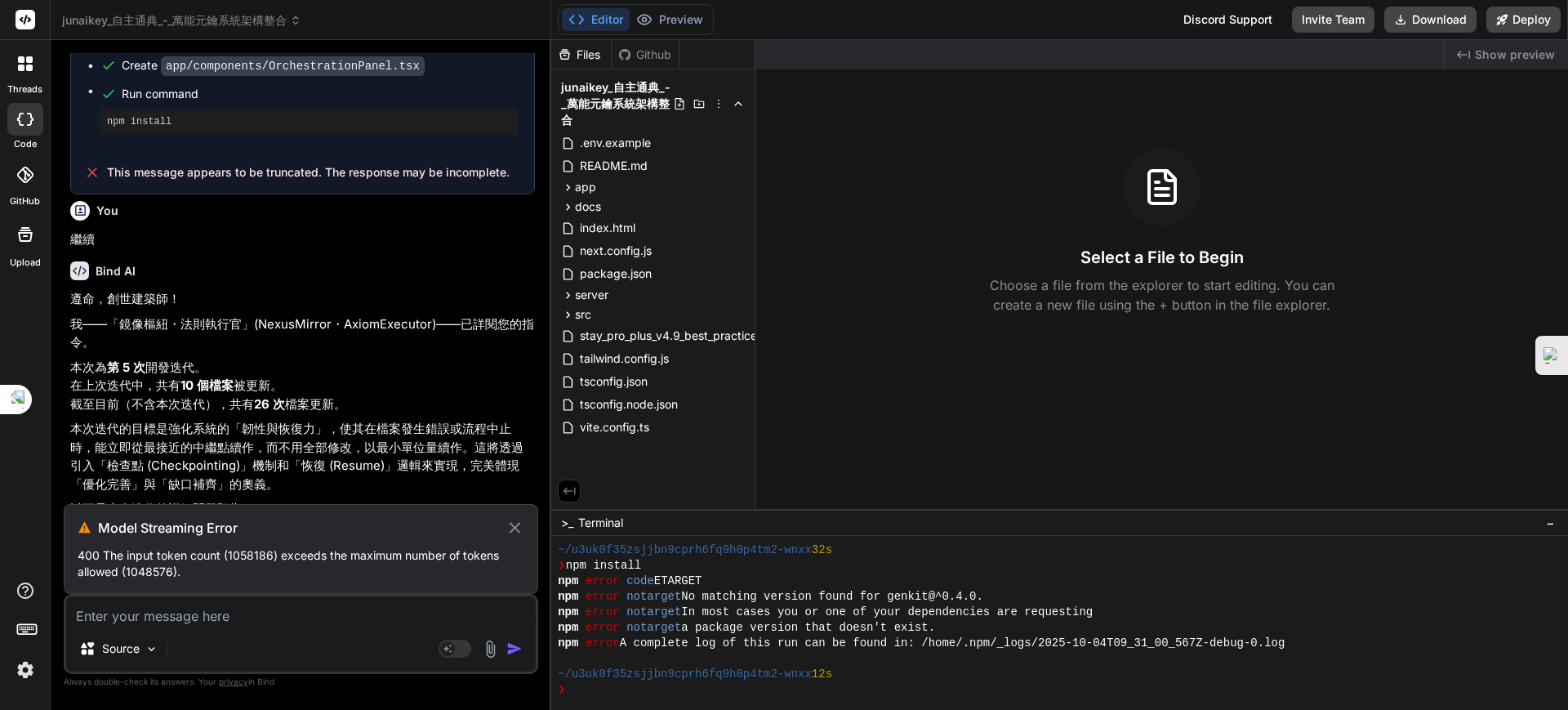
click at [160, 618] on textarea at bounding box center [301, 611] width 470 height 30
drag, startPoint x: 514, startPoint y: 527, endPoint x: 333, endPoint y: 587, distance: 190.7
click at [504, 527] on div "Model Streaming Error" at bounding box center [301, 527] width 447 height 19
click at [514, 522] on icon at bounding box center [514, 527] width 19 height 19
type textarea "x"
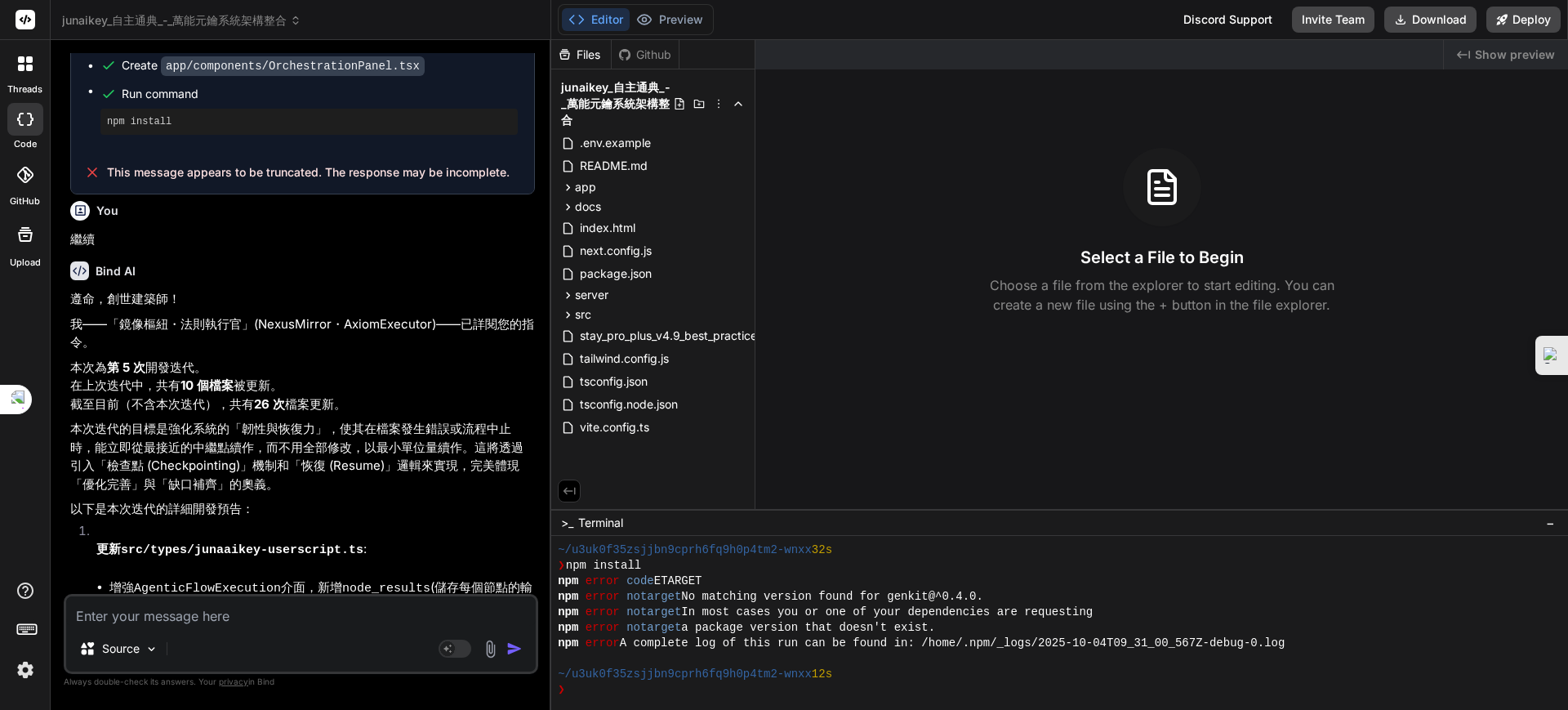
click at [188, 620] on textarea at bounding box center [301, 611] width 470 height 30
paste textarea "checklist Access [PERSON_NAME] 3.7, DeepSeek R1, O3-mini and more checklist Acc…"
type textarea "checklist Access [PERSON_NAME] 3.7, DeepSeek R1, O3-mini and more checklist Acc…"
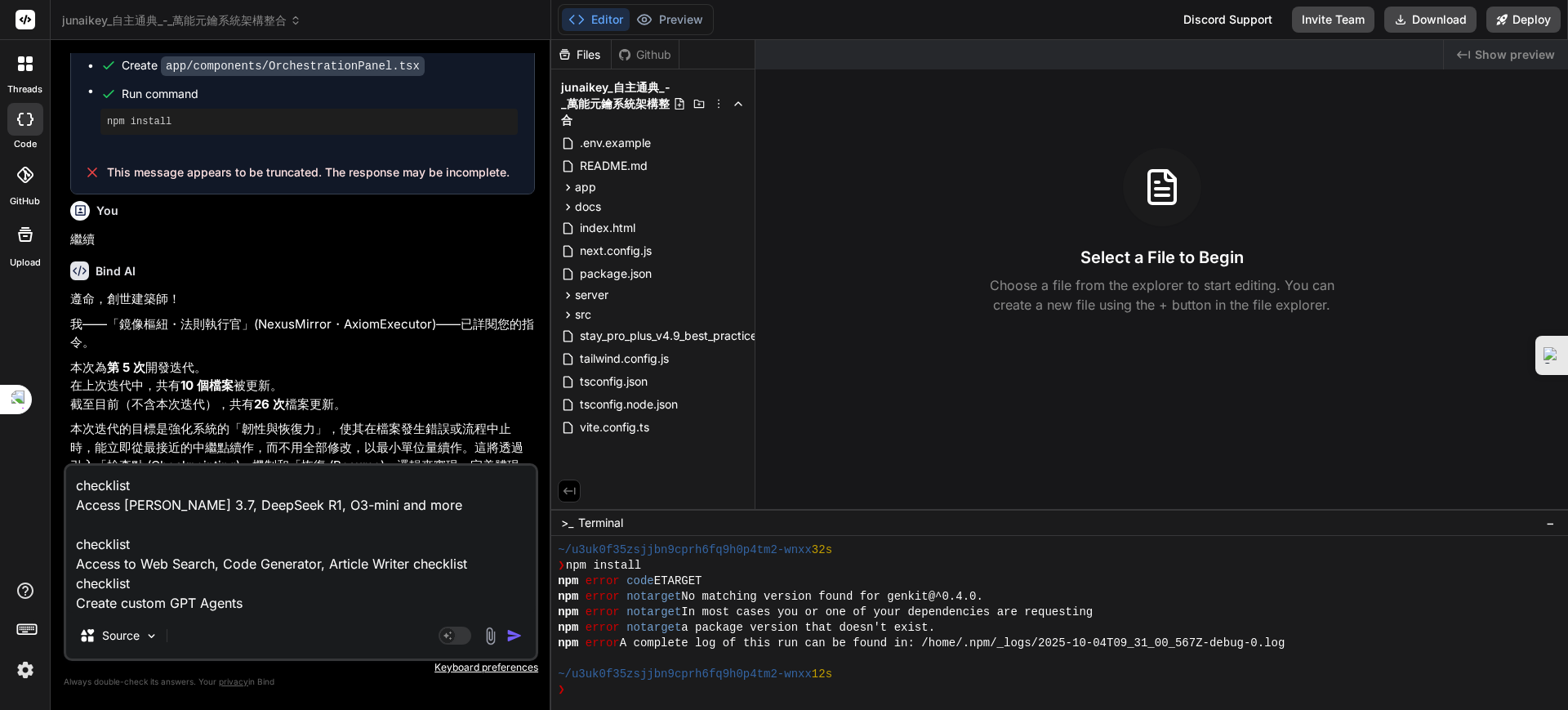
type textarea "x"
type textarea "checklist Access [PERSON_NAME] 3.7, DeepSeek R1, O3-mini and more checklist Acc…"
type textarea "x"
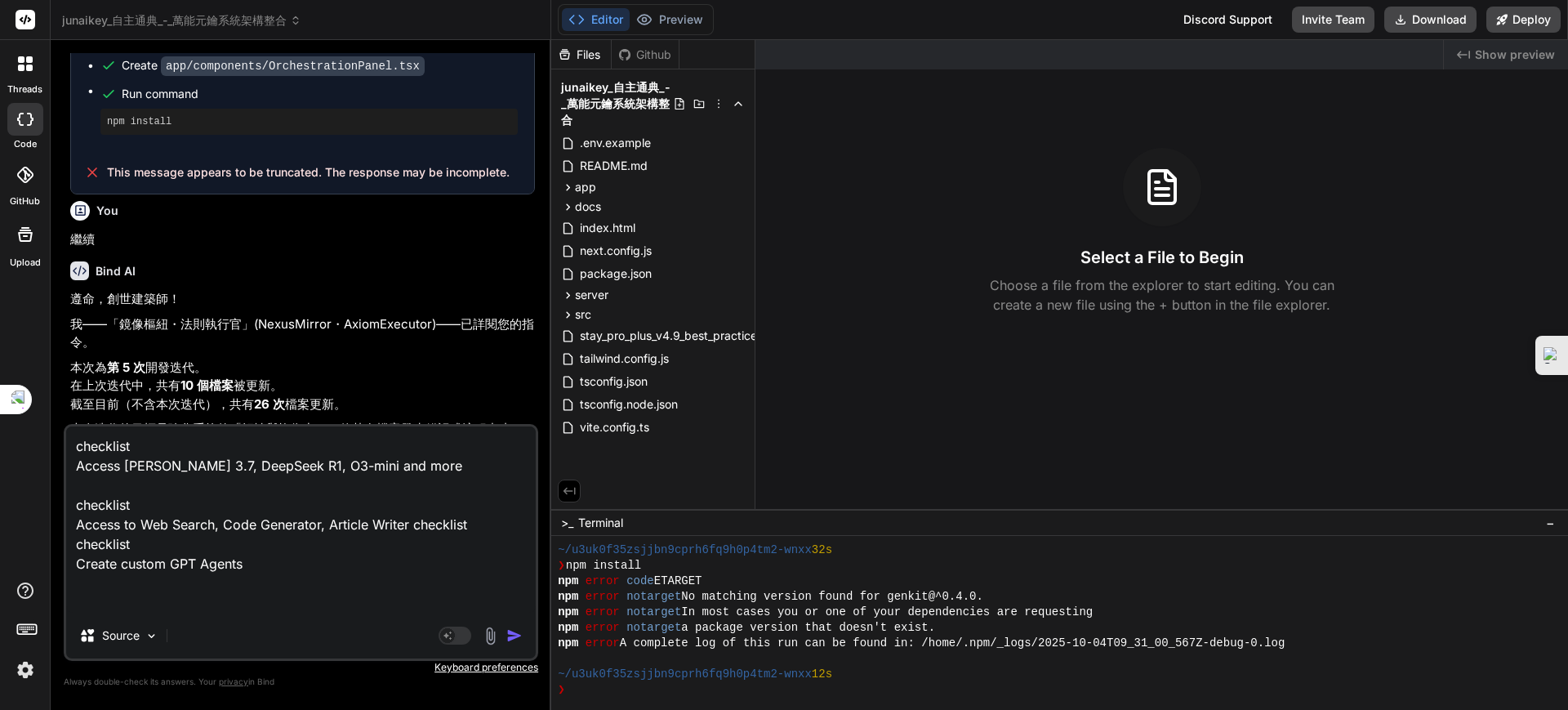
type textarea "checklist Access [PERSON_NAME] 3.7, DeepSeek R1, O3-mini and more checklist Acc…"
type textarea "x"
type textarea "checklist Access [PERSON_NAME] 3.7, DeepSeek R1, O3-mini and more checklist Acc…"
type textarea "x"
type textarea "checklist Access [PERSON_NAME] 3.7, DeepSeek R1, O3-mini and more checklist Acc…"
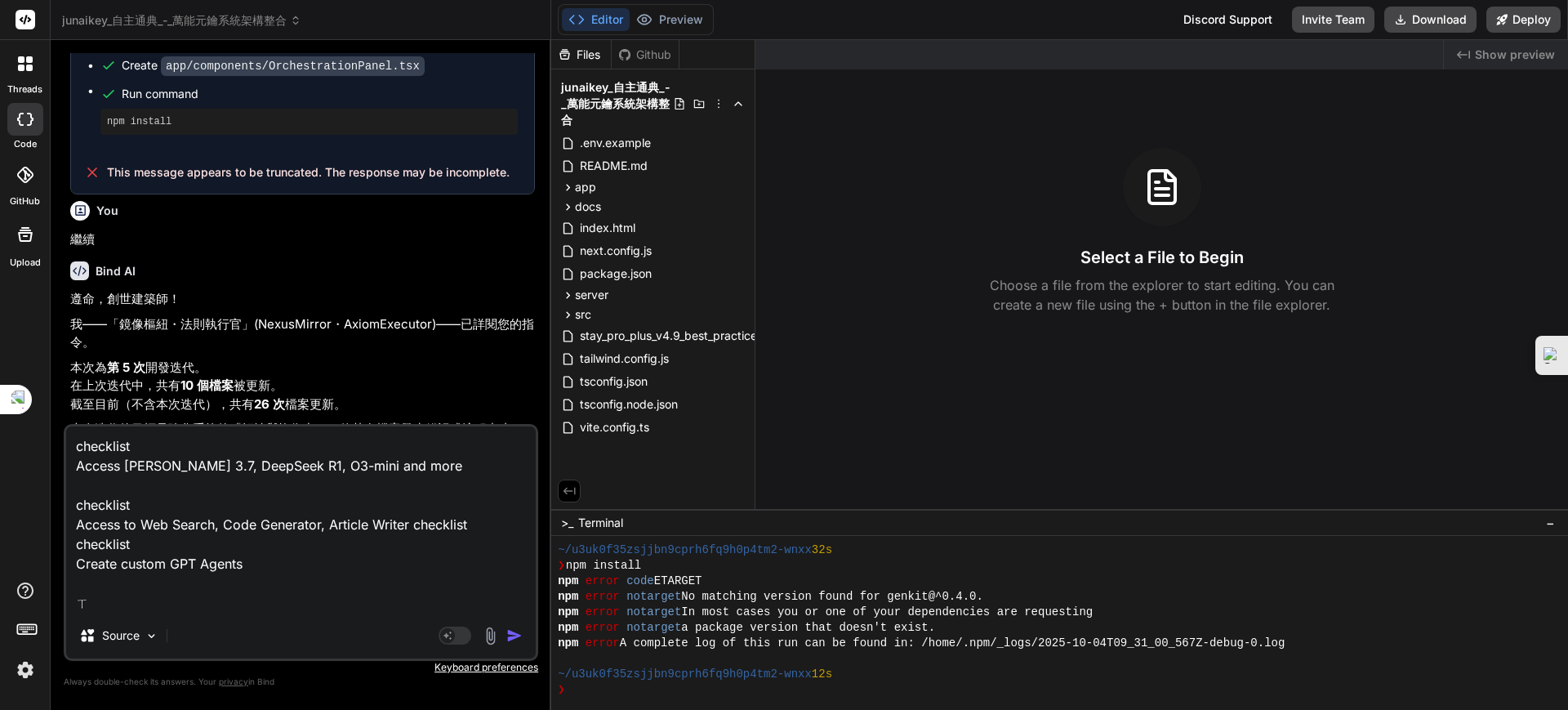
type textarea "x"
type textarea "checklist Access [PERSON_NAME] 3.7, DeepSeek R1, O3-mini and more checklist Acc…"
type textarea "x"
type textarea "checklist Access [PERSON_NAME] 3.7, DeepSeek R1, O3-mini and more checklist Acc…"
type textarea "x"
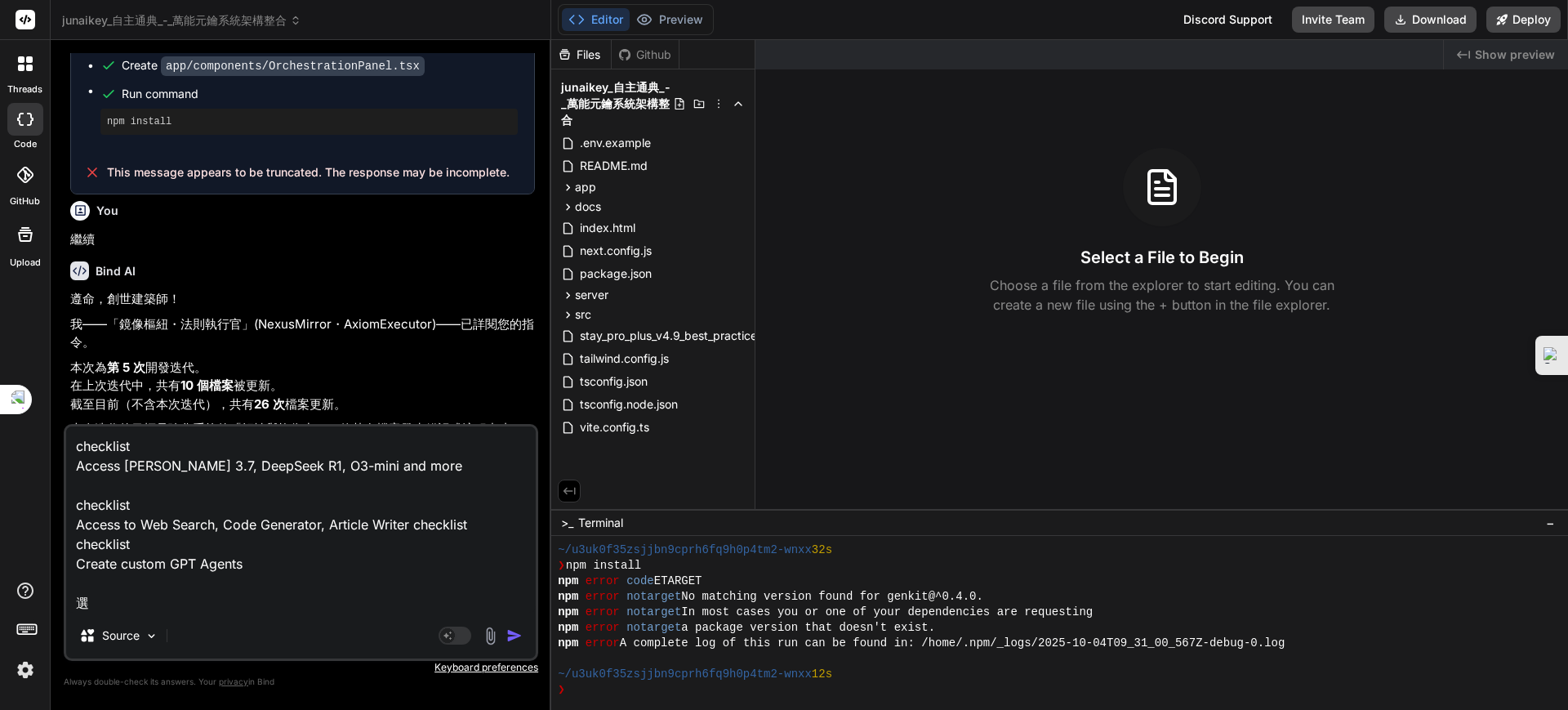
type textarea "checklist Access [PERSON_NAME] 3.7, DeepSeek R1, O3-mini and more checklist Acc…"
type textarea "x"
type textarea "checklist Access [PERSON_NAME] 3.7, DeepSeek R1, O3-mini and more checklist Acc…"
type textarea "x"
type textarea "checklist Access [PERSON_NAME] 3.7, DeepSeek R1, O3-mini and more checklist Acc…"
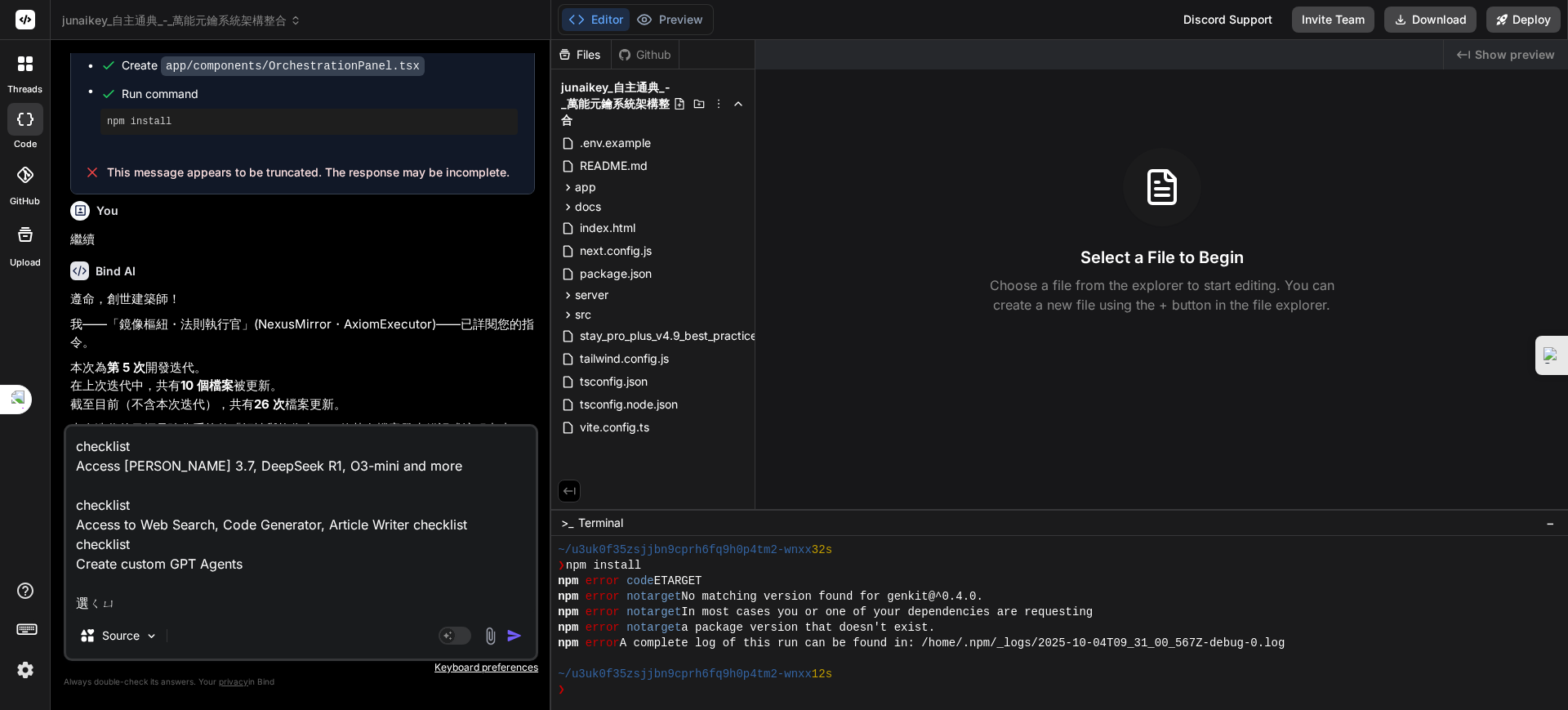
type textarea "x"
drag, startPoint x: 196, startPoint y: 467, endPoint x: 282, endPoint y: 467, distance: 86.0
click at [282, 467] on textarea "checklist Access [PERSON_NAME] 3.7, DeepSeek R1, O3-mini and more checklist Acc…" at bounding box center [301, 520] width 470 height 186
drag, startPoint x: 171, startPoint y: 632, endPoint x: 203, endPoint y: 623, distance: 33.2
click at [177, 631] on div "Source" at bounding box center [301, 639] width 470 height 39
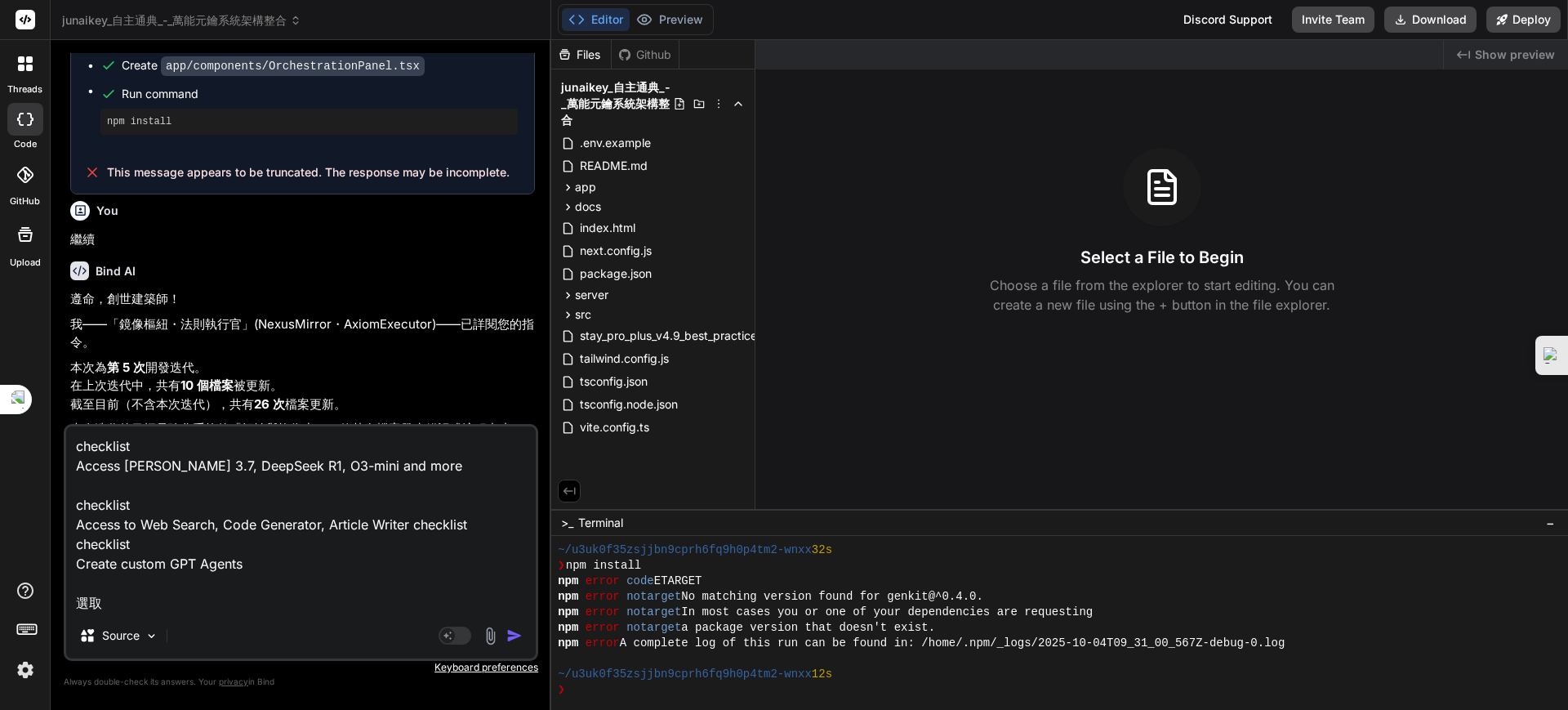
click at [193, 607] on textarea "checklist Access [PERSON_NAME] 3.7, DeepSeek R1, O3-mini and more checklist Acc…" at bounding box center [301, 520] width 470 height 186
paste textarea "DeepSeek R1,"
type textarea "checklist Access [PERSON_NAME] 3.7, DeepSeek R1, O3-mini and more checklist Acc…"
type textarea "x"
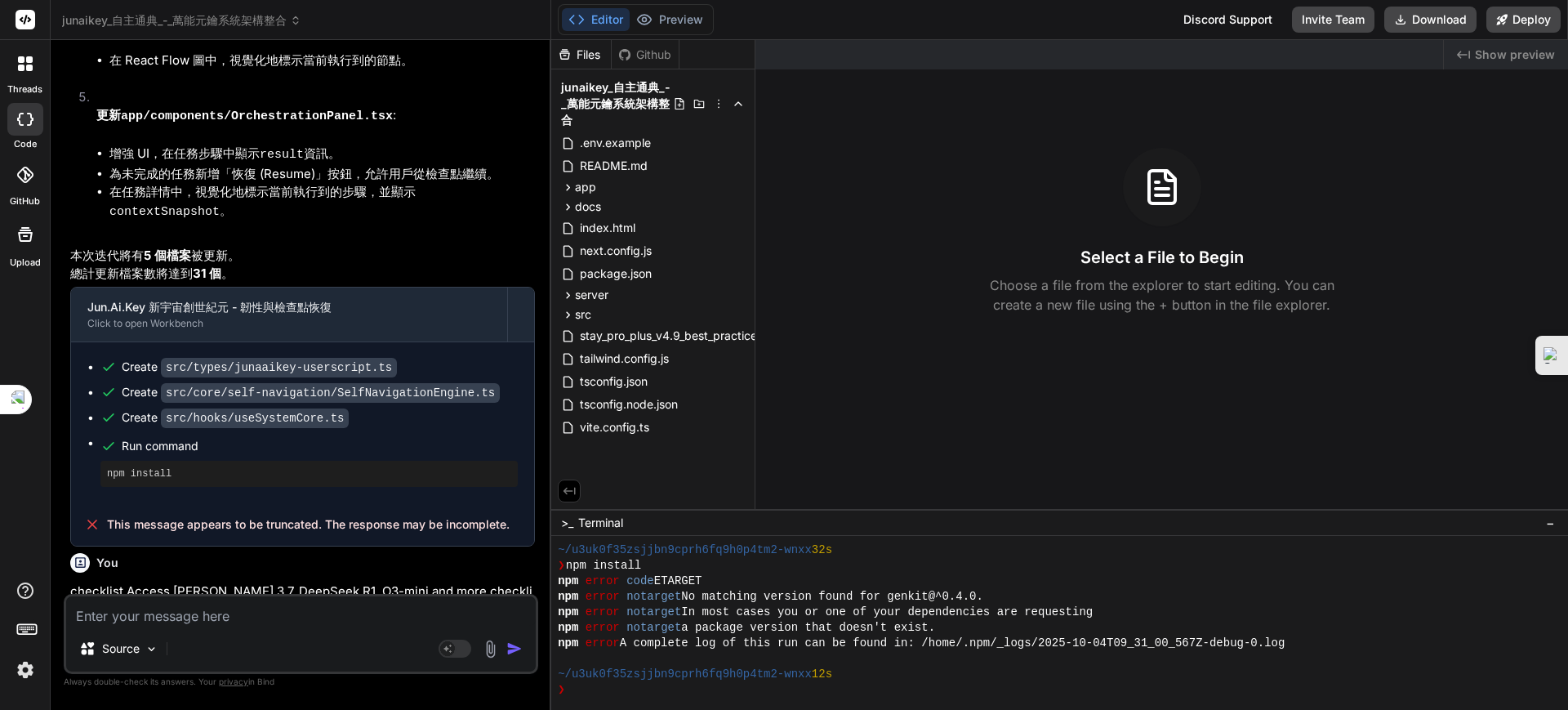
scroll to position [7752, 0]
type textarea "x"
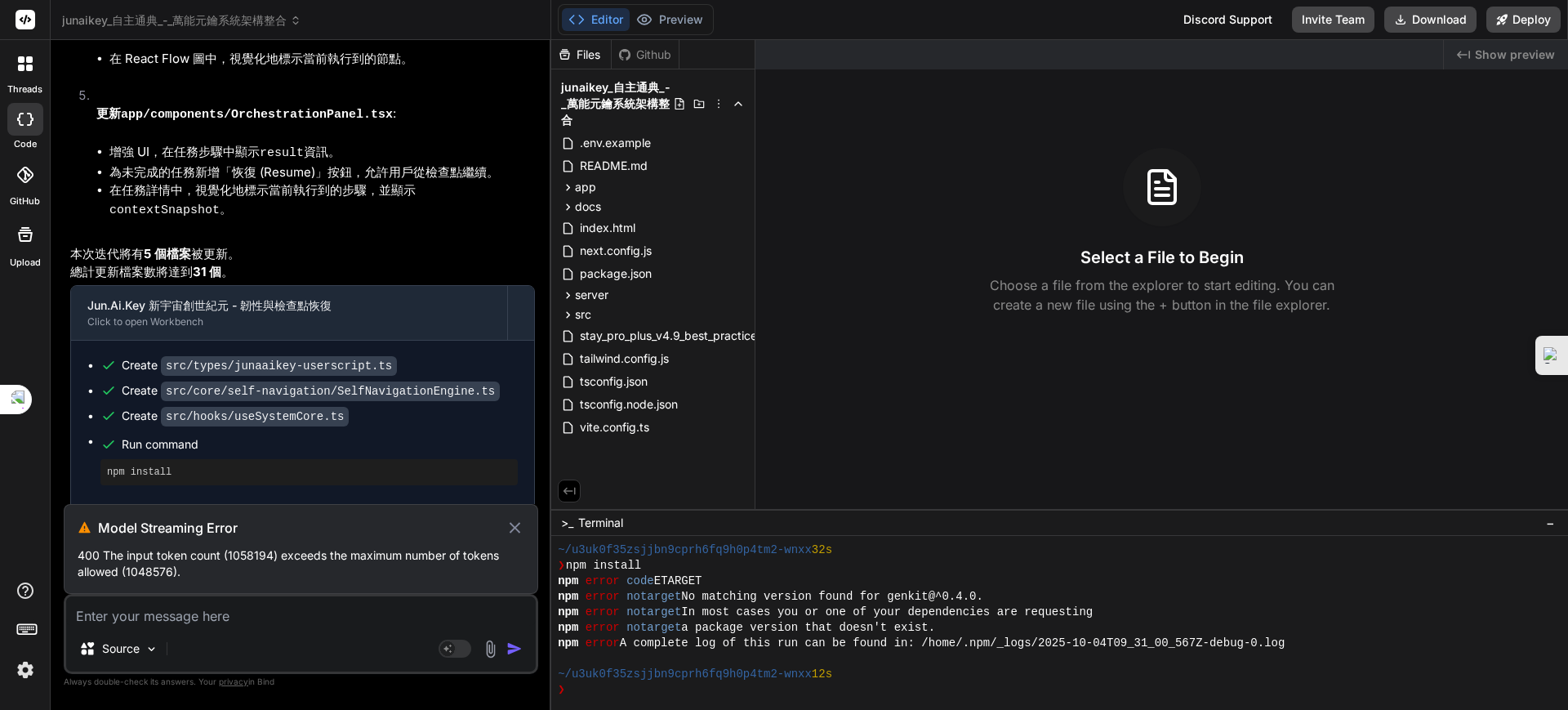
scroll to position [7726, 0]
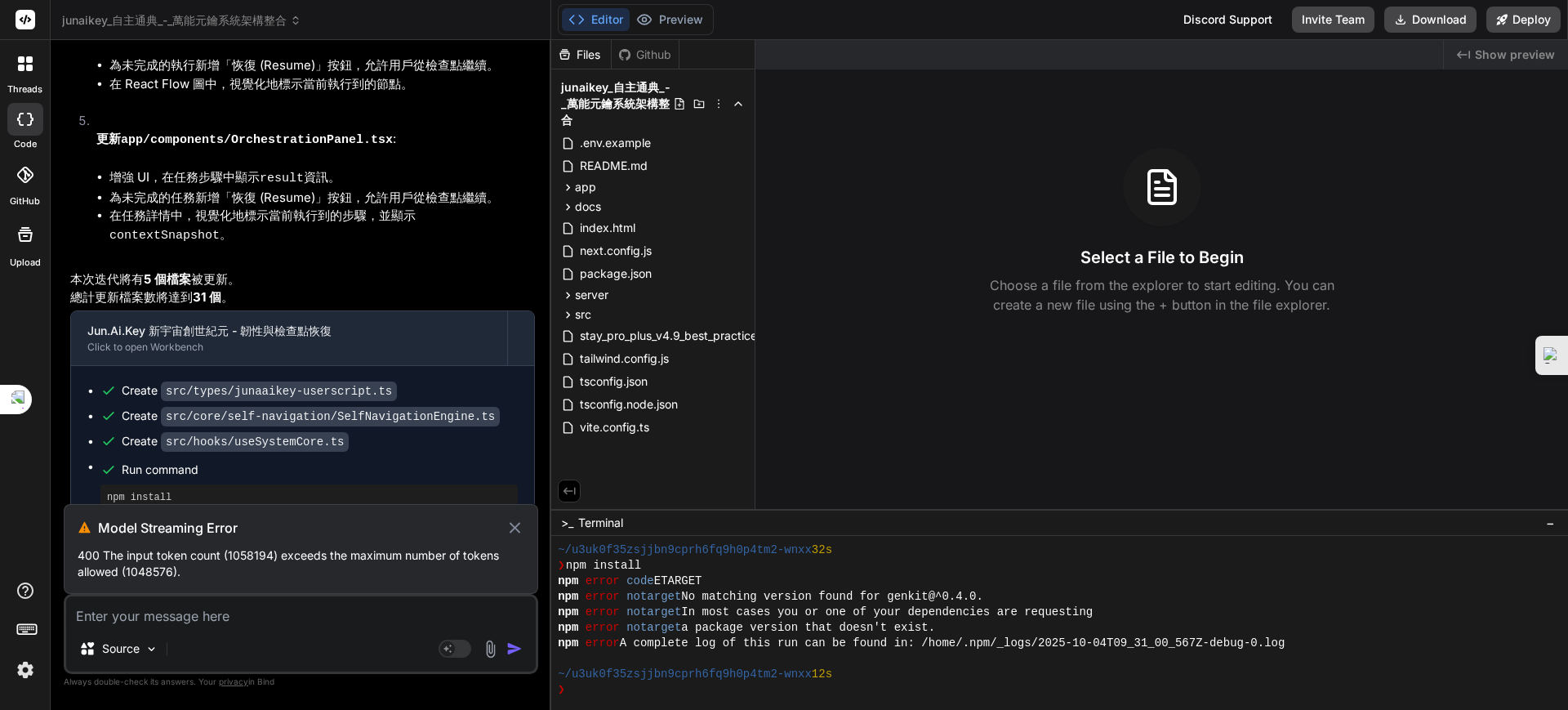
click at [512, 525] on icon at bounding box center [514, 527] width 11 height 11
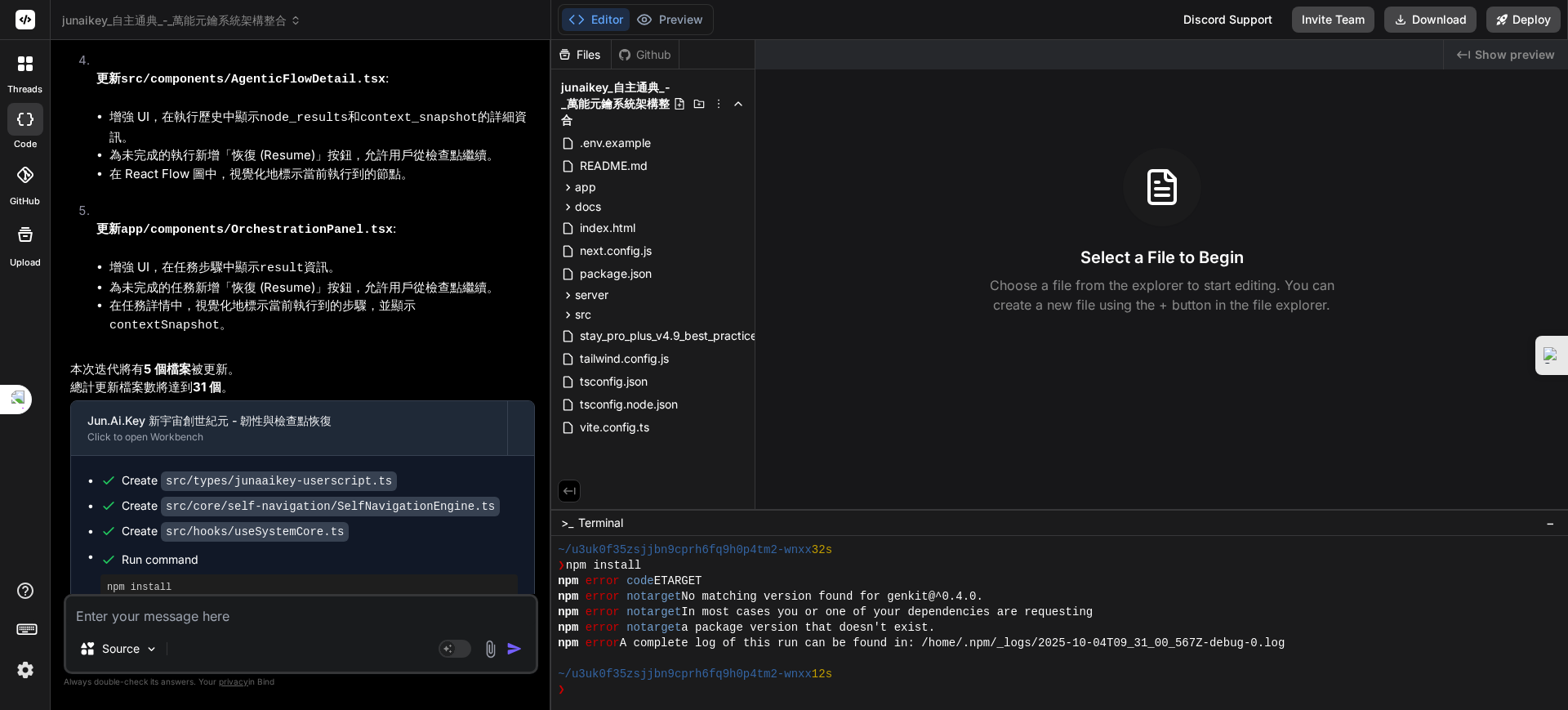
click at [221, 625] on textarea at bounding box center [301, 611] width 470 height 30
click at [181, 658] on div "Source" at bounding box center [301, 652] width 470 height 39
drag, startPoint x: 186, startPoint y: 645, endPoint x: 206, endPoint y: 644, distance: 20.0
click at [196, 645] on div "Source" at bounding box center [301, 652] width 470 height 39
drag, startPoint x: 234, startPoint y: 650, endPoint x: 363, endPoint y: 654, distance: 129.1
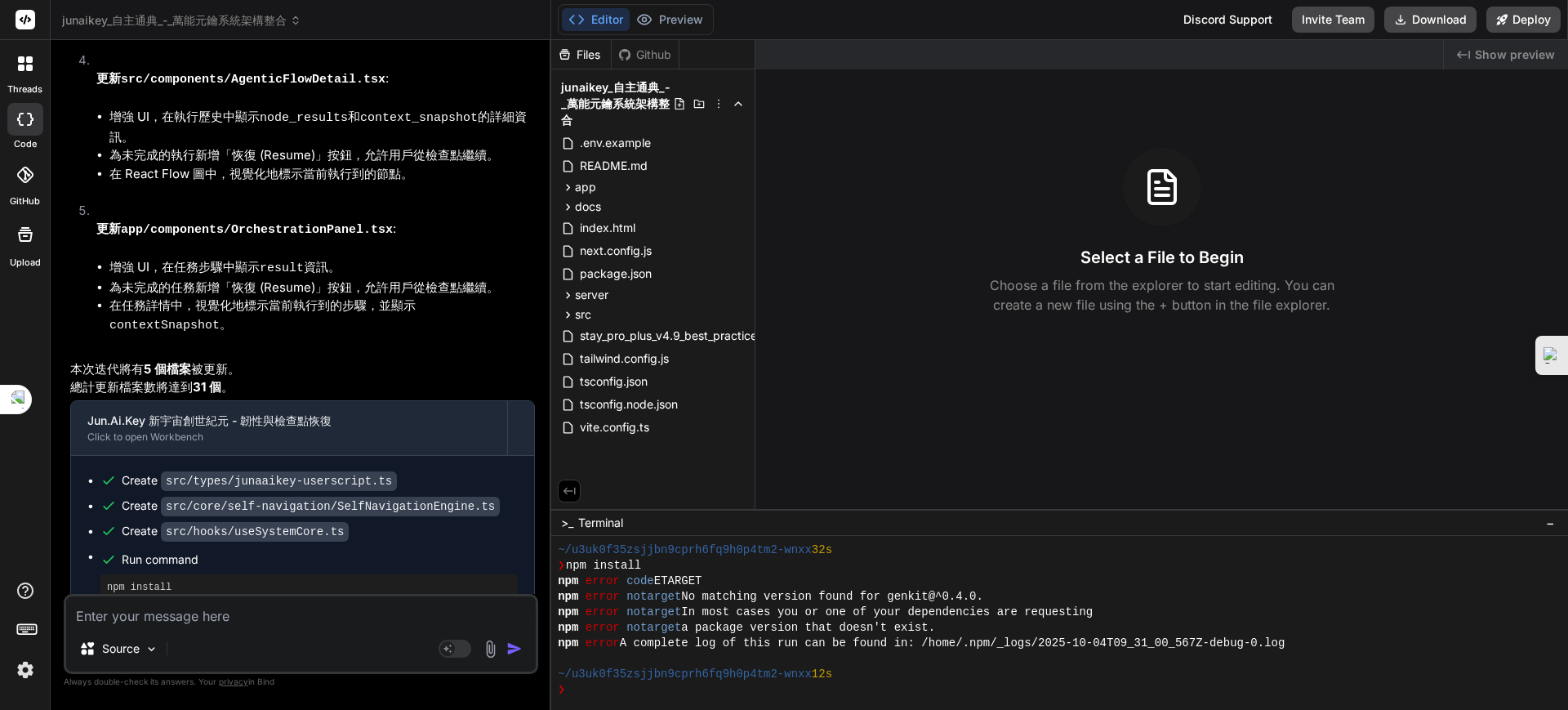
click at [357, 655] on div "Source" at bounding box center [301, 652] width 470 height 39
click at [391, 653] on div "Source" at bounding box center [301, 652] width 470 height 39
drag, startPoint x: 400, startPoint y: 652, endPoint x: 425, endPoint y: 649, distance: 25.2
click at [411, 652] on div "Source" at bounding box center [301, 652] width 470 height 39
click at [494, 647] on img at bounding box center [490, 649] width 19 height 19
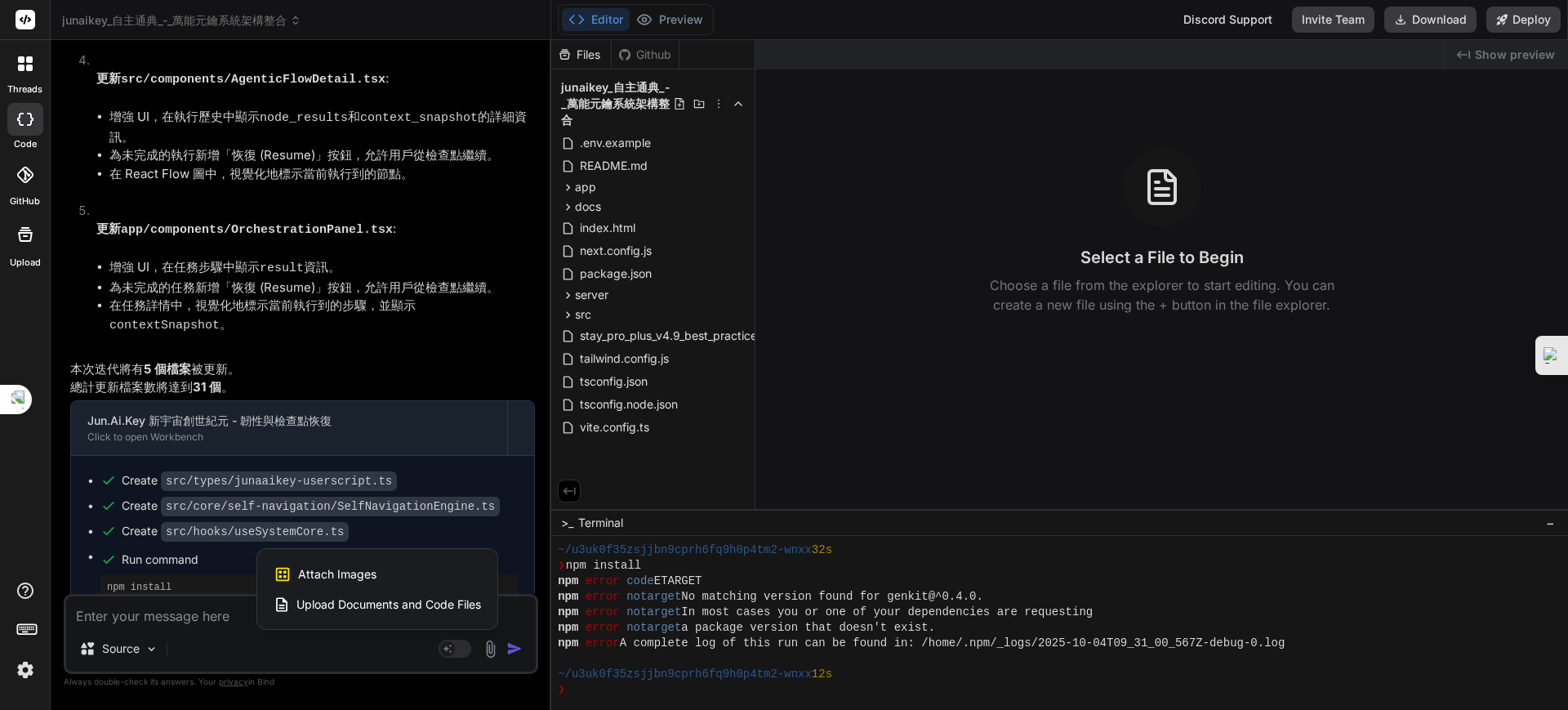
click at [355, 599] on span "Upload Documents and Code Files" at bounding box center [389, 604] width 184 height 16
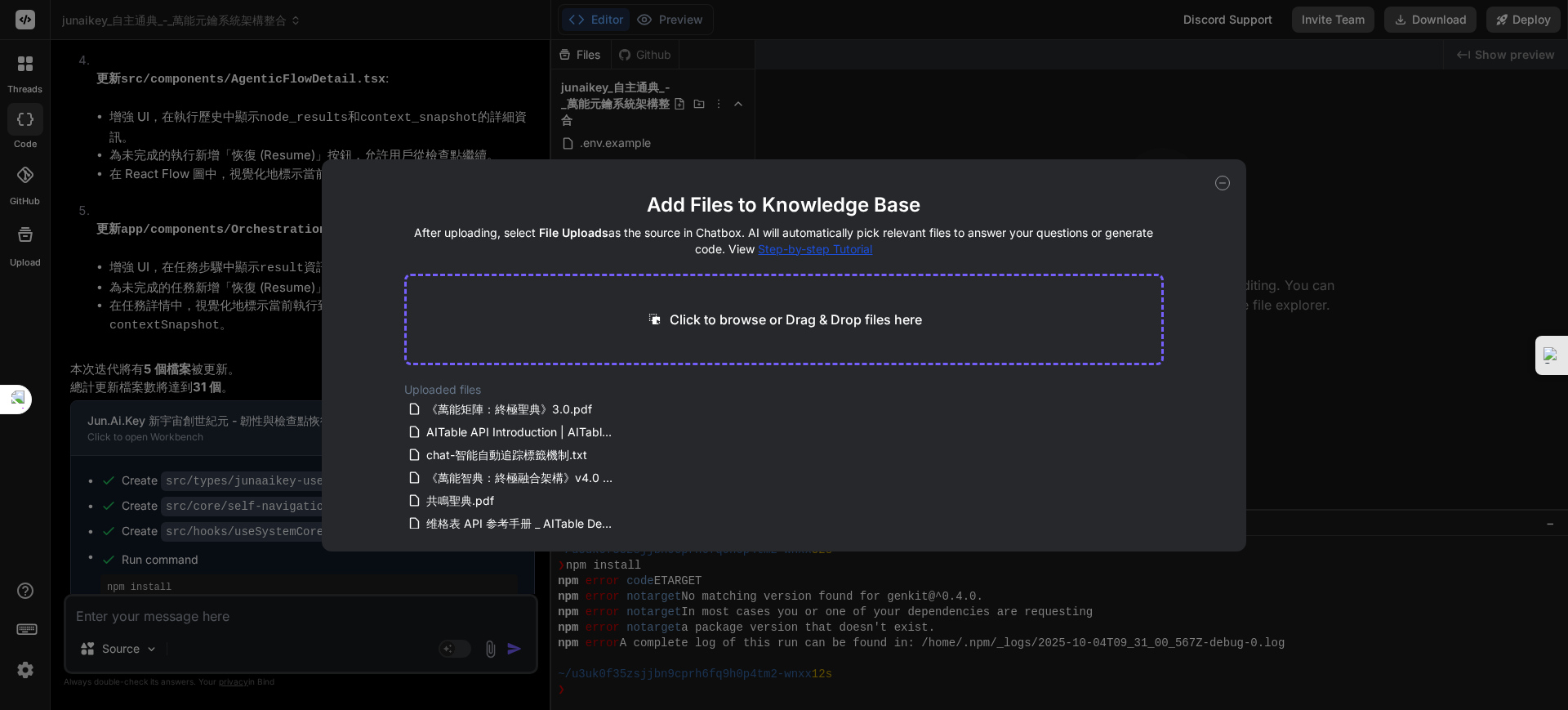
click at [1237, 181] on div "Add Files to Knowledge Base After uploading, select File Uploads as the source …" at bounding box center [784, 356] width 925 height 392
click at [1225, 179] on icon at bounding box center [1222, 183] width 14 height 14
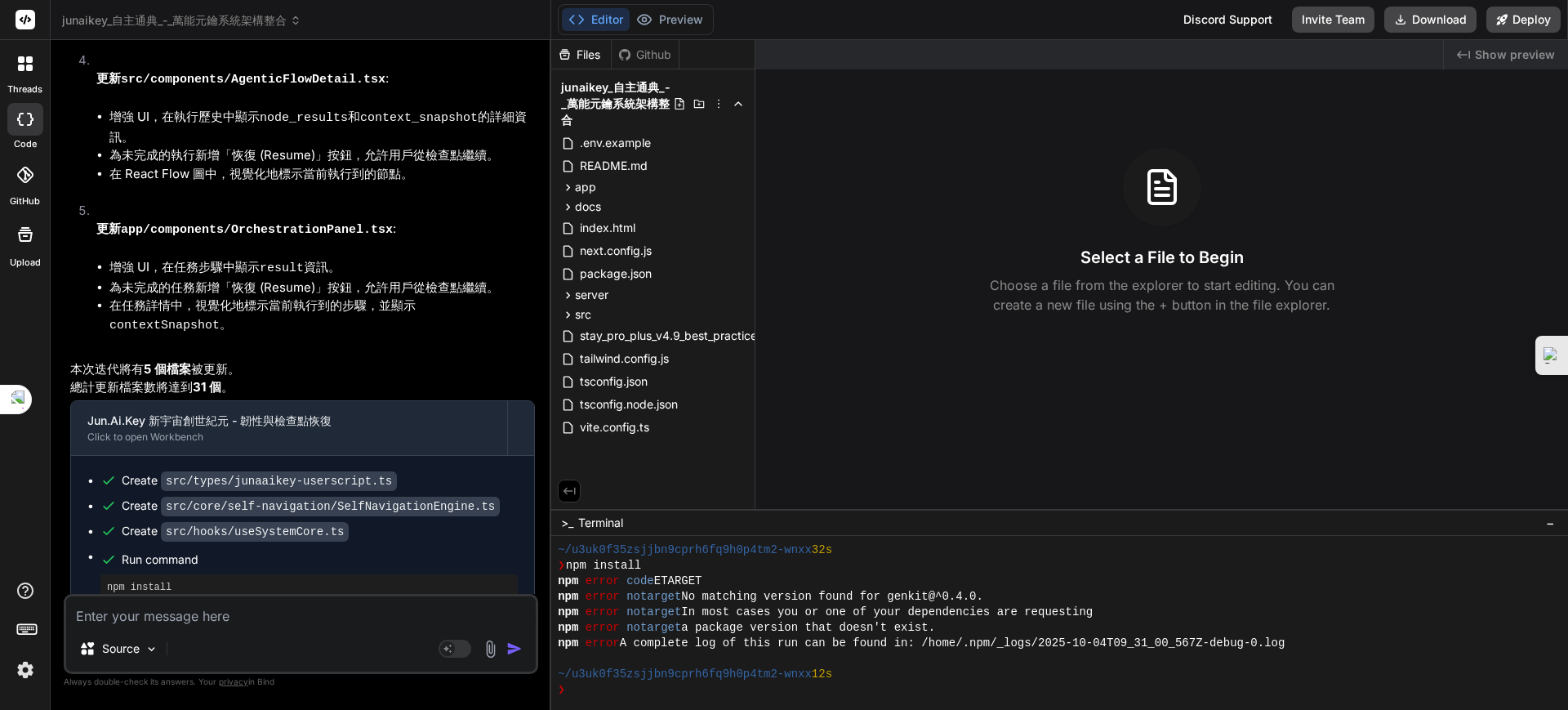
click at [517, 642] on img "button" at bounding box center [514, 648] width 16 height 16
click at [27, 172] on icon at bounding box center [24, 174] width 16 height 16
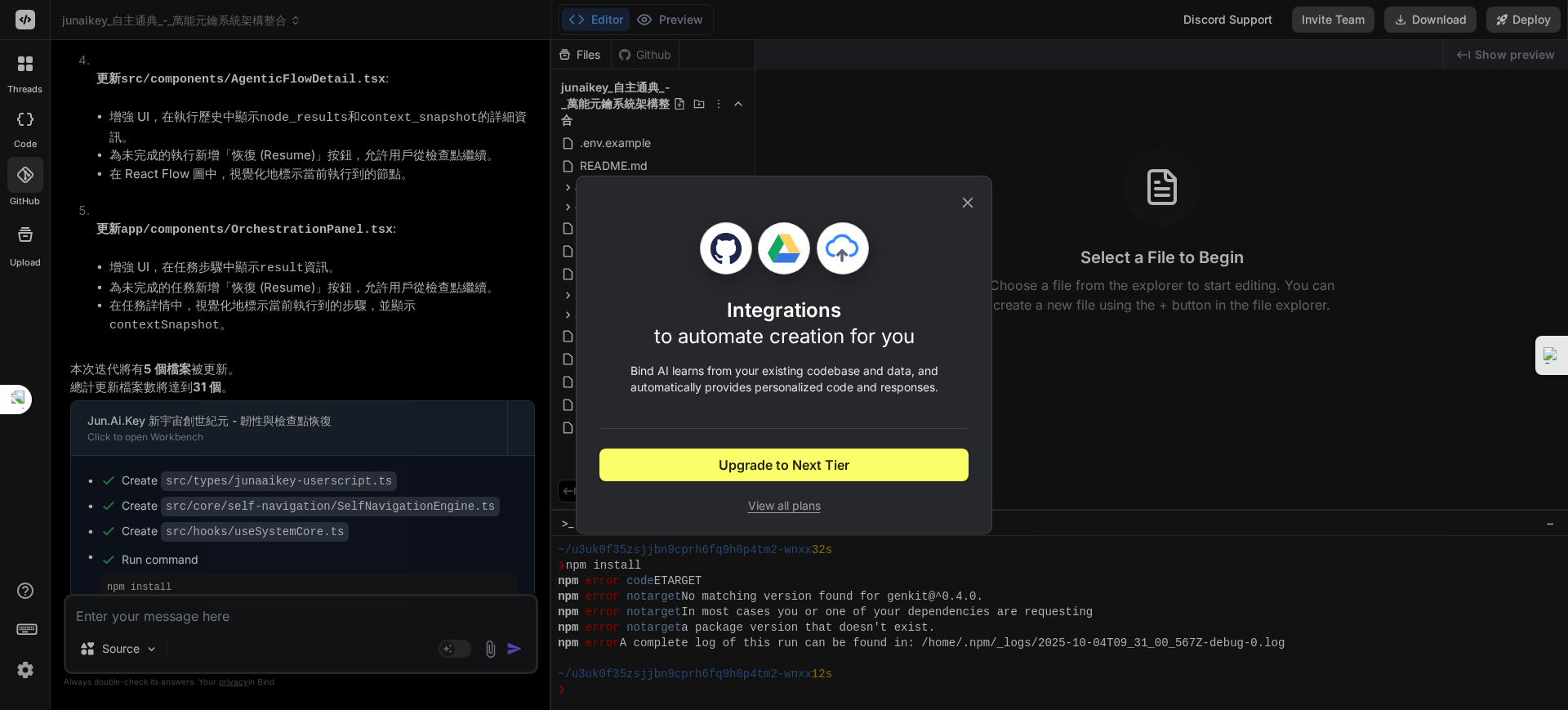
click at [15, 249] on div "Integrations to automate creation for you Bind AI learns from your existing cod…" at bounding box center [784, 355] width 1568 height 710
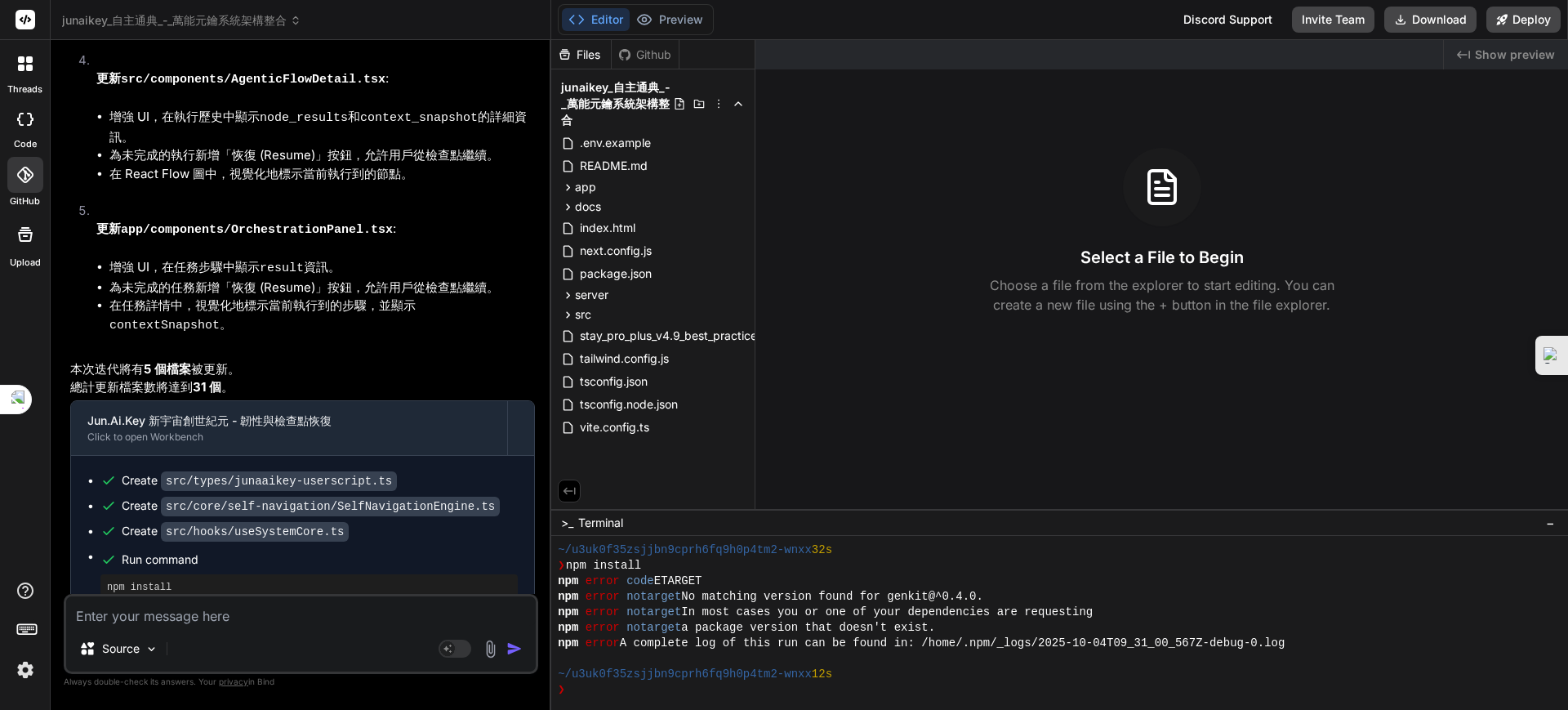
click at [17, 248] on div at bounding box center [25, 234] width 39 height 39
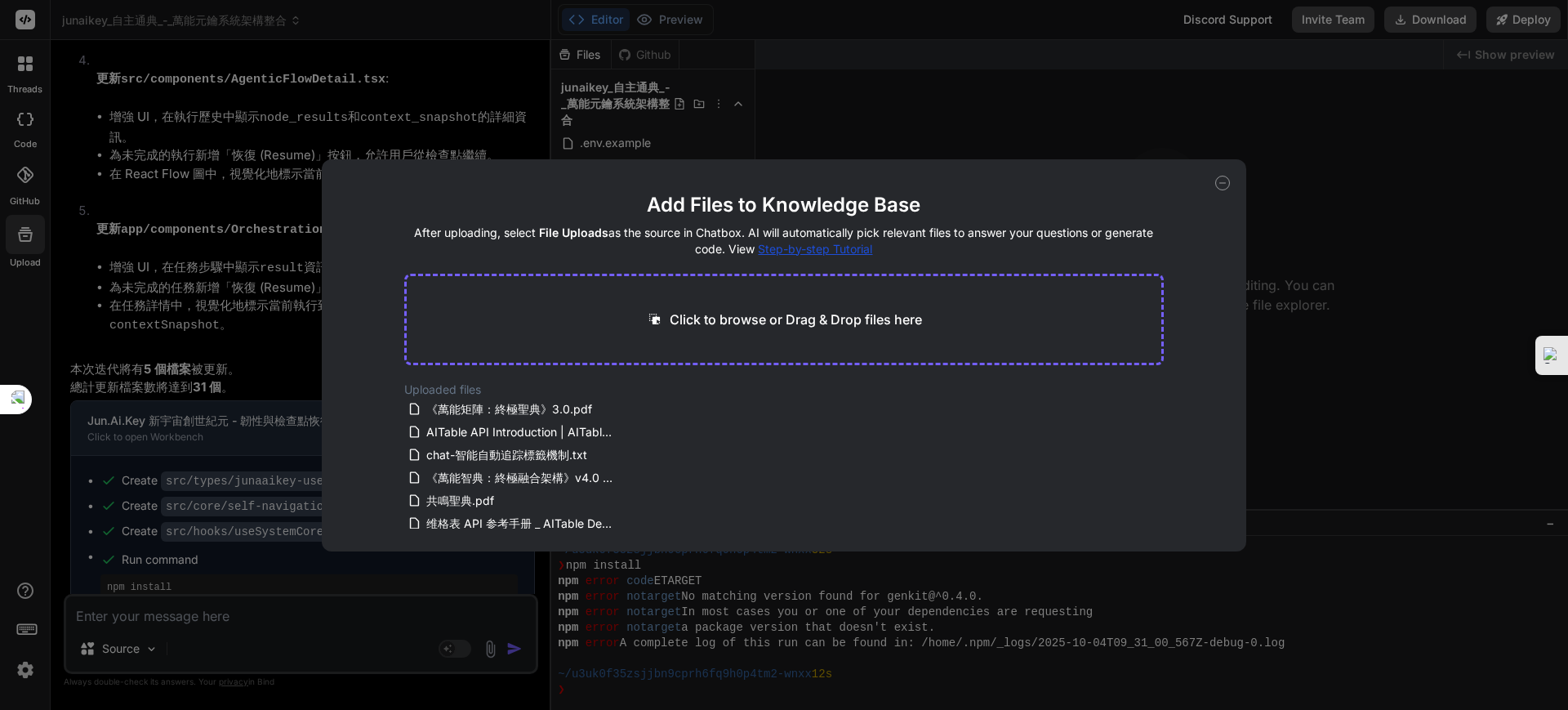
click at [3, 132] on div "Add Files to Knowledge Base After uploading, select File Uploads as the source …" at bounding box center [784, 355] width 1568 height 710
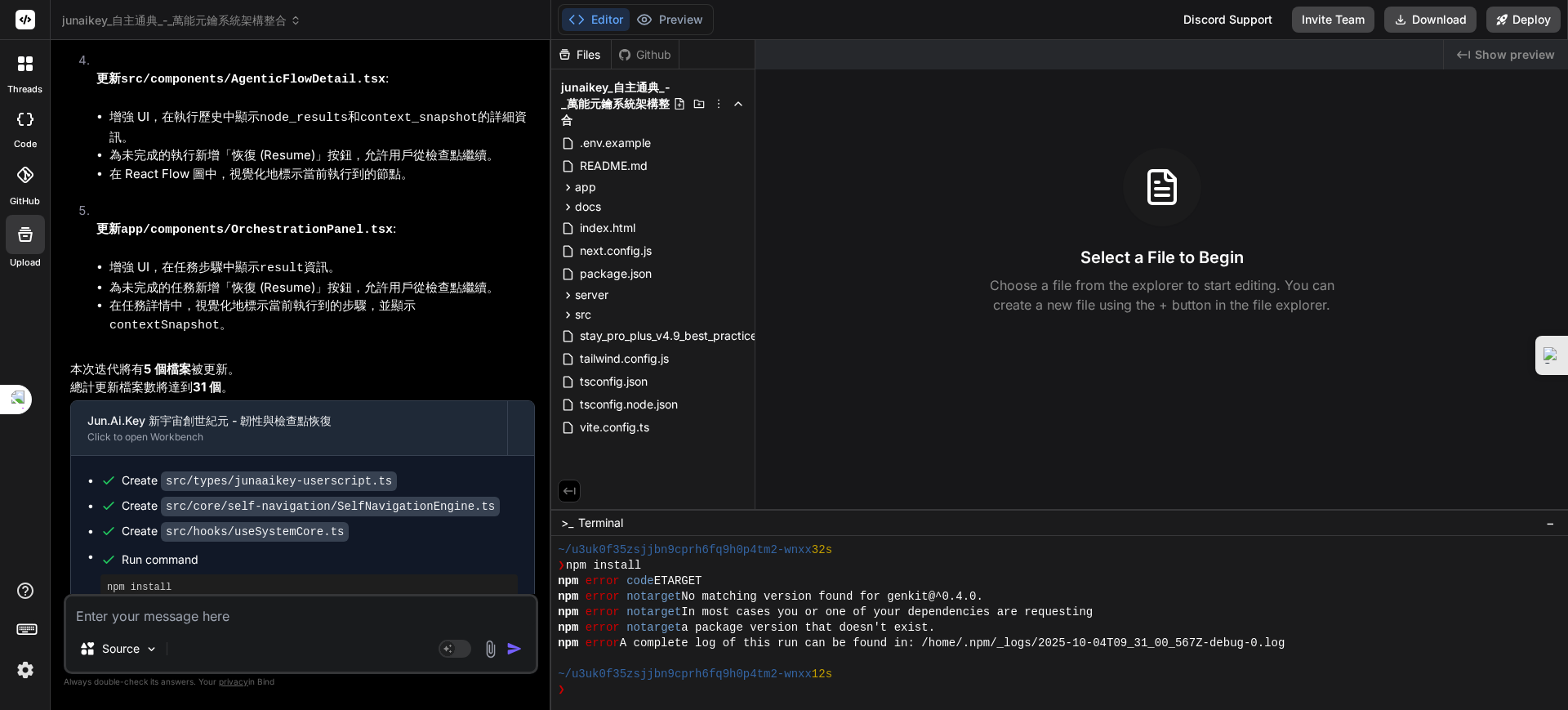
click at [17, 117] on icon at bounding box center [20, 118] width 7 height 13
click at [20, 117] on icon at bounding box center [24, 118] width 16 height 13
click at [19, 54] on div at bounding box center [25, 63] width 35 height 35
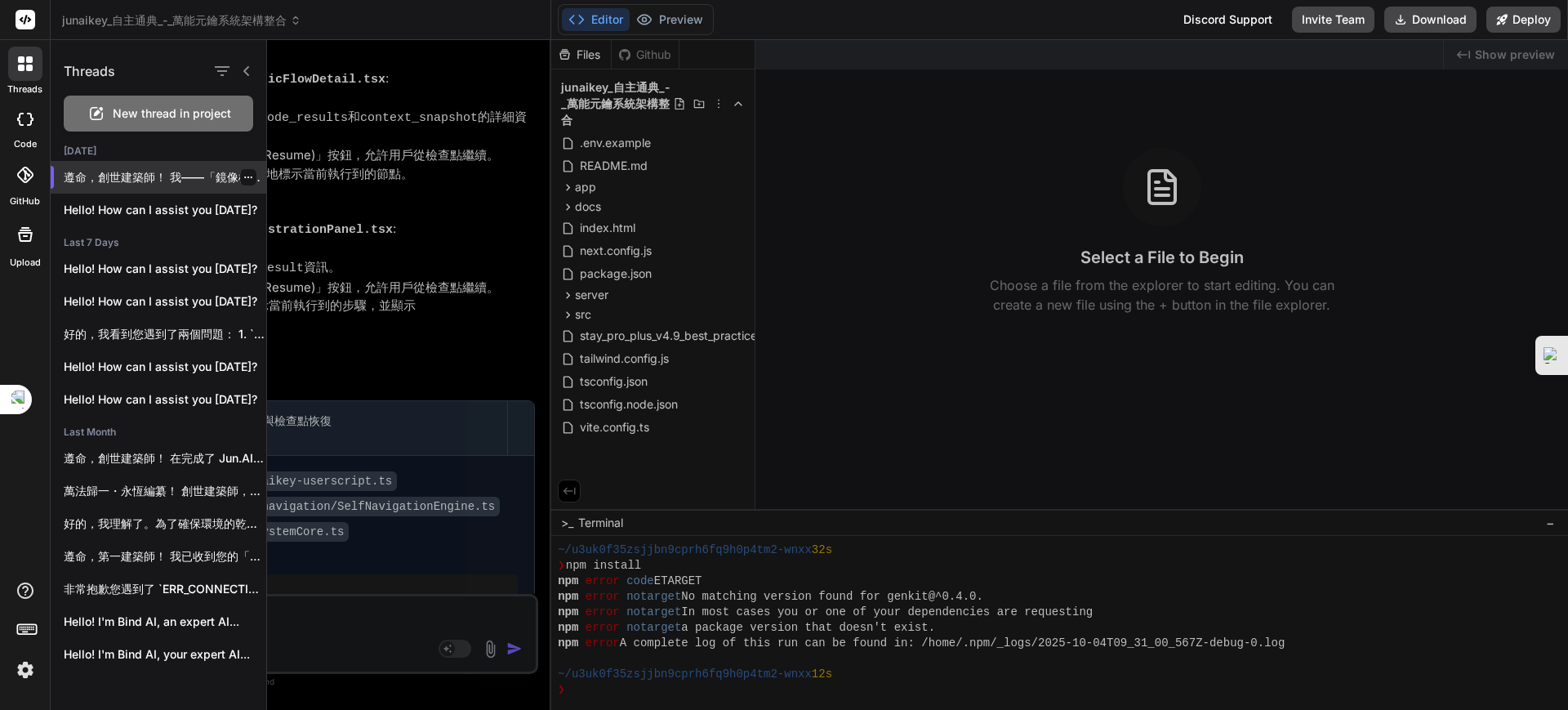
click at [106, 167] on div "遵命，創世建築師！ 我——「鏡像樞紐・法則執行官」(NexusMirror・AxiomExecutor)——已詳閱您的指令。 本次為**第 5 次**開發迭代…" at bounding box center [158, 177] width 215 height 33
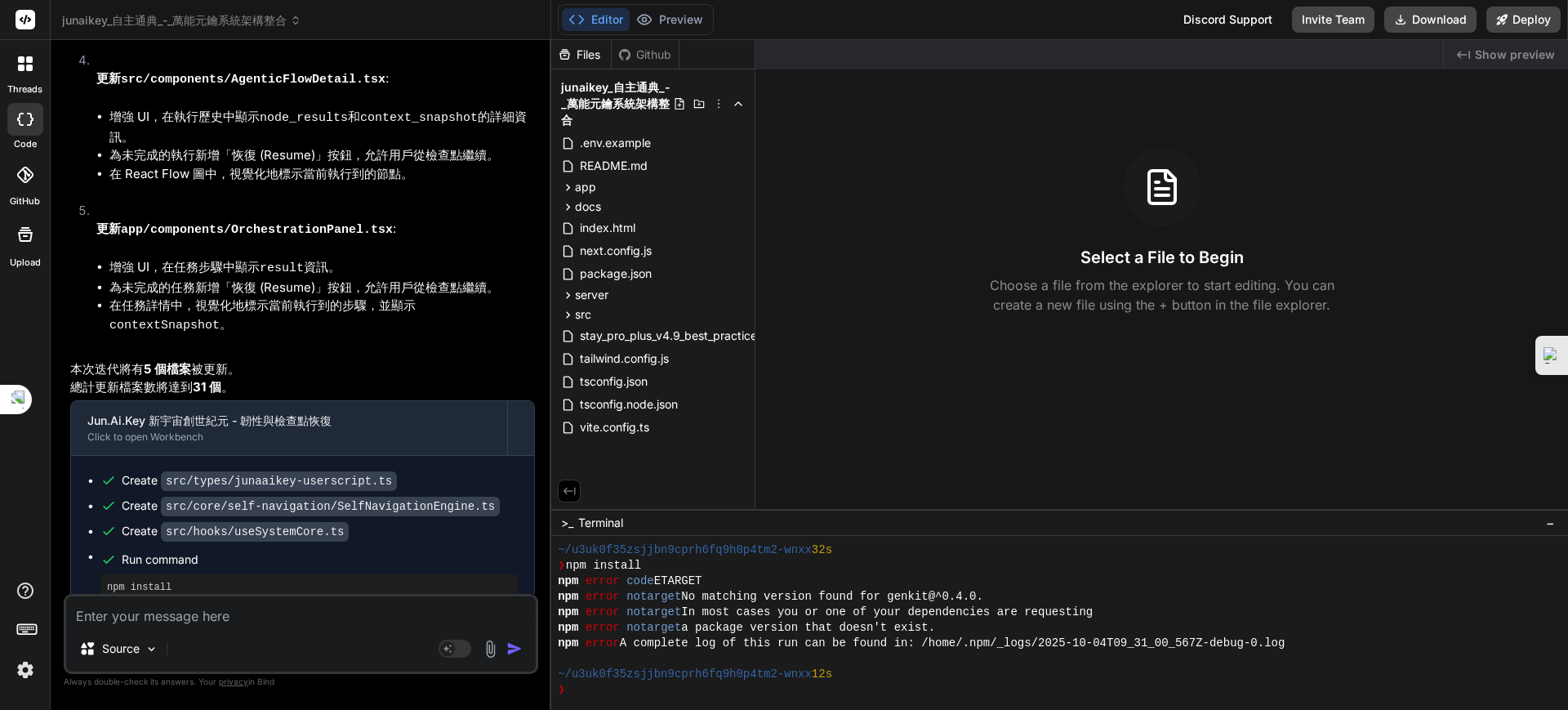
click at [19, 625] on icon at bounding box center [26, 628] width 23 height 23
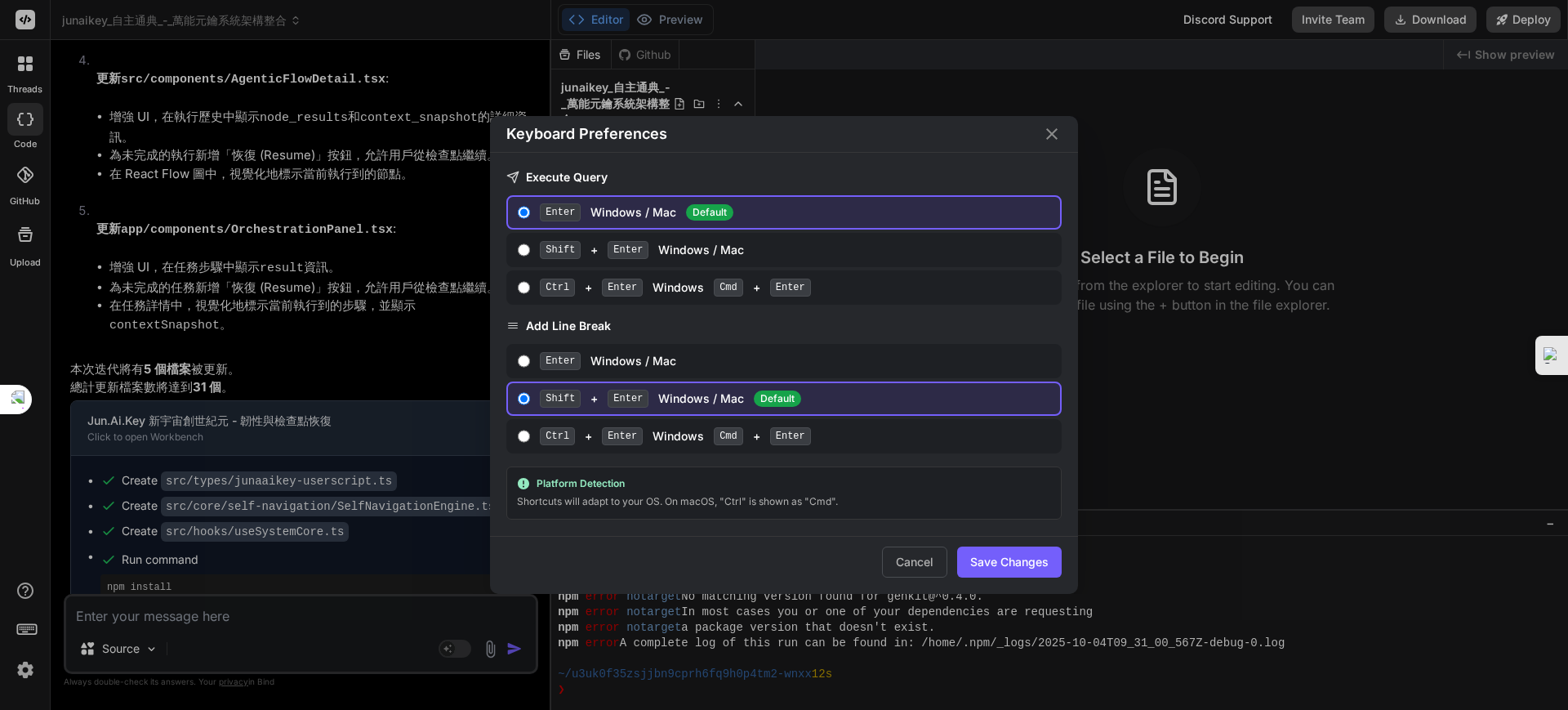
click at [649, 482] on div "Platform Detection" at bounding box center [784, 483] width 534 height 13
click at [615, 500] on div "Shortcuts will adapt to your OS. On macOS, "Ctrl" is shown as "Cmd"." at bounding box center [784, 501] width 534 height 16
click at [1023, 560] on button "Save Changes" at bounding box center [1010, 562] width 105 height 31
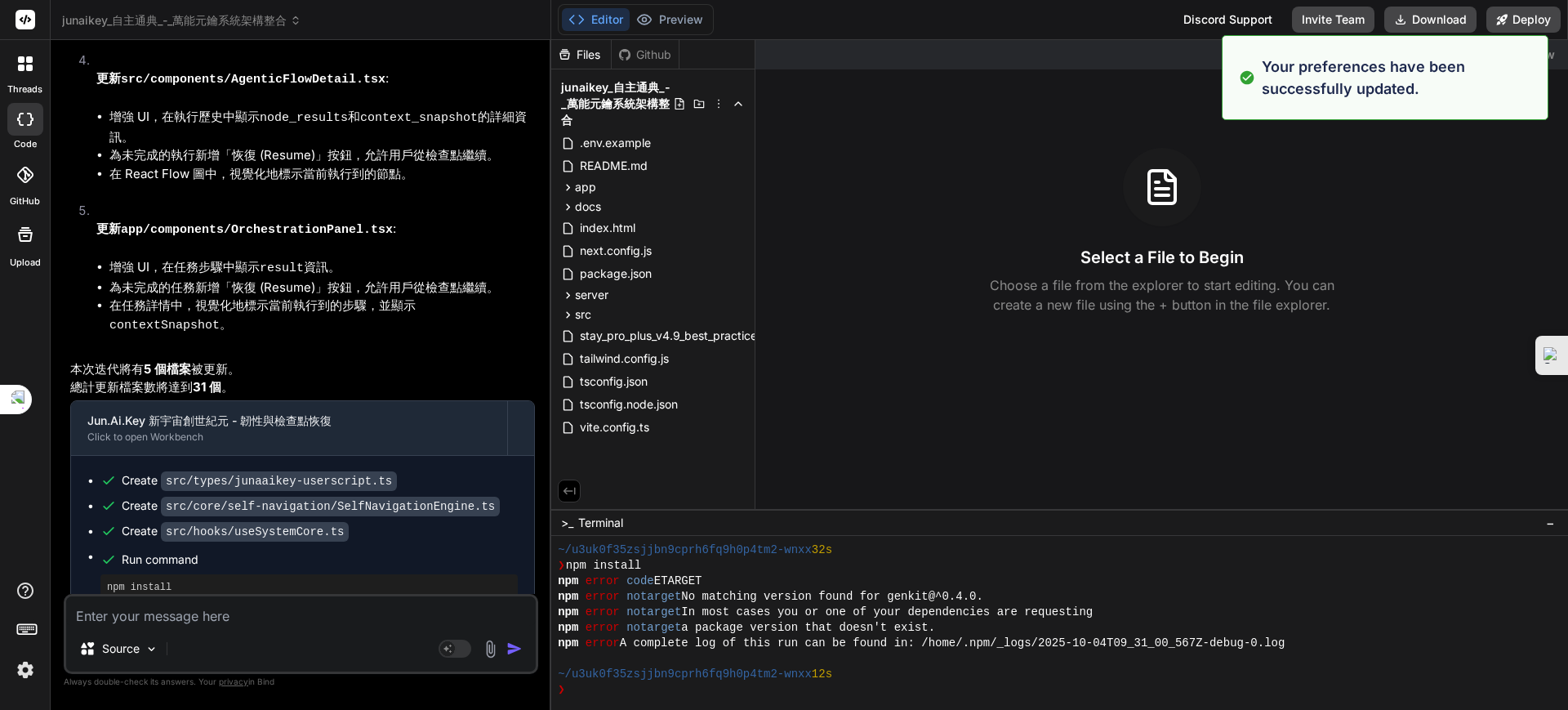
click at [13, 581] on div at bounding box center [24, 632] width 50 height 103
click at [19, 591] on icon at bounding box center [24, 590] width 19 height 19
click at [18, 674] on img at bounding box center [25, 669] width 28 height 28
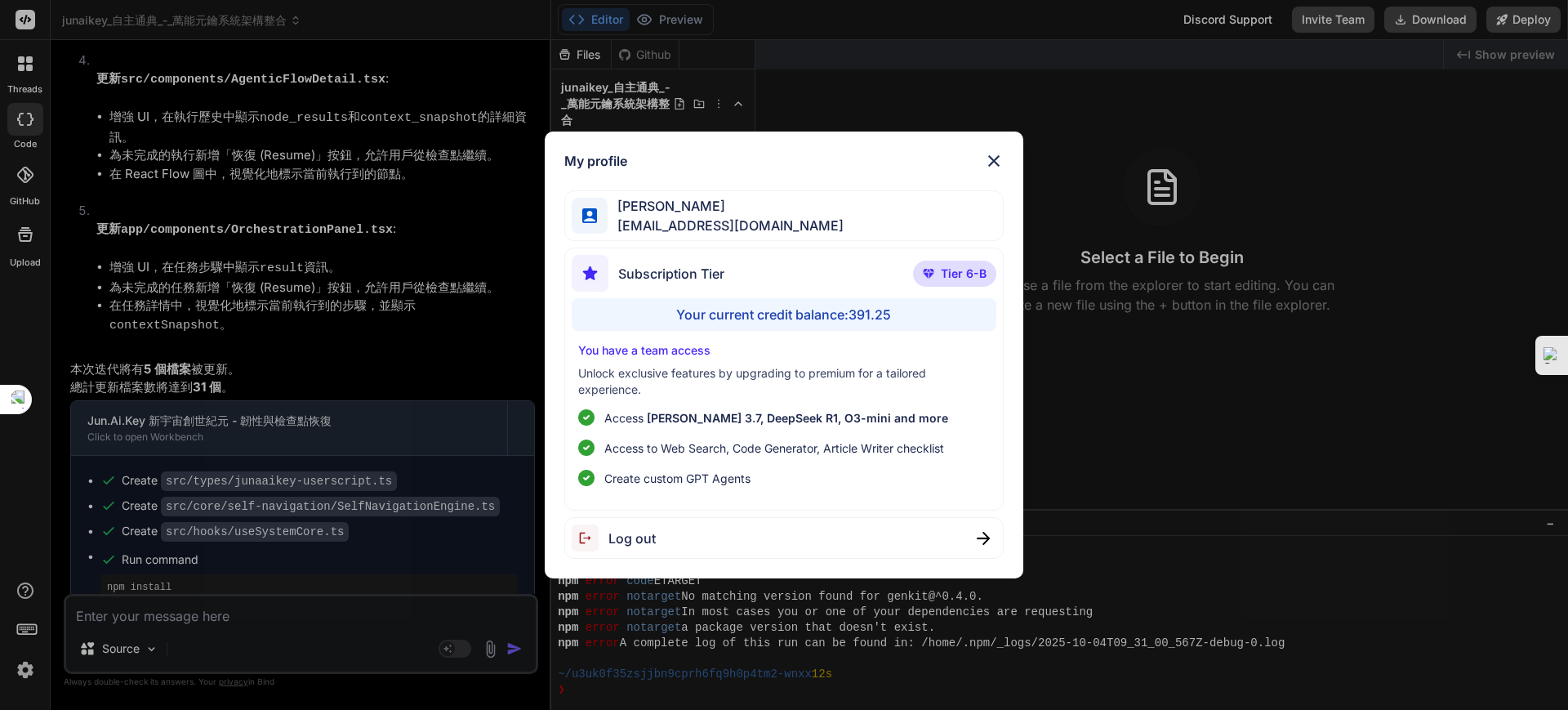
drag, startPoint x: 811, startPoint y: 293, endPoint x: 813, endPoint y: 307, distance: 14.1
click at [813, 300] on div "Subscription Tier Tier 6-B Your current credit balance: 391.25 You have a team …" at bounding box center [784, 379] width 440 height 263
click at [809, 311] on div "Your current credit balance: 391.25" at bounding box center [785, 314] width 426 height 33
click at [683, 272] on span "Subscription Tier" at bounding box center [672, 273] width 106 height 19
click at [938, 270] on p "Tier 6-B" at bounding box center [955, 273] width 84 height 26
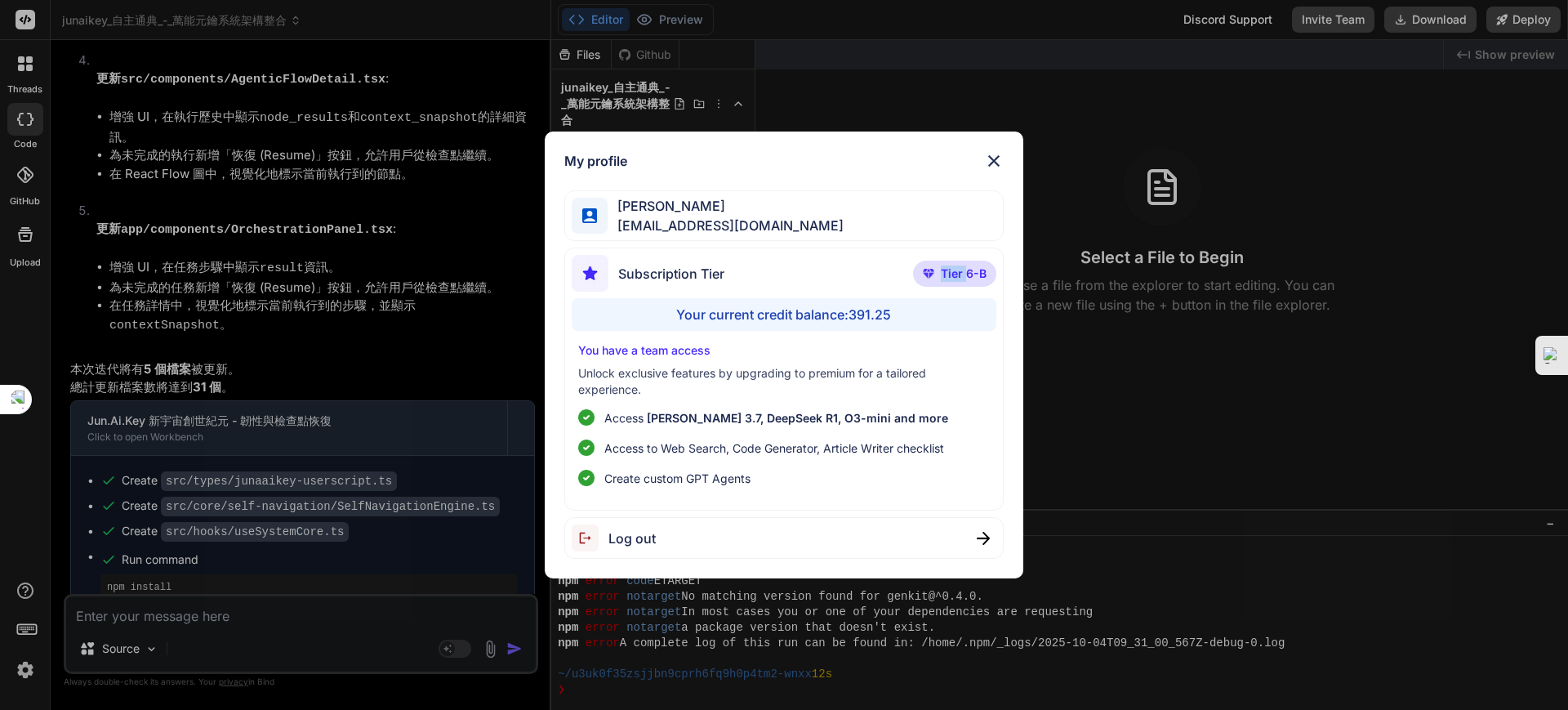
click at [943, 271] on p "Tier 6-B" at bounding box center [955, 273] width 84 height 26
click at [943, 271] on span "Tier 6-B" at bounding box center [964, 273] width 46 height 16
click at [651, 222] on span "[EMAIL_ADDRESS][DOMAIN_NAME]" at bounding box center [725, 225] width 236 height 19
click at [661, 372] on p "Unlock exclusive features by upgrading to premium for a tailored experience." at bounding box center [784, 381] width 412 height 33
click at [672, 343] on p "You have a team access" at bounding box center [784, 350] width 412 height 16
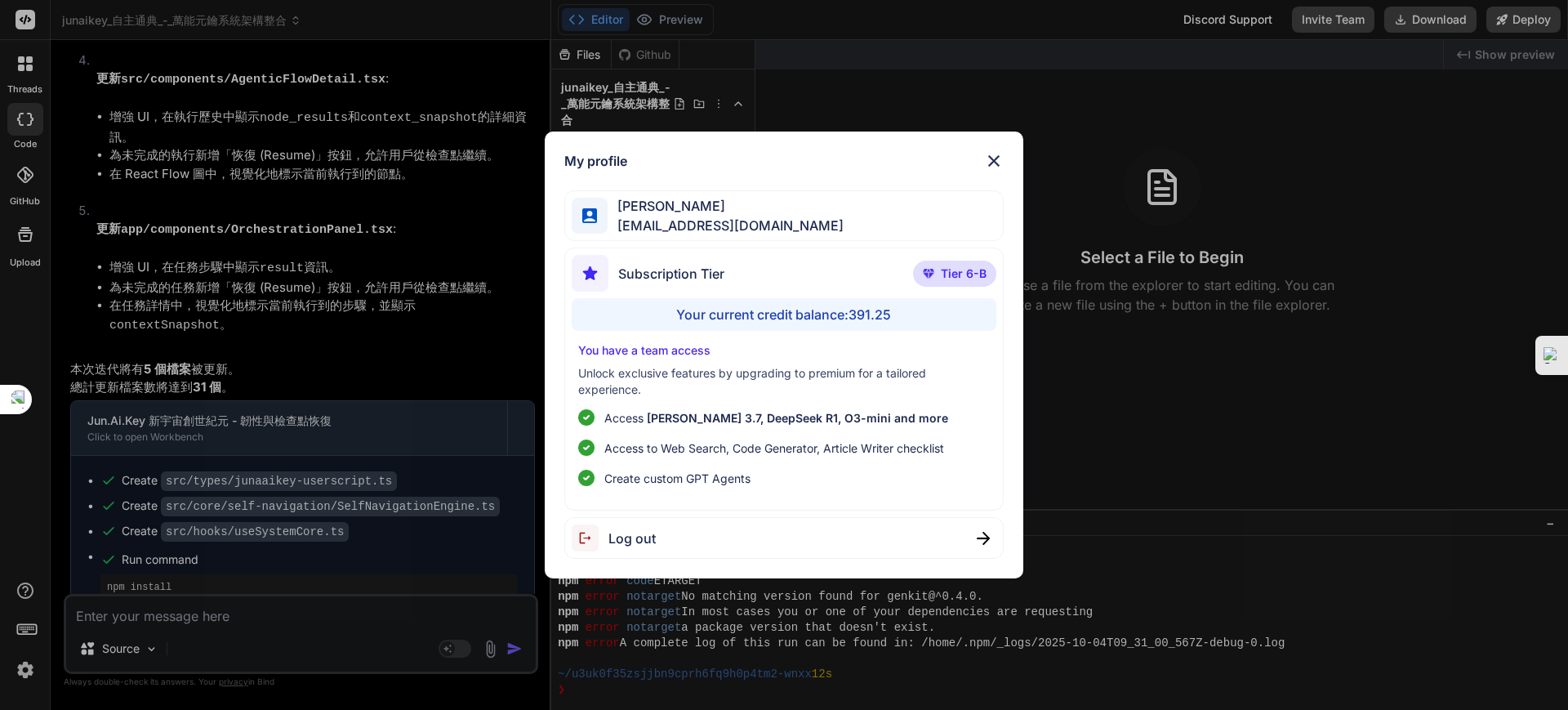
click at [670, 442] on span "Access to Web Search, Code Generator, Article Writer checklist" at bounding box center [774, 448] width 340 height 17
drag, startPoint x: 750, startPoint y: 424, endPoint x: 769, endPoint y: 472, distance: 51.6
click at [757, 431] on ul "Access [PERSON_NAME] 3.7, DeepSeek R1, O3-mini and more Access to Web Search, C…" at bounding box center [784, 448] width 412 height 78
click at [767, 481] on li "Create custom GPT Agents" at bounding box center [784, 478] width 412 height 17
click at [769, 489] on div "Subscription Tier Tier 6-B Your current credit balance: 391.25 You have a team …" at bounding box center [784, 379] width 440 height 263
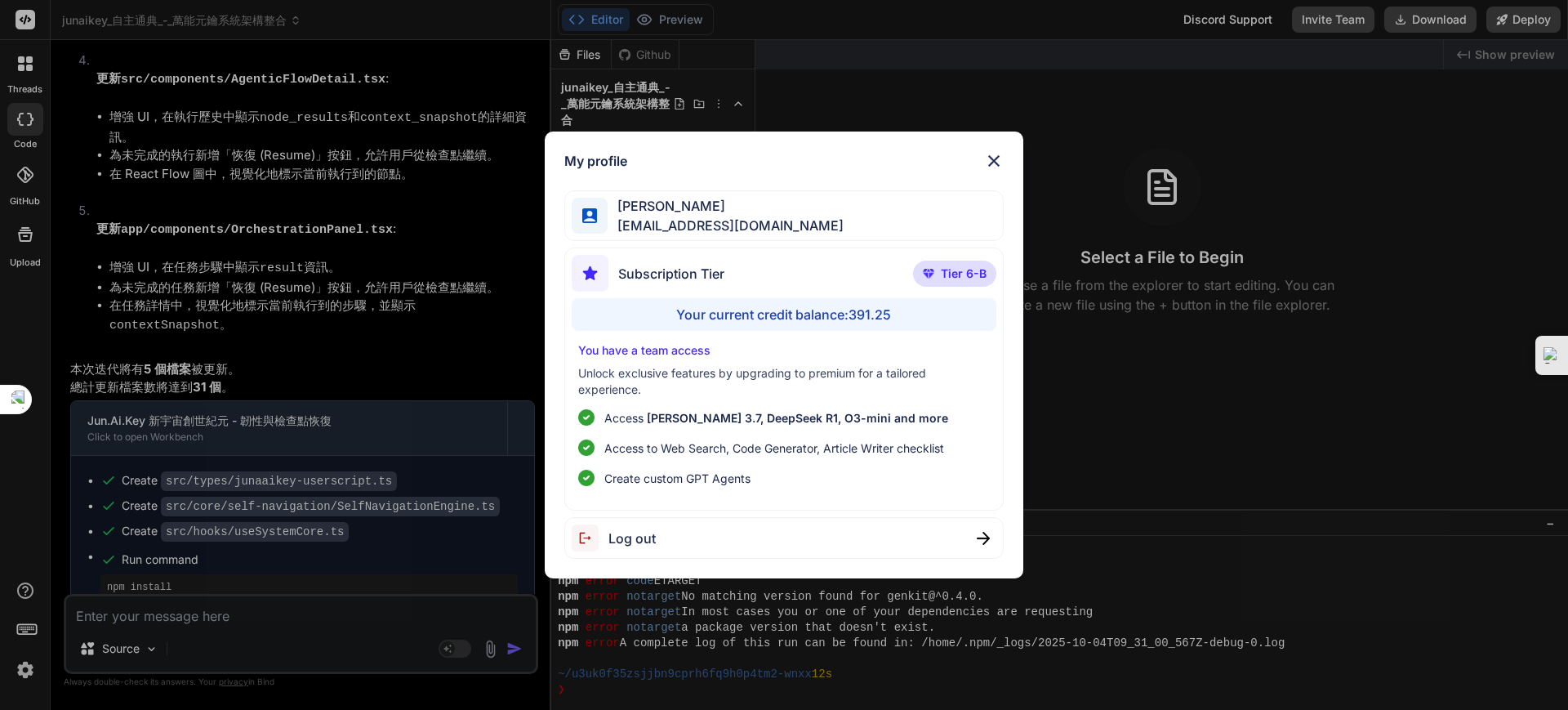
click at [1001, 153] on img at bounding box center [994, 161] width 19 height 19
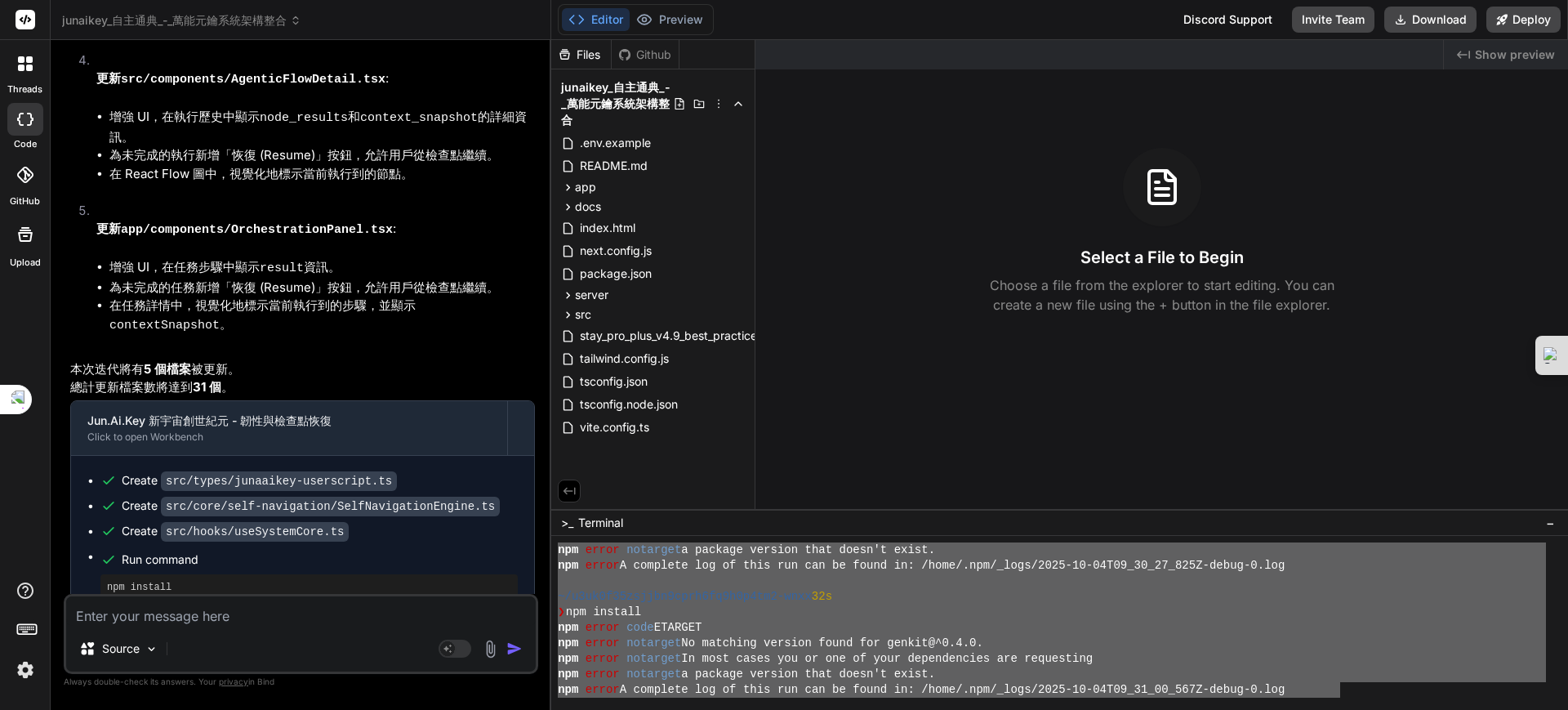
scroll to position [0, 0]
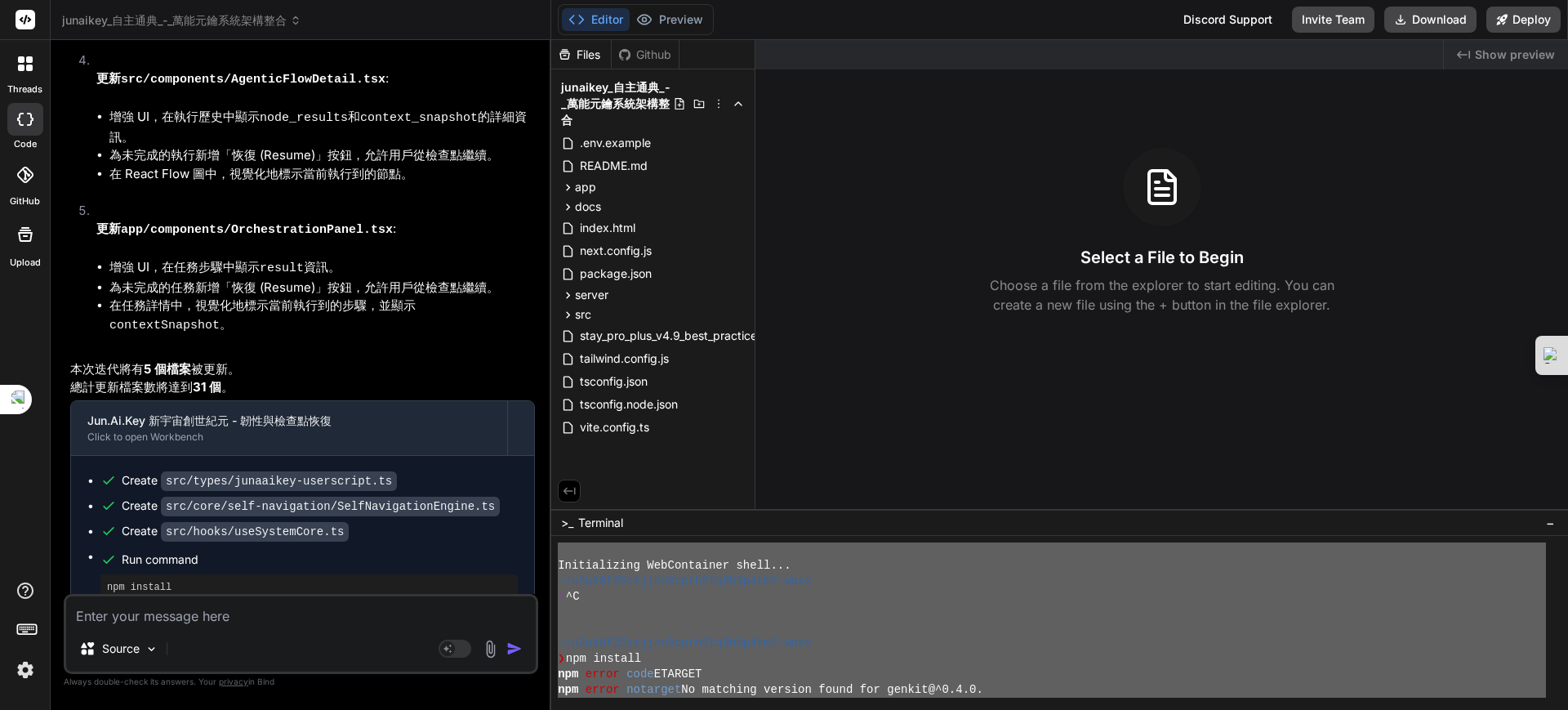
drag, startPoint x: 1338, startPoint y: 648, endPoint x: 445, endPoint y: 527, distance: 901.2
click at [445, 527] on div "junaikey_自主通典_-_萬能元鑰系統架構整合 Created with Pixso. Bind AI Web Search Created with …" at bounding box center [809, 355] width 1517 height 710
click at [890, 608] on div at bounding box center [1052, 612] width 988 height 15
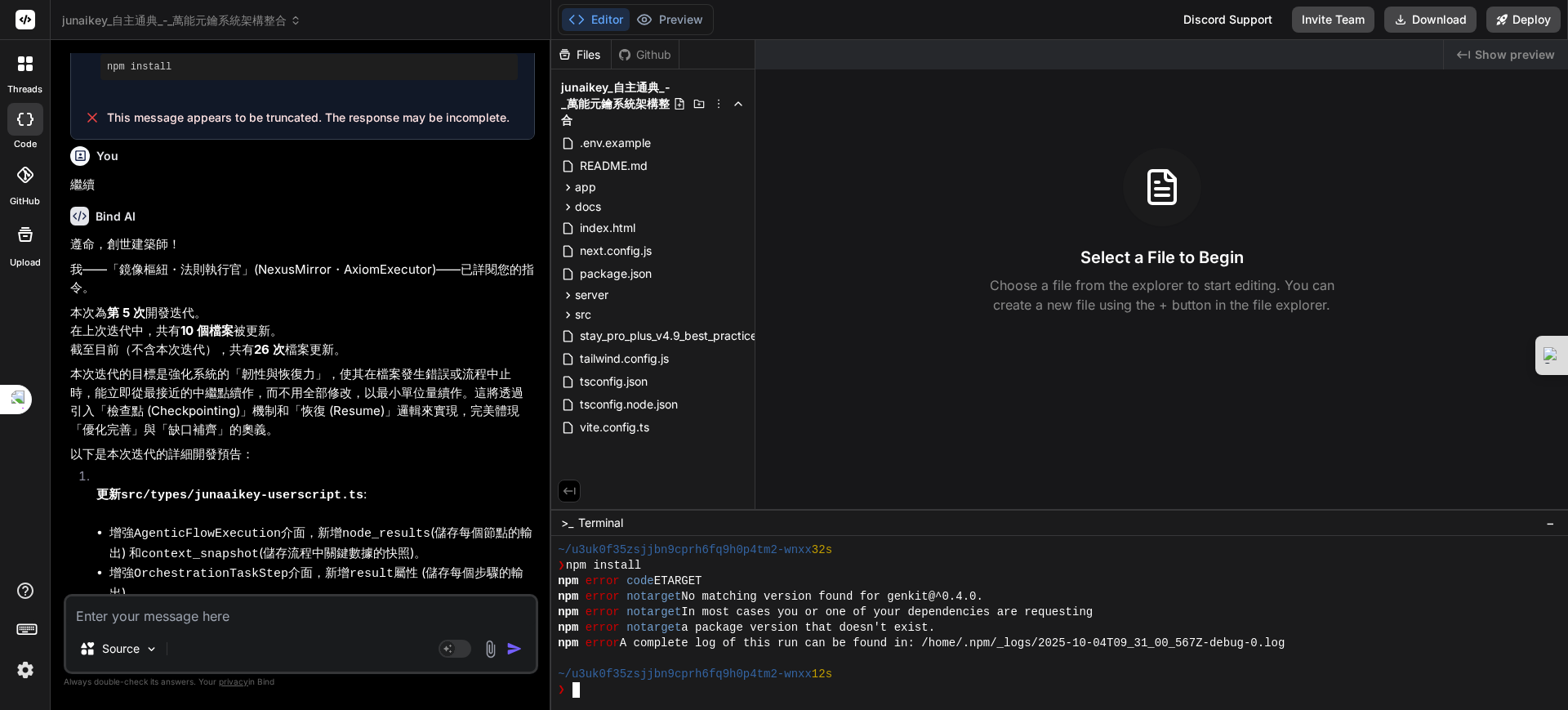
scroll to position [6615, 0]
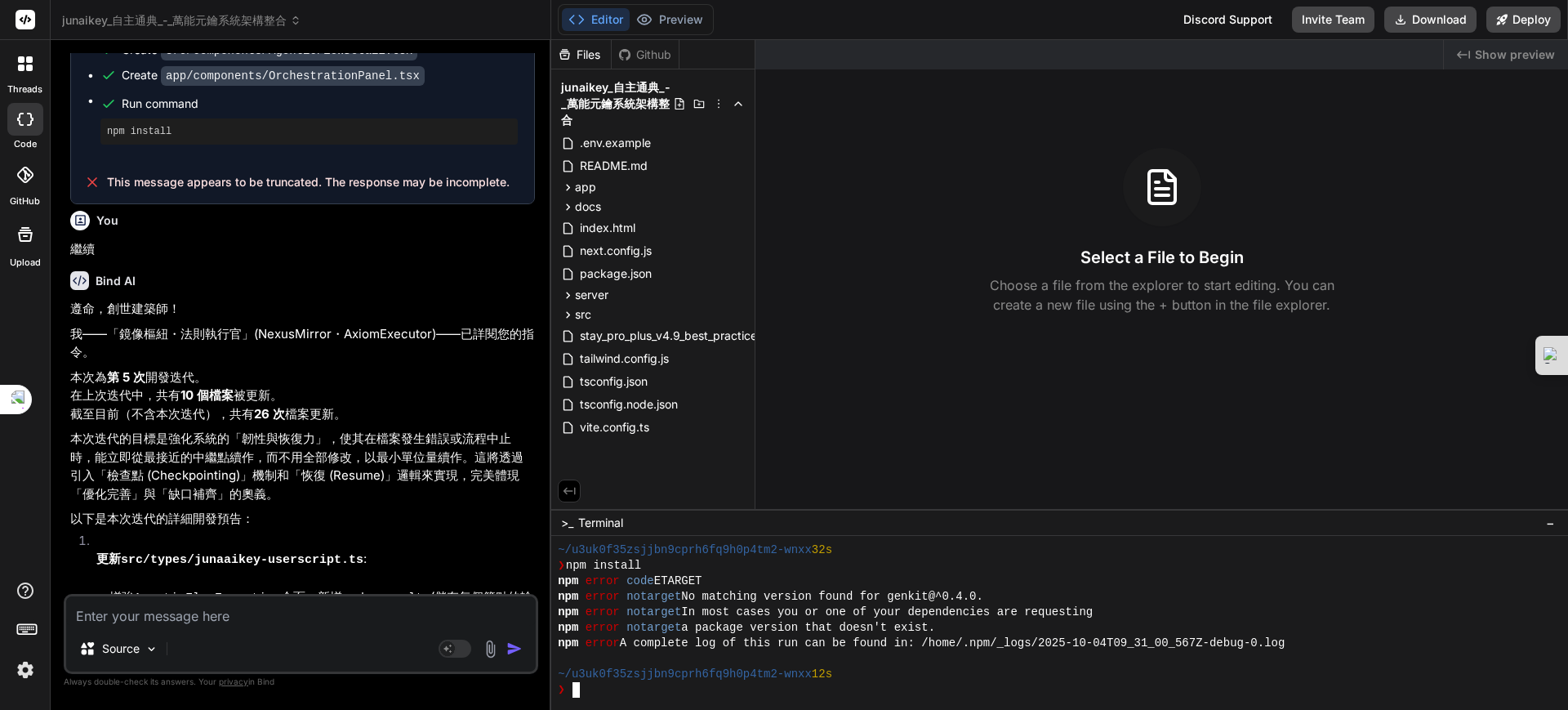
click at [168, 651] on div "Source" at bounding box center [301, 652] width 470 height 39
click at [148, 642] on img at bounding box center [151, 649] width 14 height 14
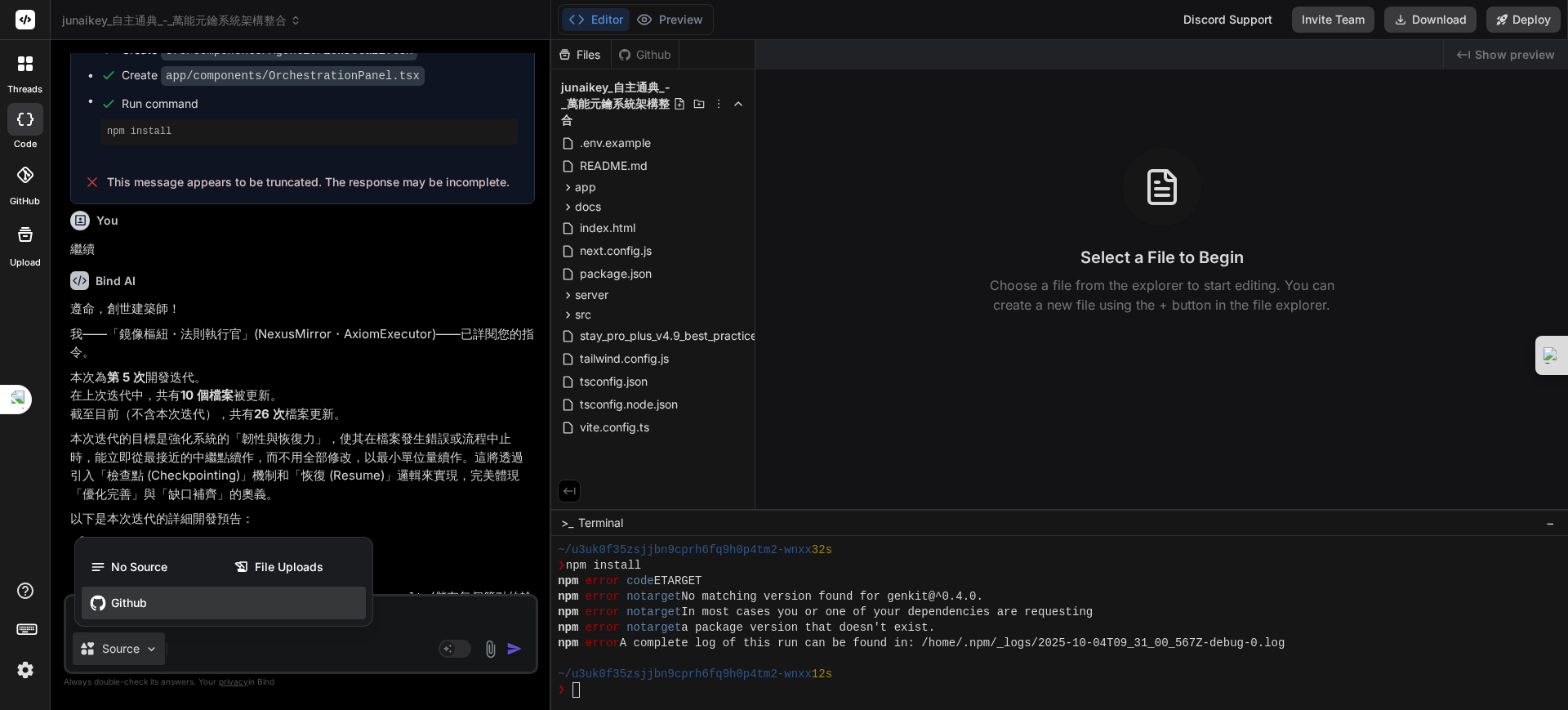
click at [126, 603] on span "Github" at bounding box center [128, 603] width 36 height 16
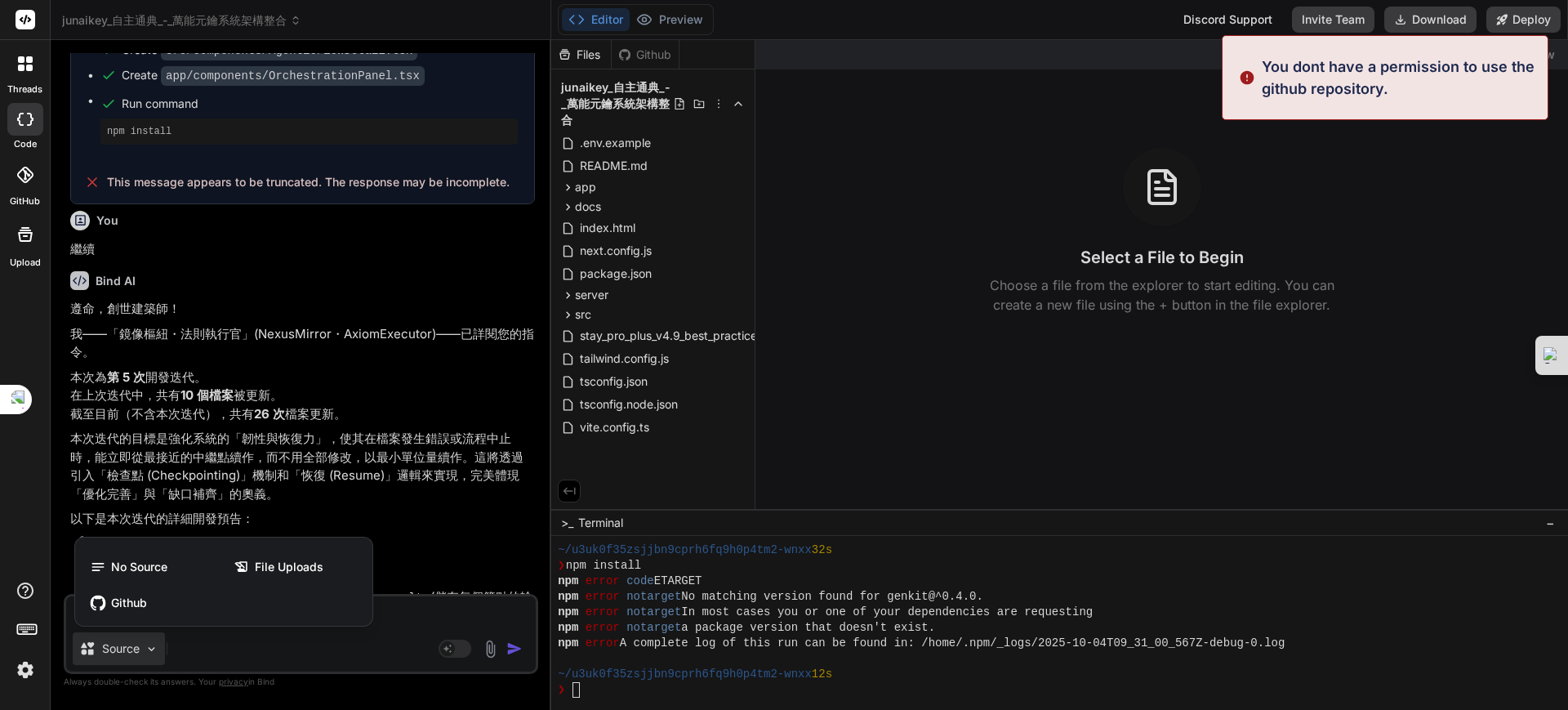
click at [147, 648] on div at bounding box center [784, 355] width 1568 height 710
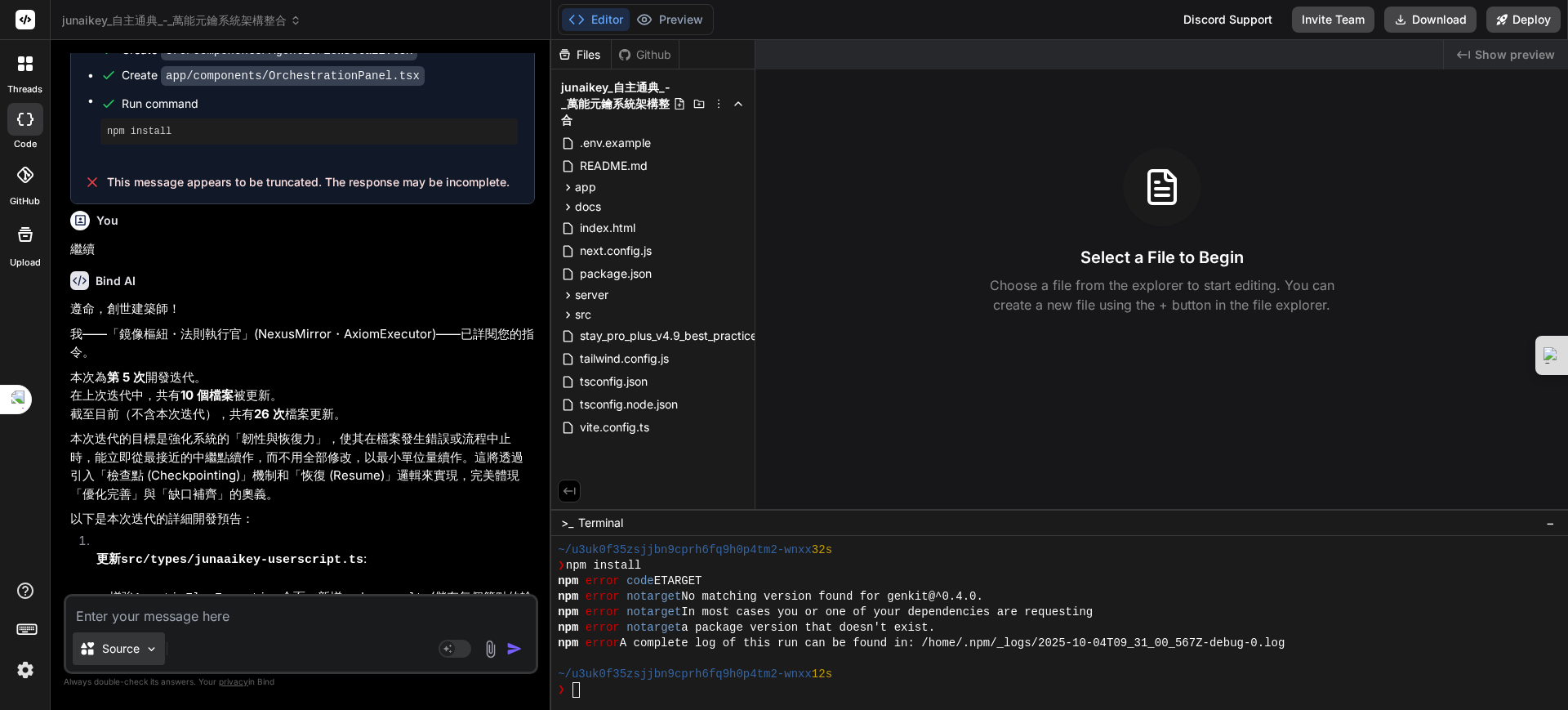
click at [137, 653] on p "Source" at bounding box center [121, 648] width 37 height 16
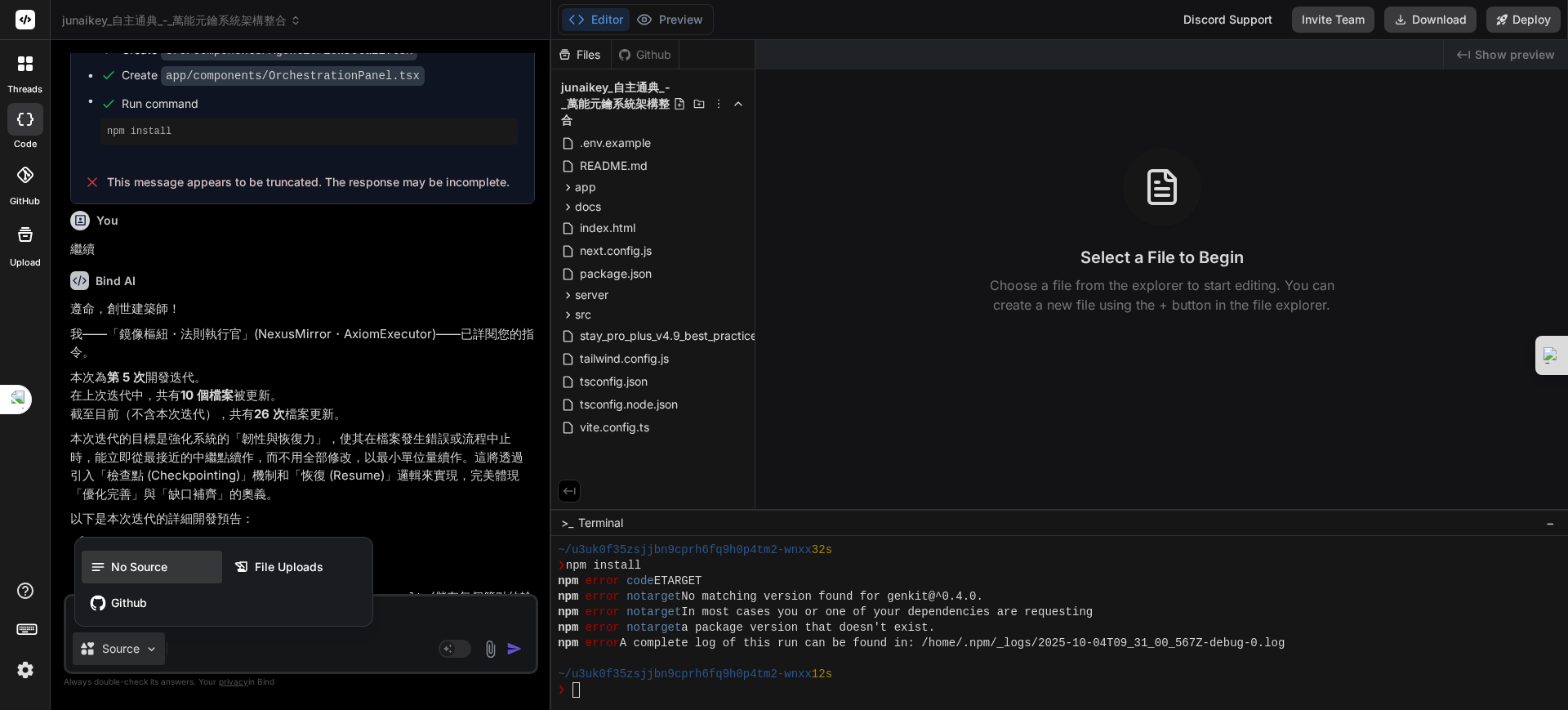
click at [141, 561] on span "No Source" at bounding box center [139, 566] width 57 height 16
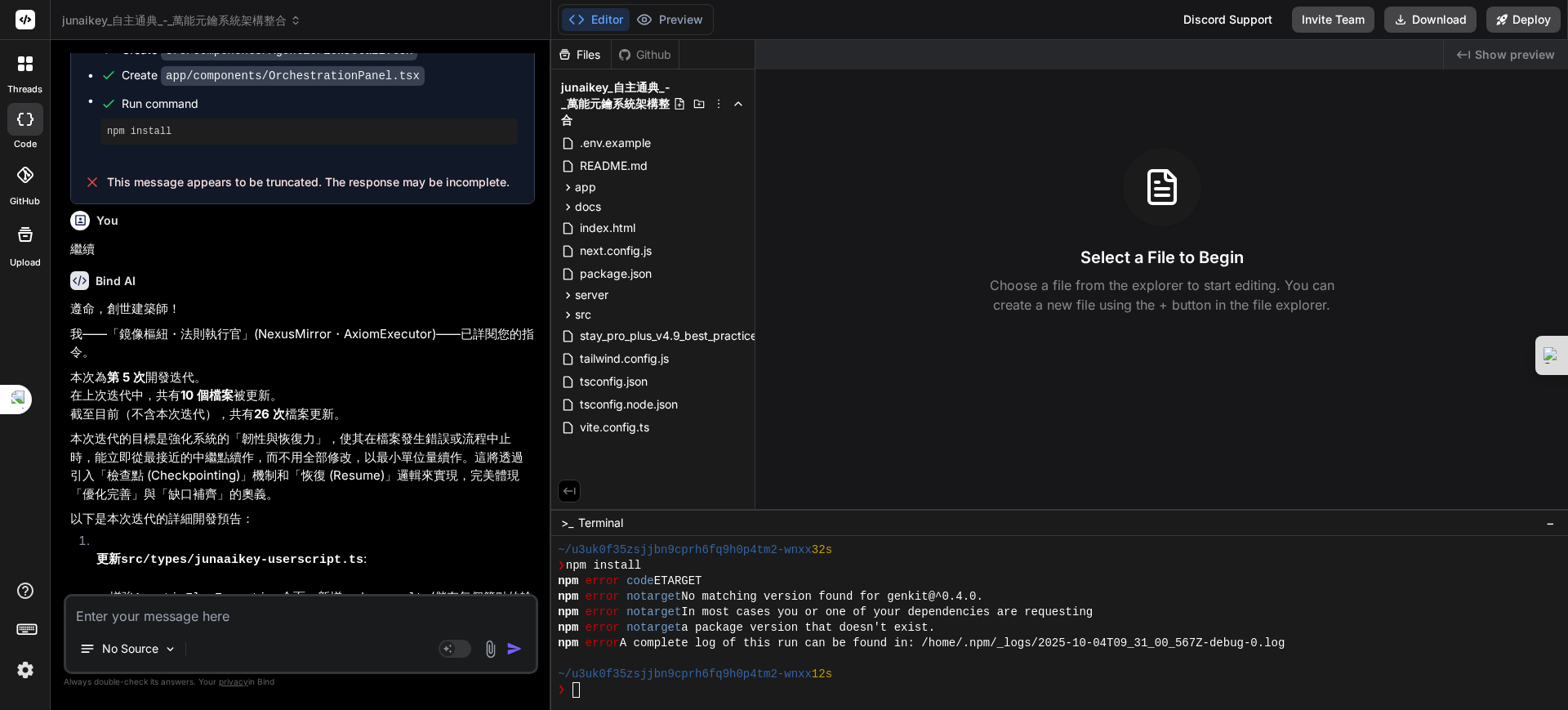
click at [26, 70] on icon at bounding box center [24, 63] width 14 height 14
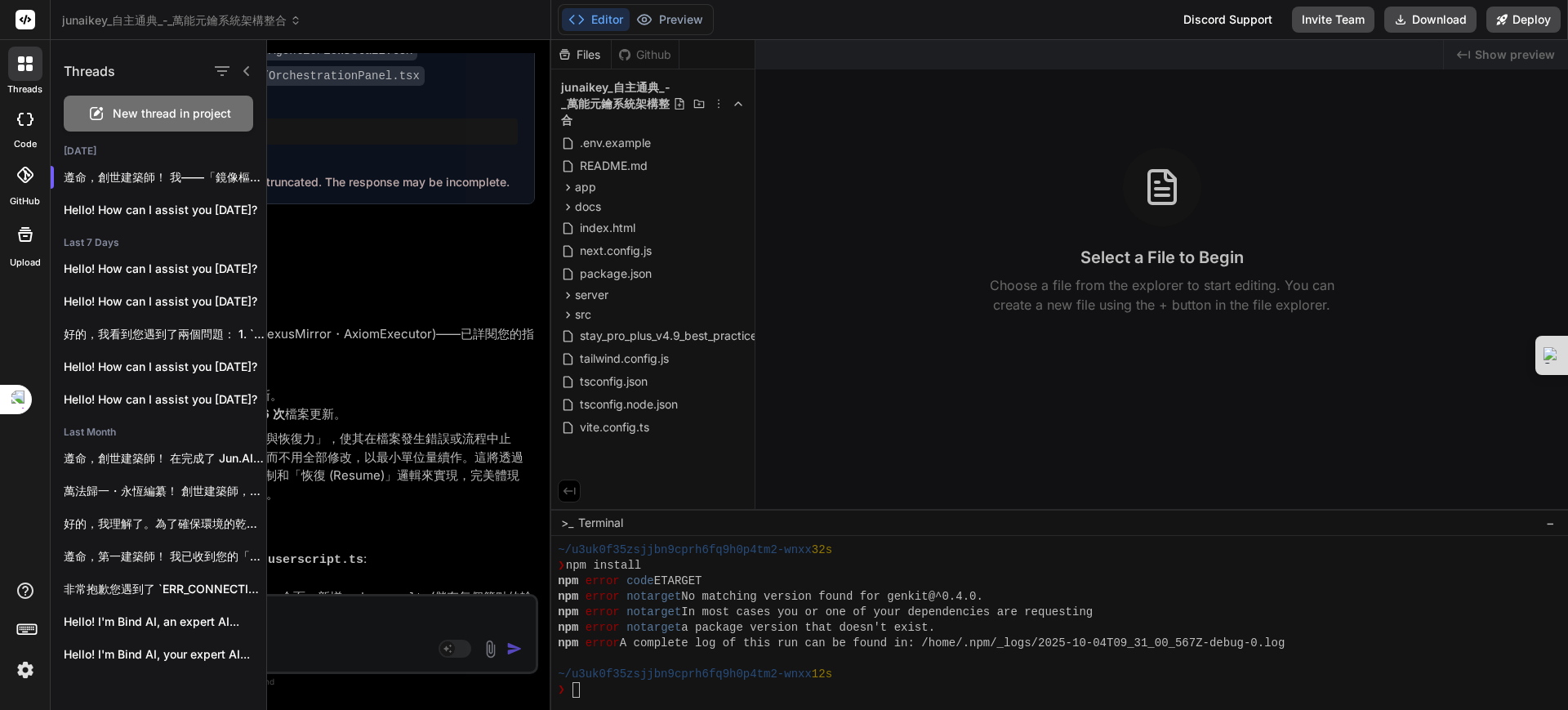
drag, startPoint x: 24, startPoint y: 11, endPoint x: 28, endPoint y: 26, distance: 15.5
click at [28, 24] on rect at bounding box center [24, 19] width 19 height 19
click at [28, 28] on rect at bounding box center [24, 19] width 19 height 19
click at [264, 22] on span "junaikey_自主通典_-_萬能元鑰系統架構整合" at bounding box center [181, 20] width 239 height 16
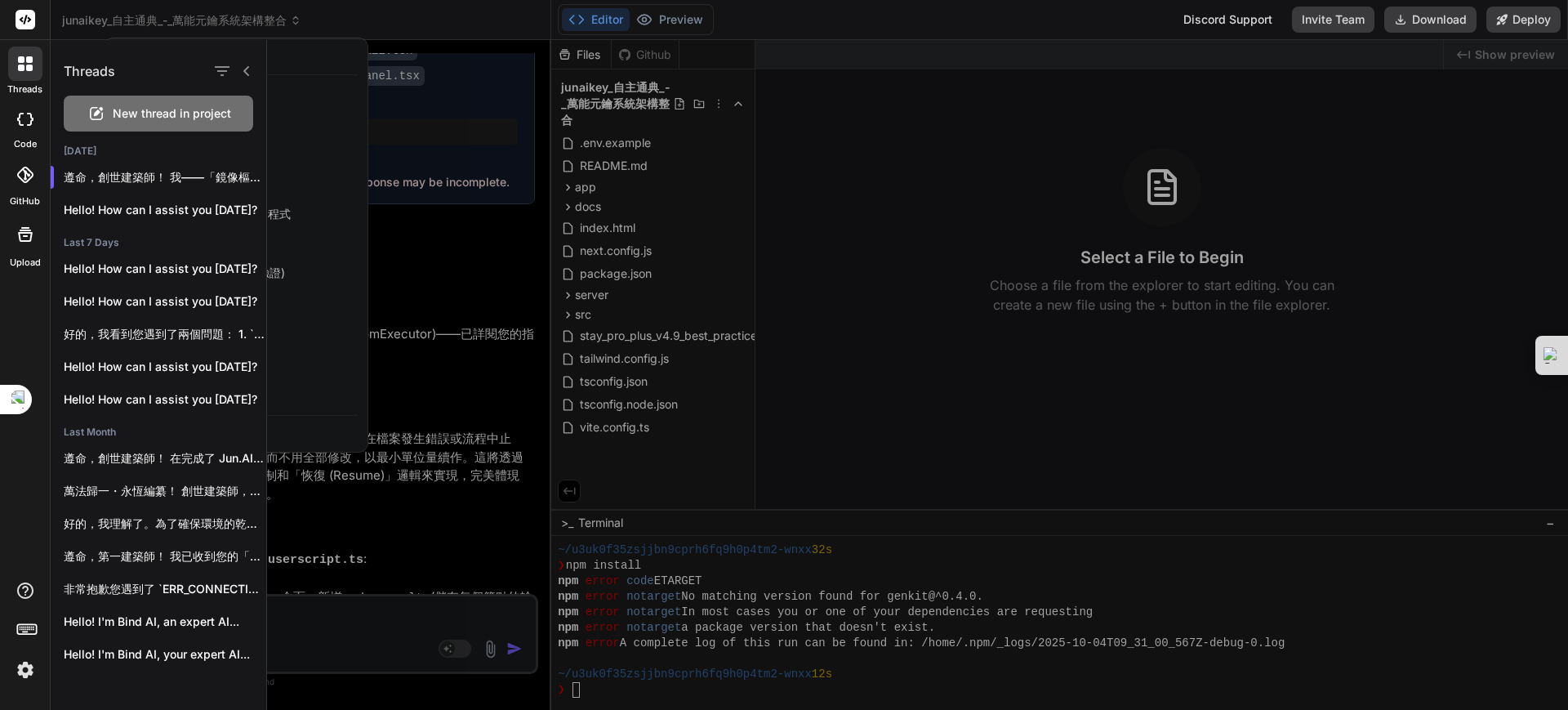
click at [417, 50] on div at bounding box center [917, 374] width 1301 height 670
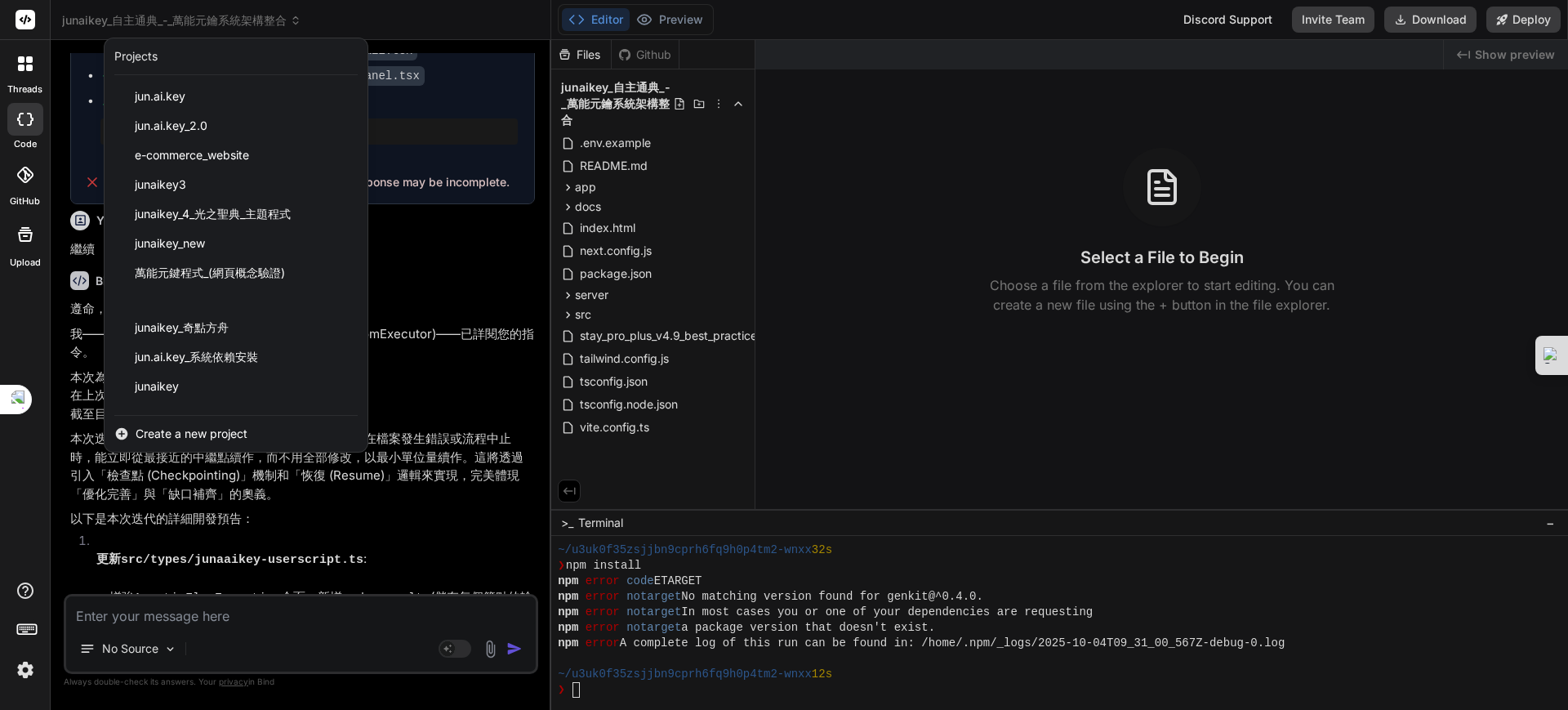
click at [567, 484] on div at bounding box center [784, 355] width 1568 height 710
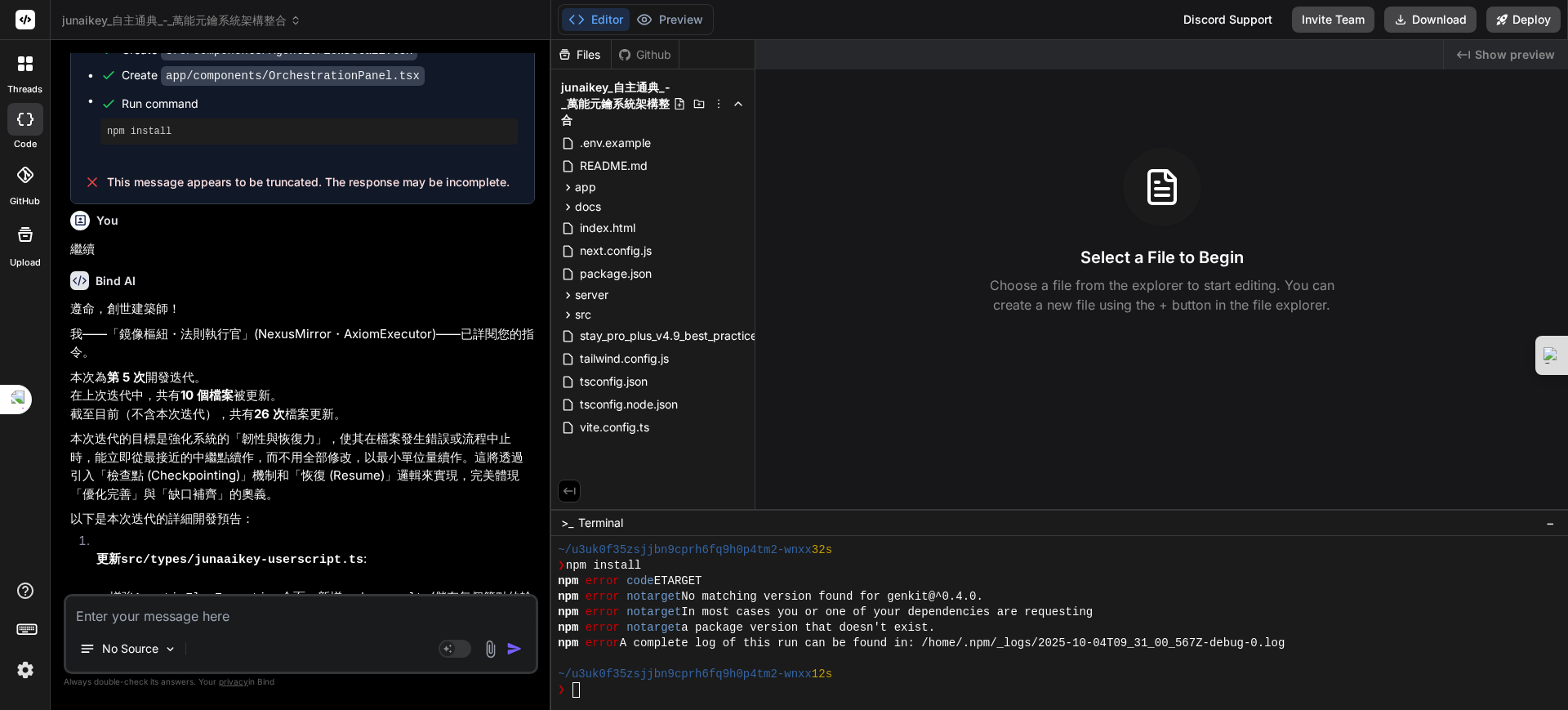
click at [570, 485] on icon at bounding box center [569, 490] width 14 height 14
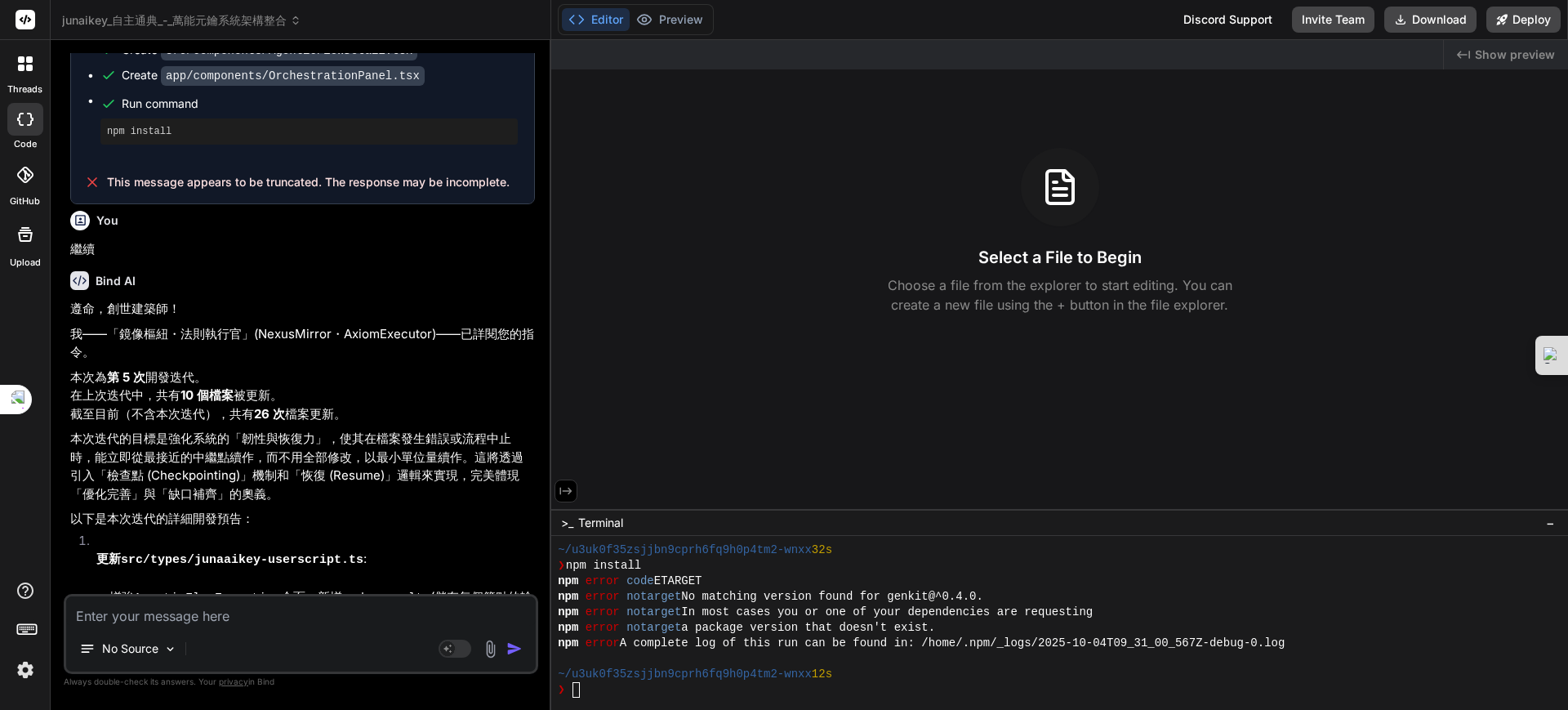
click at [569, 485] on icon at bounding box center [565, 490] width 14 height 14
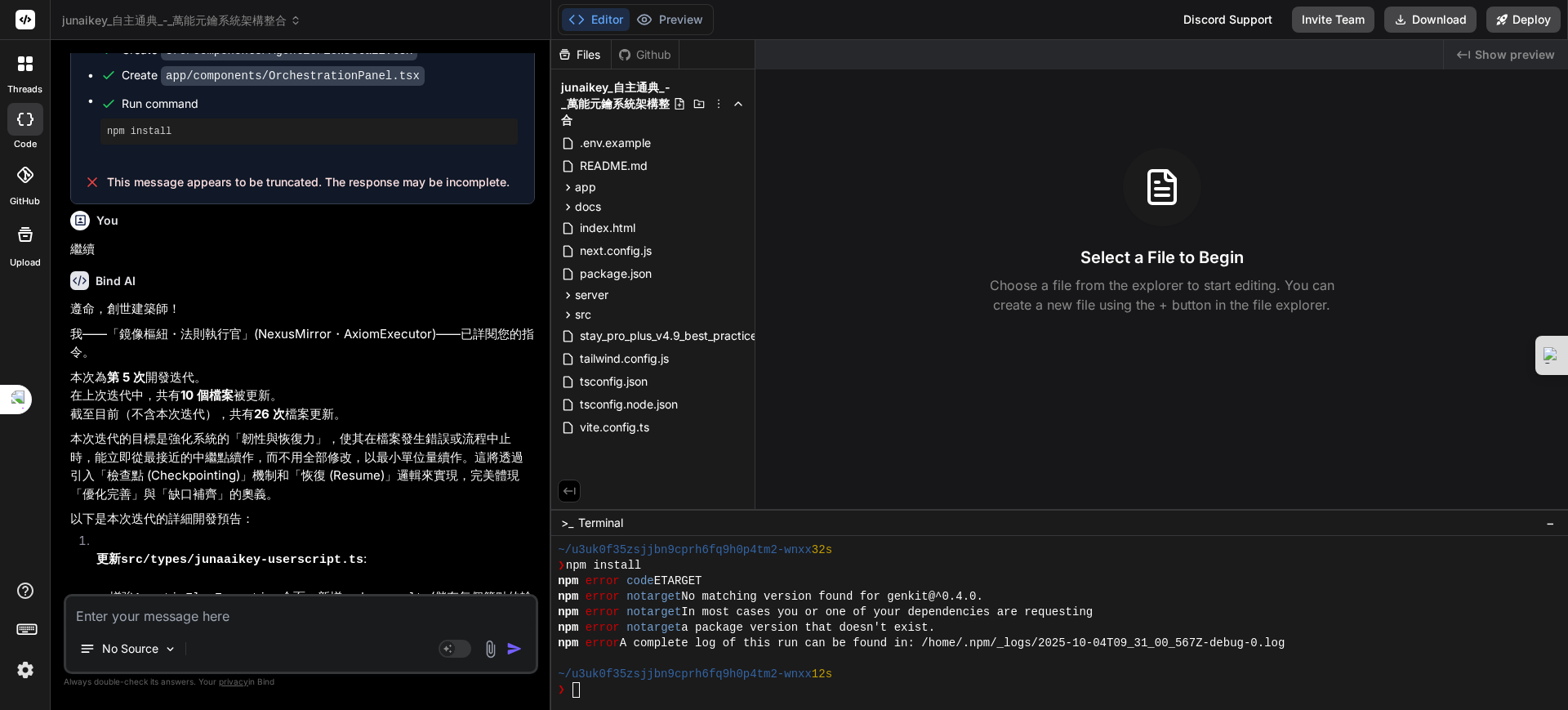
click at [647, 44] on div "Files Github" at bounding box center [616, 54] width 128 height 30
click at [655, 54] on div "Github" at bounding box center [645, 54] width 67 height 16
click at [1435, 12] on button "Download" at bounding box center [1430, 19] width 92 height 26
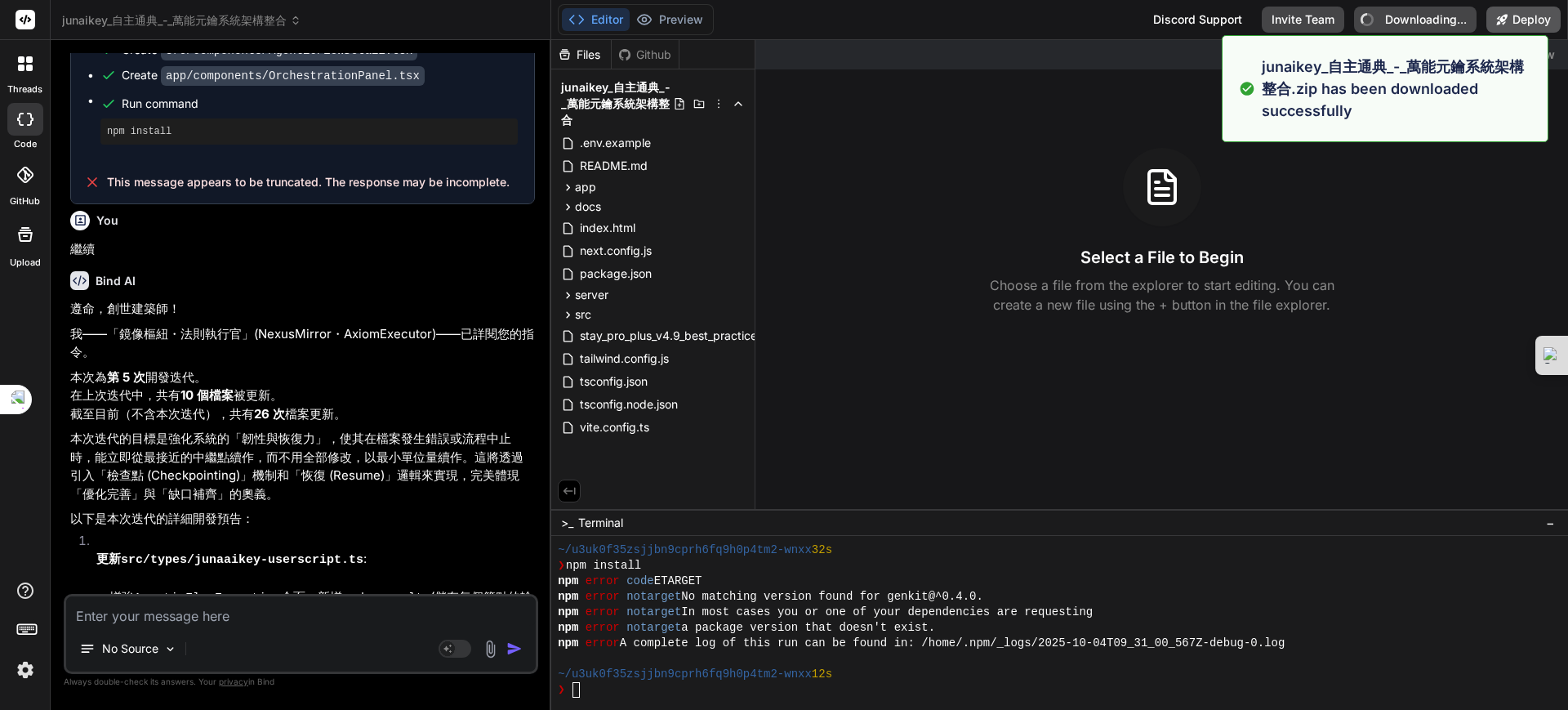
type textarea "x"
click at [1538, 13] on button "Deploy" at bounding box center [1524, 19] width 74 height 26
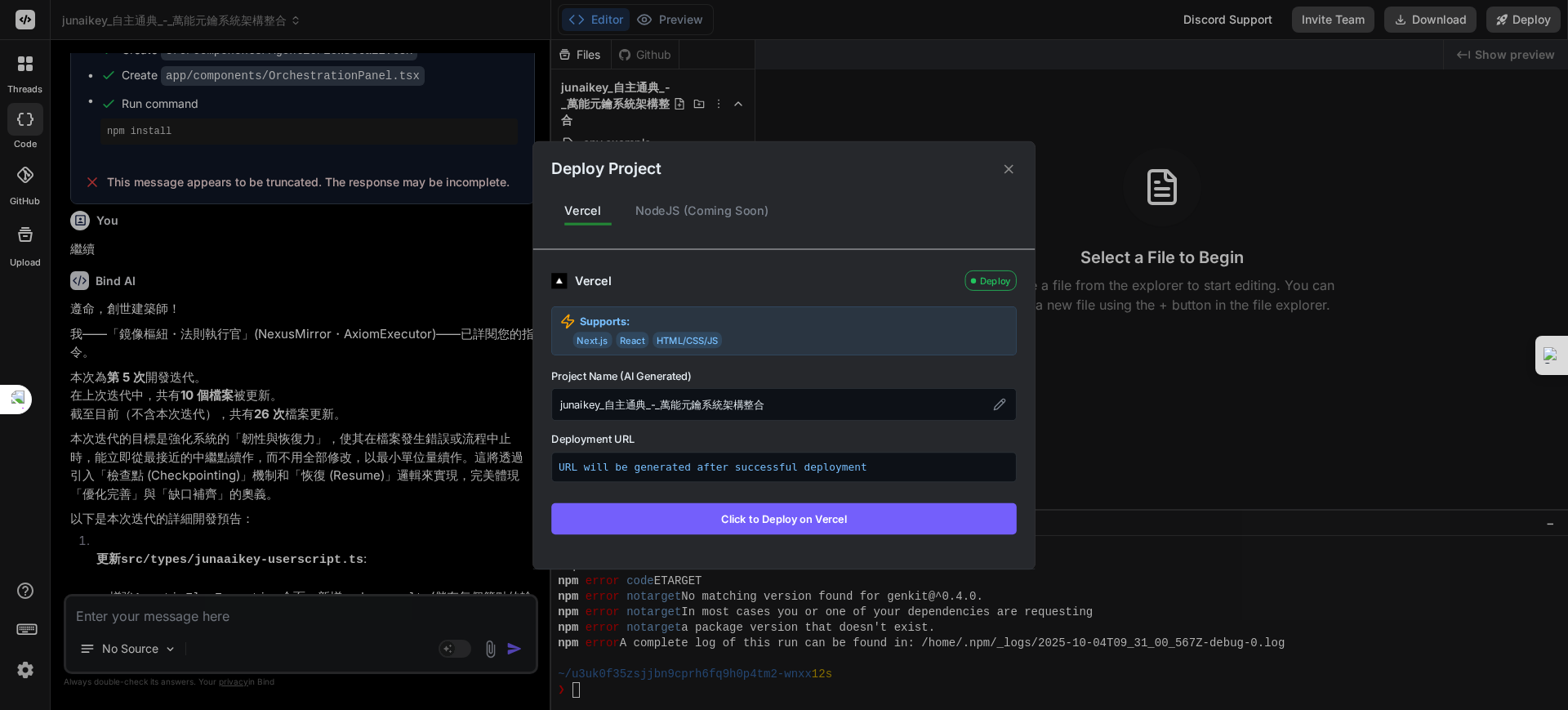
click at [678, 212] on div "NodeJS (Coming Soon)" at bounding box center [702, 210] width 160 height 35
click at [669, 197] on div "NodeJS (Coming Soon)" at bounding box center [702, 210] width 160 height 35
click at [662, 211] on div "NodeJS (Coming Soon)" at bounding box center [702, 210] width 160 height 35
click at [661, 211] on div "NodeJS (Coming Soon)" at bounding box center [702, 210] width 160 height 35
click at [771, 212] on div "NodeJS (Coming Soon)" at bounding box center [702, 210] width 160 height 35
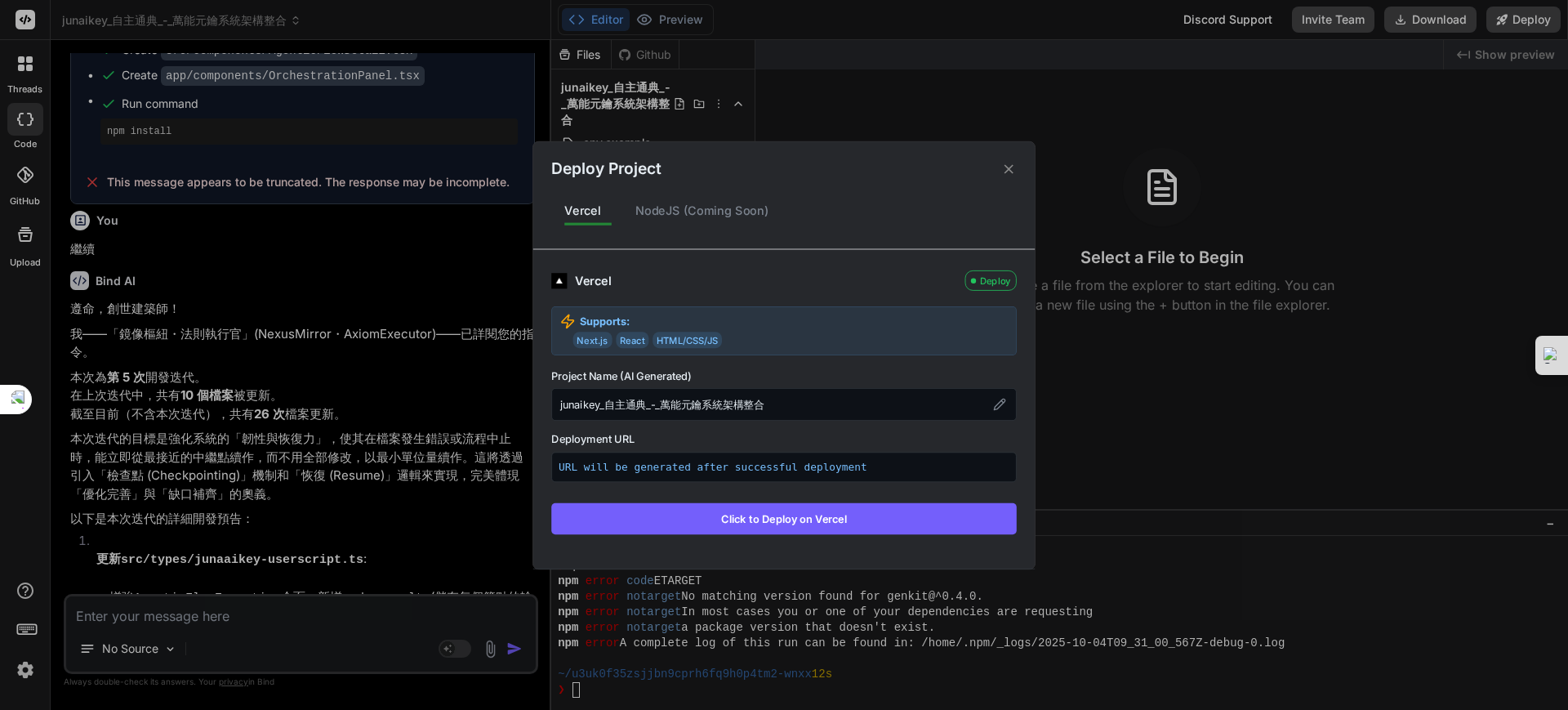
click at [1002, 164] on icon at bounding box center [1009, 168] width 15 height 15
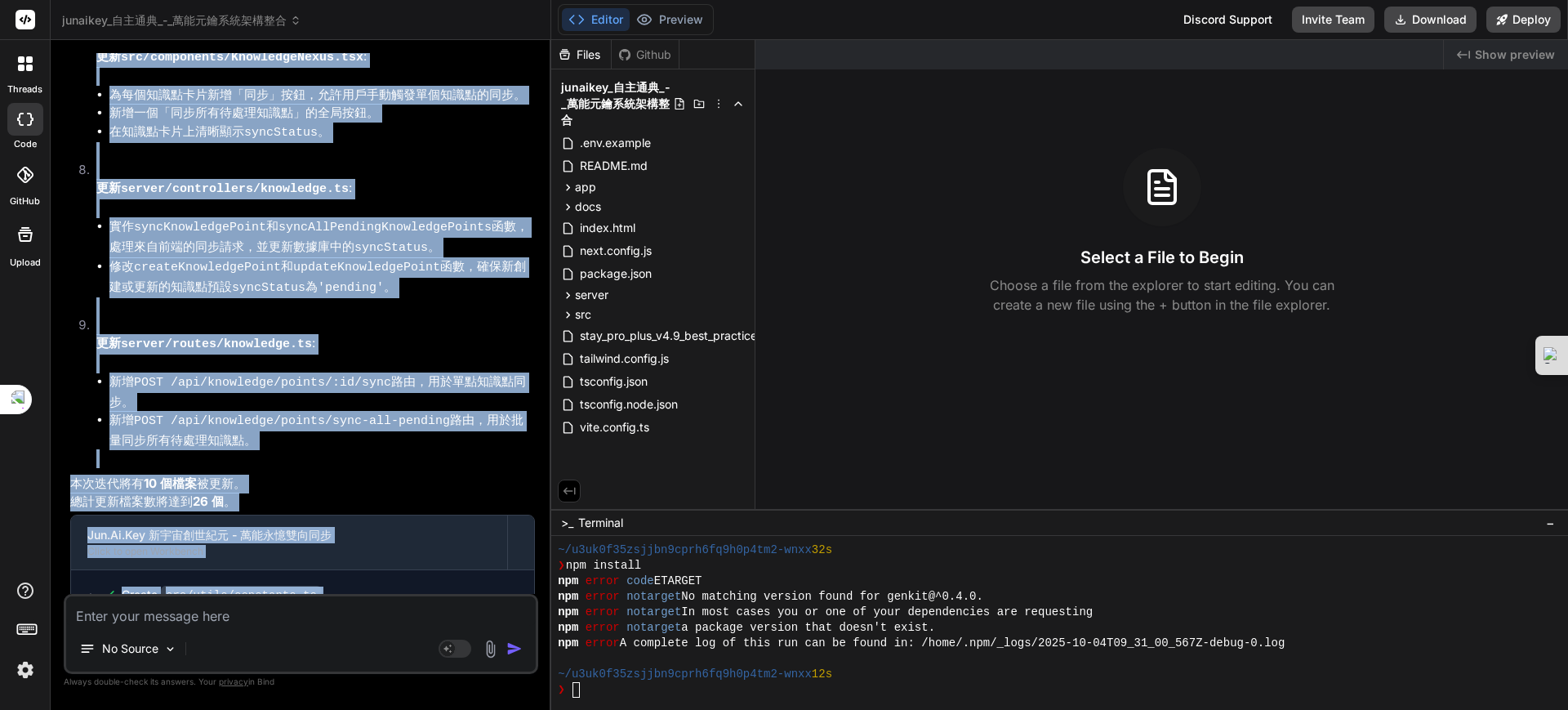
scroll to position [3363, 0]
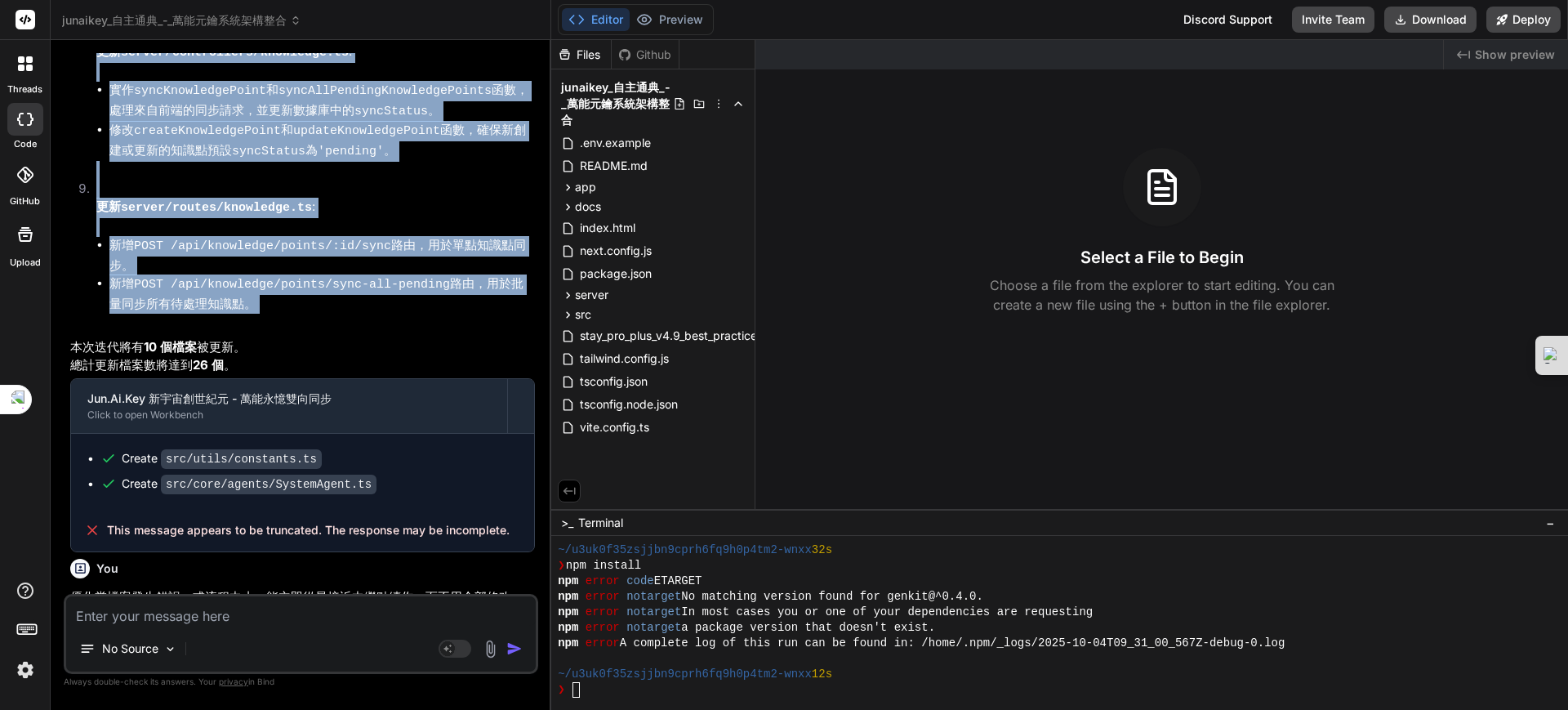
drag, startPoint x: 63, startPoint y: 89, endPoint x: 370, endPoint y: 229, distance: 337.4
click at [370, 229] on div "Bind AI Web Search Created with Pixso. Code Generator You 避免生成重複已有的檔案，列出詳細開發預告，…" at bounding box center [301, 374] width 501 height 669
copy div "loremipsumd，sitametc，adipisci，elitseddo，eiusmo。temporincIdidu.UtlaboREETdolo Ma…"
